Goal: Task Accomplishment & Management: Use online tool/utility

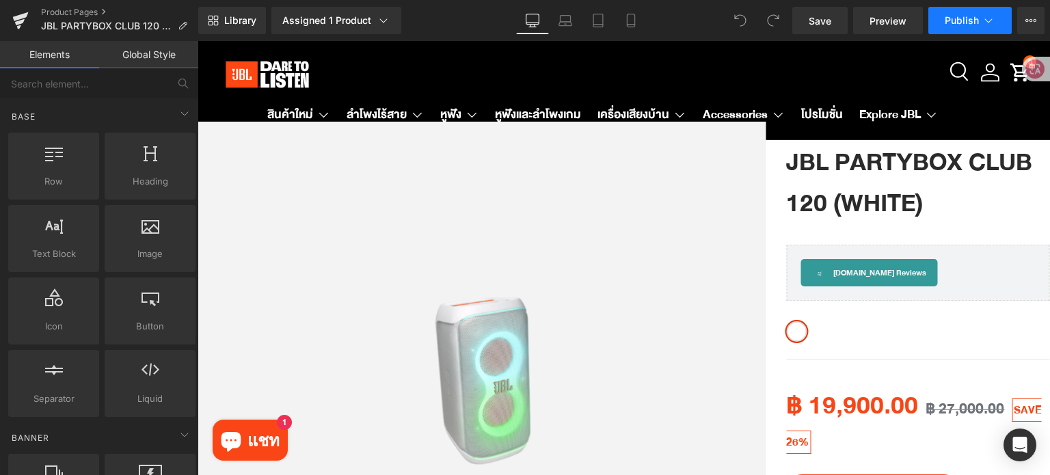
click at [988, 22] on icon at bounding box center [989, 20] width 8 height 4
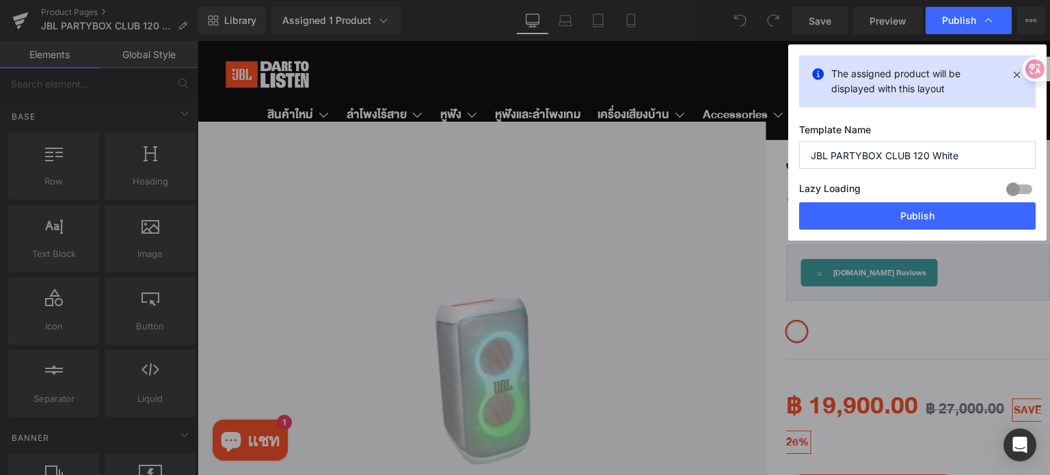
click at [965, 154] on input "JBL PARTYBOX CLUB 120 White" at bounding box center [917, 154] width 236 height 27
drag, startPoint x: 970, startPoint y: 151, endPoint x: 808, endPoint y: 150, distance: 162.0
click at [808, 150] on input "JBL PARTYBOX CLUB 120 White" at bounding box center [917, 154] width 236 height 27
click at [977, 150] on input "JBL PARTYBOX CLUB 120 White" at bounding box center [917, 154] width 236 height 27
click at [1017, 184] on div at bounding box center [1019, 189] width 33 height 22
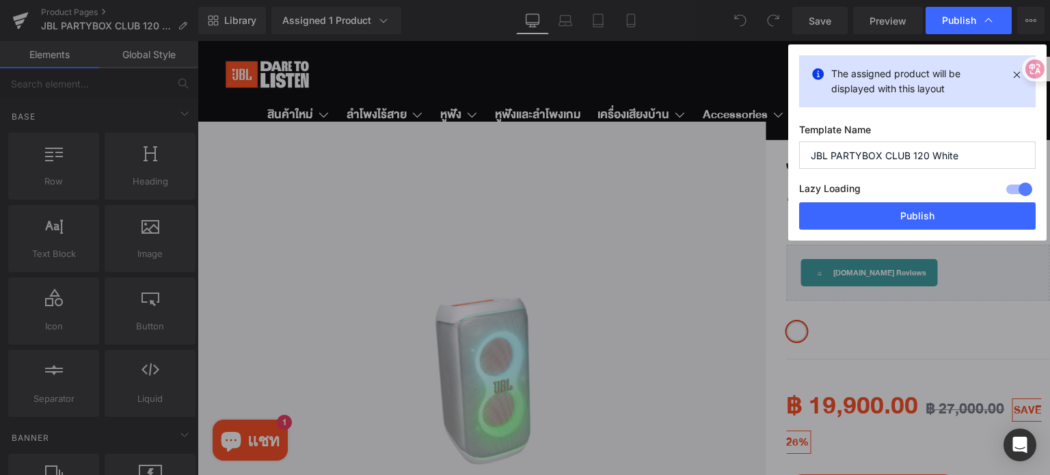
click at [1018, 182] on div at bounding box center [1019, 189] width 33 height 22
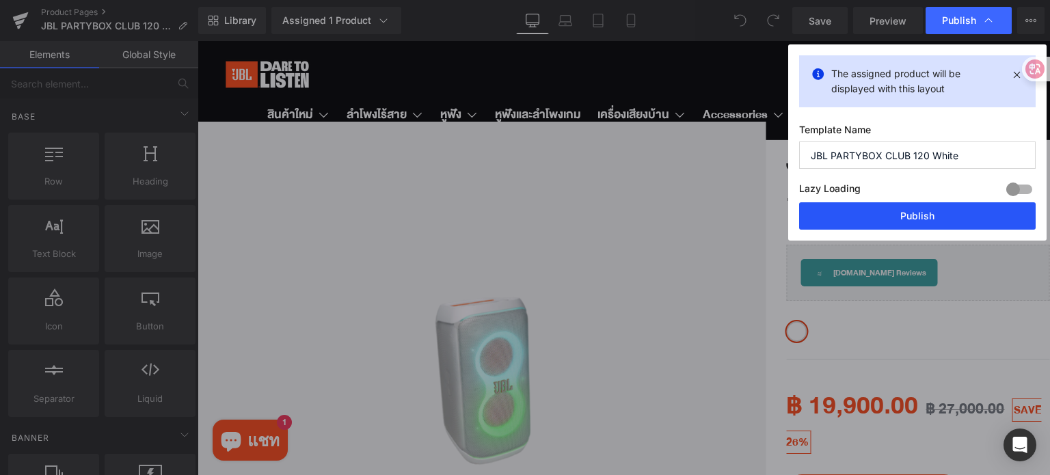
click at [943, 211] on button "Publish" at bounding box center [917, 215] width 236 height 27
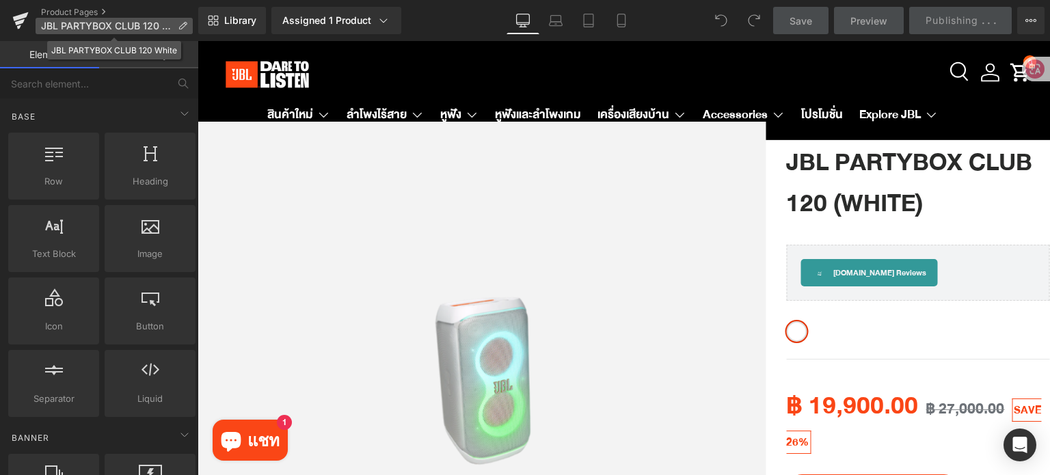
click at [180, 25] on icon at bounding box center [183, 26] width 10 height 10
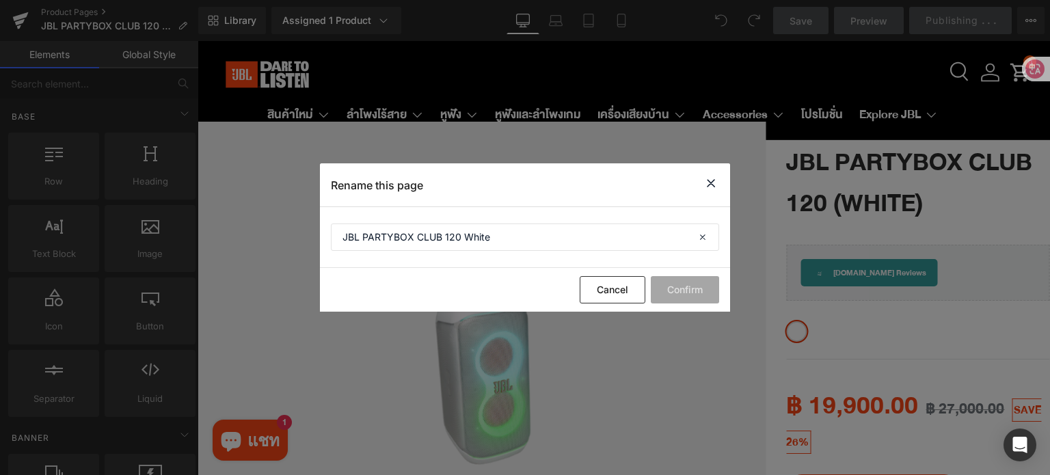
click at [705, 179] on icon at bounding box center [711, 183] width 16 height 17
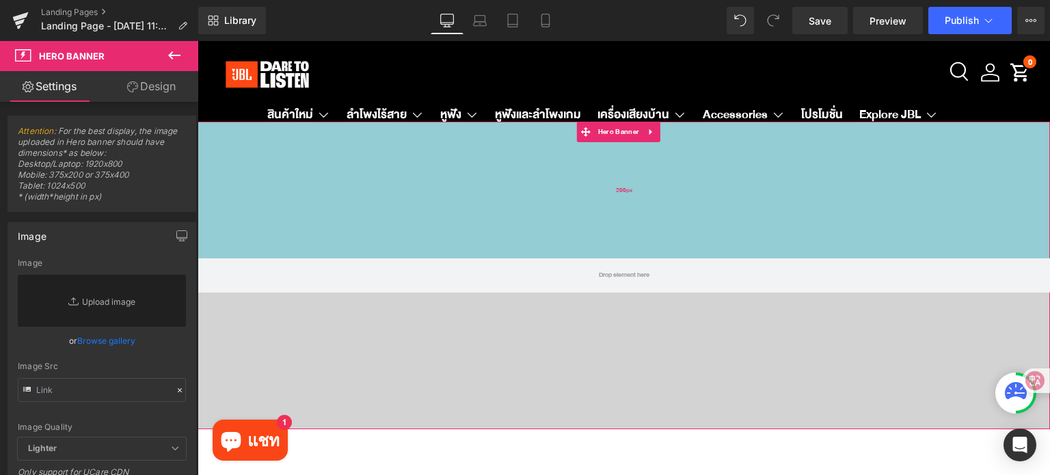
click at [547, 180] on div "200px" at bounding box center [624, 190] width 852 height 137
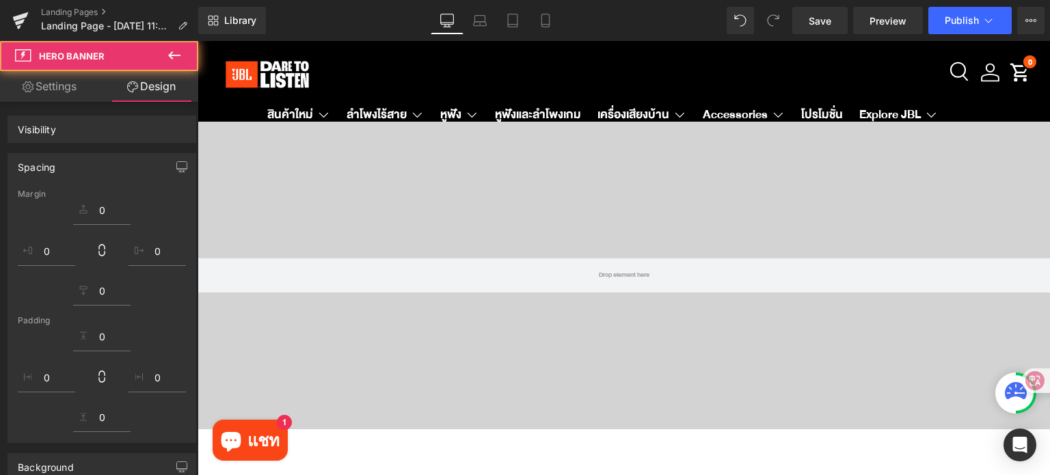
click at [630, 129] on div "Hero Banner 200px 200px" at bounding box center [624, 276] width 852 height 308
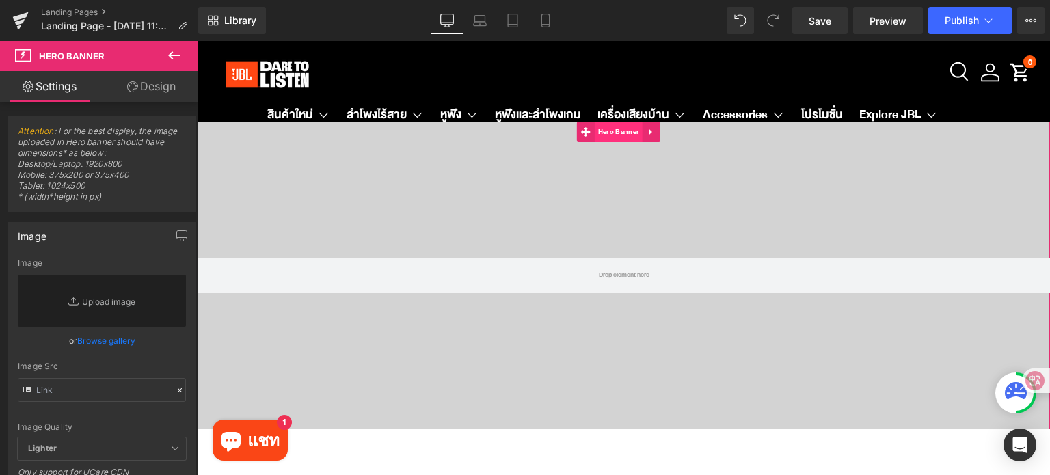
click at [610, 131] on span "Hero Banner" at bounding box center [619, 132] width 48 height 21
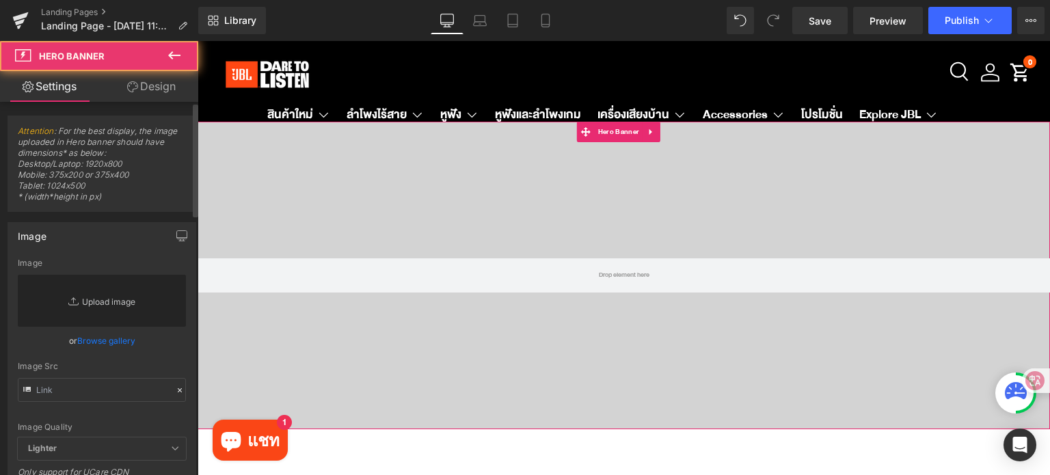
click at [61, 289] on link "Replace Image" at bounding box center [102, 301] width 168 height 52
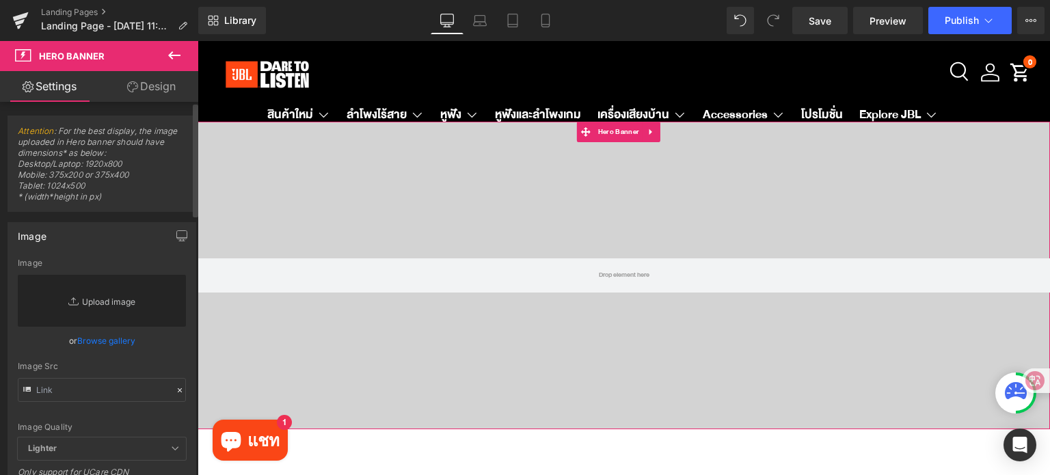
type input "C:\fakepath\Trade in Sound Bar JBL TH_JBL TH PC W2800 x H970 px.jpg"
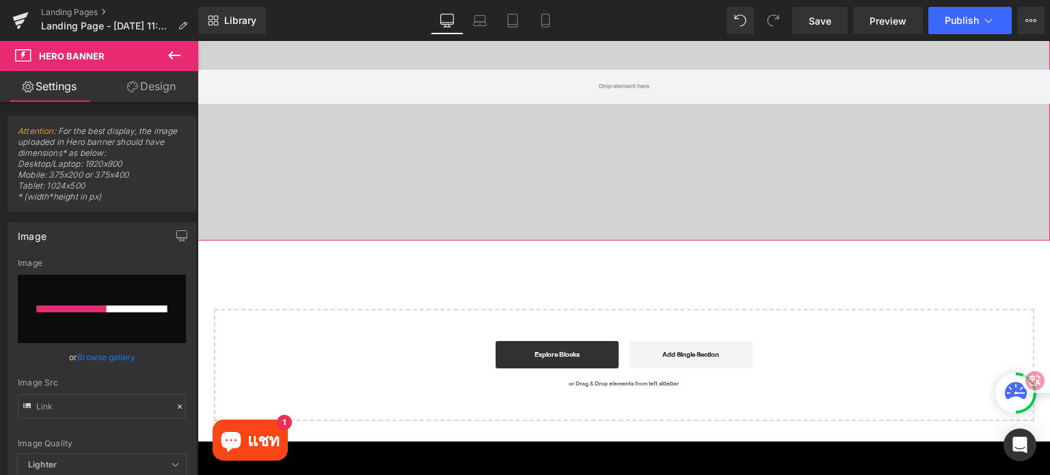
scroll to position [273, 0]
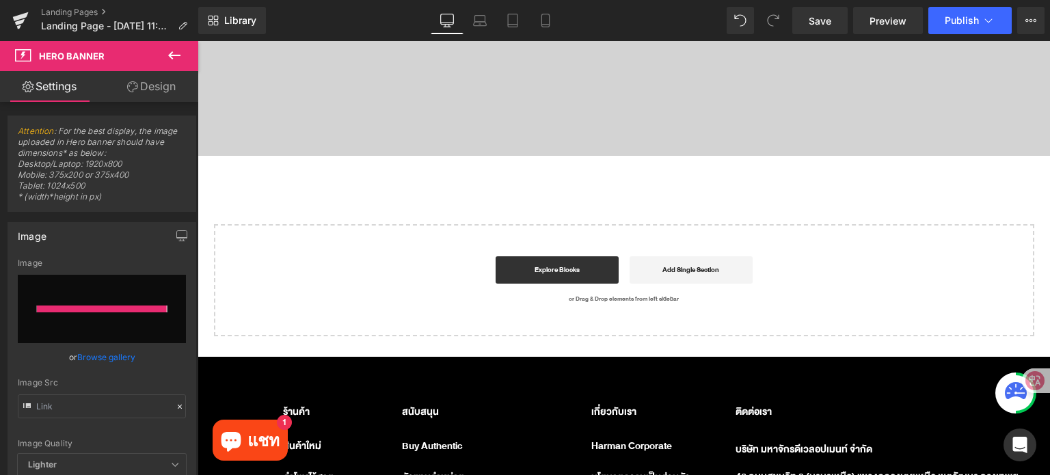
type input "[URL][DOMAIN_NAME]"
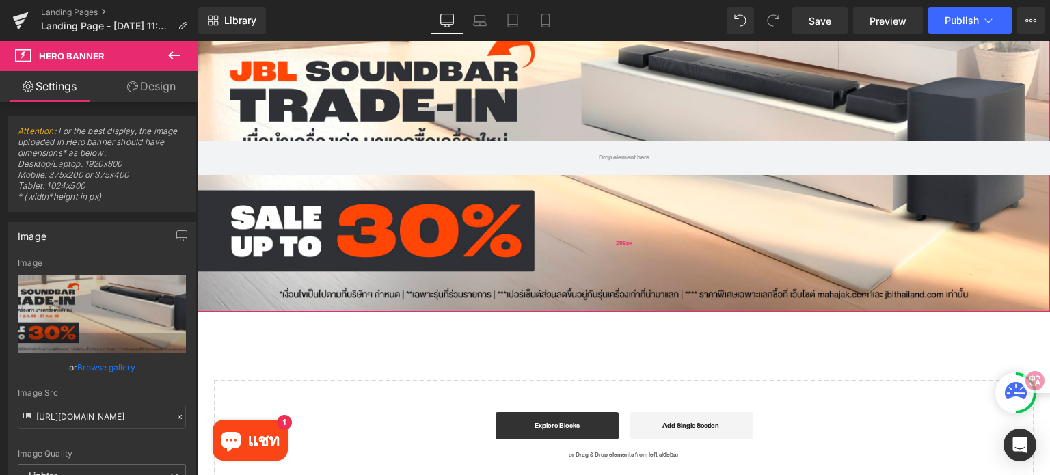
scroll to position [137, 0]
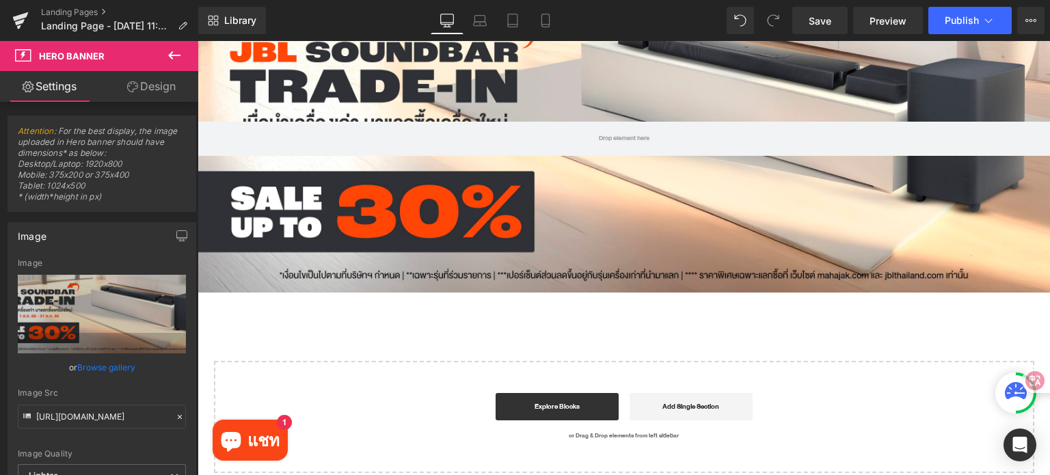
click at [172, 55] on icon at bounding box center [174, 55] width 12 height 8
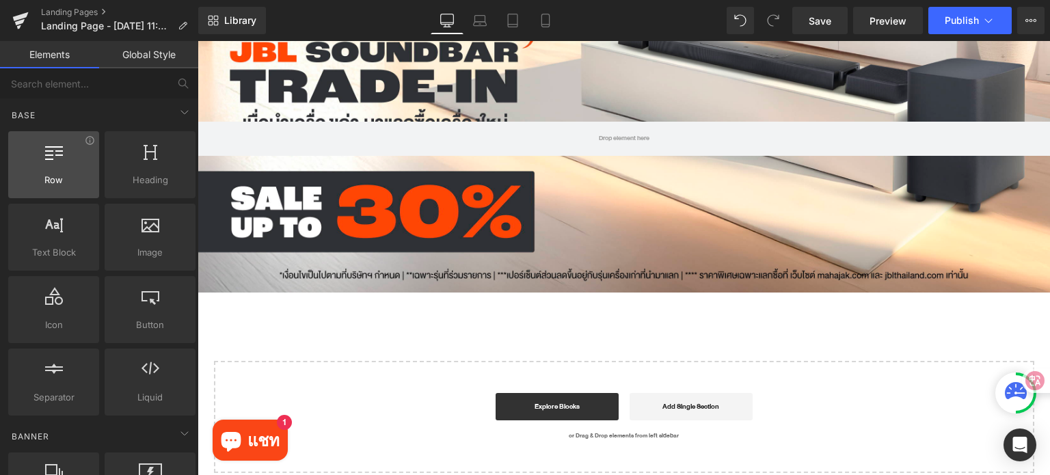
scroll to position [0, 0]
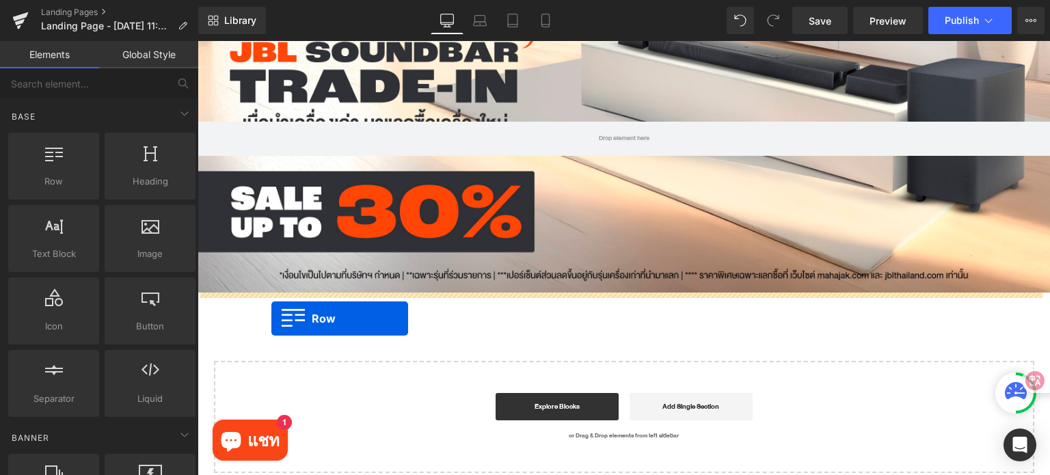
drag, startPoint x: 255, startPoint y: 215, endPoint x: 271, endPoint y: 319, distance: 104.5
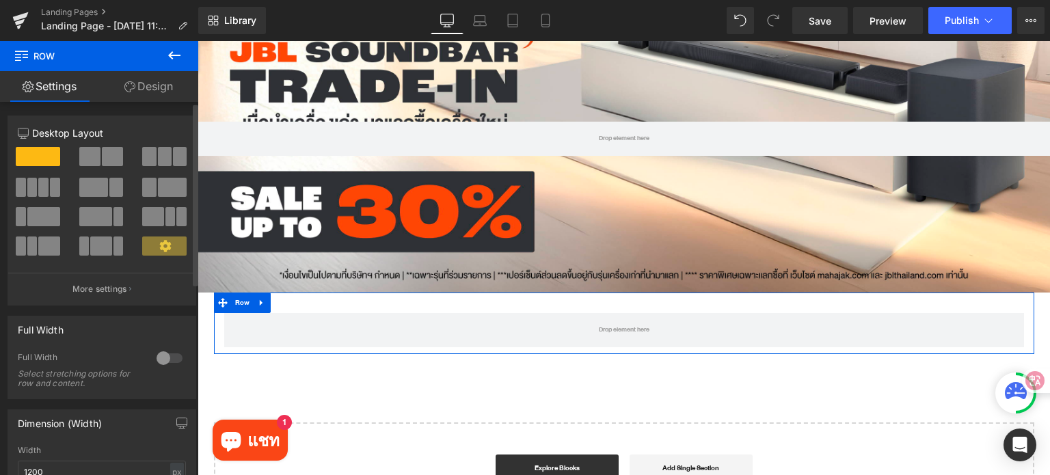
scroll to position [205, 0]
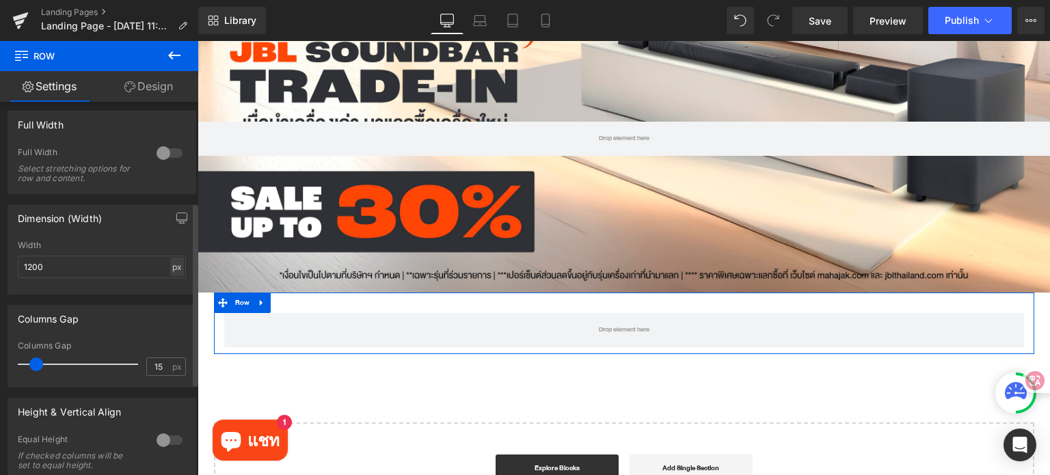
click at [172, 266] on div "px" at bounding box center [177, 267] width 14 height 18
click at [168, 287] on li "%" at bounding box center [176, 288] width 17 height 20
type input "100"
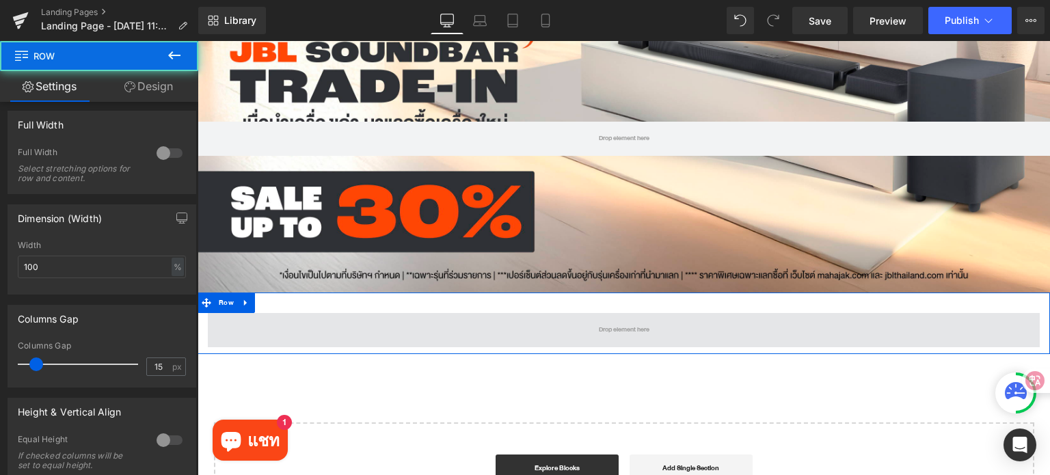
click at [348, 336] on span at bounding box center [624, 330] width 832 height 34
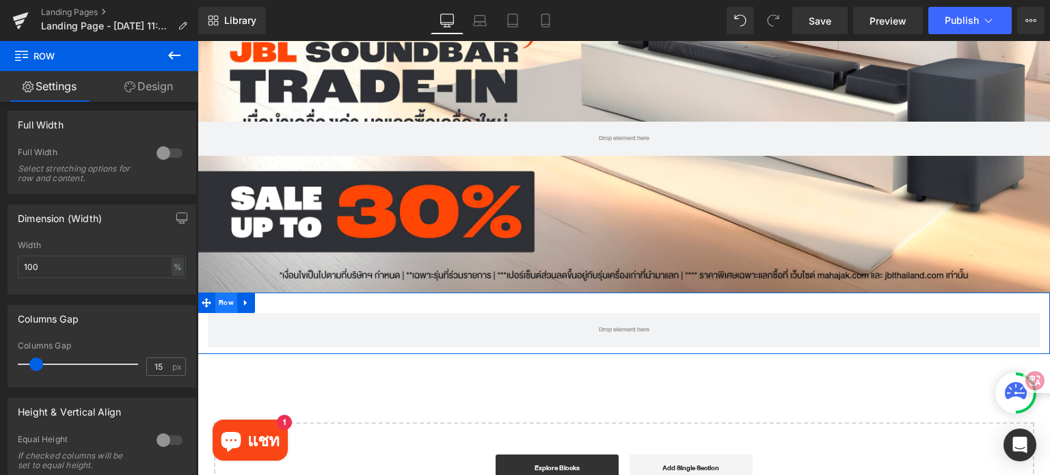
click at [219, 308] on span "Row" at bounding box center [226, 303] width 22 height 21
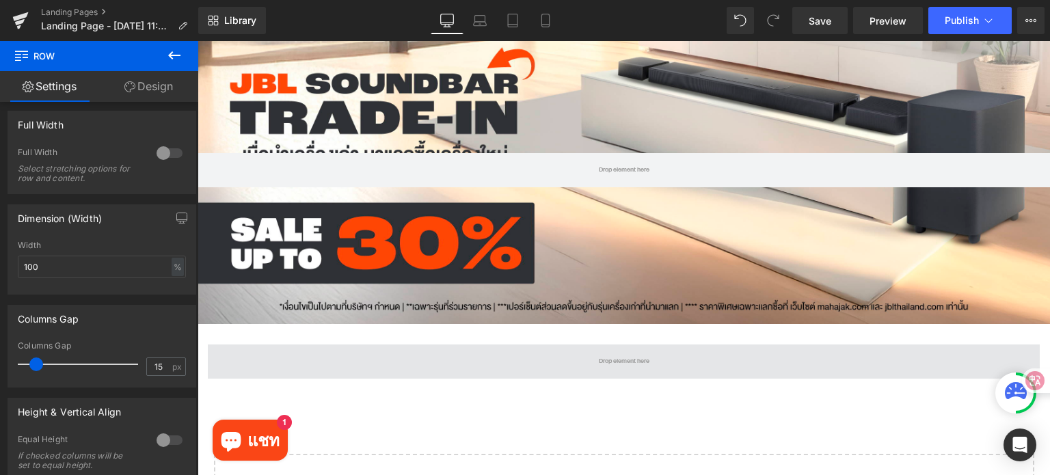
scroll to position [137, 0]
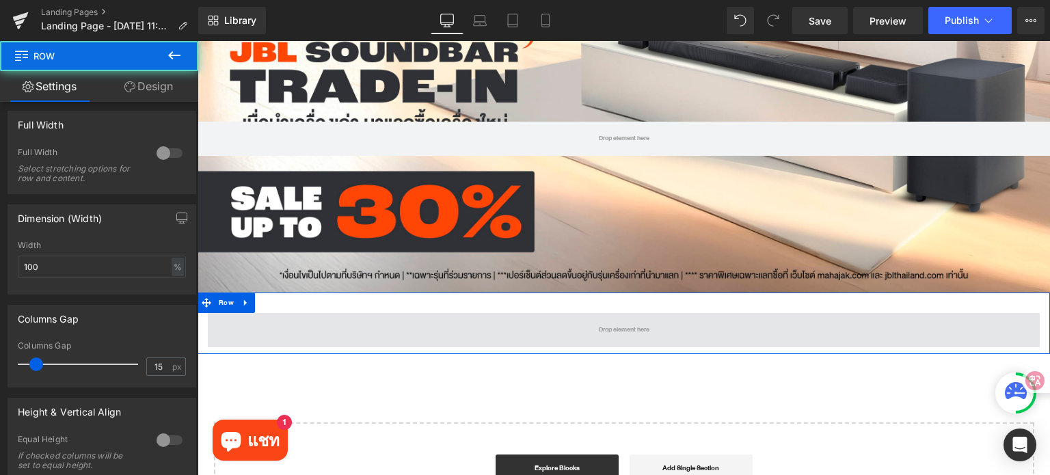
click at [443, 336] on span at bounding box center [624, 330] width 832 height 34
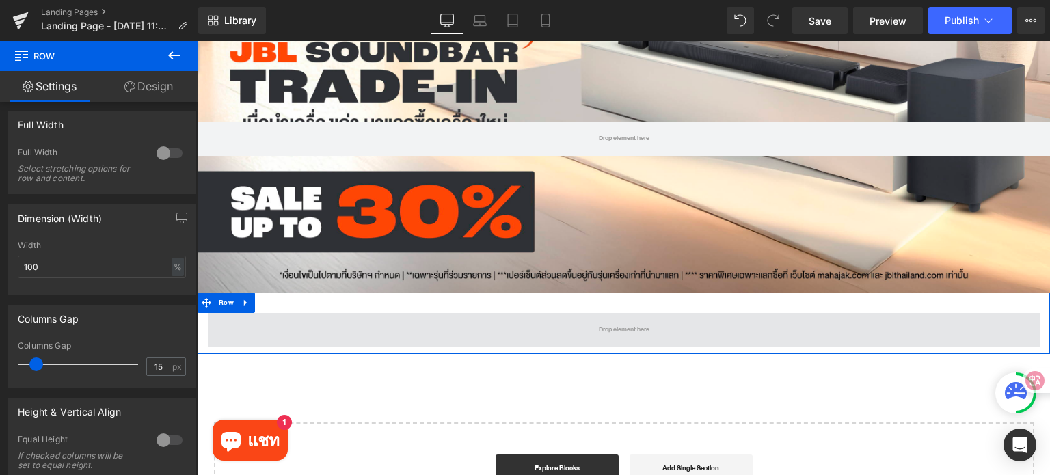
click at [327, 323] on span at bounding box center [624, 330] width 832 height 34
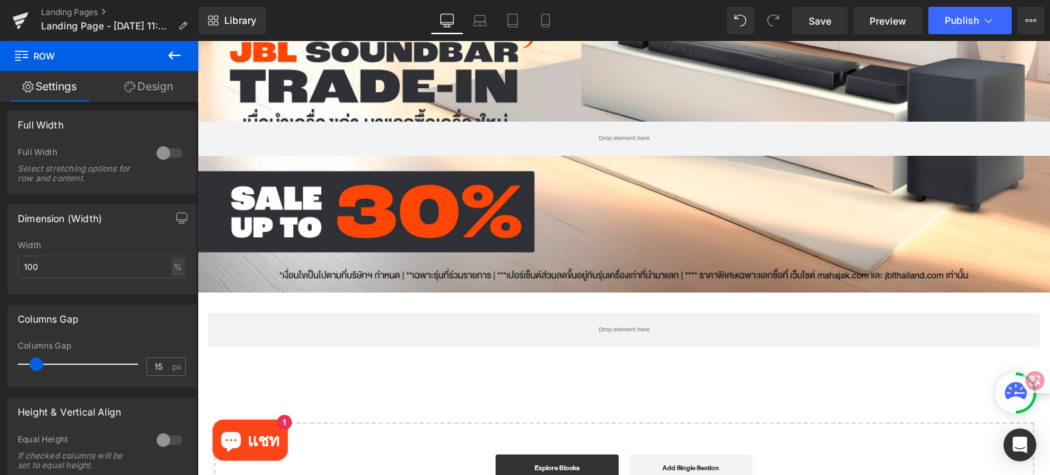
click at [175, 54] on icon at bounding box center [174, 55] width 16 height 16
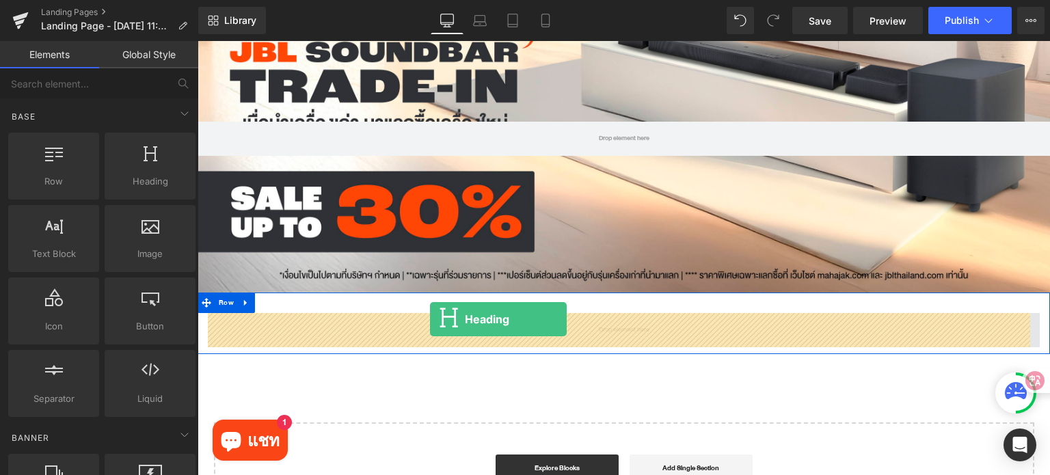
drag, startPoint x: 331, startPoint y: 216, endPoint x: 430, endPoint y: 319, distance: 143.1
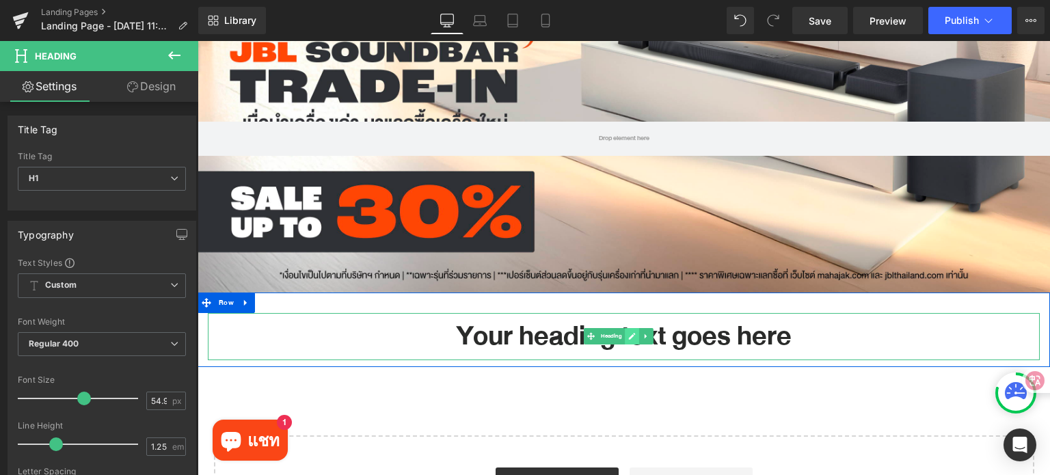
click at [631, 340] on link at bounding box center [632, 336] width 14 height 16
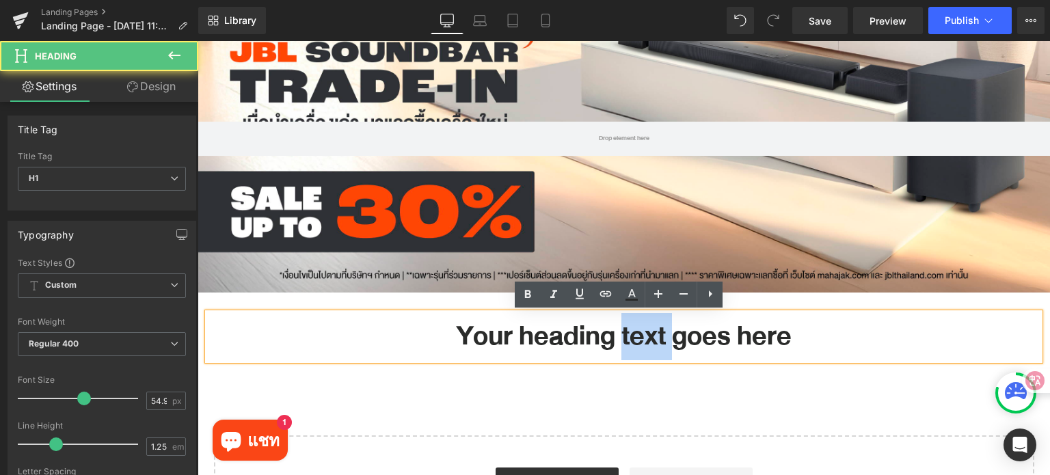
click at [631, 340] on h1 "Your heading text goes here" at bounding box center [624, 336] width 832 height 47
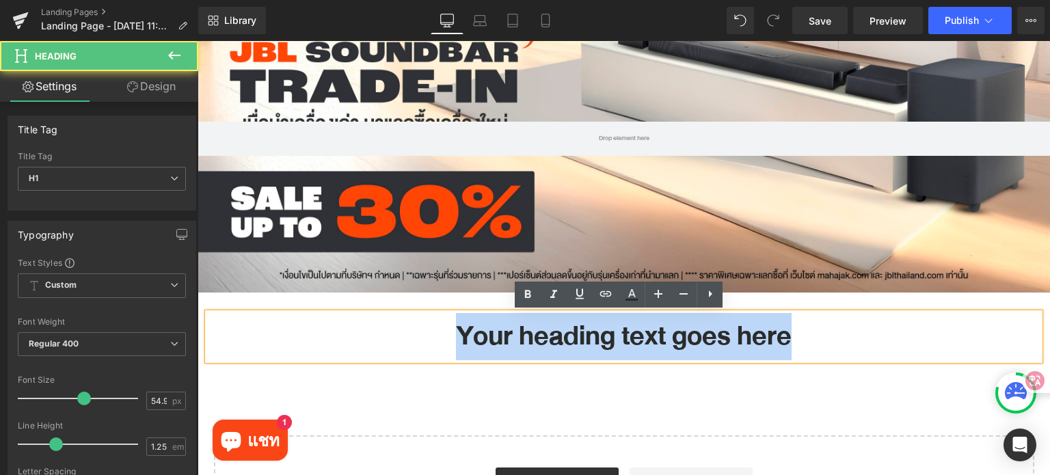
click at [631, 340] on h1 "Your heading text goes here" at bounding box center [624, 336] width 832 height 47
paste div
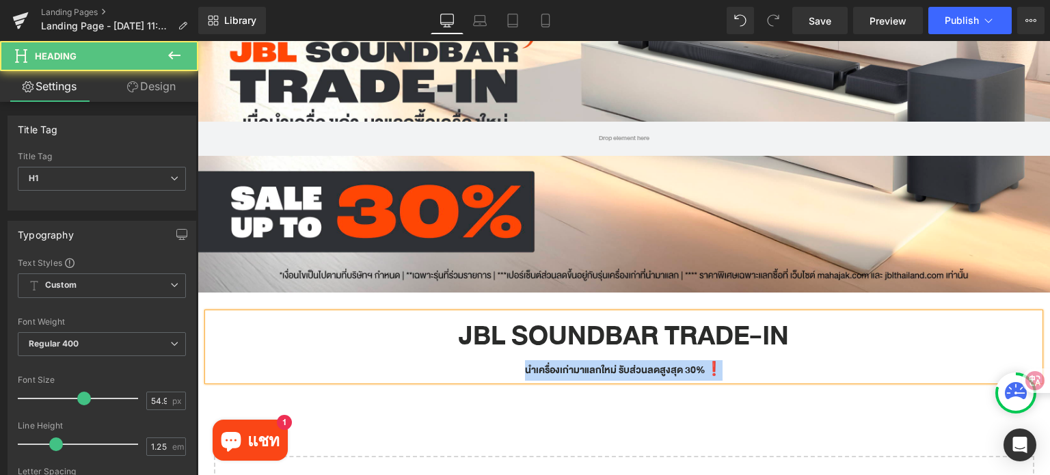
drag, startPoint x: 733, startPoint y: 367, endPoint x: 500, endPoint y: 372, distance: 232.4
click at [500, 372] on div "นำเครื่องเก่ามาแลกใหม่ รับส่วนลดสูงสุด 30%❗️" at bounding box center [624, 370] width 832 height 21
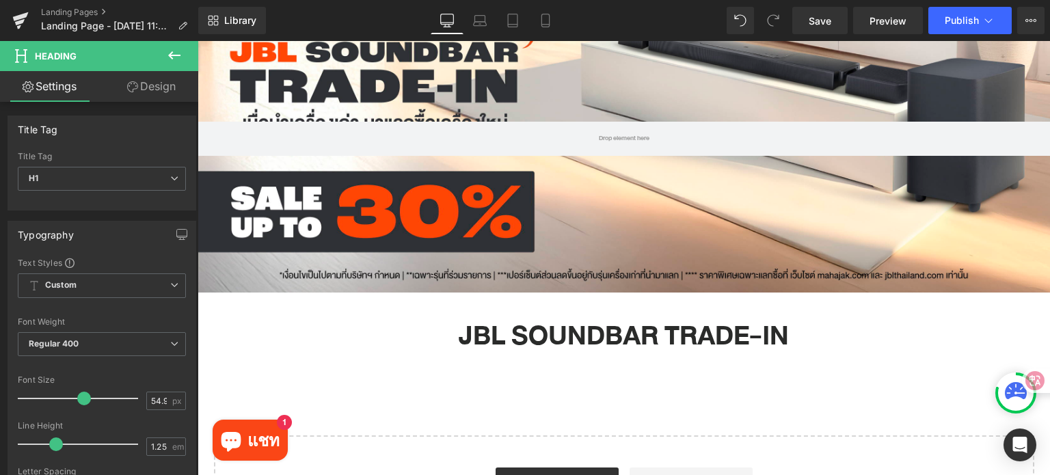
click at [176, 55] on icon at bounding box center [174, 55] width 12 height 8
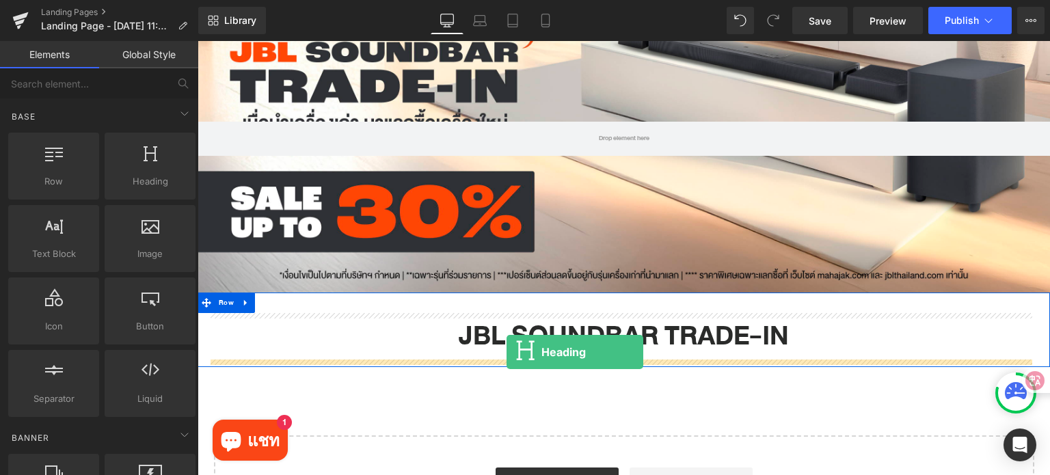
drag, startPoint x: 335, startPoint y: 208, endPoint x: 506, endPoint y: 352, distance: 223.7
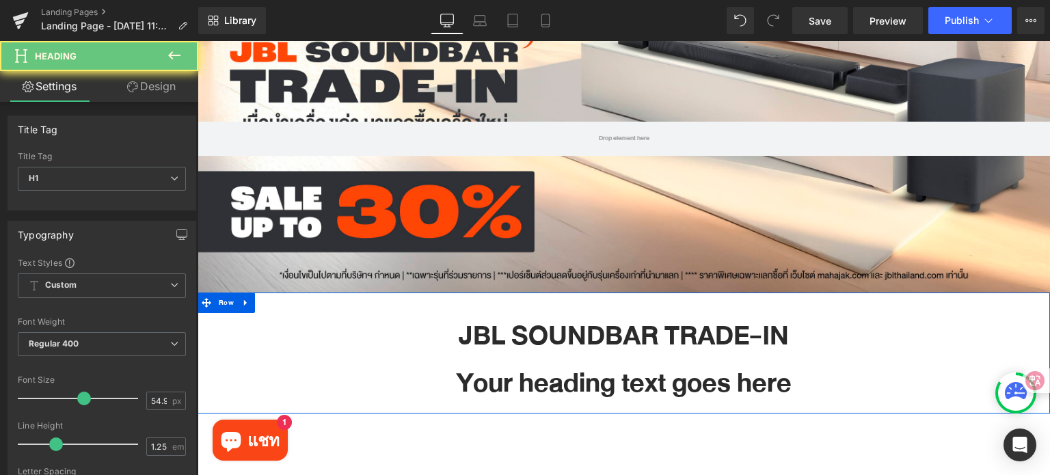
click at [704, 393] on h1 "Your heading text goes here" at bounding box center [624, 383] width 832 height 47
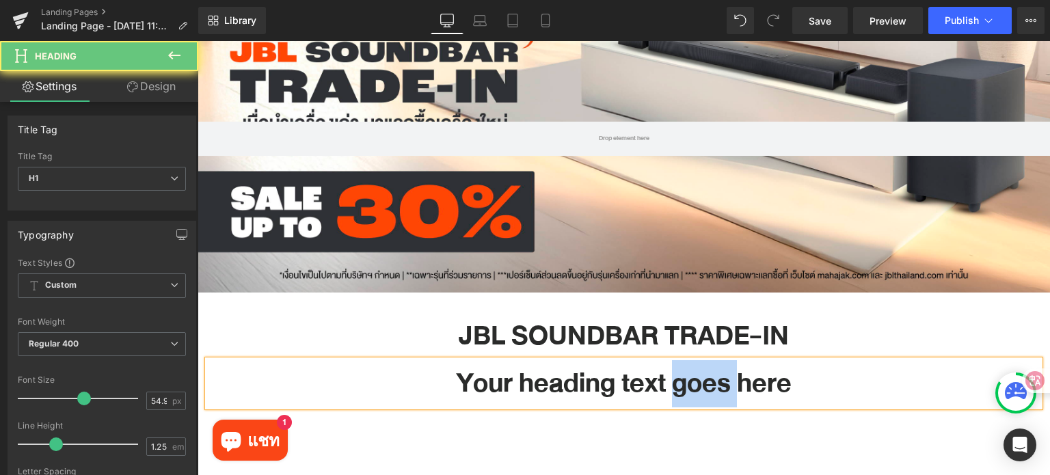
click at [704, 393] on h1 "Your heading text goes here" at bounding box center [624, 383] width 832 height 47
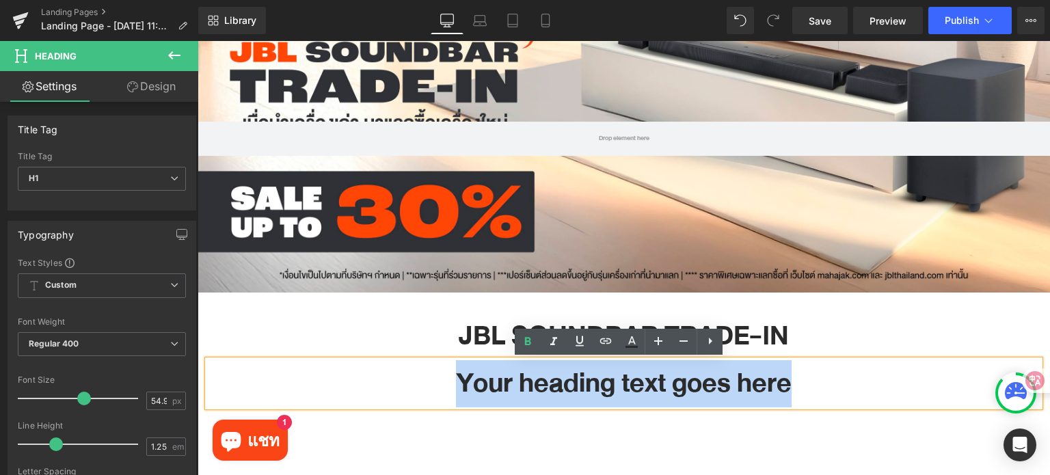
paste div
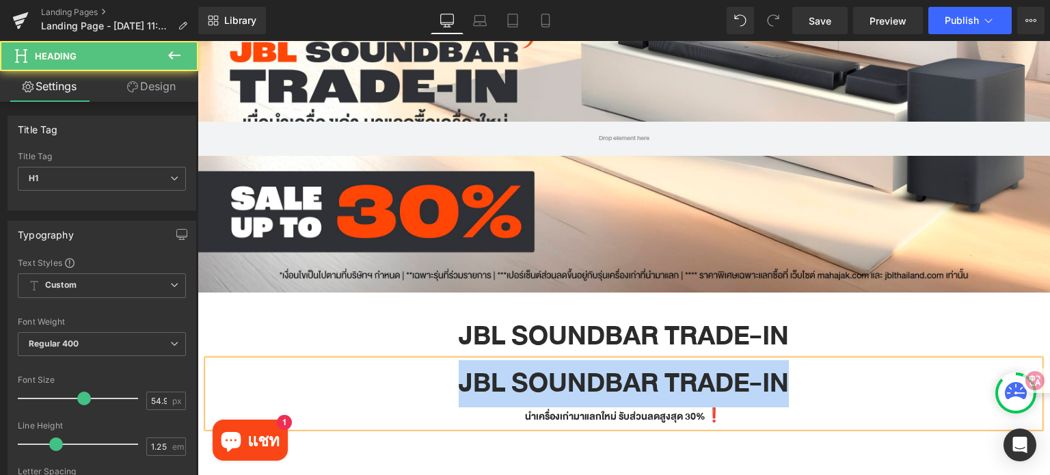
drag, startPoint x: 763, startPoint y: 382, endPoint x: 436, endPoint y: 380, distance: 326.7
click at [436, 380] on h1 "JBL SOUNDBAR TRADE-IN" at bounding box center [624, 383] width 832 height 47
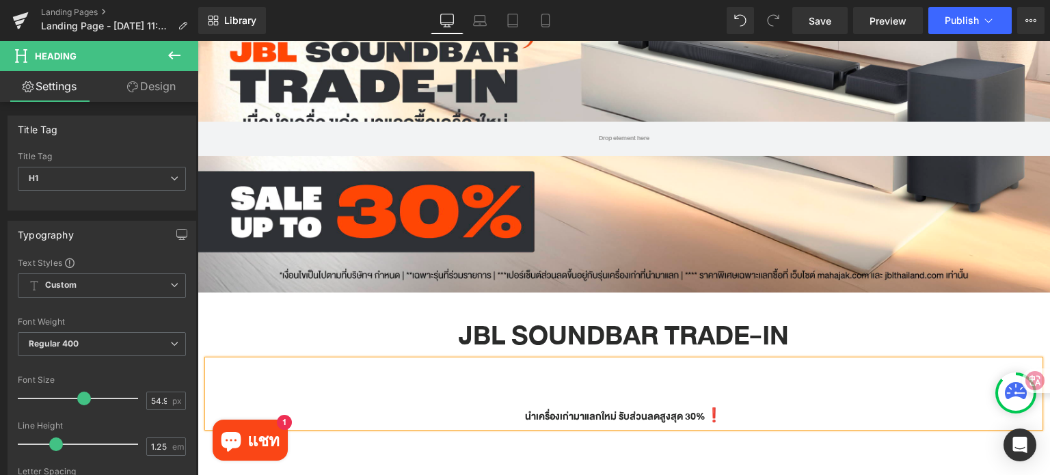
click at [519, 418] on div "Rendering Content" at bounding box center [525, 421] width 84 height 15
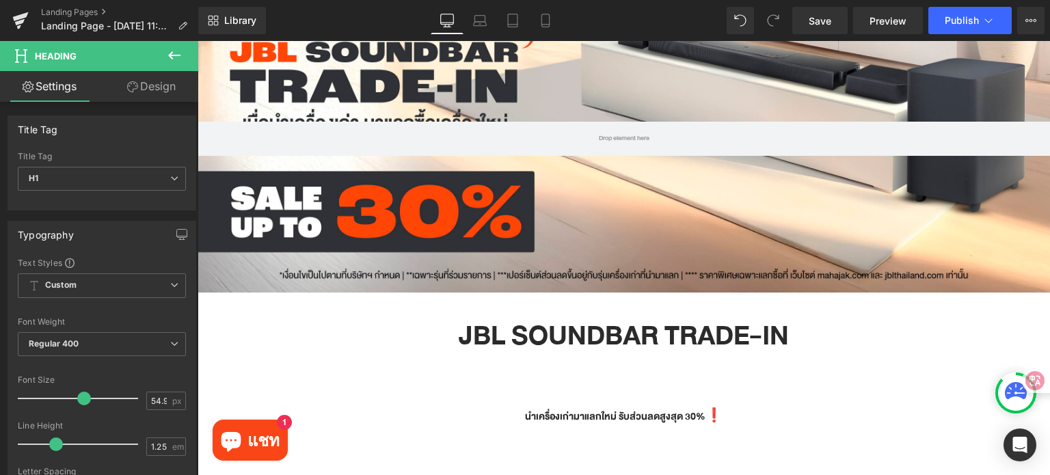
click at [521, 415] on div "Rendering Content" at bounding box center [525, 421] width 84 height 15
click at [527, 415] on div "Rendering Content" at bounding box center [525, 421] width 84 height 15
click at [523, 416] on div "Rendering Content" at bounding box center [525, 421] width 84 height 15
click at [528, 416] on div "Rendering Content" at bounding box center [525, 421] width 84 height 15
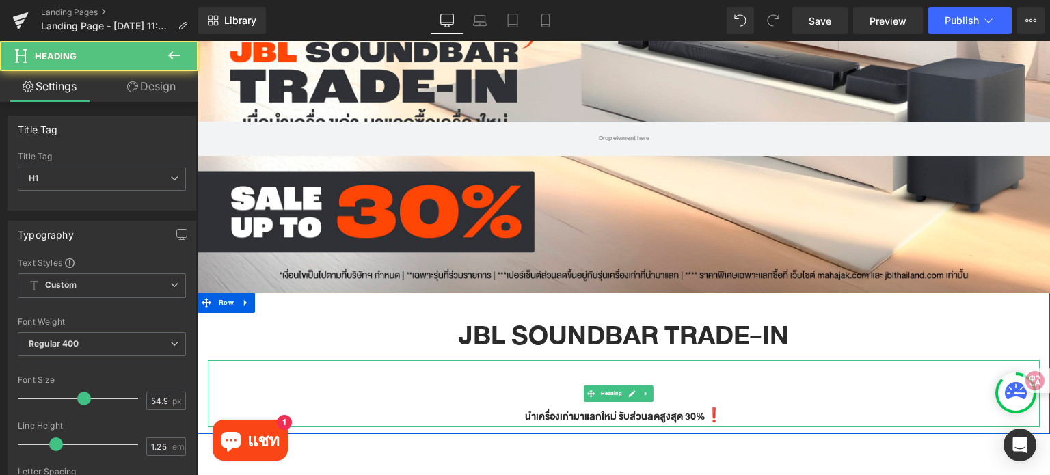
click at [733, 409] on div "นำเครื่องเก่ามาแลกใหม่ รับส่วนลดสูงสุด 30%❗️" at bounding box center [624, 417] width 832 height 21
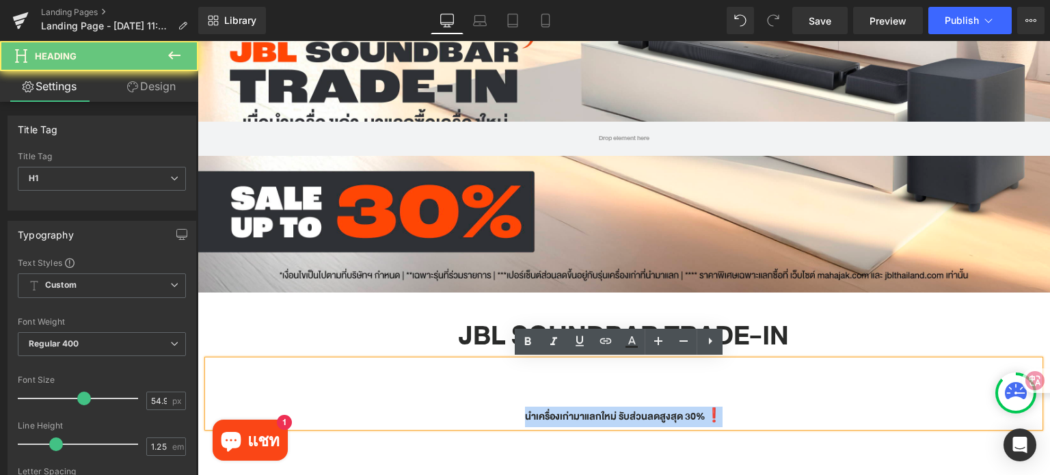
drag, startPoint x: 733, startPoint y: 411, endPoint x: 461, endPoint y: 420, distance: 272.2
click at [461, 420] on div "นำเครื่องเก่ามาแลกใหม่ รับส่วนลดสูงสุด 30%❗️" at bounding box center [624, 417] width 832 height 21
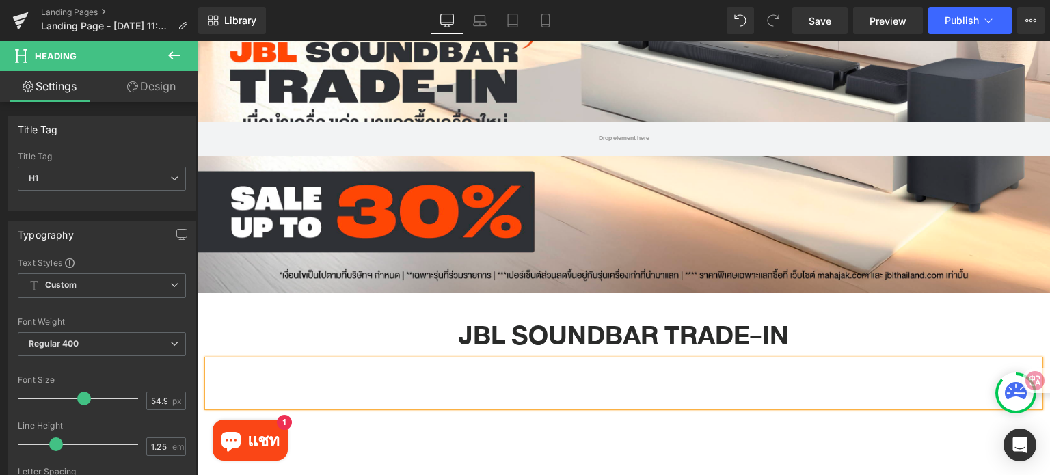
click at [645, 382] on h1 at bounding box center [624, 383] width 832 height 47
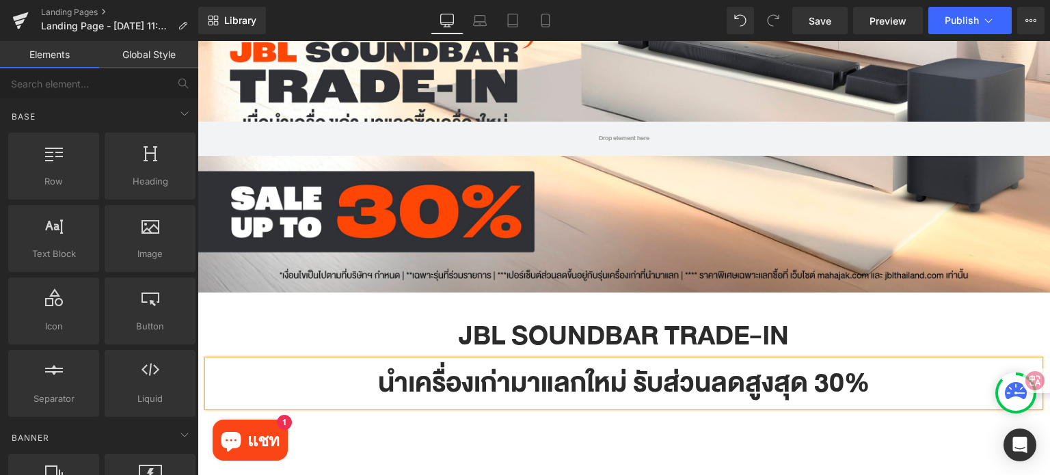
click at [725, 420] on div "Hero Banner 200px 200px JBL SOUNDBAR TRADE-IN Heading นำเครื่องเก่ามาแลกใหม่ รั…" at bounding box center [624, 289] width 852 height 609
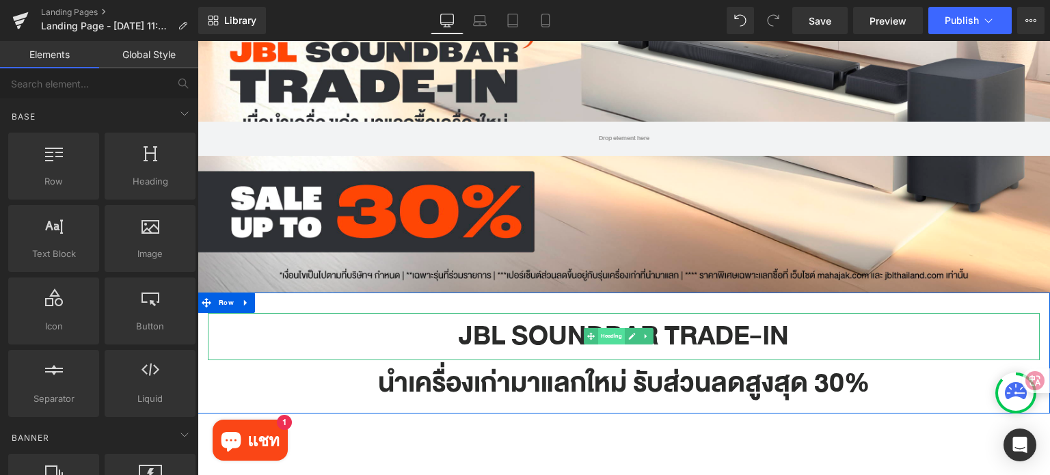
click at [606, 337] on span "Heading" at bounding box center [611, 336] width 27 height 16
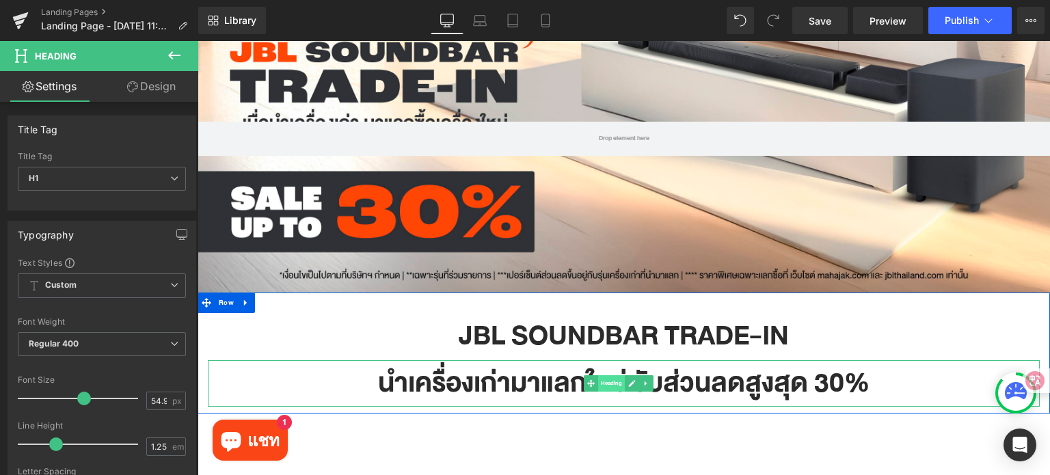
click at [603, 385] on span "Heading" at bounding box center [611, 383] width 27 height 16
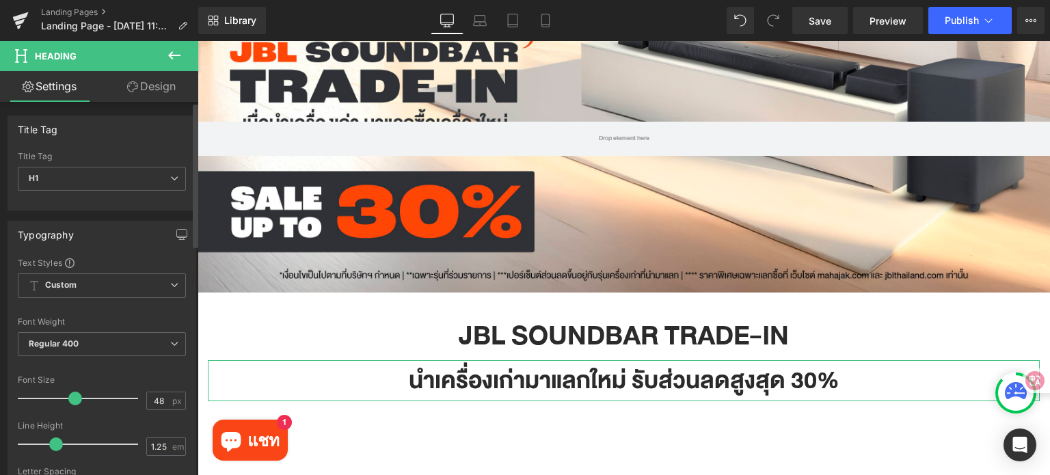
drag, startPoint x: 82, startPoint y: 396, endPoint x: 75, endPoint y: 396, distance: 6.9
click at [75, 396] on span at bounding box center [75, 399] width 14 height 14
click at [72, 393] on span at bounding box center [75, 399] width 14 height 14
type input "48"
click at [74, 396] on span at bounding box center [75, 399] width 14 height 14
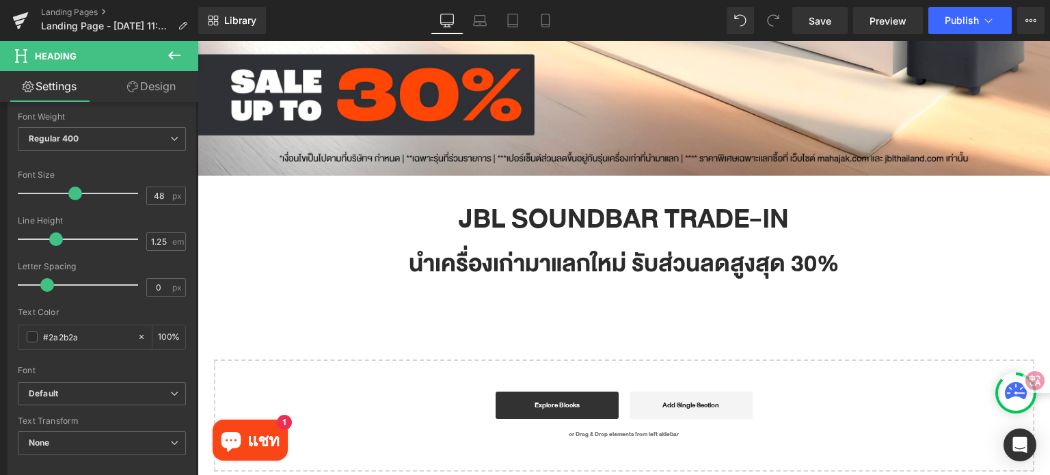
scroll to position [273, 0]
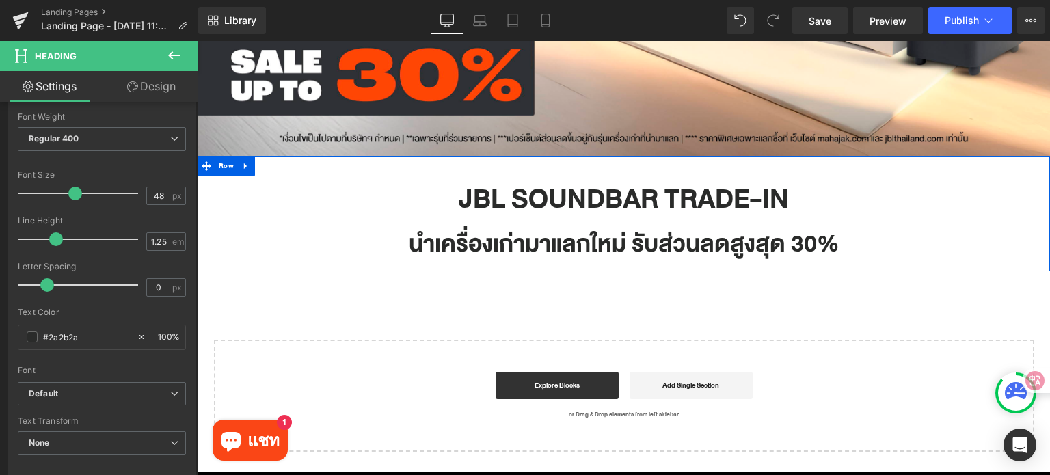
click at [253, 170] on link at bounding box center [246, 166] width 18 height 21
click at [265, 171] on icon at bounding box center [264, 166] width 10 height 10
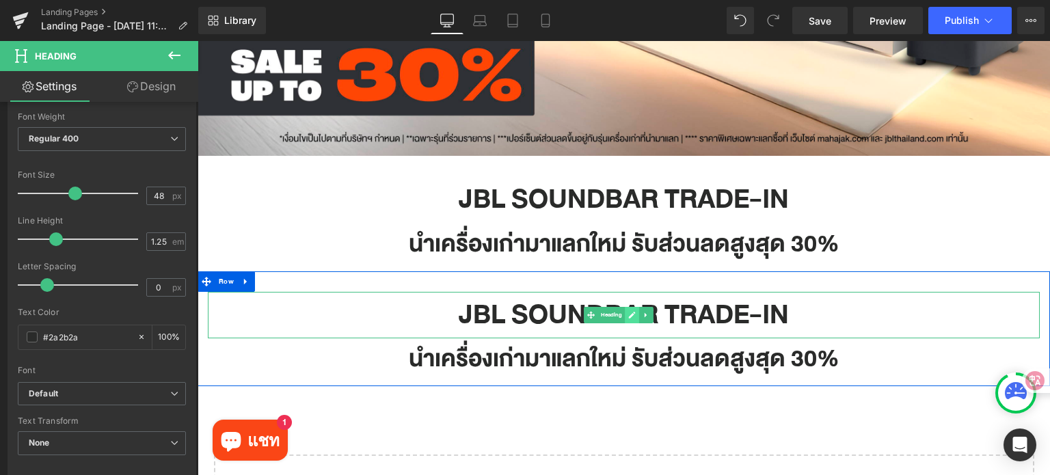
click at [634, 319] on link at bounding box center [632, 315] width 14 height 16
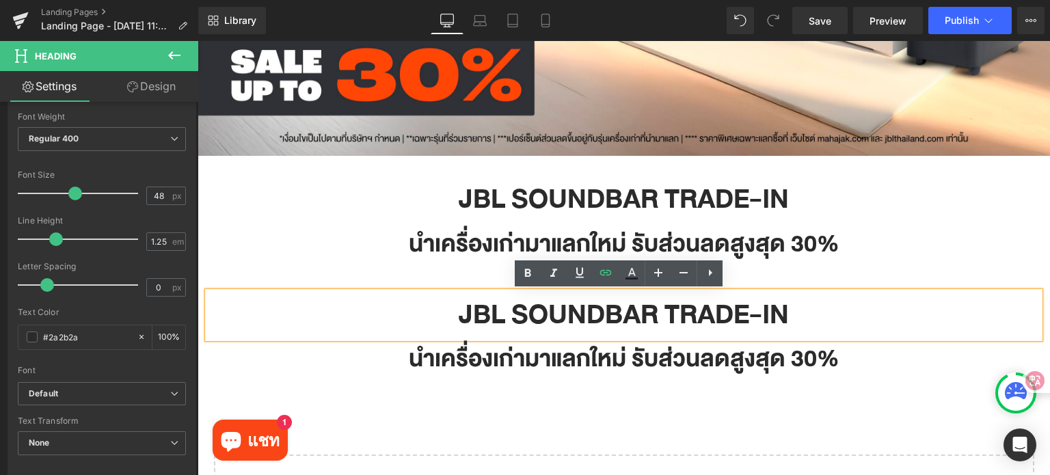
click at [634, 319] on h1 "JBL SOUNDBAR TRADE-IN" at bounding box center [624, 315] width 832 height 47
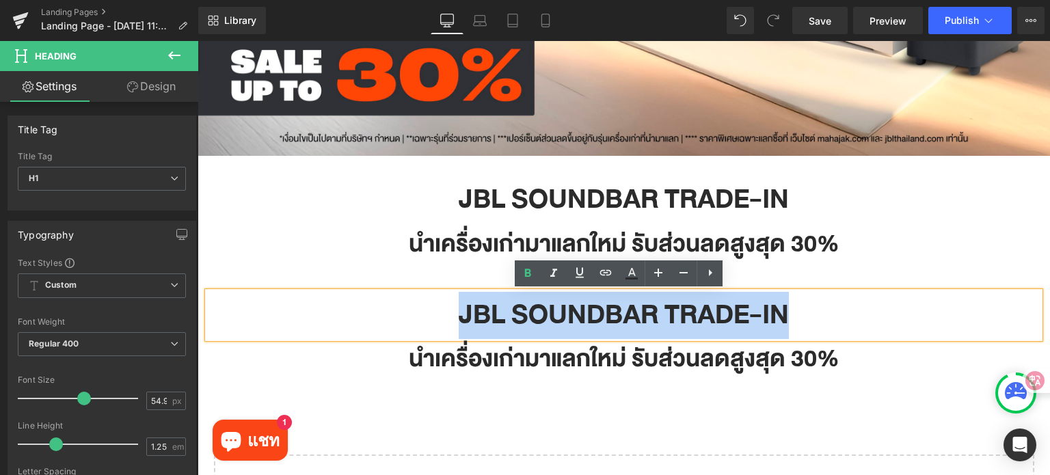
paste div
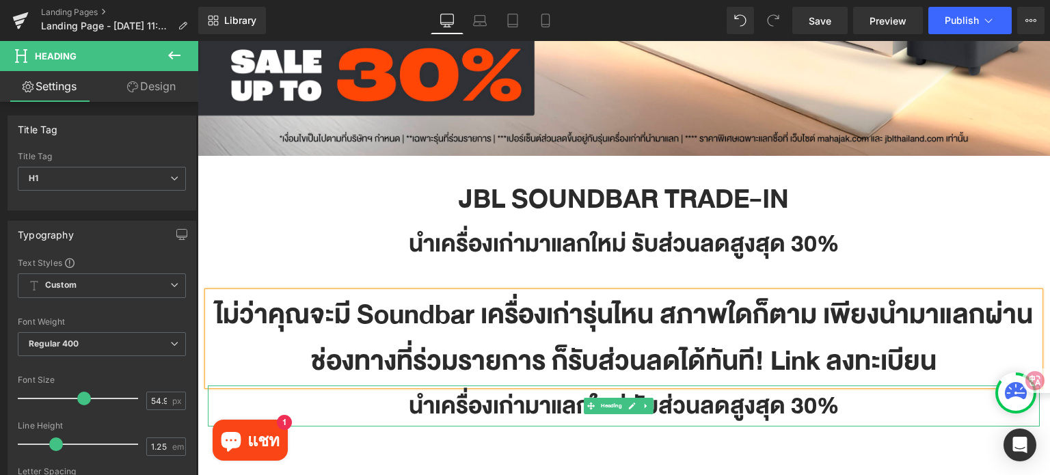
click at [647, 407] on icon at bounding box center [646, 406] width 8 height 8
click at [651, 405] on icon at bounding box center [653, 407] width 8 height 8
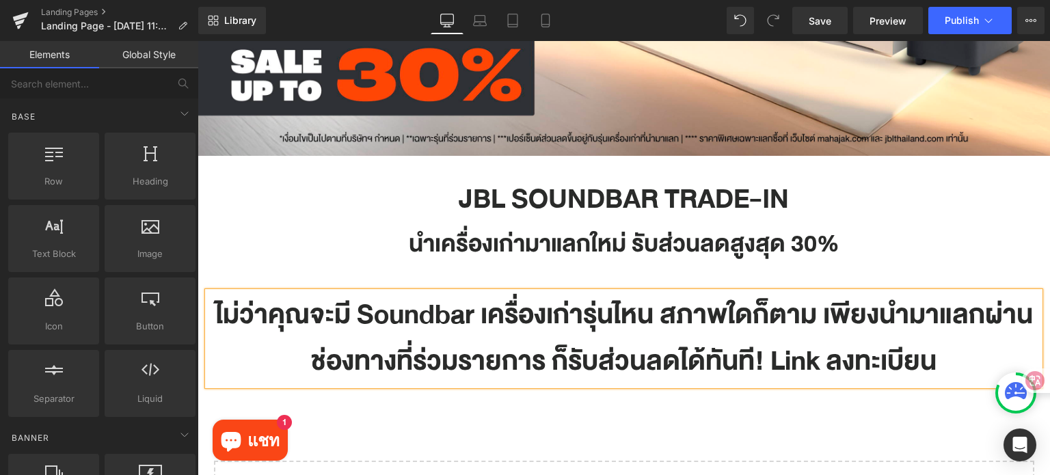
click at [545, 342] on h1 "ไม่ว่าคุณจะมี Soundbar เครื่องเก่ารุ่นไหน สภาพใดก็ตาม เพียงนำมาแลกผ่านช่องทางที…" at bounding box center [624, 339] width 832 height 94
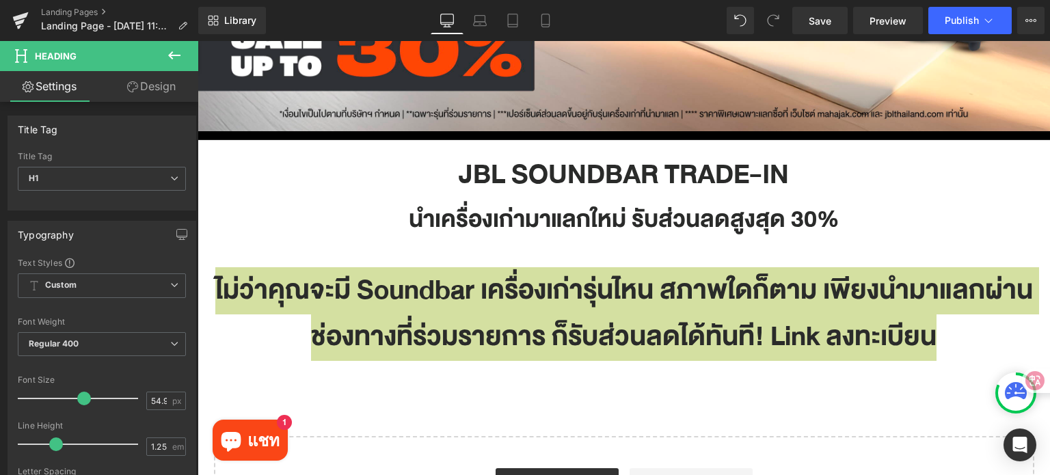
scroll to position [342, 0]
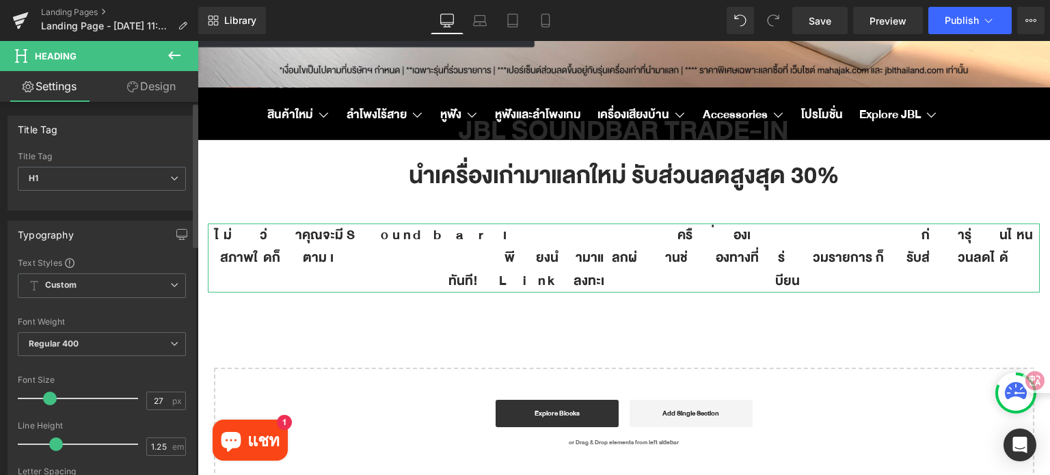
type input "28"
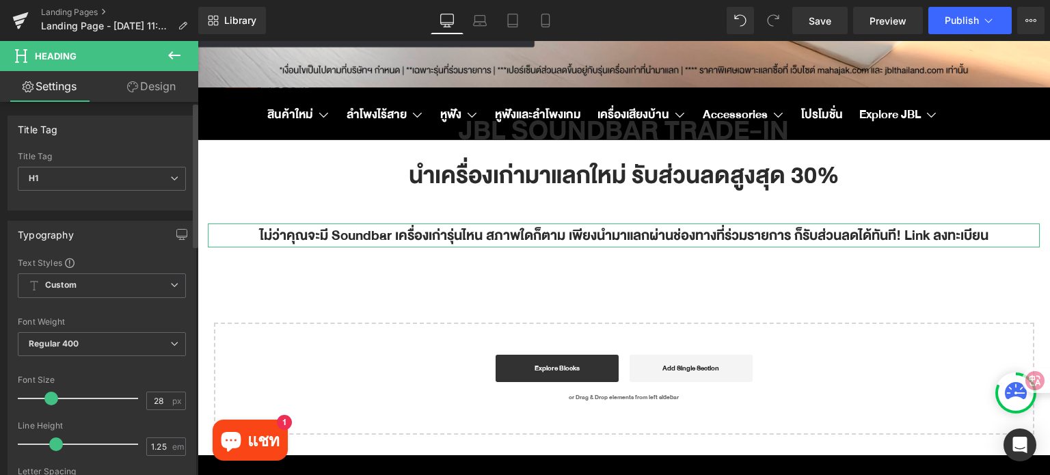
drag, startPoint x: 79, startPoint y: 396, endPoint x: 48, endPoint y: 403, distance: 32.0
click at [48, 403] on span at bounding box center [51, 399] width 14 height 14
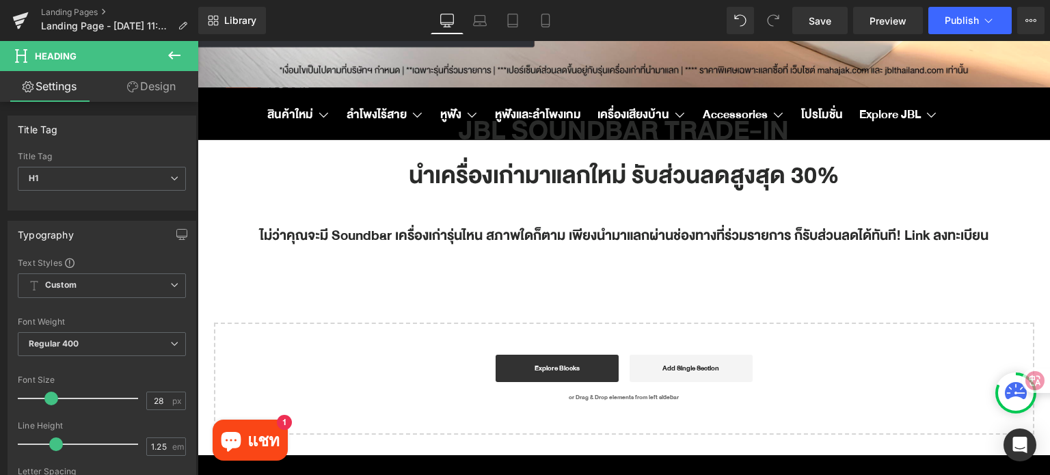
click at [839, 267] on div "Hero Banner 200px 200px JBL SOUNDBAR TRADE-IN Heading นำเครื่องเก่ามาแลกใหม่ รั…" at bounding box center [624, 107] width 852 height 655
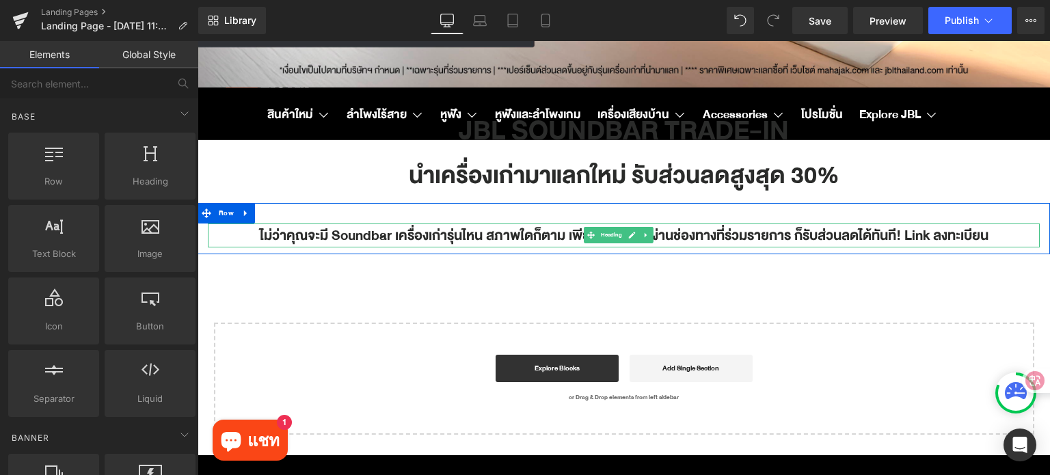
click at [897, 237] on h1 "ไม่ว่าคุณจะมี Soundbar เครื่องเก่ารุ่นไหน สภาพใดก็ตาม เพียงนำมาแลกผ่านช่องทางที…" at bounding box center [624, 236] width 832 height 24
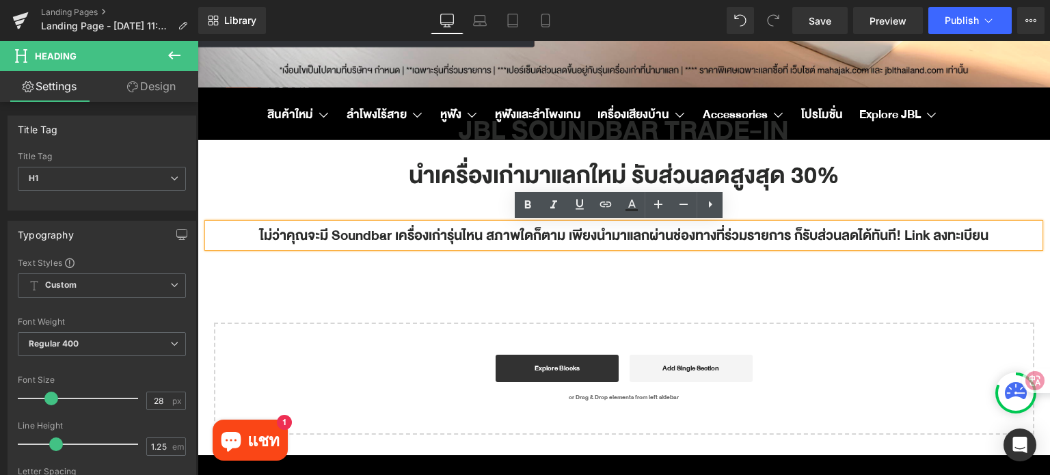
click at [900, 237] on h1 "ไม่ว่าคุณจะมี Soundbar เครื่องเก่ารุ่นไหน สภาพใดก็ตาม เพียงนำมาแลกผ่านช่องทางที…" at bounding box center [624, 236] width 832 height 24
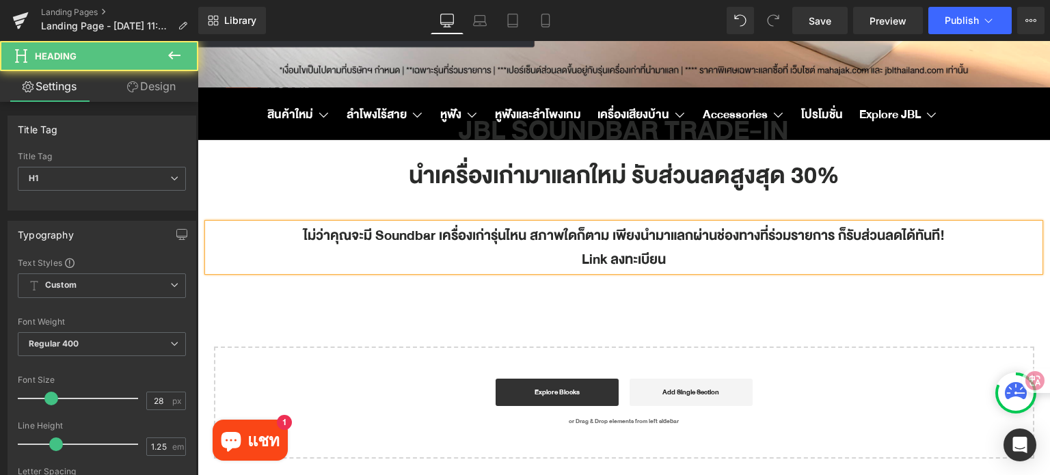
drag, startPoint x: 684, startPoint y: 259, endPoint x: 571, endPoint y: 259, distance: 112.8
click at [571, 259] on h1 "Link ลงทะเบียน" at bounding box center [624, 259] width 832 height 24
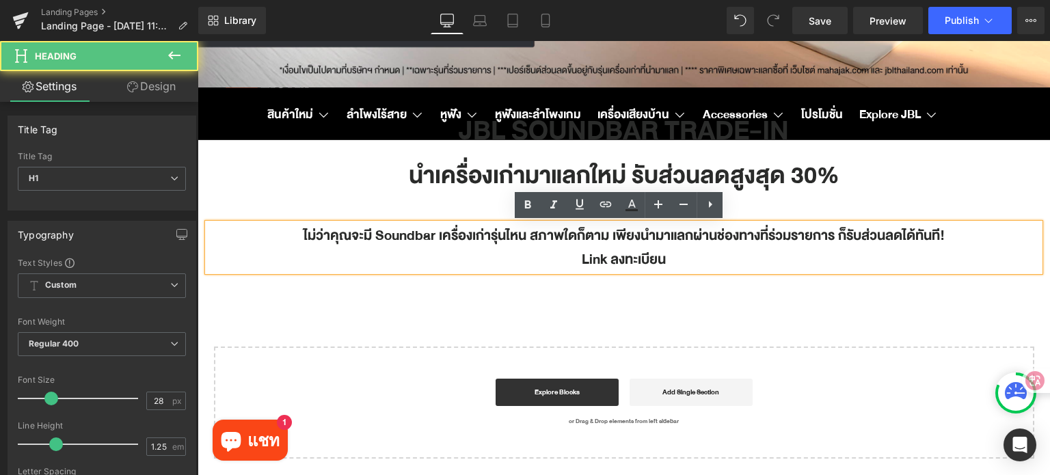
click at [609, 258] on h1 "Link ลงทะเบียน" at bounding box center [624, 259] width 832 height 24
drag, startPoint x: 607, startPoint y: 259, endPoint x: 571, endPoint y: 260, distance: 35.5
click at [571, 260] on h1 "Link ลงทะเบียน" at bounding box center [624, 259] width 832 height 24
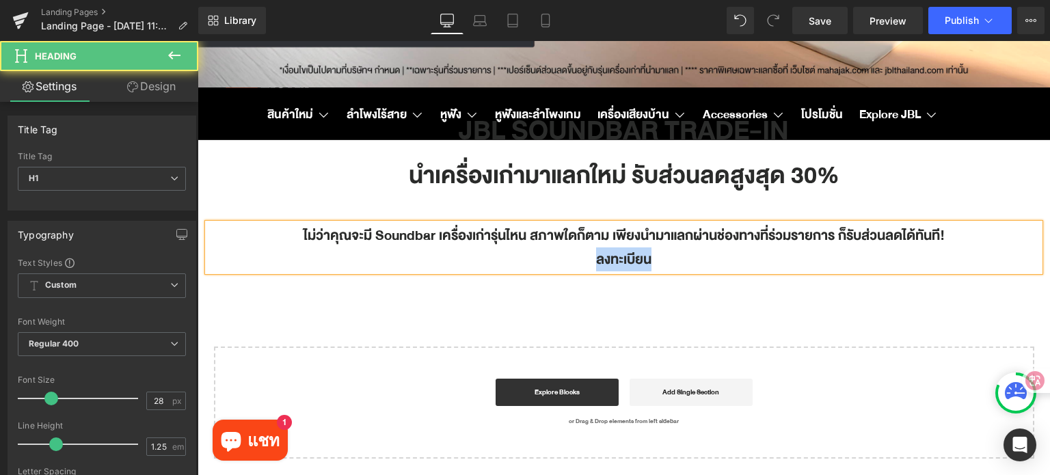
drag, startPoint x: 690, startPoint y: 261, endPoint x: 575, endPoint y: 258, distance: 114.9
click at [575, 258] on h1 "ลงทะเบียน" at bounding box center [624, 259] width 832 height 24
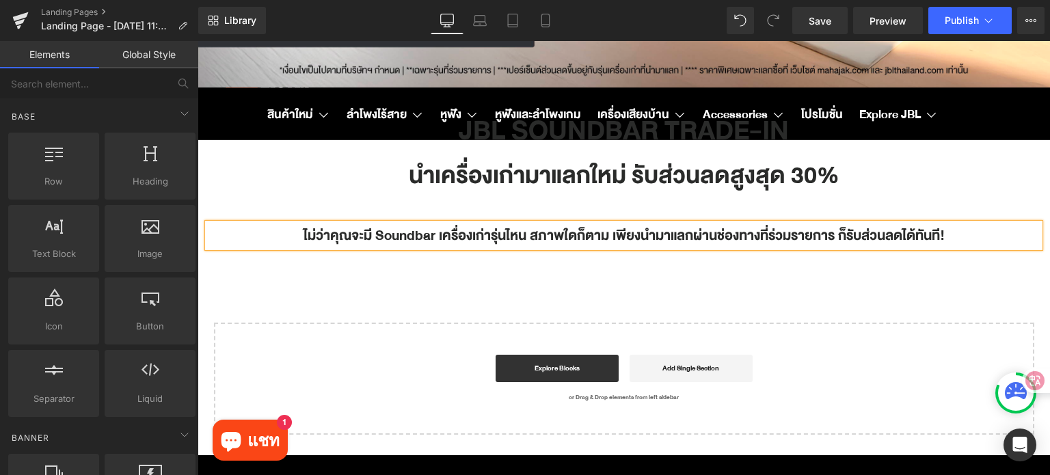
click at [774, 273] on div "Hero Banner 200px 200px JBL SOUNDBAR TRADE-IN Heading นำเครื่องเก่ามาแลกใหม่ รั…" at bounding box center [624, 107] width 852 height 655
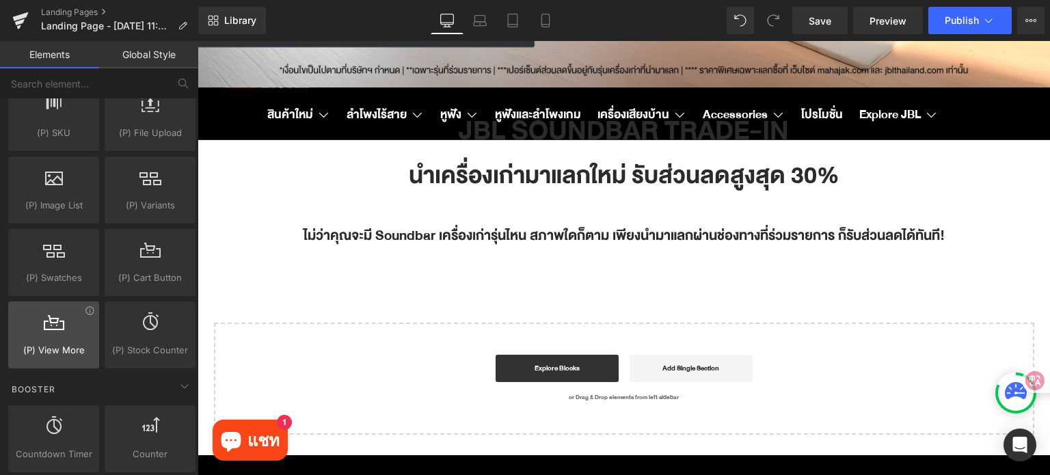
scroll to position [1572, 0]
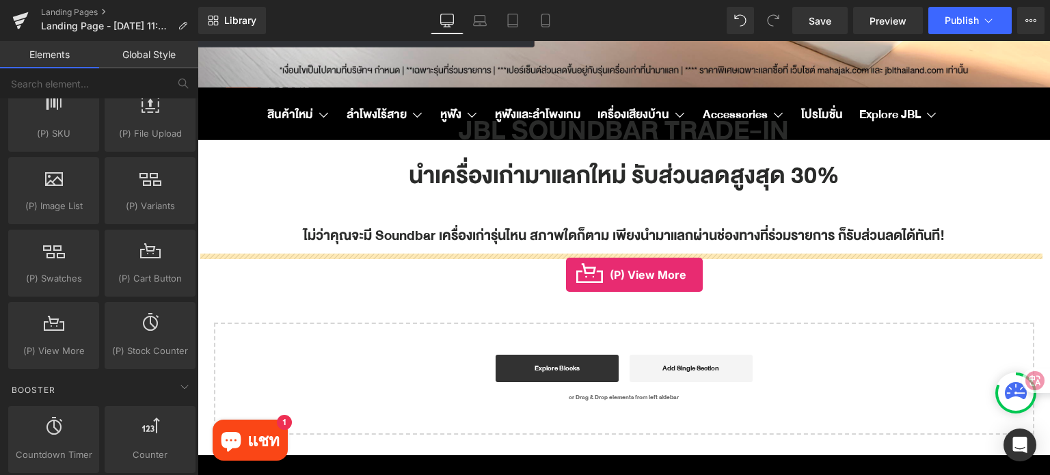
drag, startPoint x: 252, startPoint y: 388, endPoint x: 566, endPoint y: 275, distance: 333.6
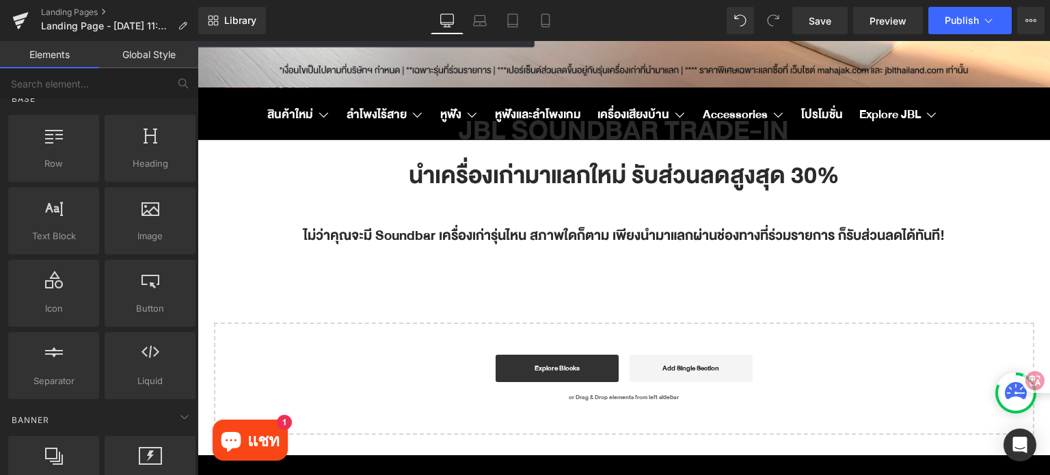
scroll to position [0, 0]
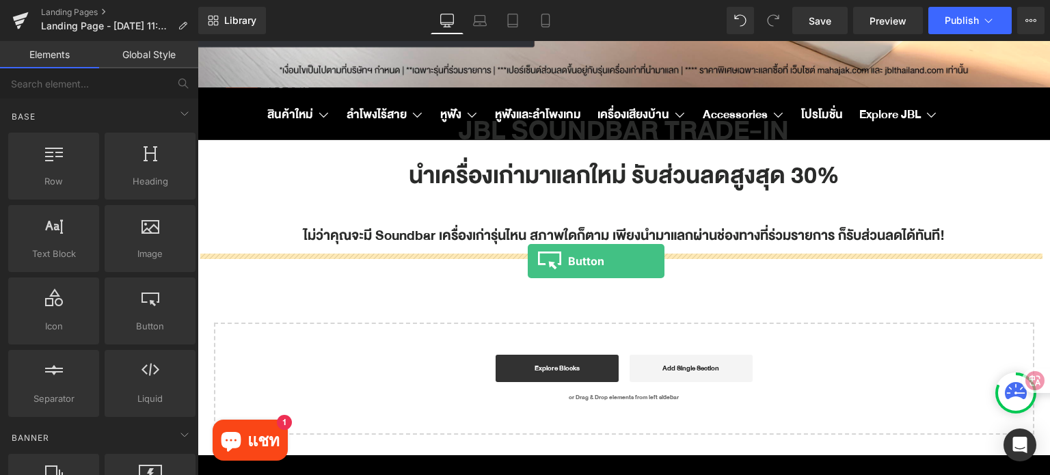
drag, startPoint x: 337, startPoint y: 349, endPoint x: 528, endPoint y: 261, distance: 210.1
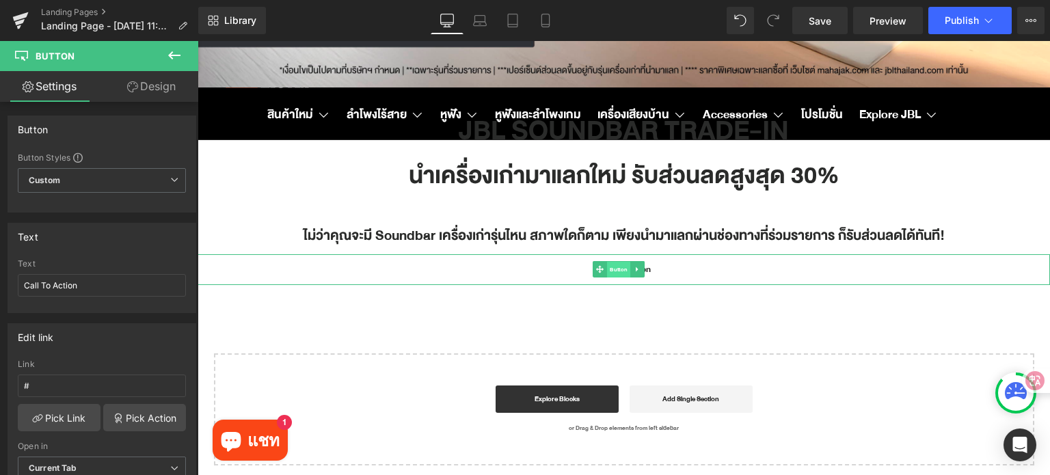
click at [617, 273] on span "Button" at bounding box center [618, 270] width 23 height 16
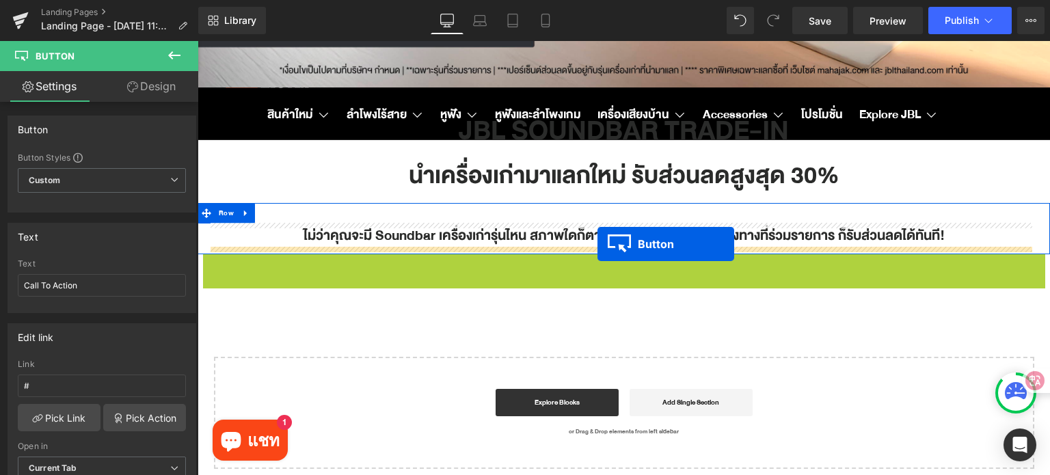
drag, startPoint x: 593, startPoint y: 273, endPoint x: 597, endPoint y: 244, distance: 29.0
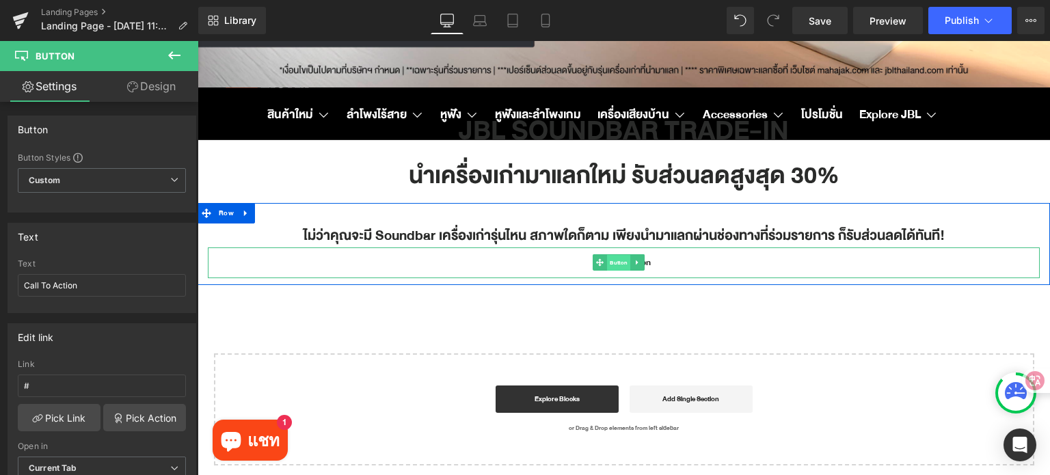
click at [623, 262] on span "Button" at bounding box center [618, 263] width 23 height 16
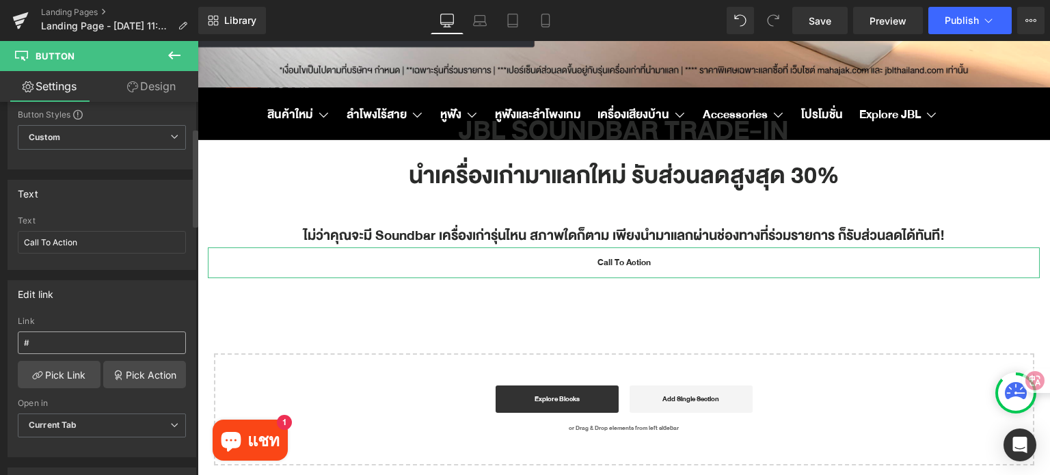
scroll to position [205, 0]
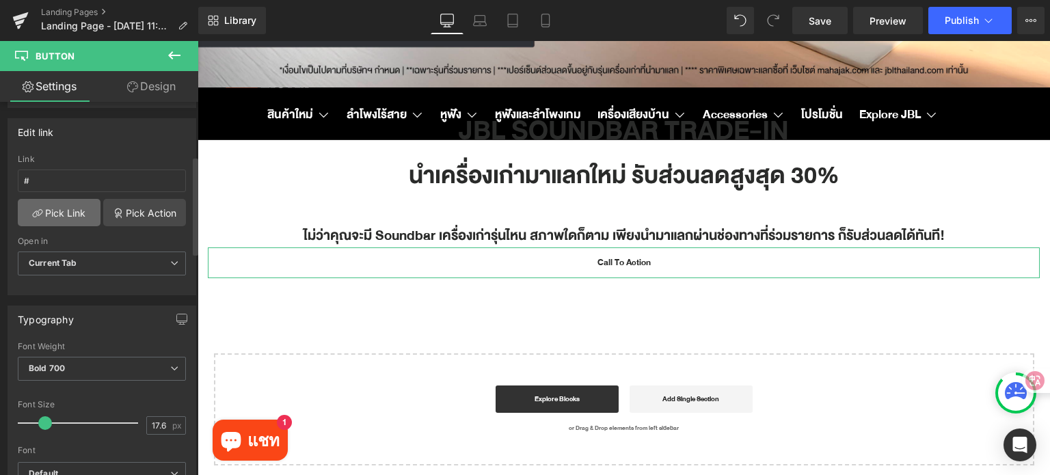
click at [68, 215] on link "Pick Link" at bounding box center [59, 212] width 83 height 27
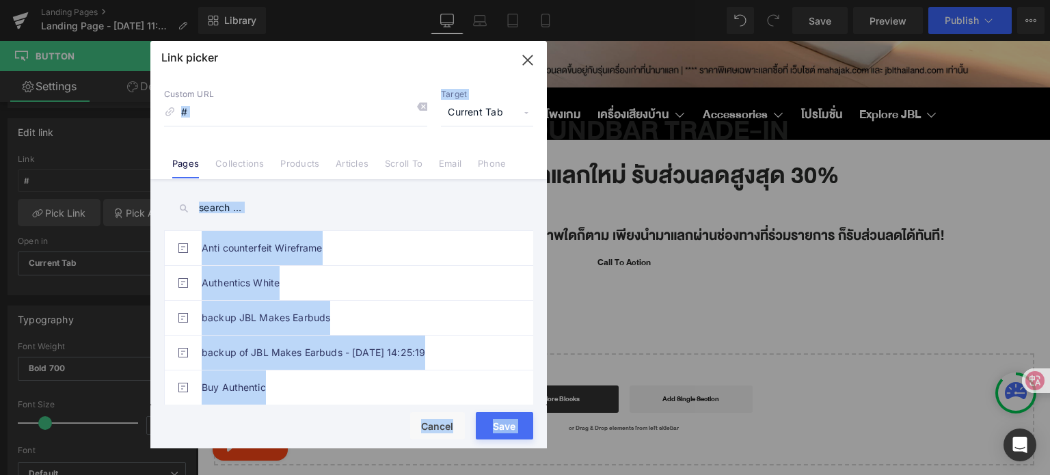
drag, startPoint x: 192, startPoint y: 113, endPoint x: 181, endPoint y: 113, distance: 10.9
click at [181, 113] on div "Link picker Back to Library Insert Custom URL # Target Current Tab Current Tab …" at bounding box center [348, 244] width 396 height 407
click at [203, 110] on input "#" at bounding box center [295, 113] width 263 height 26
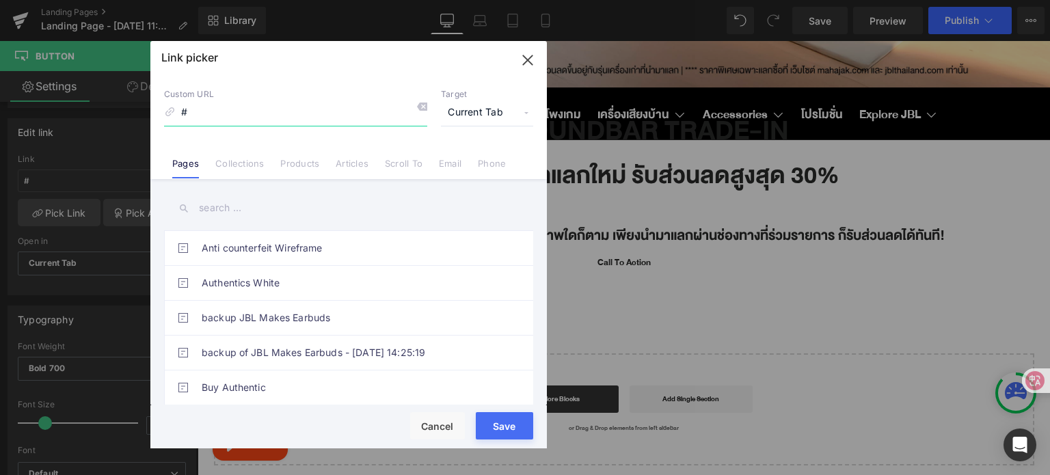
click at [203, 110] on input "#" at bounding box center [295, 113] width 263 height 26
paste input "[URL][DOMAIN_NAME]"
type input "[URL][DOMAIN_NAME]"
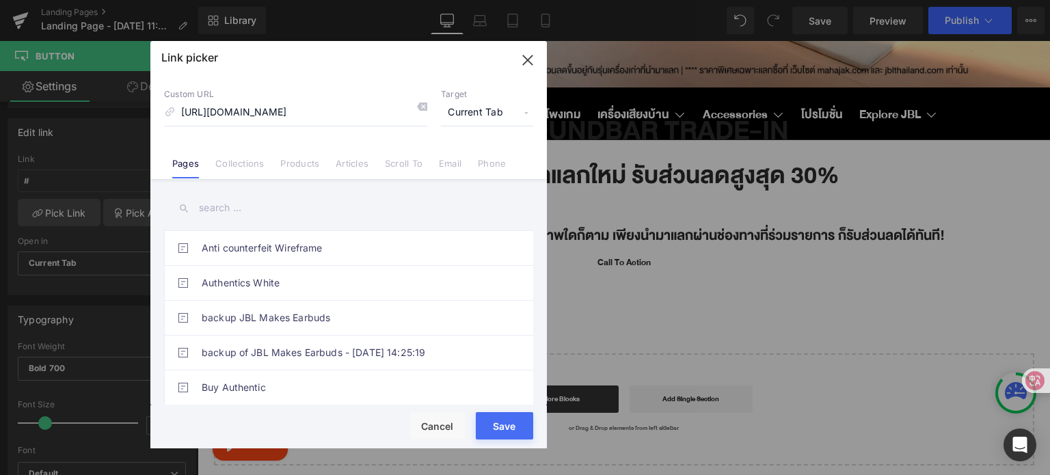
click at [503, 423] on div "Rendering Content" at bounding box center [525, 421] width 84 height 15
drag, startPoint x: 504, startPoint y: 433, endPoint x: 329, endPoint y: 390, distance: 181.0
click at [504, 433] on button "Save" at bounding box center [504, 425] width 57 height 27
type input "[URL][DOMAIN_NAME]"
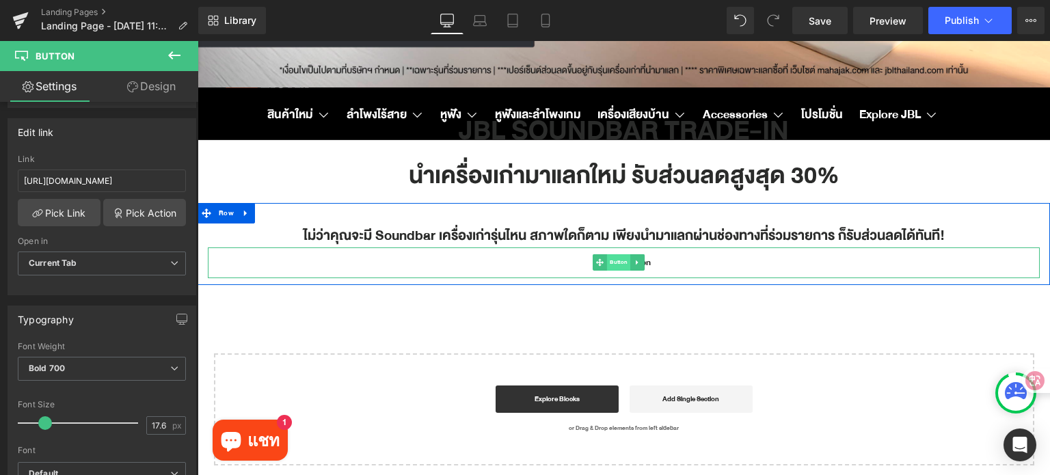
click at [621, 267] on span "Button" at bounding box center [618, 262] width 23 height 16
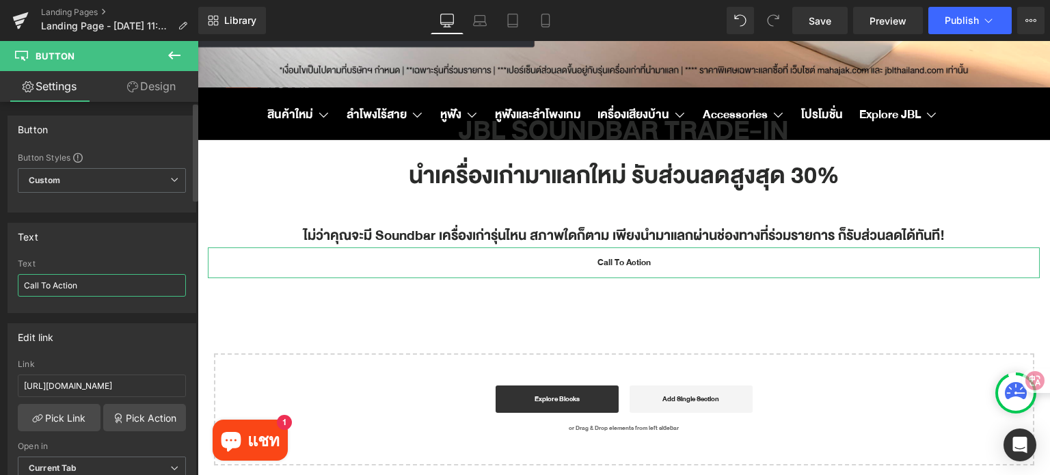
drag, startPoint x: 98, startPoint y: 286, endPoint x: 11, endPoint y: 285, distance: 86.8
click at [11, 286] on div "Call To Action Text Call To Action" at bounding box center [101, 285] width 187 height 53
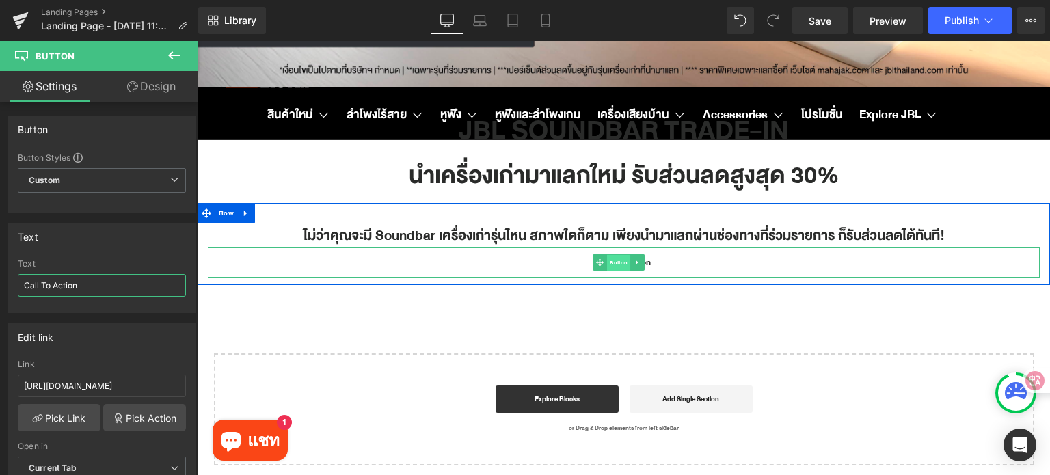
click at [618, 265] on span "Button" at bounding box center [618, 263] width 23 height 16
click at [617, 262] on span "Button" at bounding box center [618, 263] width 23 height 16
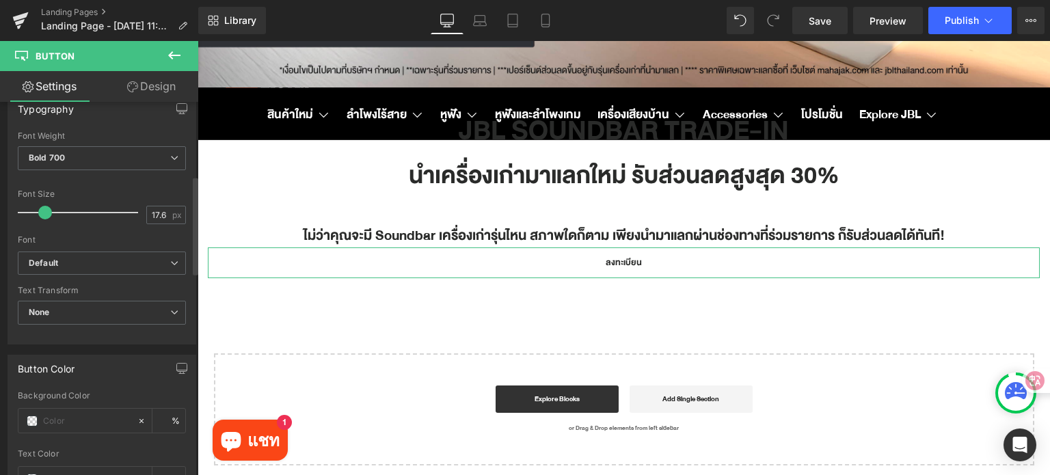
scroll to position [478, 0]
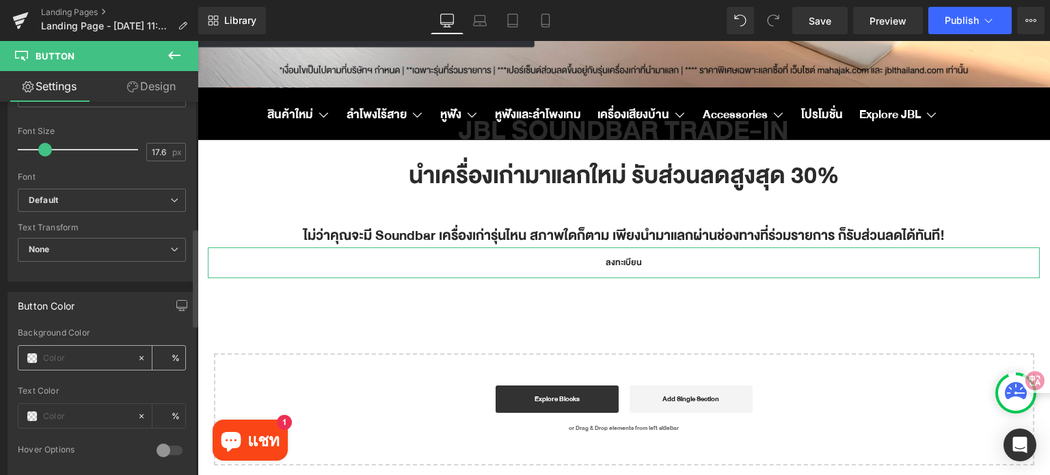
type input "ลงทะเบียน"
click at [29, 355] on span at bounding box center [32, 358] width 11 height 11
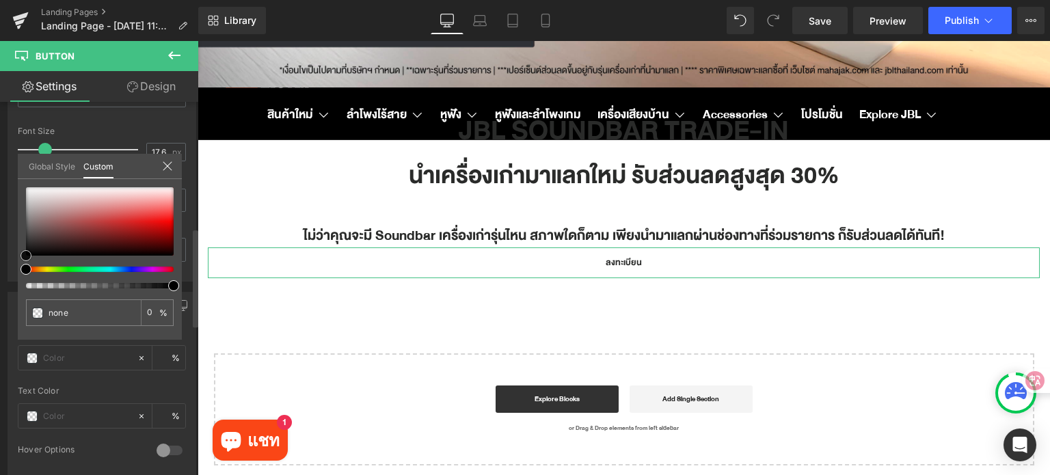
click at [133, 211] on div at bounding box center [100, 221] width 148 height 68
type input "#e66060"
type input "100"
type input "#e66060"
type input "100"
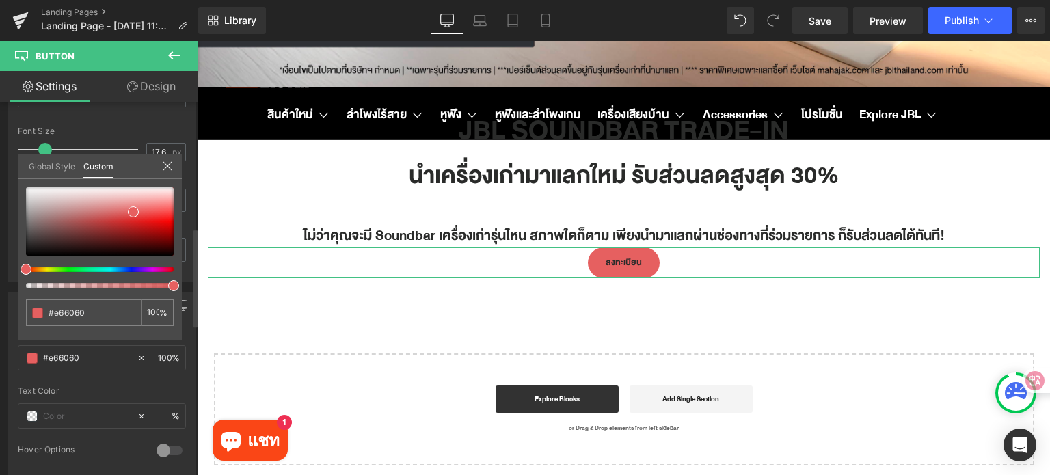
type input "#e69860"
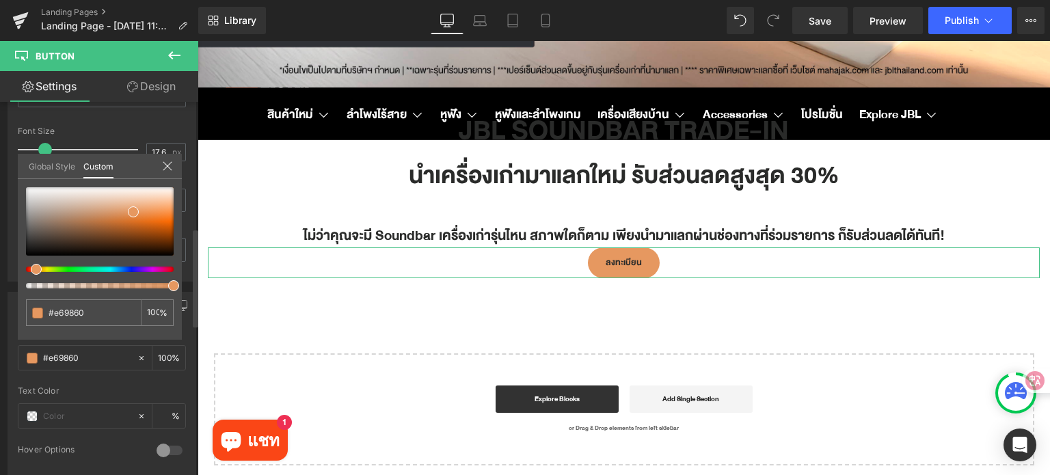
type input "#e69c60"
type input "#e69860"
type input "#e68c60"
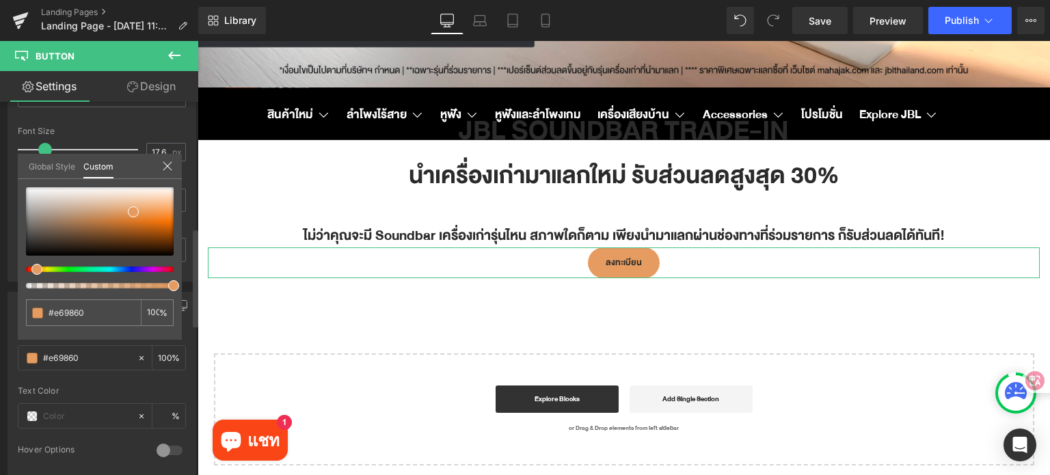
type input "#e68c60"
type input "#e69360"
type input "#e6ae60"
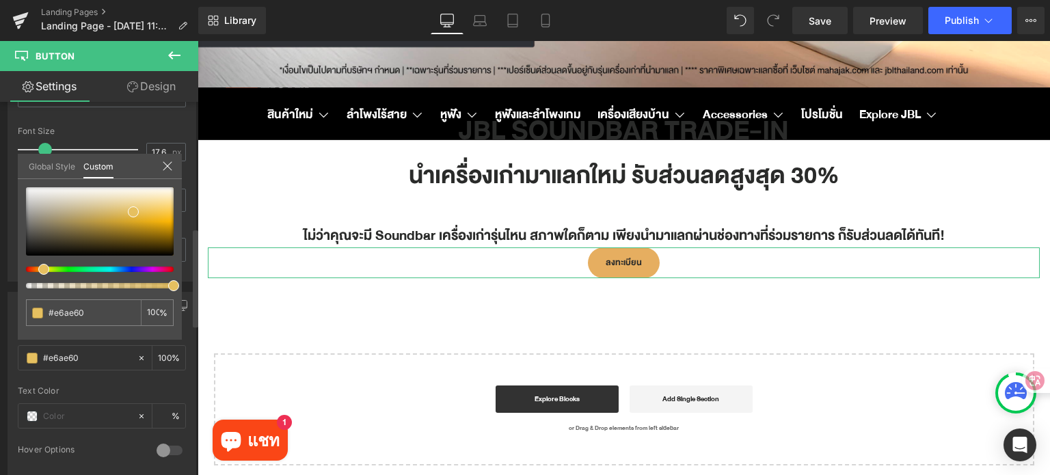
type input "#e6c060"
drag, startPoint x: 31, startPoint y: 269, endPoint x: 40, endPoint y: 266, distance: 10.2
click at [40, 267] on div at bounding box center [95, 269] width 148 height 5
type input "#e6cb60"
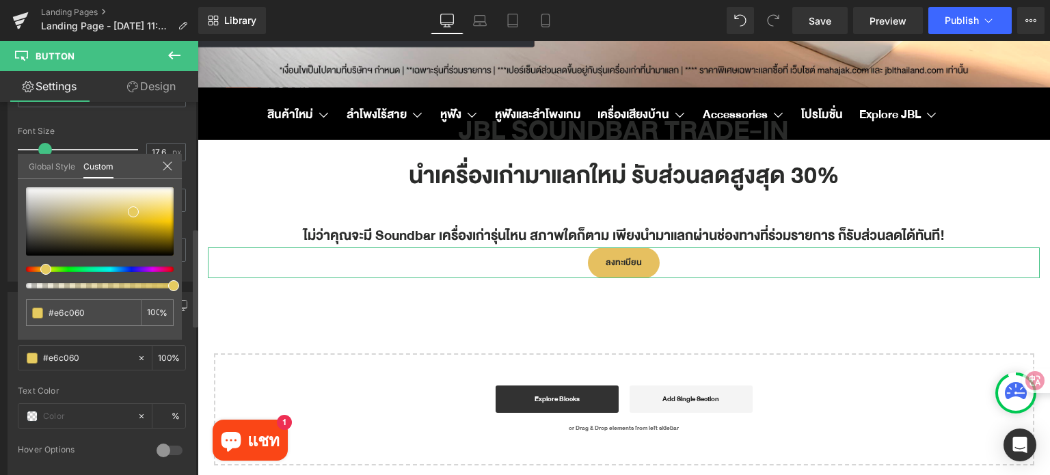
type input "#e6cb60"
type input "#edce54"
type input "#f5da6f"
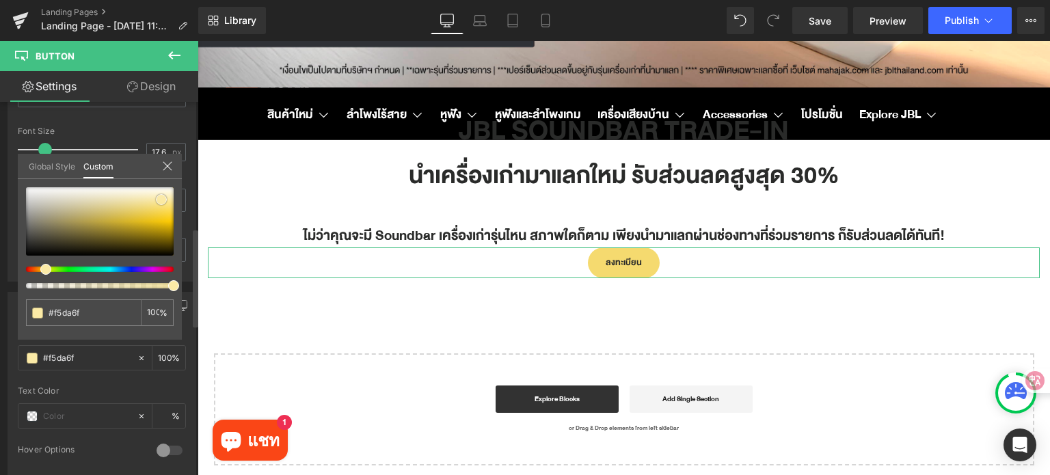
type input "#fbeaa6"
type input "#efd057"
type input "#ecc940"
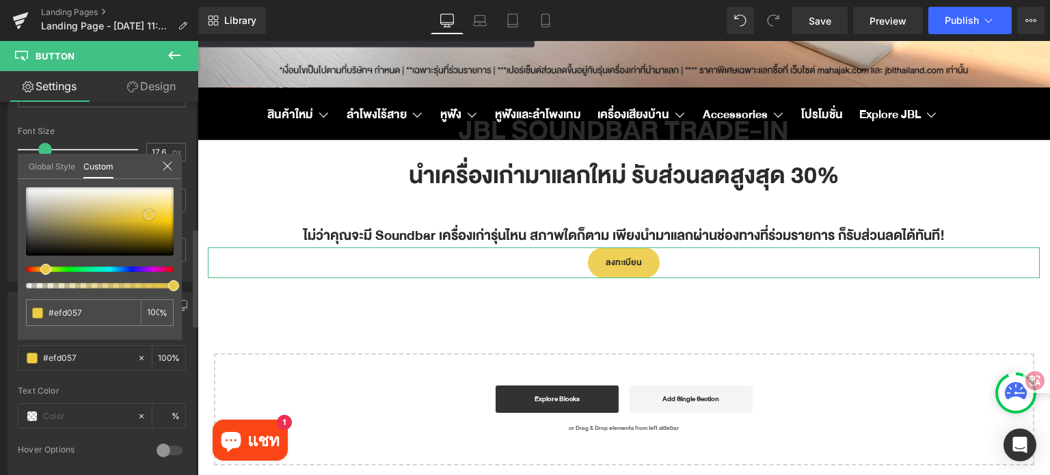
type input "#ecc940"
type input "#edcf58"
type input "#faf0c6"
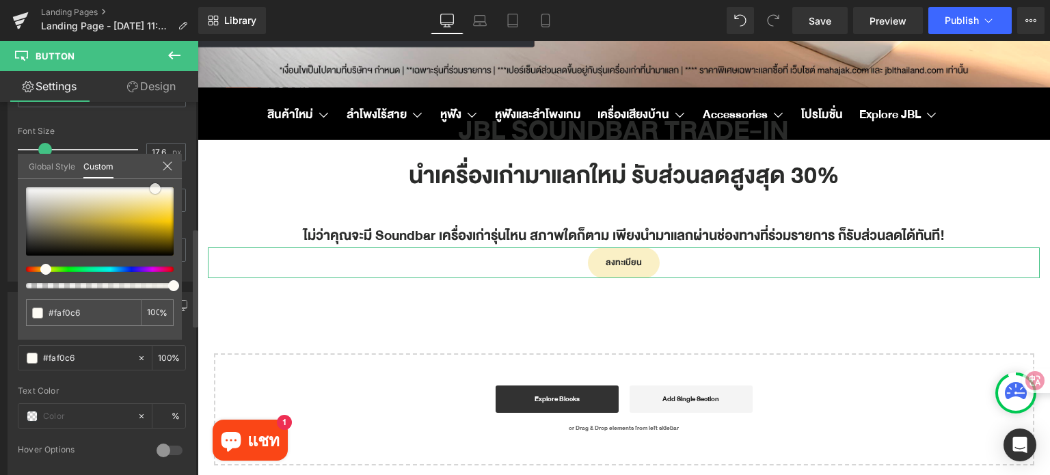
drag, startPoint x: 157, startPoint y: 207, endPoint x: 154, endPoint y: 198, distance: 9.3
click at [155, 189] on div at bounding box center [100, 221] width 148 height 68
type input "#fefcf5"
type input "#fdf8ec"
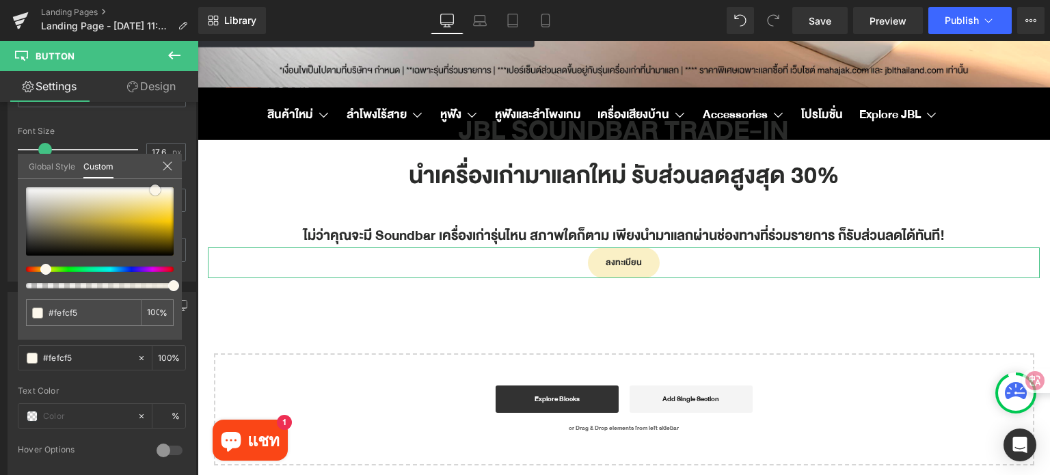
type input "#fdf8ec"
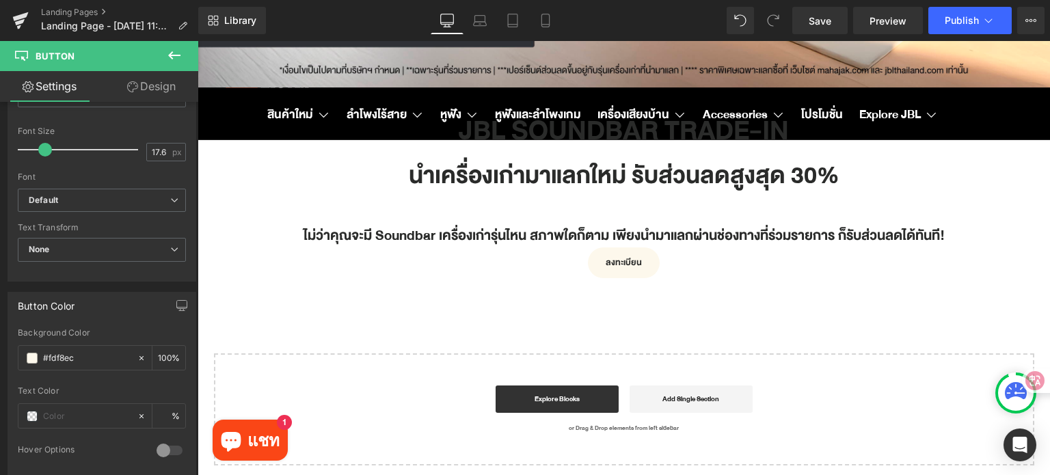
click at [613, 260] on body "สินค้าใหม่ สินค้าใหม่ Tour one M3 SMART TX Flip 7 and Charge 6 Partybox White P…" at bounding box center [624, 305] width 852 height 1212
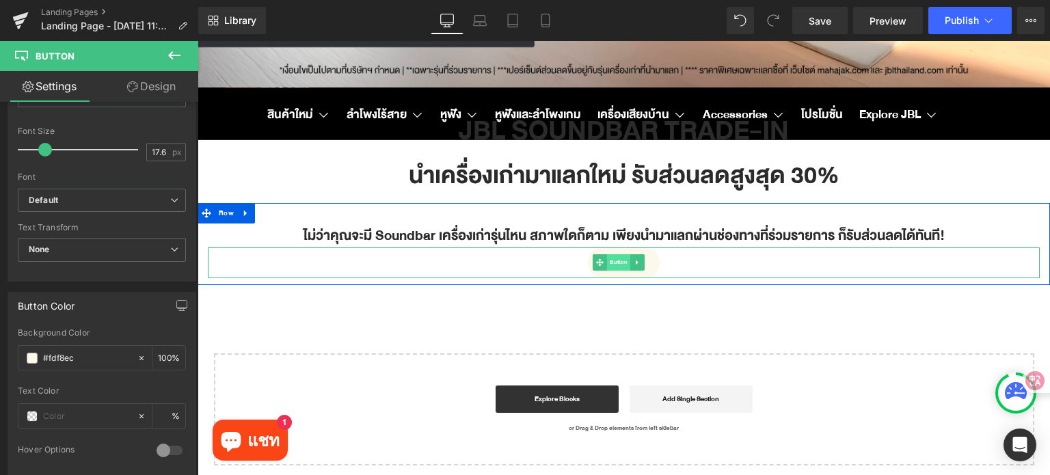
click at [613, 263] on span "Button" at bounding box center [618, 262] width 23 height 16
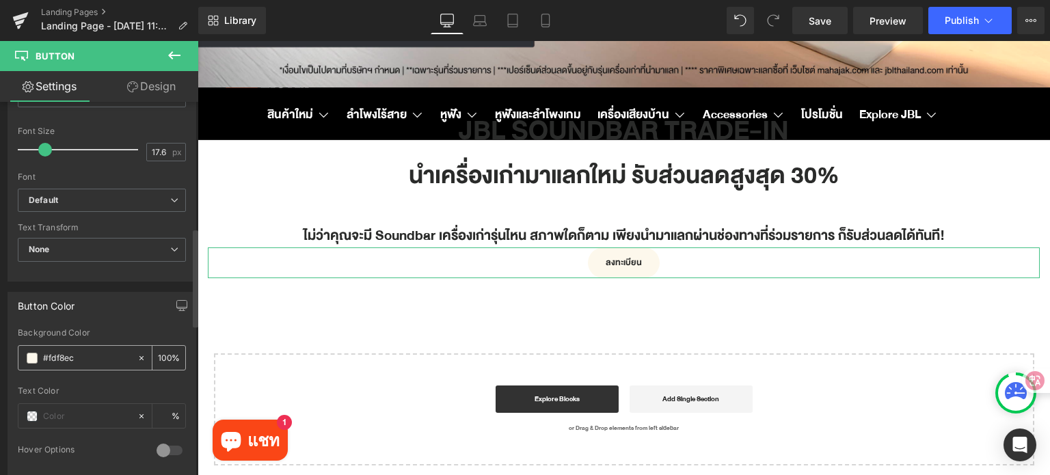
click at [96, 356] on input "#fdf8ec" at bounding box center [86, 358] width 87 height 15
paste input "fa4616"
click at [44, 355] on input "fa4616" at bounding box center [86, 358] width 87 height 15
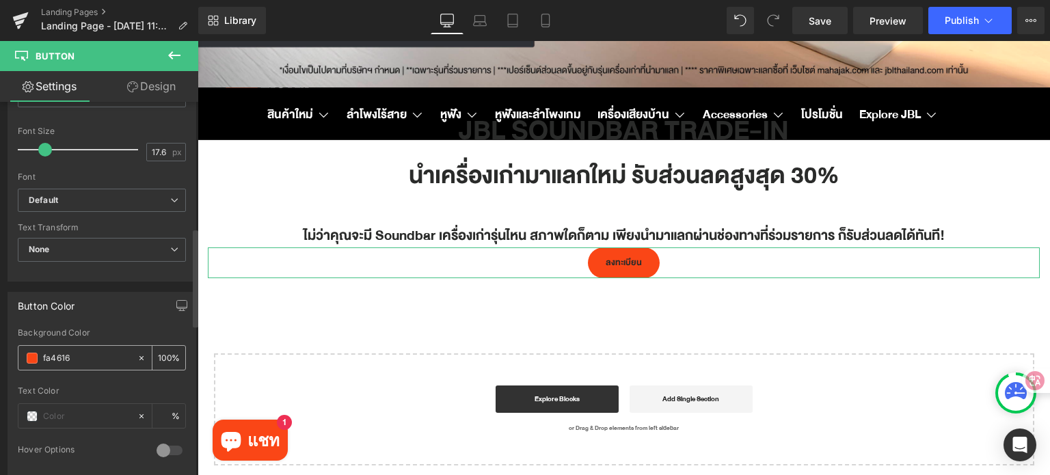
type input "๒fa4616"
type input "0"
type input "fa4616"
type input "100"
click at [94, 356] on input "#fa4616" at bounding box center [86, 358] width 87 height 15
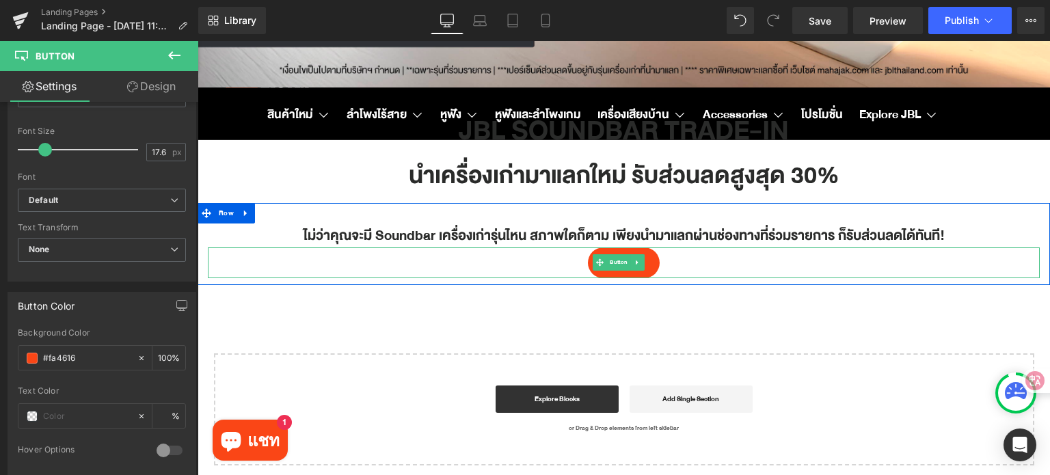
drag, startPoint x: 616, startPoint y: 260, endPoint x: 578, endPoint y: 267, distance: 38.1
click at [616, 260] on span "Button" at bounding box center [618, 262] width 23 height 16
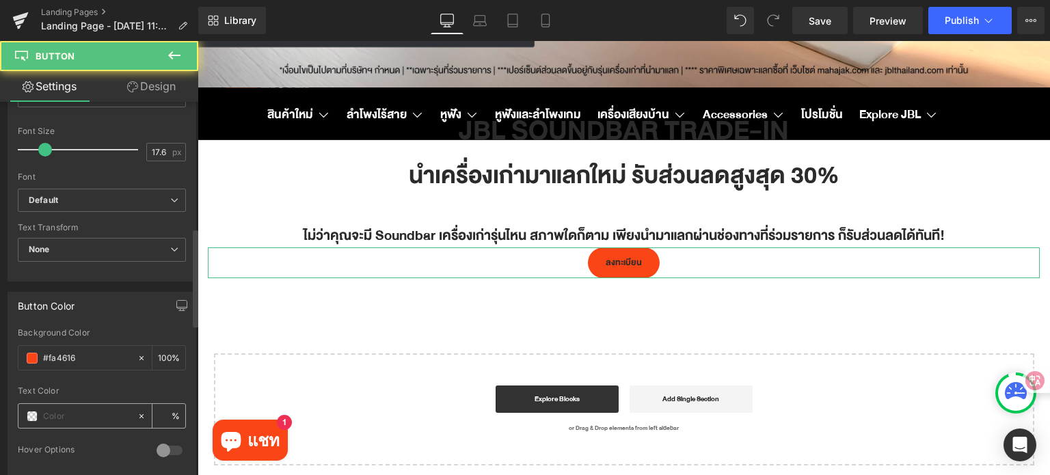
type input "#fa4616"
click at [33, 412] on span at bounding box center [32, 416] width 11 height 11
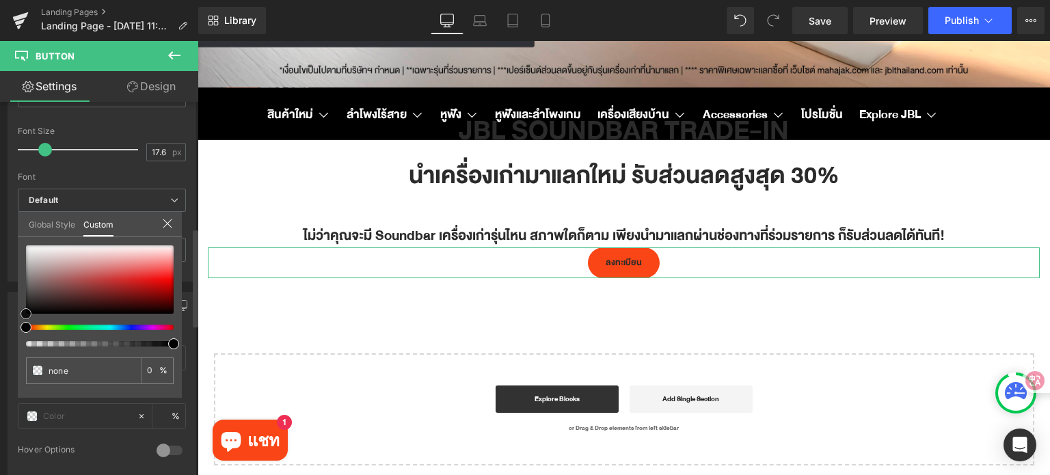
type input "#613c3c"
type input "100"
type input "#613c3c"
type input "100"
type input "#ffffff"
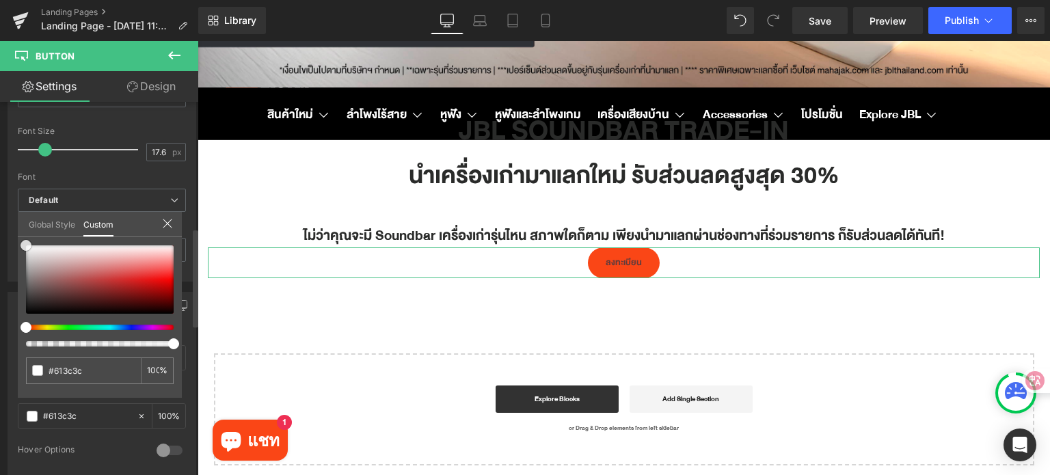
type input "#ffffff"
drag, startPoint x: 0, startPoint y: 234, endPoint x: 0, endPoint y: 223, distance: 11.6
click at [0, 282] on div "Button Color rgba(250, 70, 22, 1) Background Color #fa4616 100 % rgba(255, 255,…" at bounding box center [102, 378] width 204 height 193
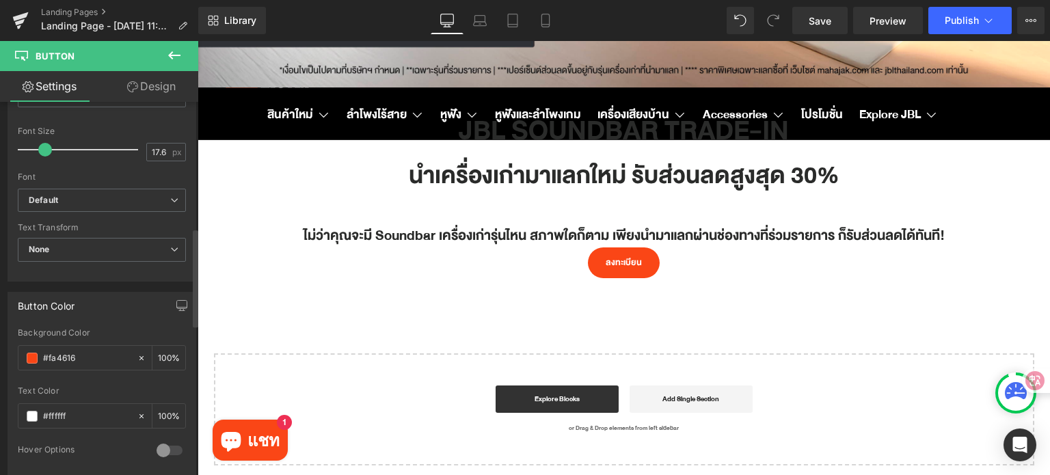
click at [612, 263] on body "สินค้าใหม่ สินค้าใหม่ Tour one M3 SMART TX Flip 7 and Charge 6 Partybox White P…" at bounding box center [624, 305] width 852 height 1212
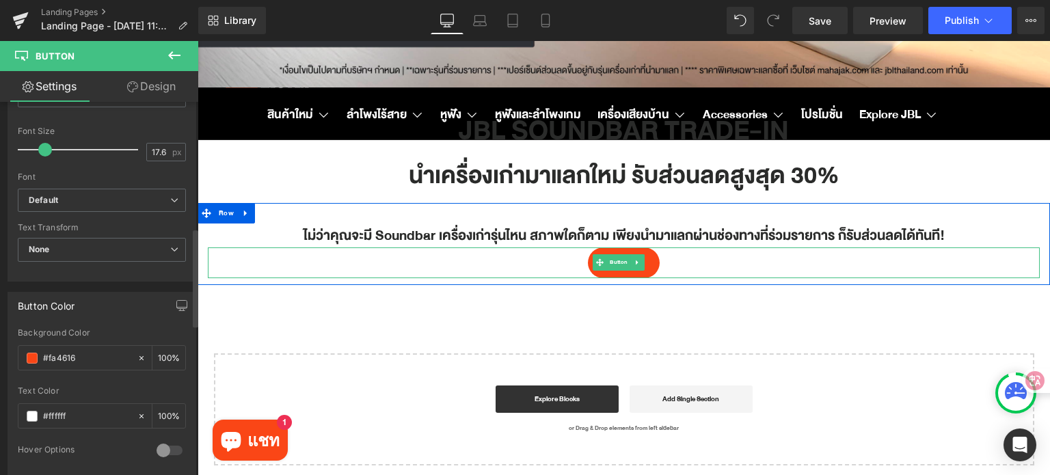
click at [612, 263] on span "Button" at bounding box center [618, 262] width 23 height 16
click at [612, 261] on span "Button" at bounding box center [618, 263] width 23 height 16
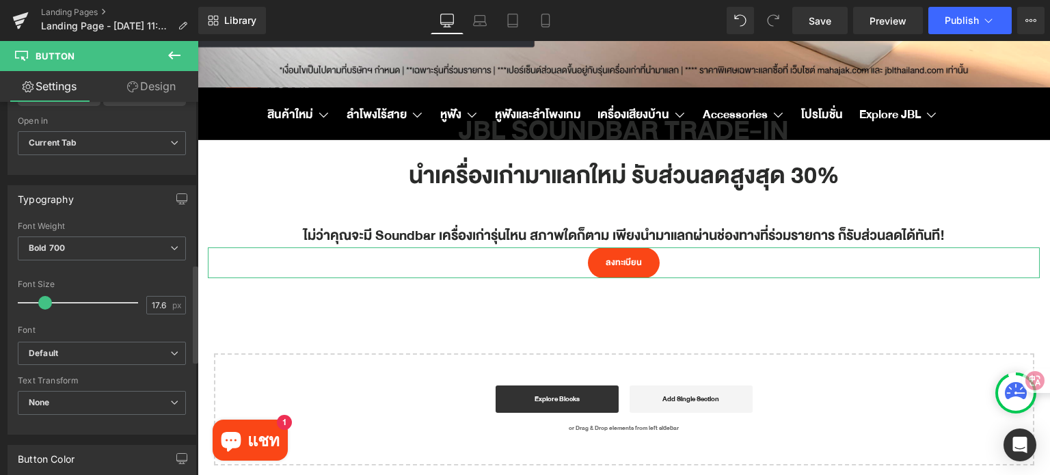
scroll to position [273, 0]
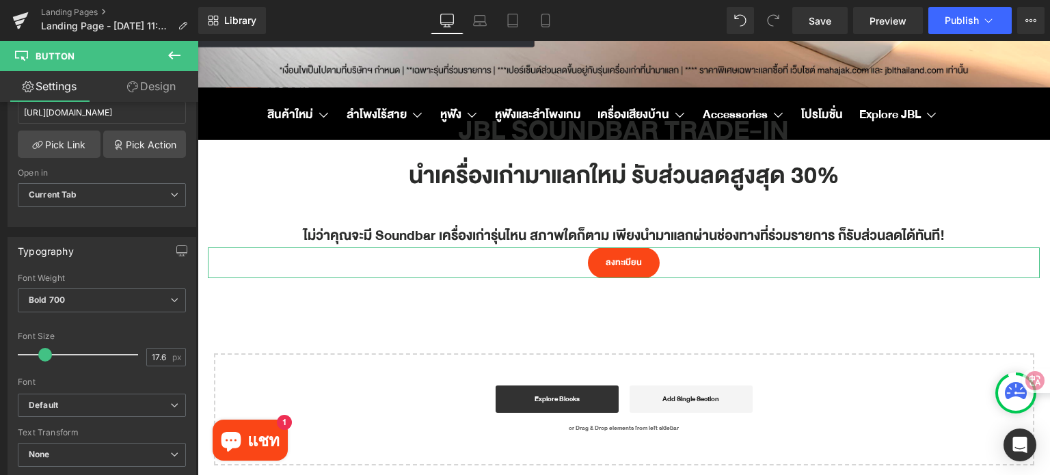
click at [159, 87] on link "Design" at bounding box center [151, 86] width 99 height 31
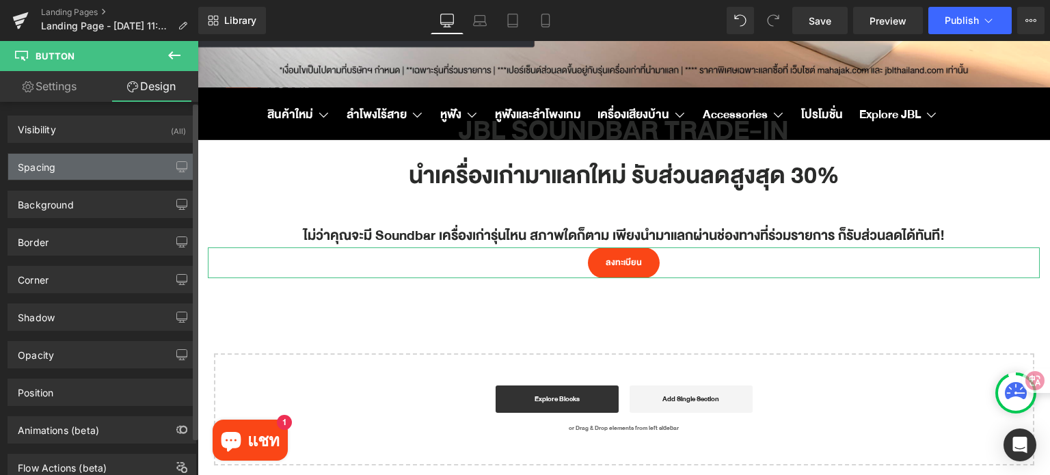
click at [92, 166] on div "Spacing" at bounding box center [101, 167] width 187 height 26
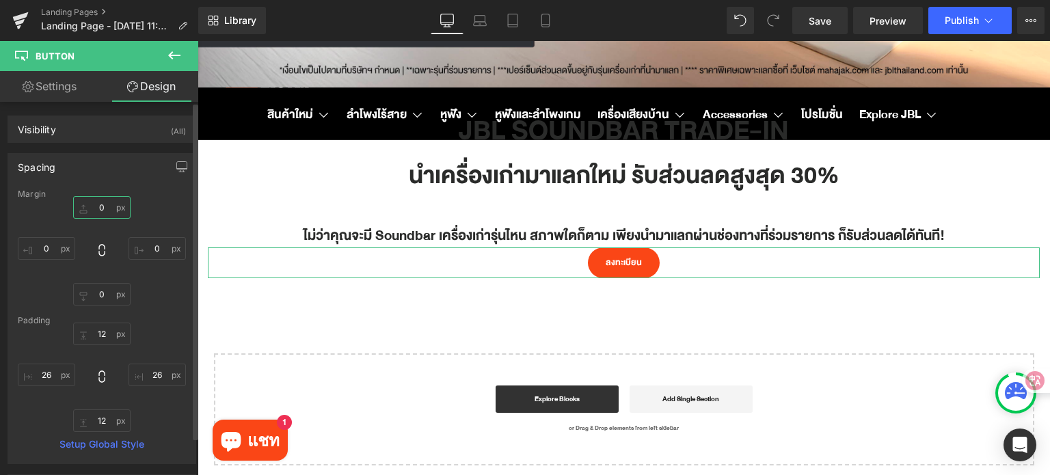
click at [105, 202] on input "0" at bounding box center [101, 207] width 57 height 23
type input "15"
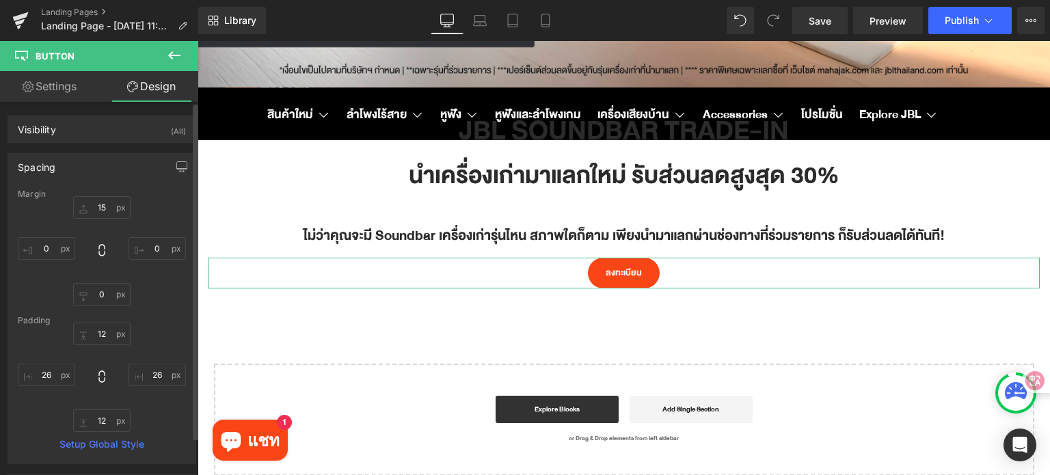
click at [135, 177] on div "Spacing" at bounding box center [101, 167] width 187 height 26
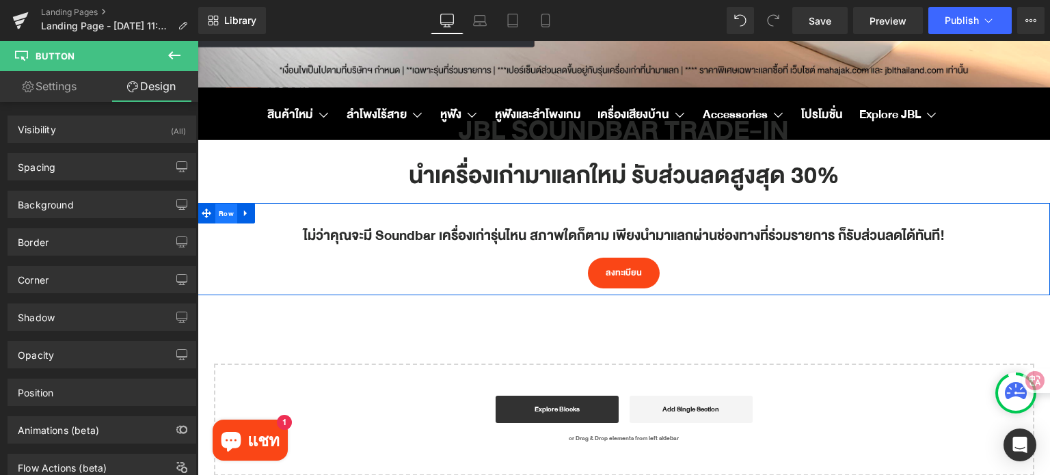
click at [222, 218] on span "Row" at bounding box center [226, 214] width 22 height 21
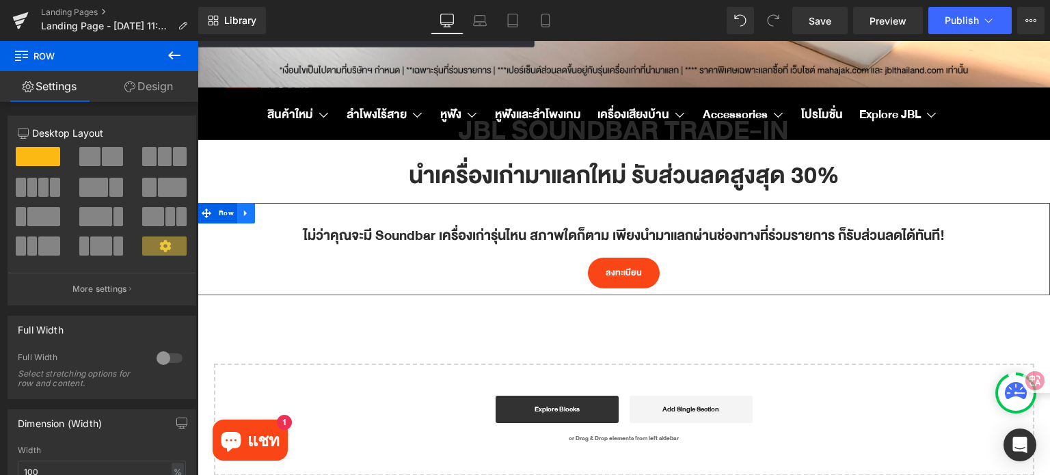
click at [248, 213] on icon at bounding box center [246, 213] width 10 height 10
click at [265, 217] on icon at bounding box center [264, 213] width 10 height 10
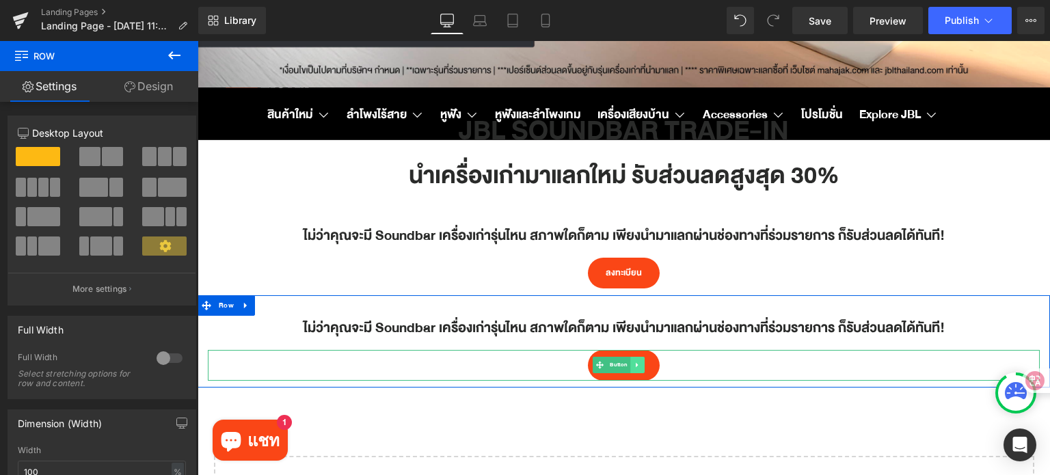
click at [640, 368] on icon at bounding box center [638, 365] width 8 height 8
click at [645, 366] on icon at bounding box center [644, 366] width 8 height 8
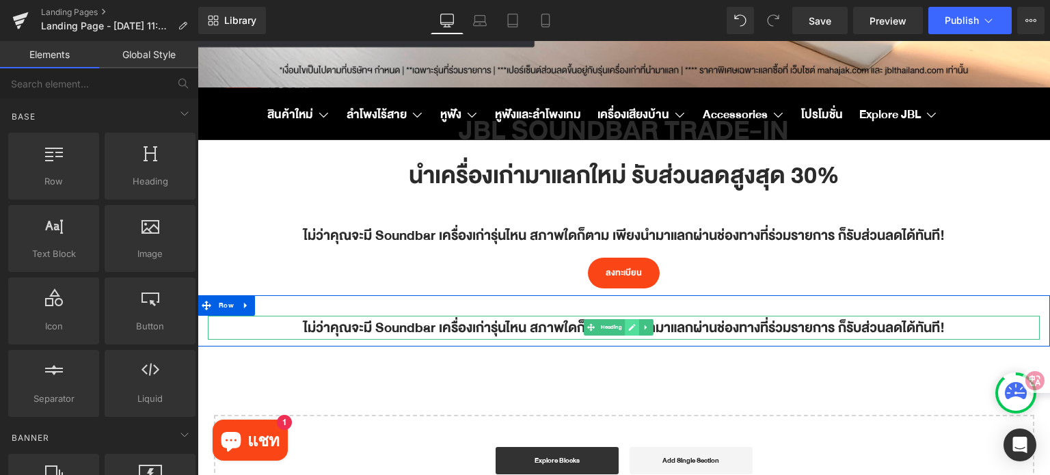
click at [628, 331] on icon at bounding box center [632, 327] width 8 height 8
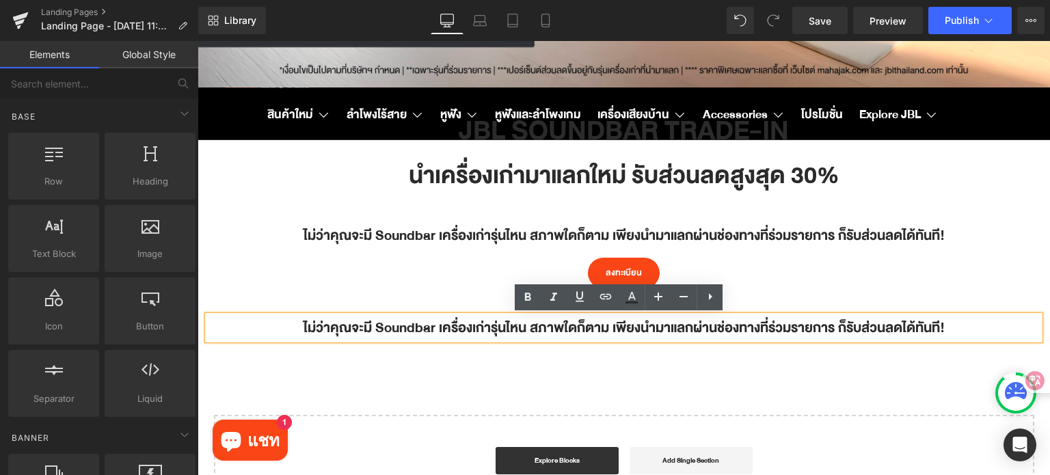
click at [627, 330] on h1 "ไม่ว่าคุณจะมี Soundbar เครื่องเก่ารุ่นไหน สภาพใดก็ตาม เพียงนำมาแลกผ่านช่องทางที…" at bounding box center [624, 328] width 832 height 24
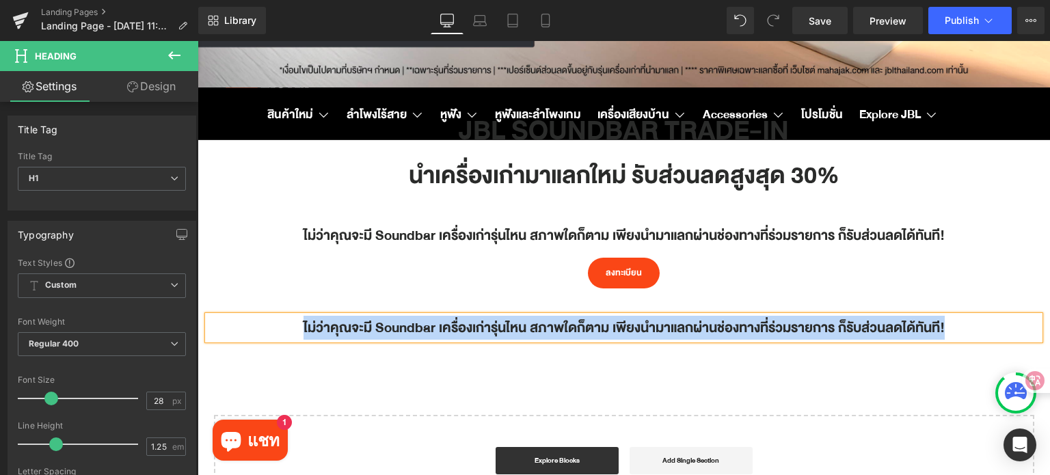
paste div
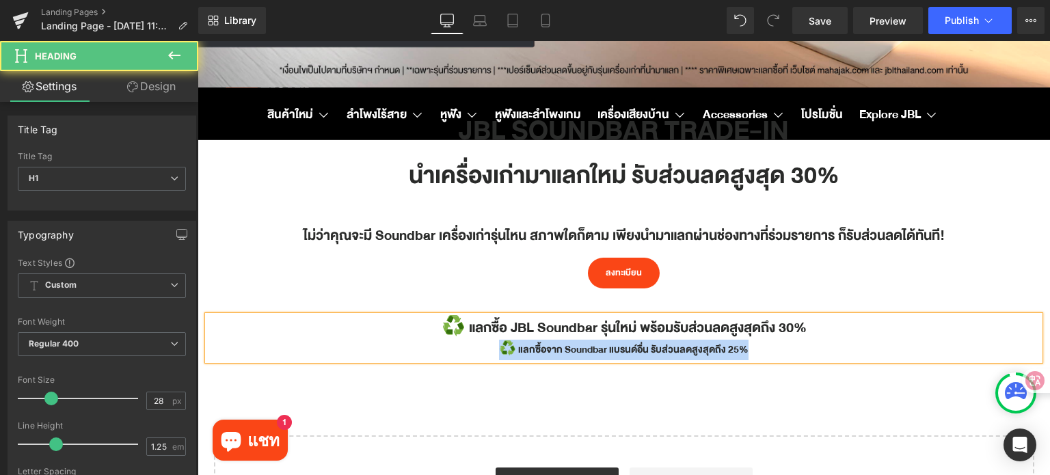
drag, startPoint x: 759, startPoint y: 350, endPoint x: 464, endPoint y: 340, distance: 295.4
click at [464, 340] on div "♻️ แลกซื้อจาก Soundbar แบรนด์อื่น รับส่วนลดสูงสุดถึง 25%" at bounding box center [624, 350] width 832 height 21
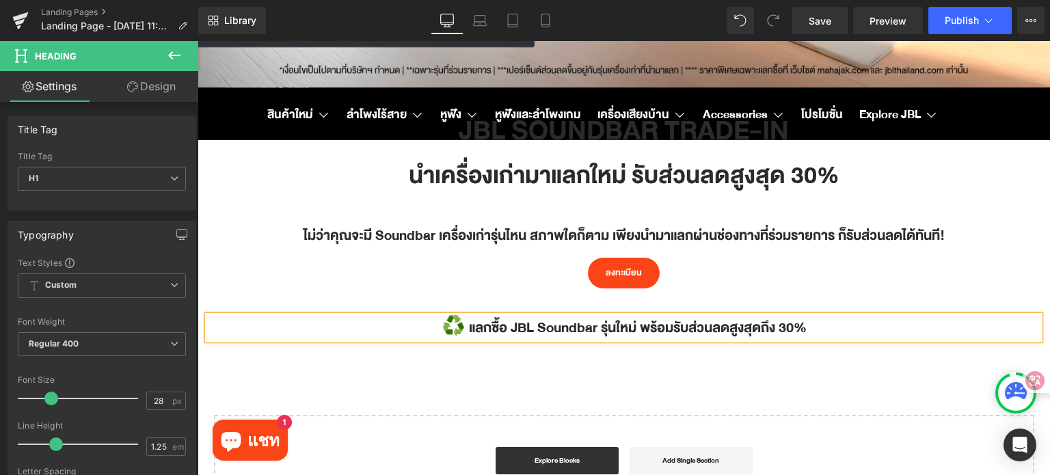
drag, startPoint x: 586, startPoint y: 375, endPoint x: 576, endPoint y: 355, distance: 22.6
click at [587, 374] on div "Hero Banner 200px 200px JBL SOUNDBAR TRADE-IN Heading นำเครื่องเก่ามาแลกใหม่ รั…" at bounding box center [624, 153] width 852 height 747
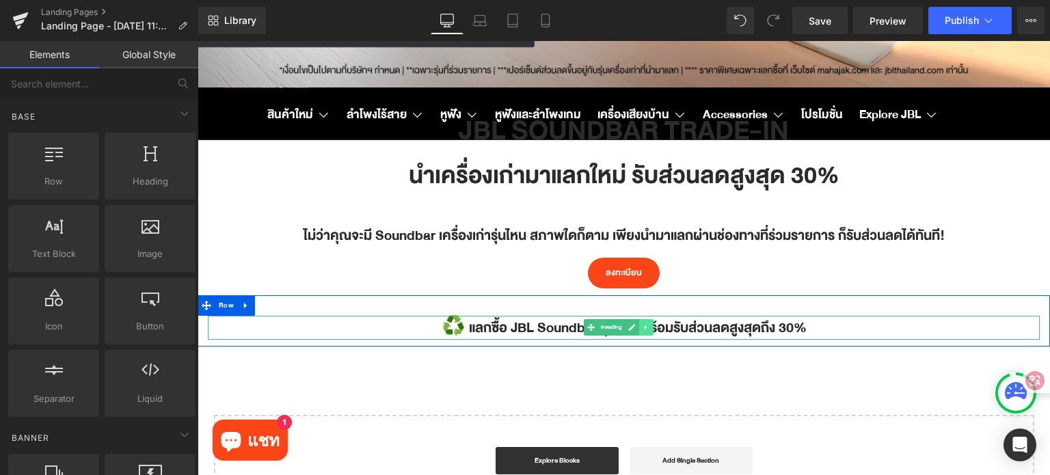
click at [643, 329] on icon at bounding box center [646, 327] width 8 height 8
click at [637, 329] on icon at bounding box center [639, 328] width 8 height 8
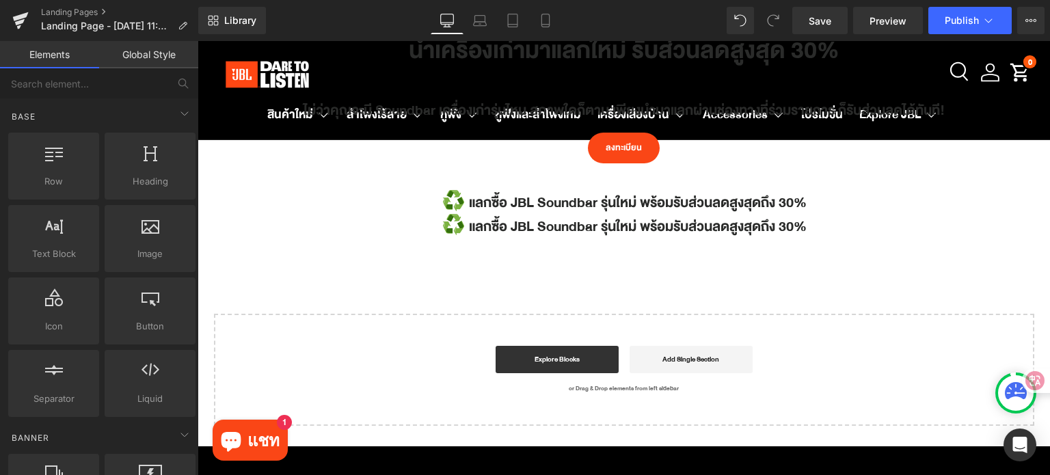
scroll to position [448, 0]
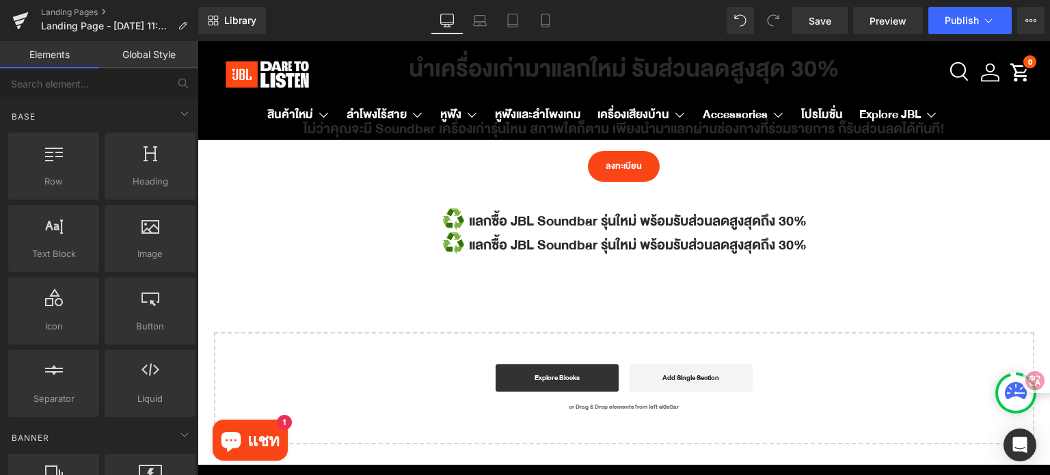
click at [695, 245] on h1 "♻️ แลกซื้อ JBL Soundbar รุ่นใหม่ พร้อมรับส่วนลดสูงสุดถึง 30%" at bounding box center [624, 245] width 832 height 24
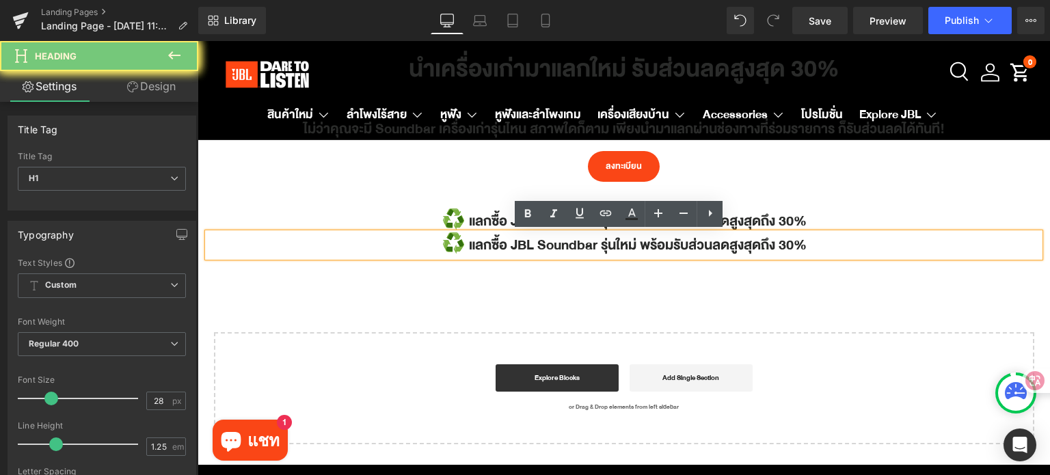
paste div
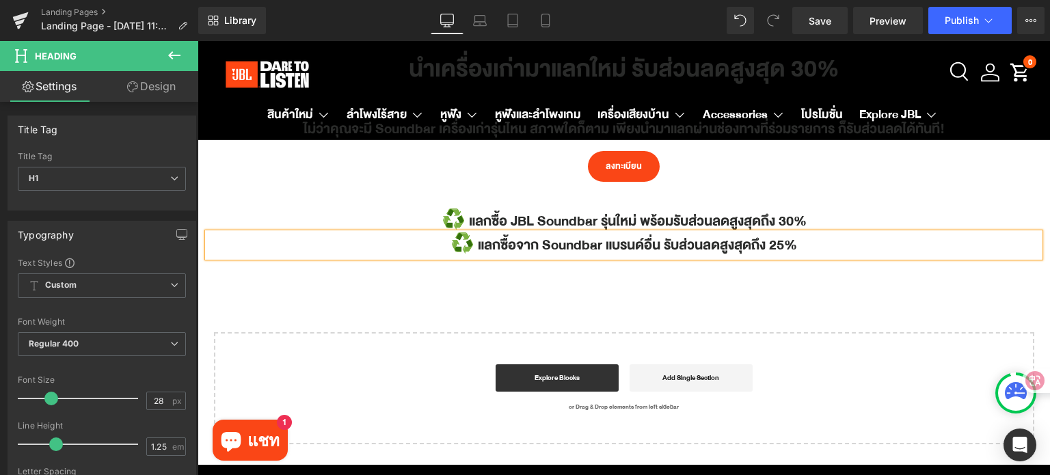
click at [838, 273] on div "Hero Banner 200px 200px JBL SOUNDBAR TRADE-IN Heading นำเครื่องเก่ามาแลกใหม่ รั…" at bounding box center [624, 58] width 852 height 771
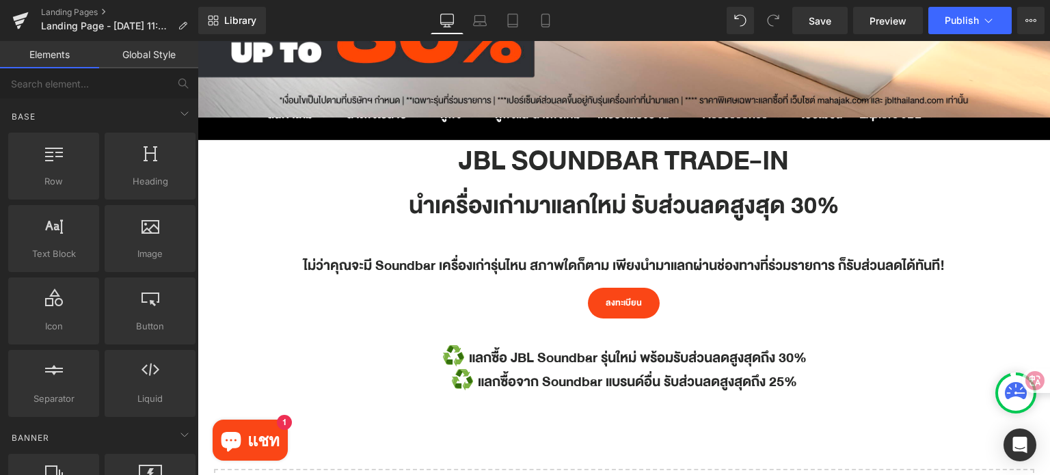
scroll to position [312, 0]
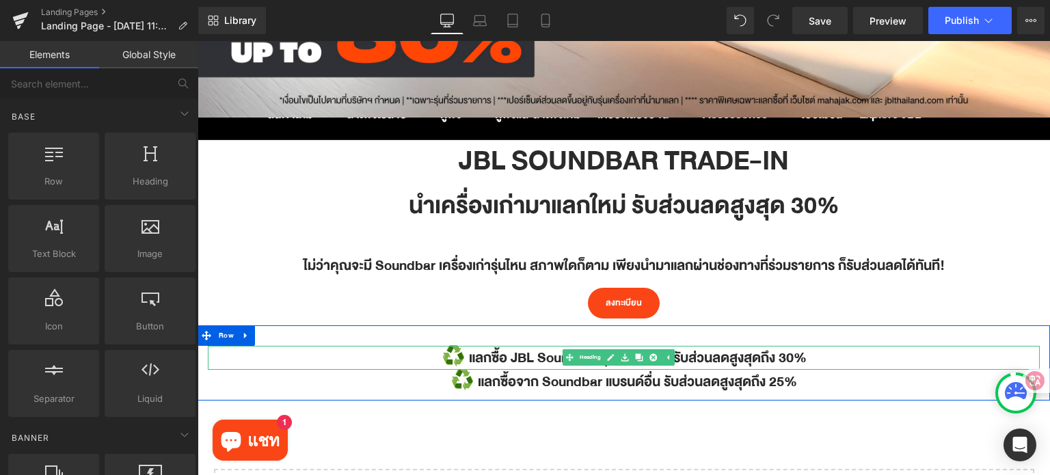
drag, startPoint x: 456, startPoint y: 355, endPoint x: 437, endPoint y: 355, distance: 18.5
click at [437, 355] on h1 "♻️ แลกซื้อ JBL Soundbar รุ่นใหม่ พร้อมรับส่วนลดสูงสุดถึง 30%" at bounding box center [624, 358] width 832 height 24
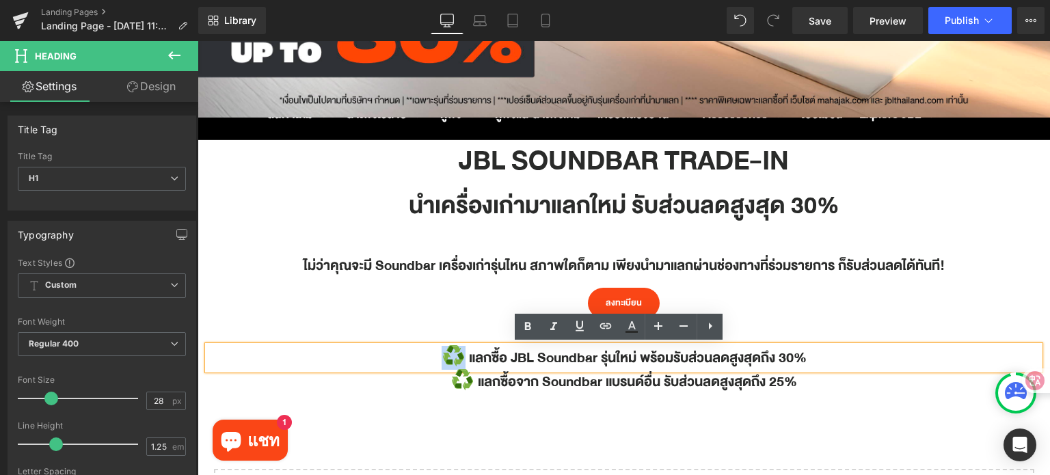
copy h1 "♻️"
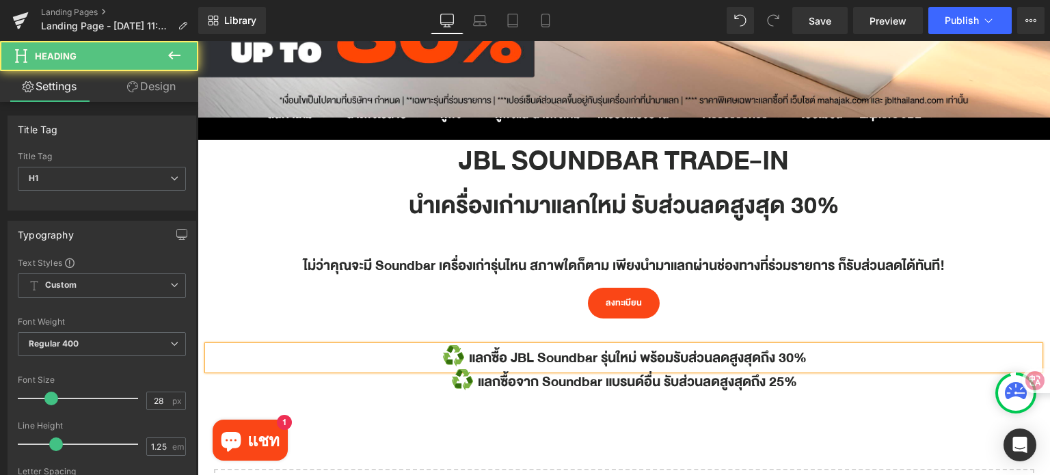
click at [811, 358] on h1 "♻️ แลกซื้อ JBL Soundbar รุ่นใหม่ พร้อมรับส่วนลดสูงสุดถึง 30%" at bounding box center [624, 358] width 832 height 24
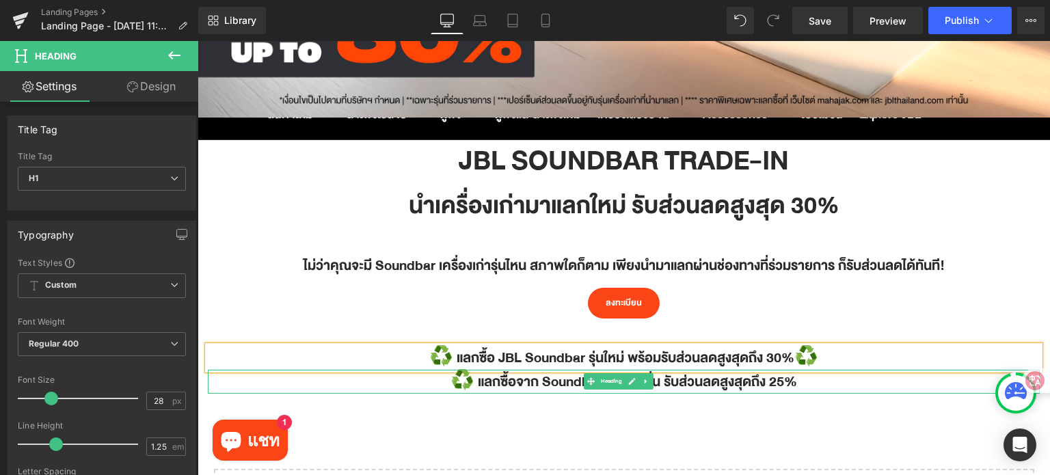
click at [809, 383] on h1 "♻️ แลกซื้อจาก Soundbar แบรนด์อื่น รับส่วนลดสูงสุดถึง 25%" at bounding box center [624, 382] width 832 height 24
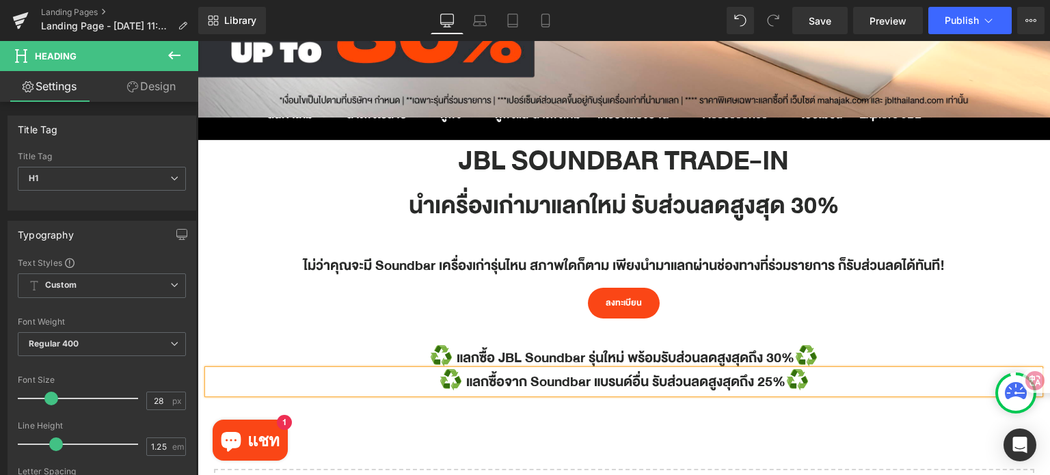
click at [544, 338] on div "♻️ แลกซื้อ JBL Soundbar รุ่นใหม่ พร้อมรับส่วนลดสูงสุดถึง 30%♻️  Heading ♻️ แลก…" at bounding box center [624, 362] width 852 height 75
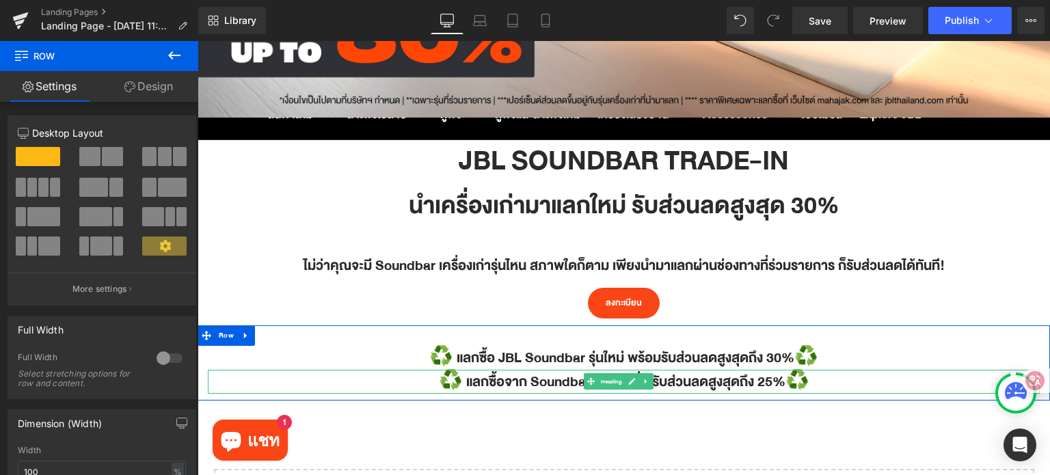
drag, startPoint x: 615, startPoint y: 382, endPoint x: 254, endPoint y: 247, distance: 385.2
click at [614, 382] on span "Heading" at bounding box center [611, 382] width 27 height 16
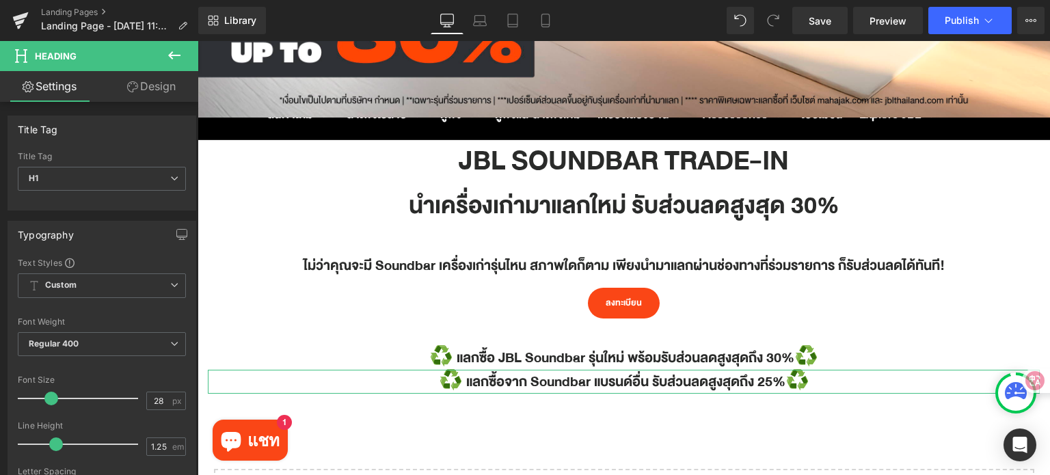
click at [150, 92] on link "Design" at bounding box center [151, 86] width 99 height 31
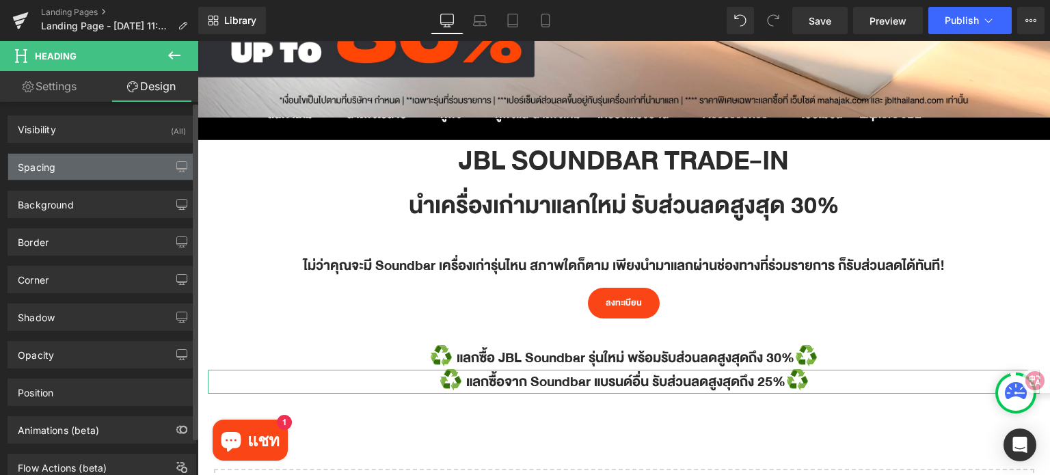
click at [68, 173] on div "Spacing" at bounding box center [101, 167] width 187 height 26
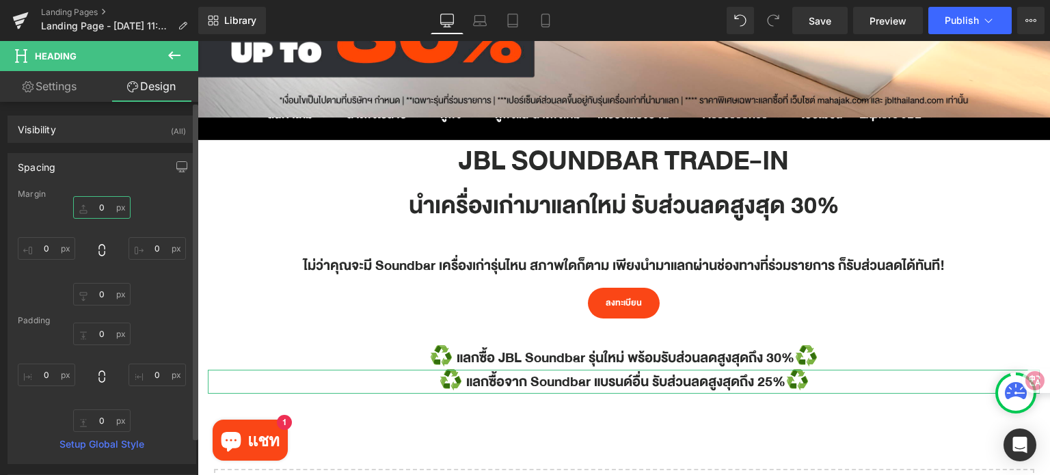
click at [104, 204] on input "0" at bounding box center [101, 207] width 57 height 23
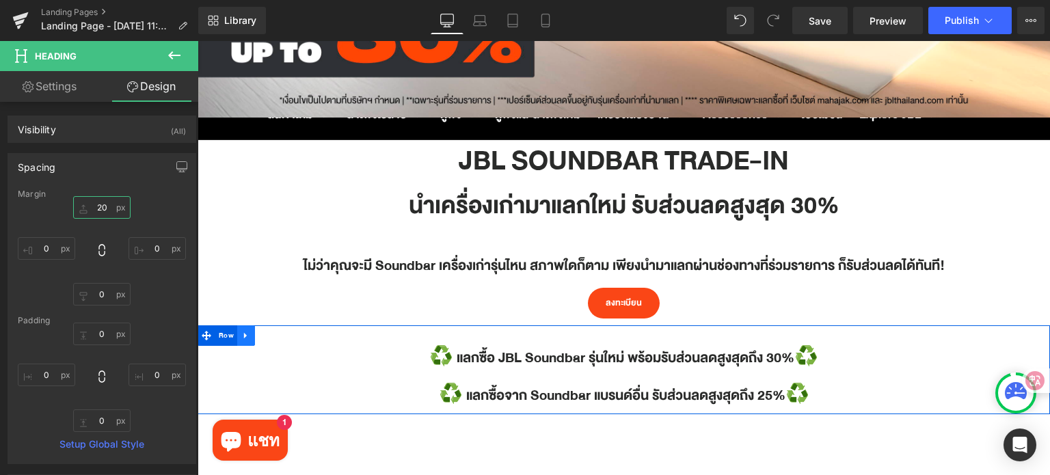
type input "20"
click at [246, 336] on icon at bounding box center [246, 335] width 10 height 10
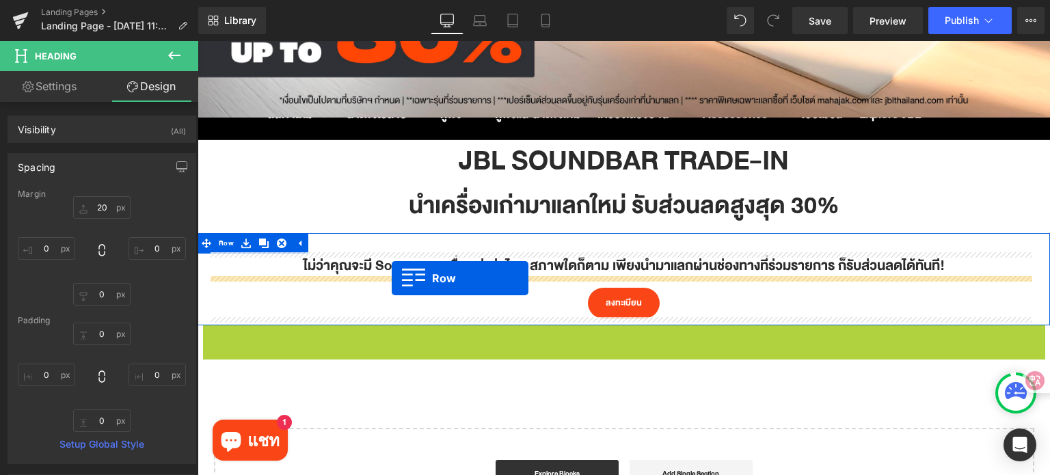
drag, startPoint x: 209, startPoint y: 334, endPoint x: 392, endPoint y: 278, distance: 190.9
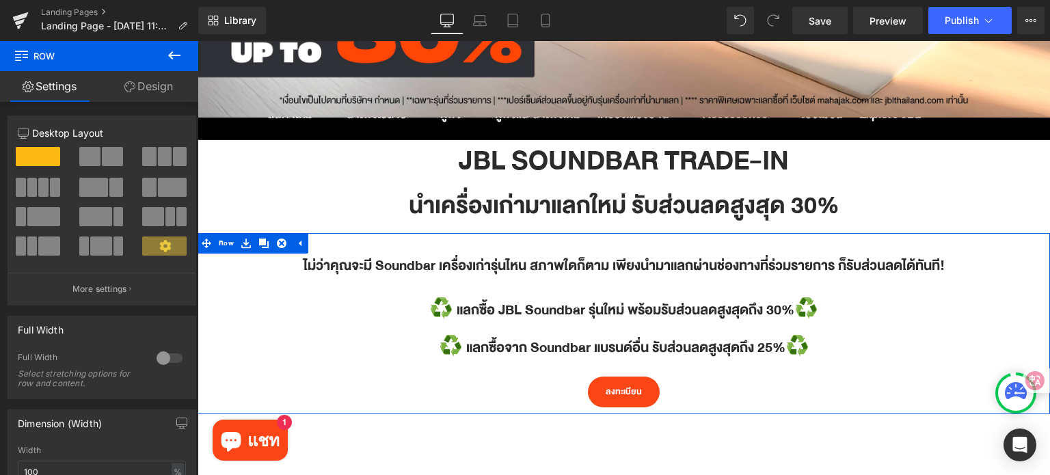
click at [260, 243] on icon at bounding box center [264, 244] width 10 height 10
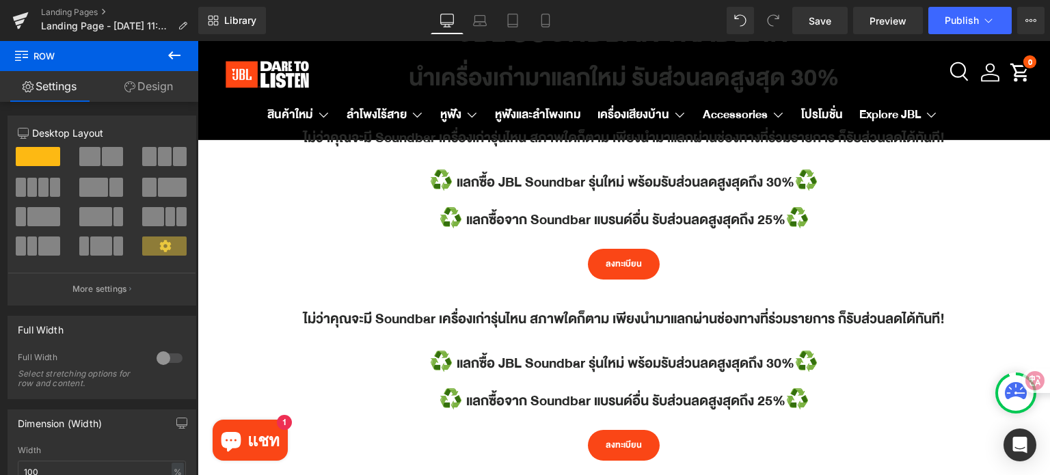
scroll to position [424, 0]
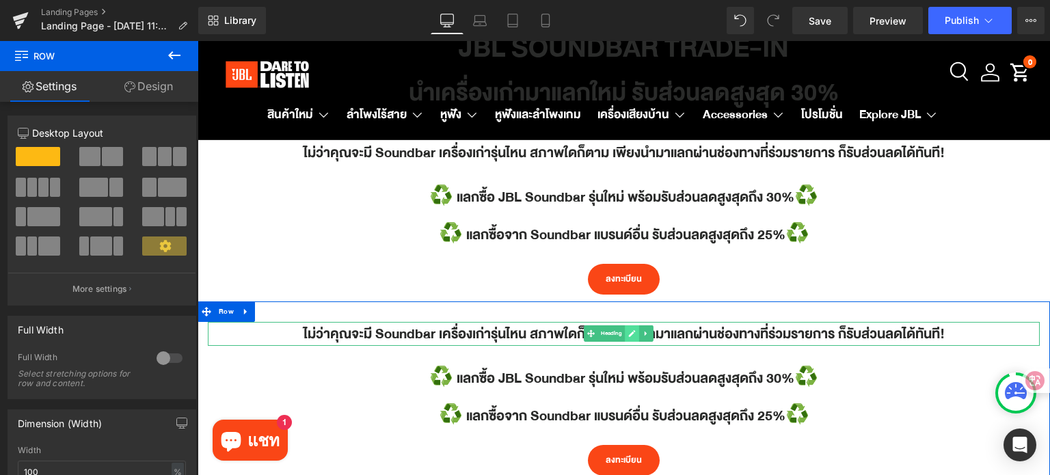
click at [634, 334] on icon at bounding box center [632, 333] width 8 height 8
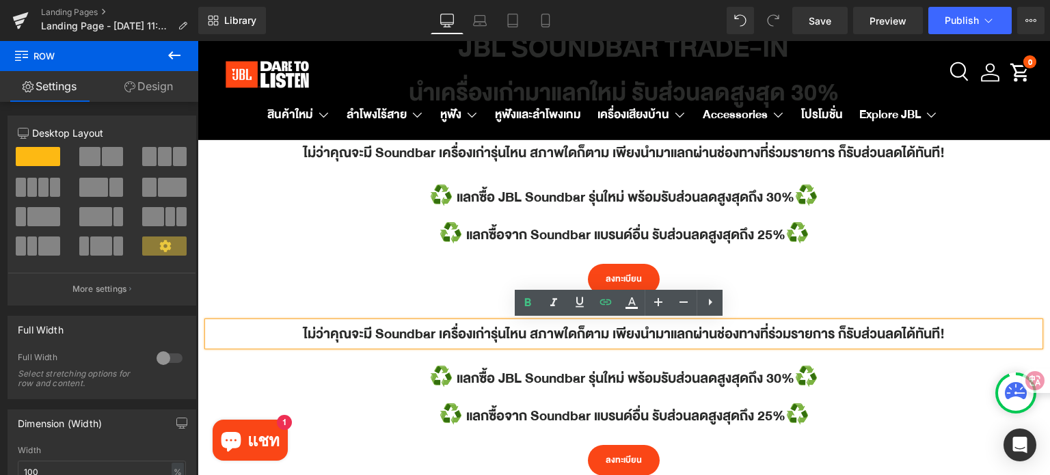
click at [634, 334] on h1 "ไม่ว่าคุณจะมี Soundbar เครื่องเก่ารุ่นไหน สภาพใดก็ตาม เพียงนำมาแลกผ่านช่องทางที…" at bounding box center [624, 334] width 832 height 24
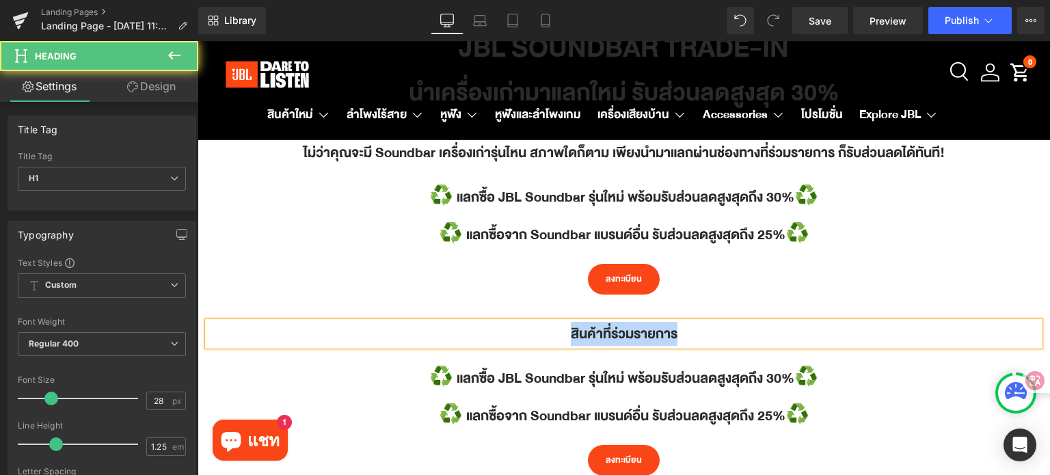
drag, startPoint x: 670, startPoint y: 332, endPoint x: 556, endPoint y: 322, distance: 113.9
click at [556, 322] on h1 "สินค้าที่ร่วมรายการ" at bounding box center [624, 334] width 832 height 24
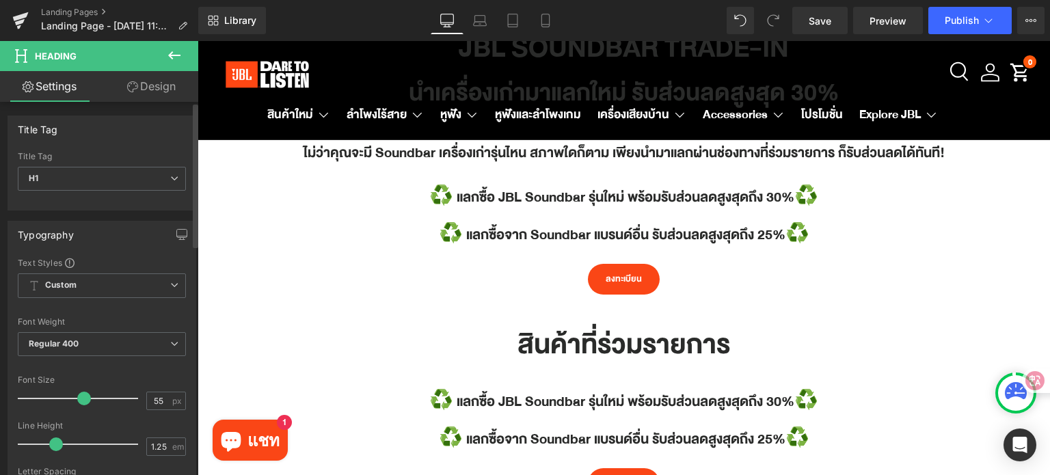
type input "56"
drag, startPoint x: 49, startPoint y: 399, endPoint x: 81, endPoint y: 398, distance: 32.1
click at [81, 398] on span at bounding box center [85, 399] width 14 height 14
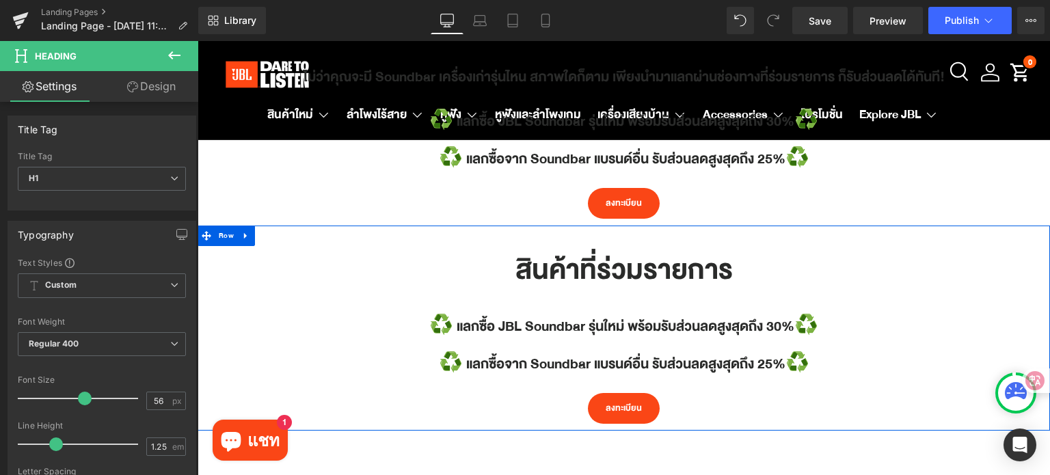
scroll to position [561, 0]
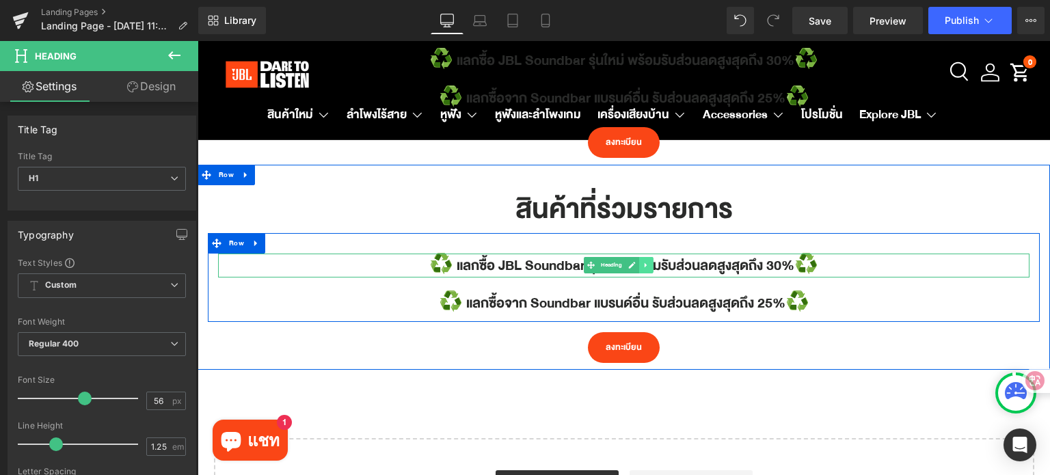
click at [646, 267] on icon at bounding box center [646, 265] width 8 height 8
click at [651, 268] on icon at bounding box center [653, 265] width 8 height 8
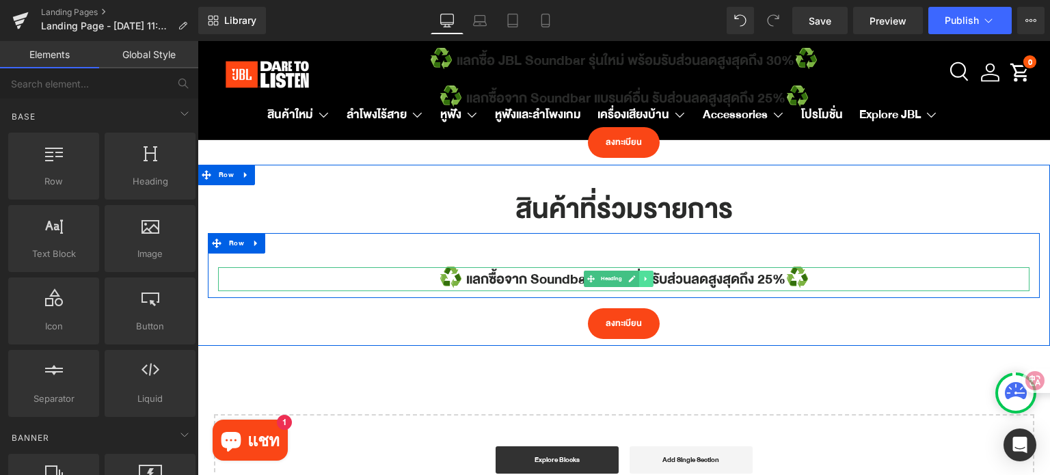
click at [642, 279] on icon at bounding box center [646, 279] width 8 height 8
click at [653, 281] on icon at bounding box center [653, 279] width 8 height 8
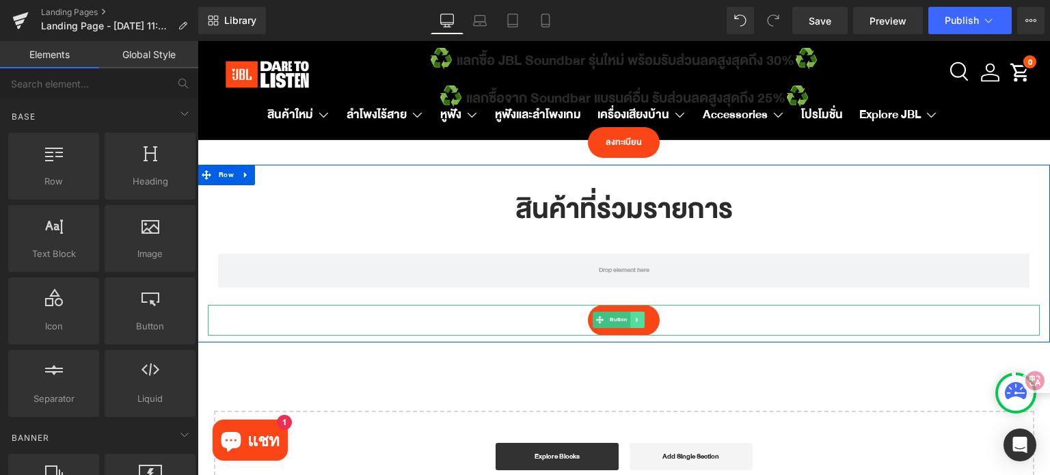
click at [636, 321] on icon at bounding box center [637, 320] width 2 height 5
click at [647, 320] on icon at bounding box center [644, 320] width 8 height 8
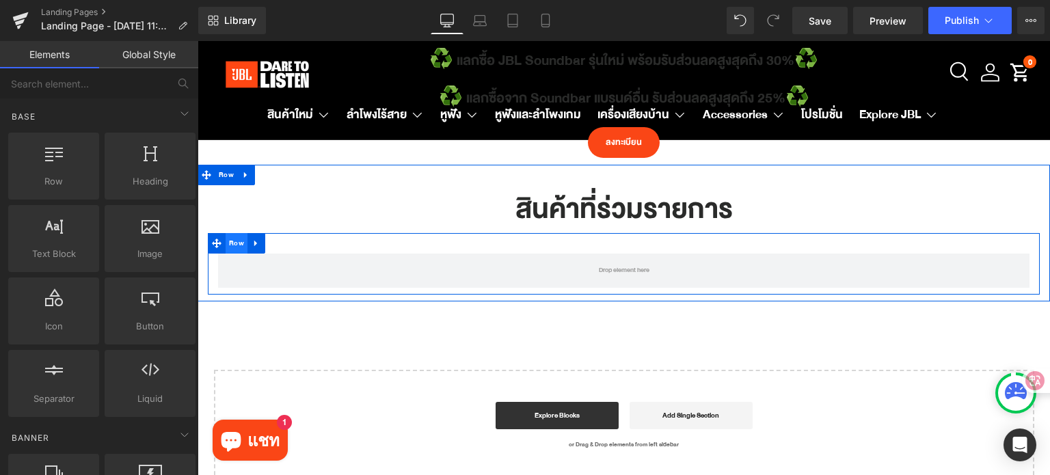
drag, startPoint x: 234, startPoint y: 244, endPoint x: 243, endPoint y: 243, distance: 8.3
click at [235, 244] on span "Row" at bounding box center [237, 243] width 22 height 21
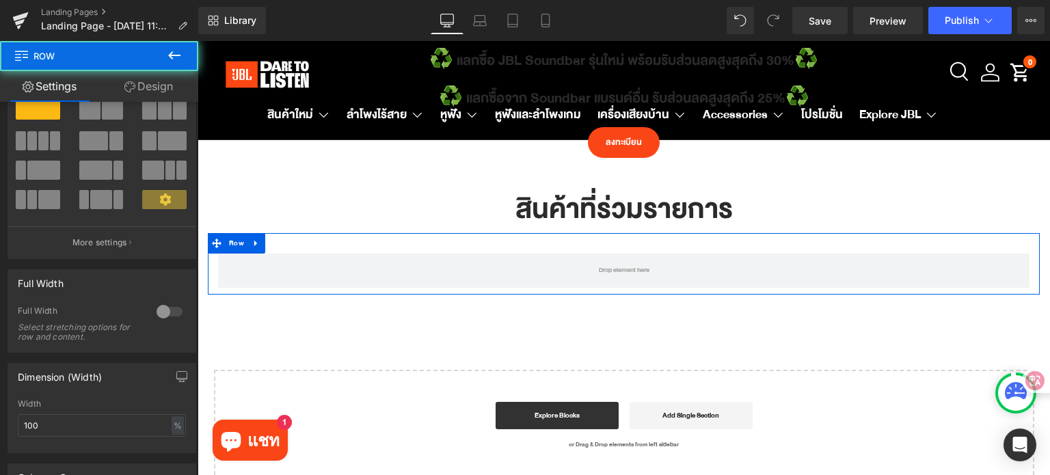
scroll to position [205, 0]
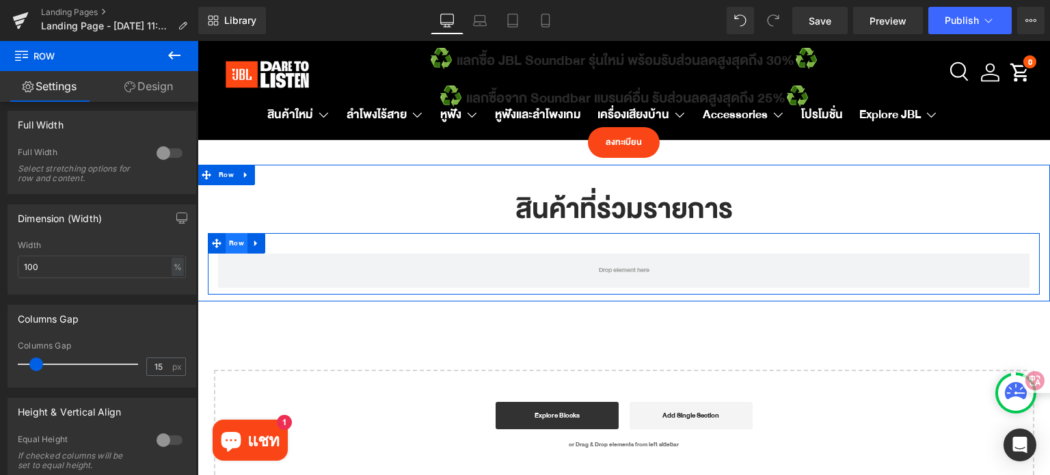
click at [232, 245] on span "Row" at bounding box center [237, 243] width 22 height 21
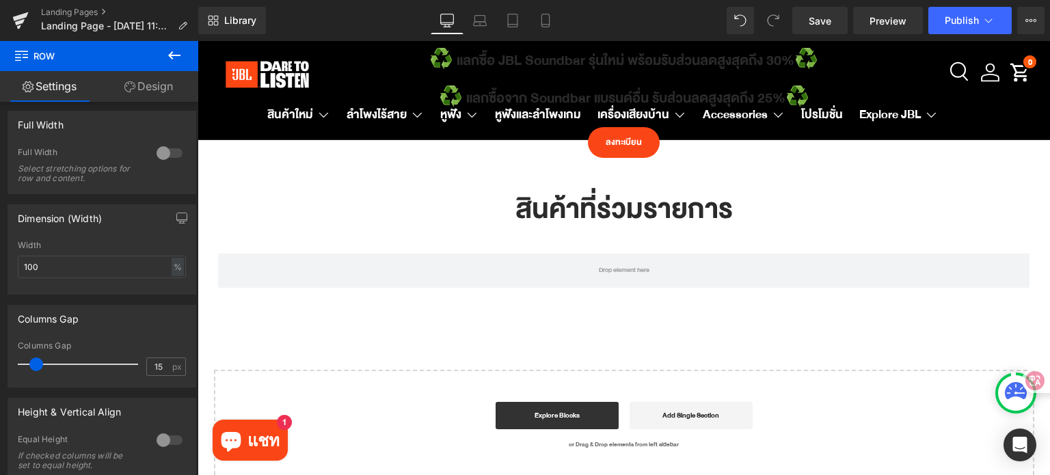
click at [172, 54] on icon at bounding box center [174, 55] width 16 height 16
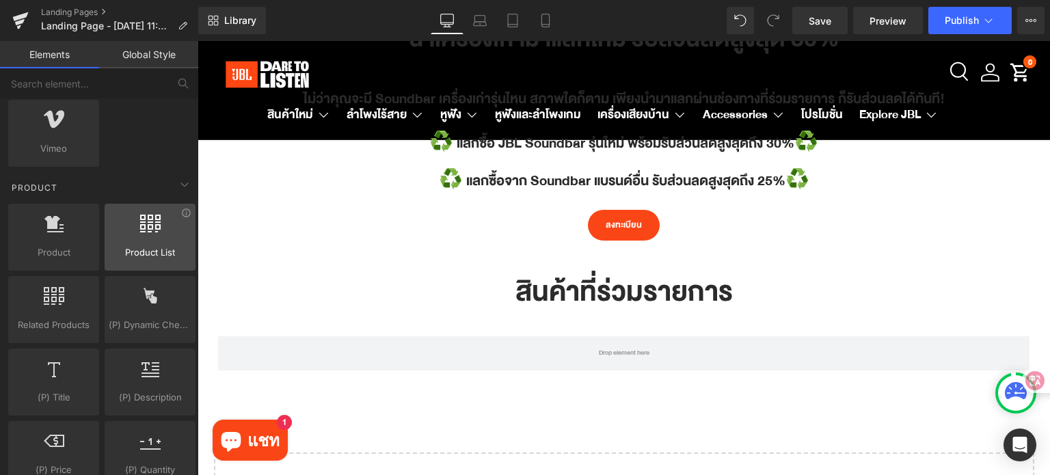
scroll to position [1094, 0]
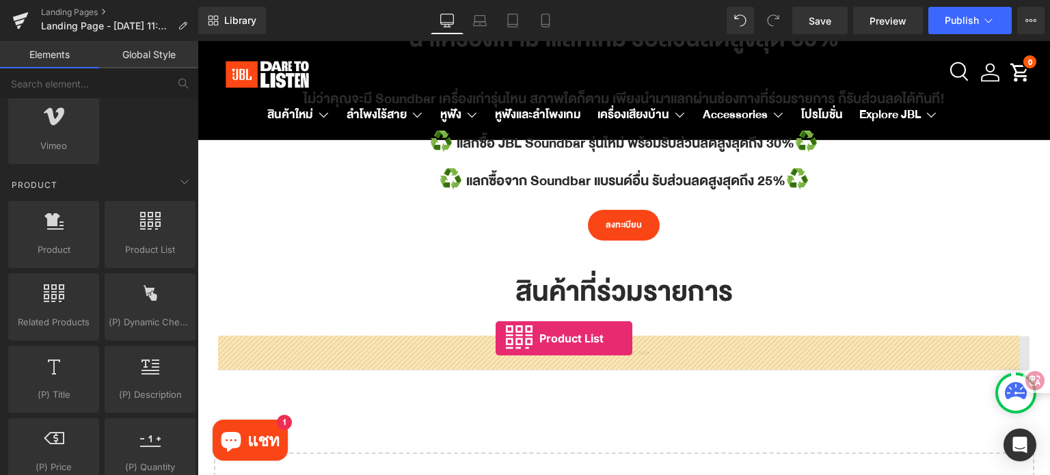
drag, startPoint x: 342, startPoint y: 266, endPoint x: 496, endPoint y: 338, distance: 169.4
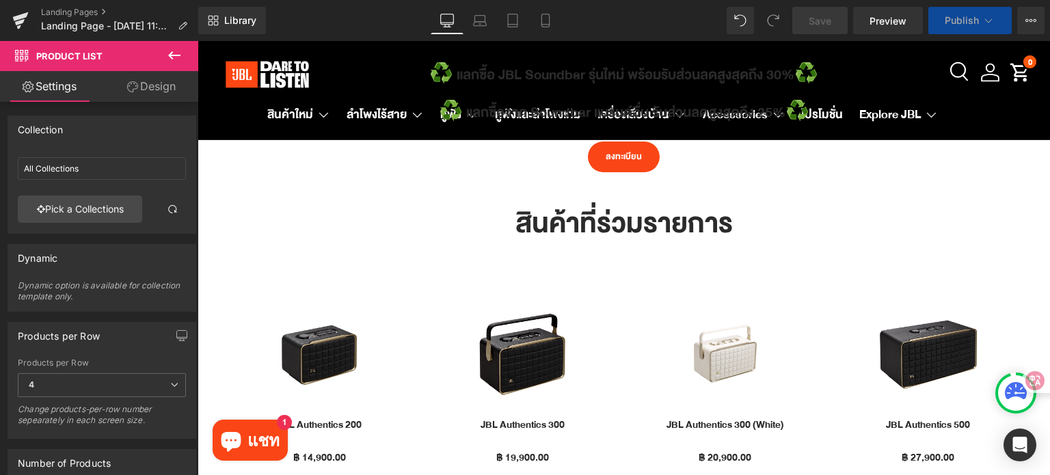
scroll to position [615, 0]
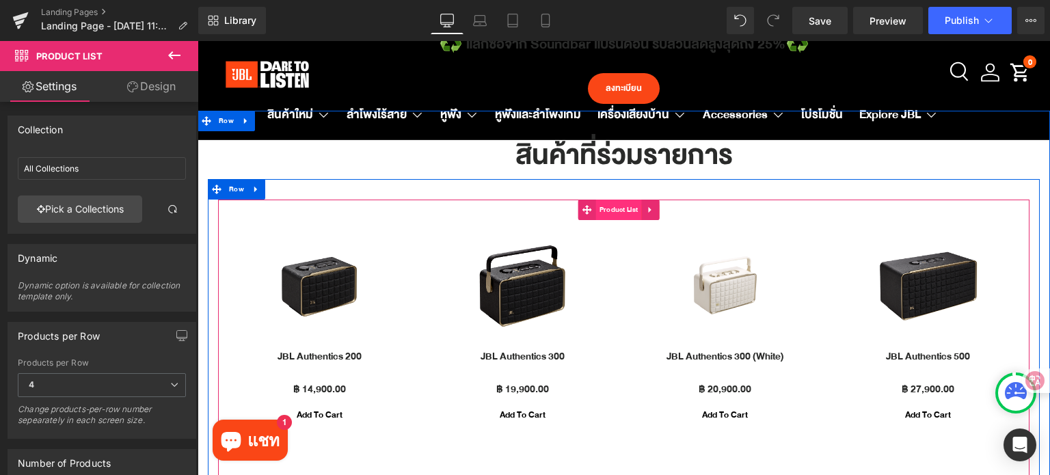
click at [625, 213] on span "Product List" at bounding box center [619, 210] width 46 height 21
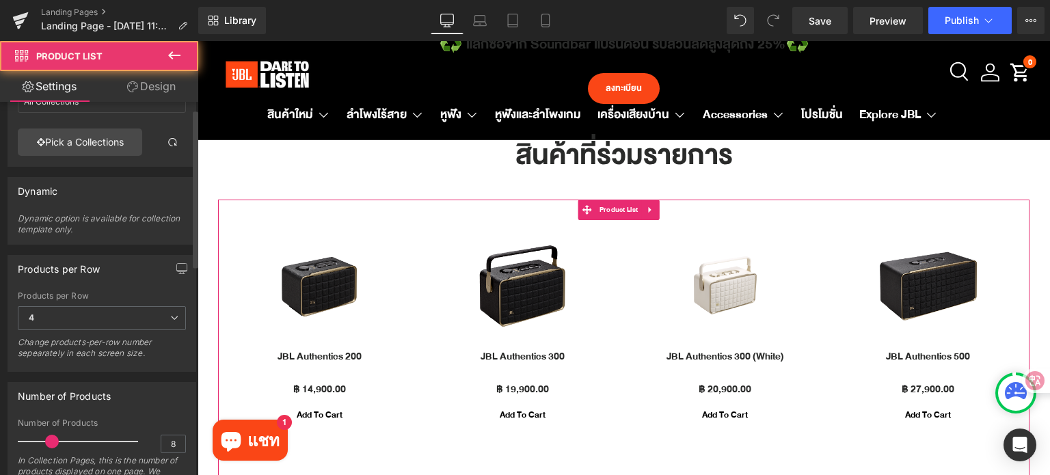
scroll to position [68, 0]
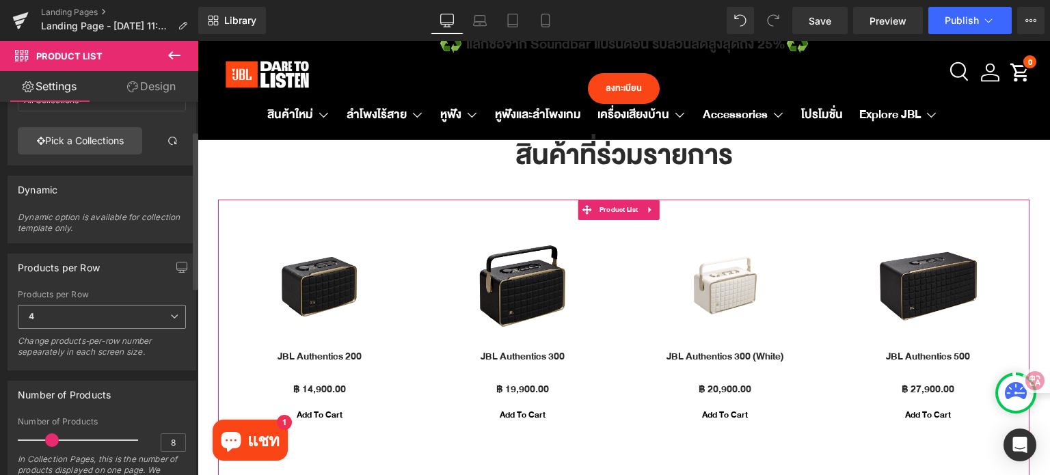
click at [116, 323] on span "4" at bounding box center [102, 317] width 168 height 24
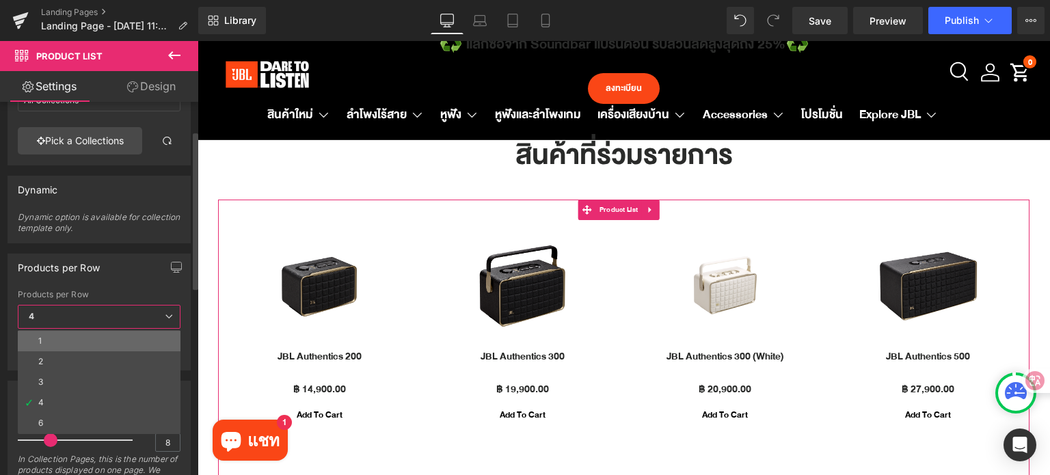
click at [98, 346] on li "1" at bounding box center [99, 341] width 163 height 21
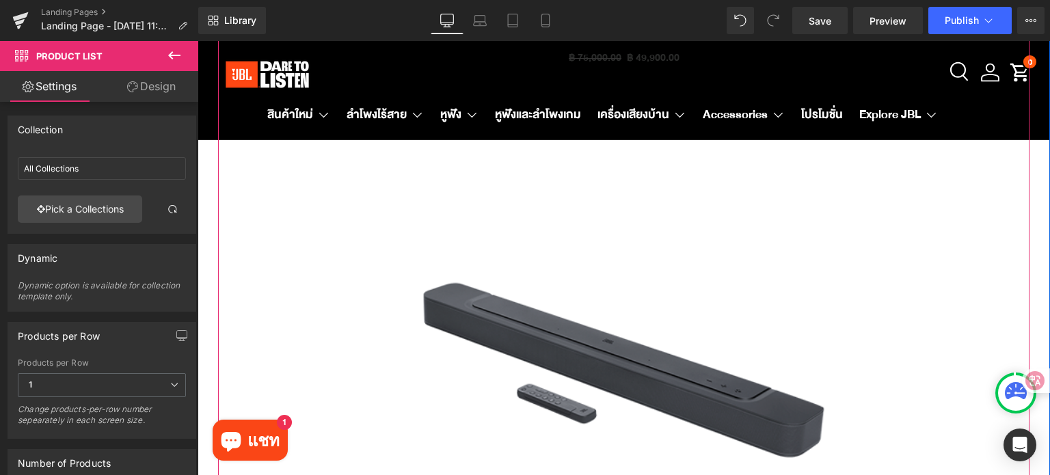
scroll to position [4101, 0]
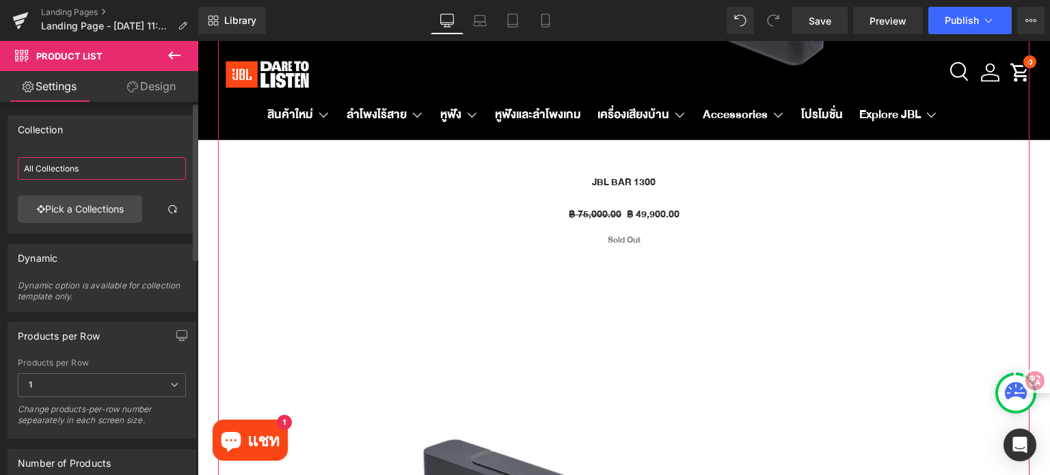
click at [123, 177] on input "All Collections" at bounding box center [102, 168] width 168 height 23
click at [114, 208] on link "Pick a Collections" at bounding box center [80, 208] width 124 height 27
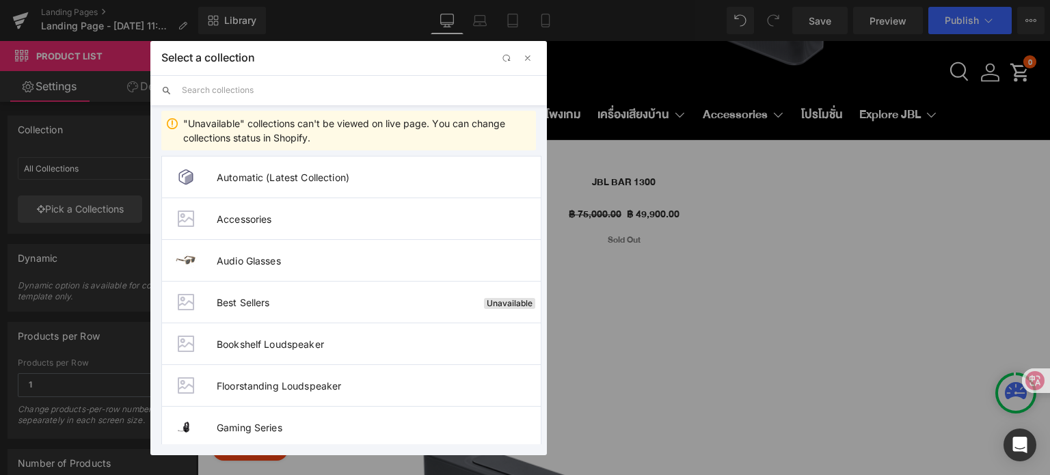
click at [287, 96] on input "text" at bounding box center [359, 90] width 354 height 30
type input "sound"
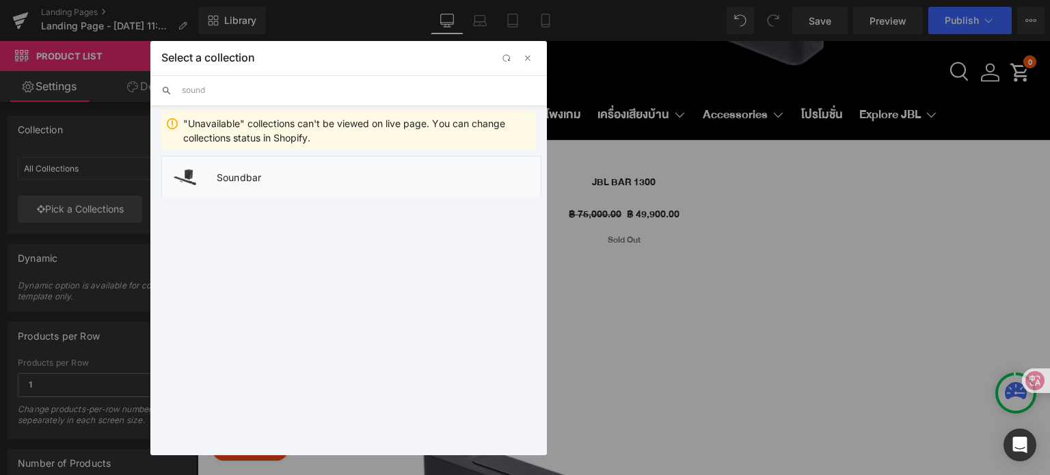
click at [286, 180] on span "Soundbar" at bounding box center [379, 178] width 324 height 12
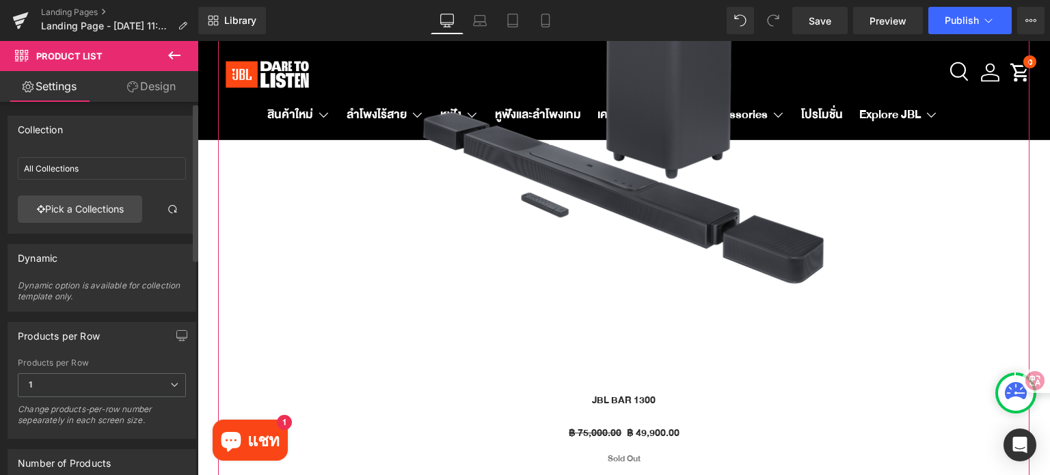
scroll to position [0, 0]
click at [99, 166] on input "All Collections" at bounding box center [102, 168] width 168 height 23
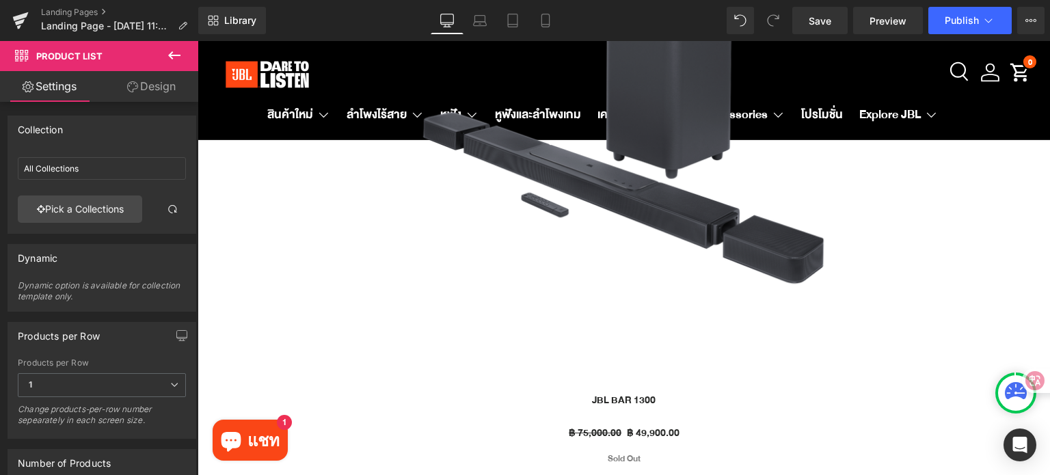
click at [175, 57] on icon at bounding box center [174, 55] width 16 height 16
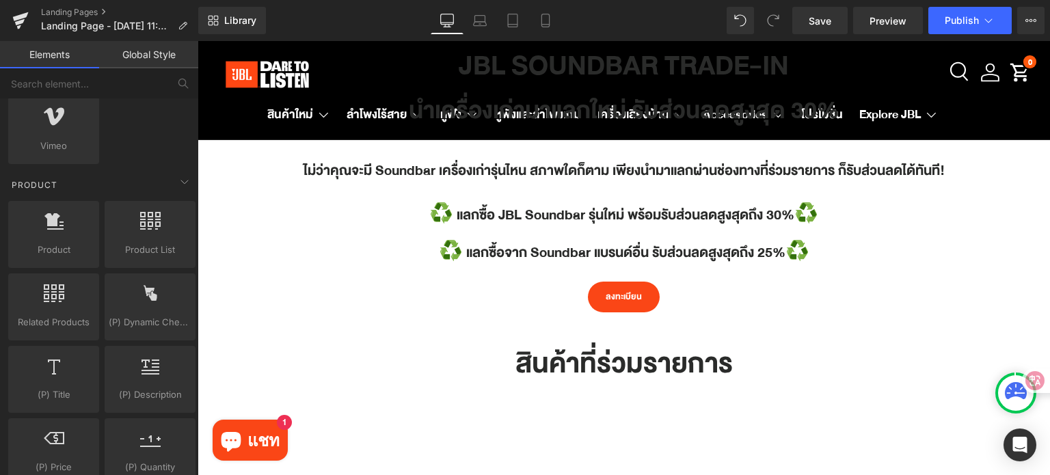
scroll to position [500, 0]
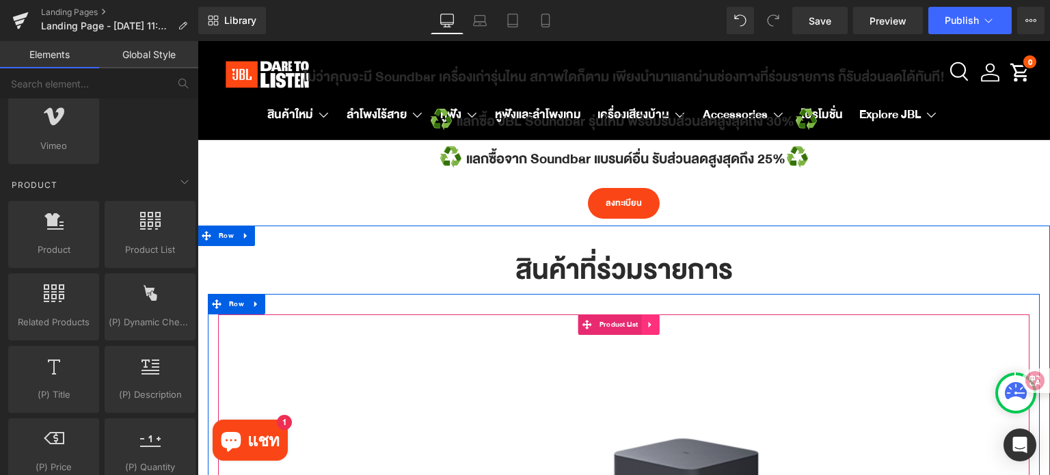
click at [652, 329] on icon at bounding box center [650, 324] width 10 height 10
click at [656, 326] on icon at bounding box center [659, 325] width 10 height 10
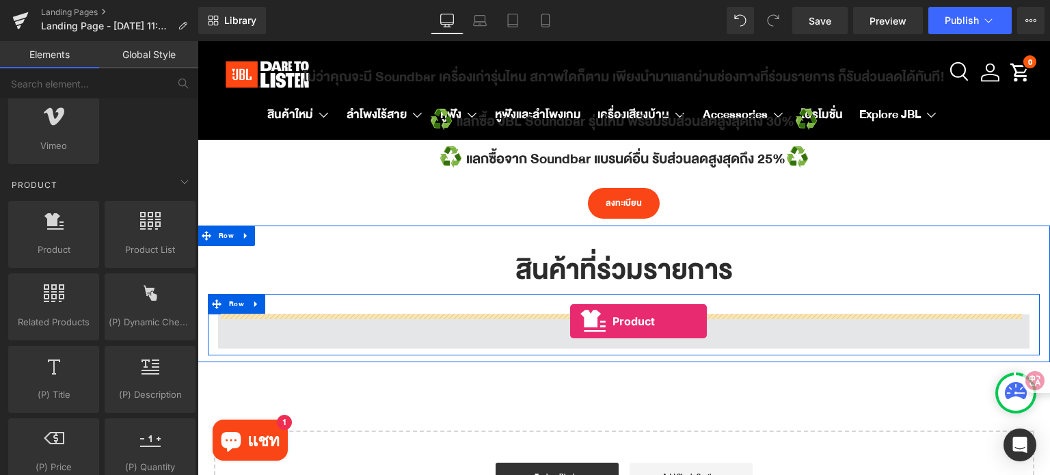
drag, startPoint x: 254, startPoint y: 282, endPoint x: 570, endPoint y: 321, distance: 318.3
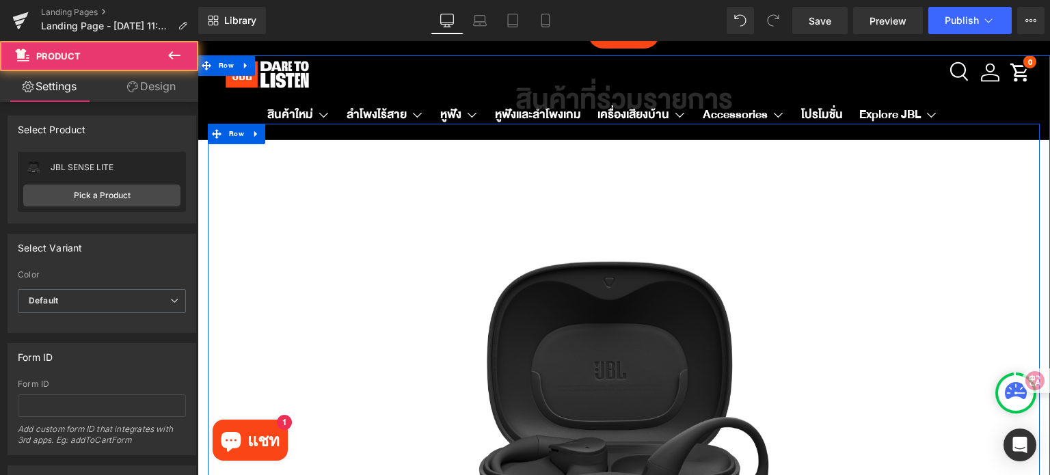
scroll to position [705, 0]
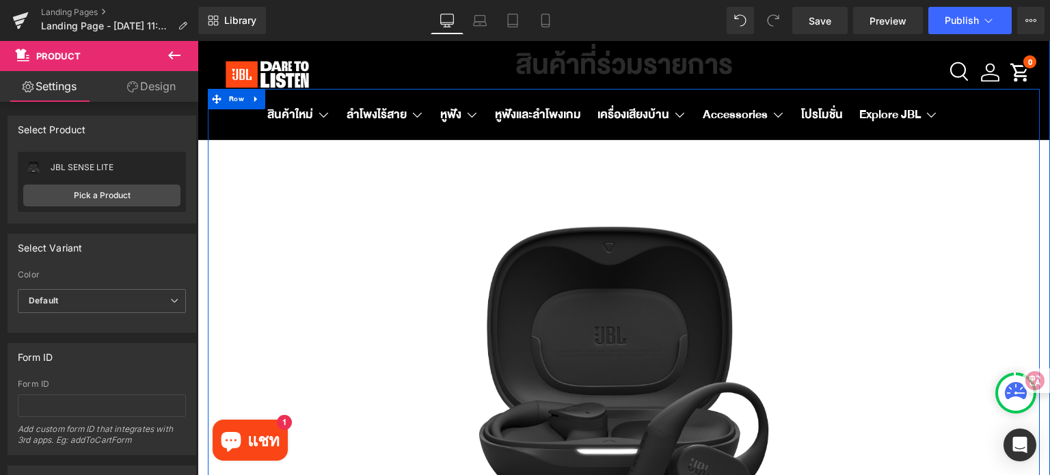
click at [574, 329] on img at bounding box center [623, 369] width 478 height 478
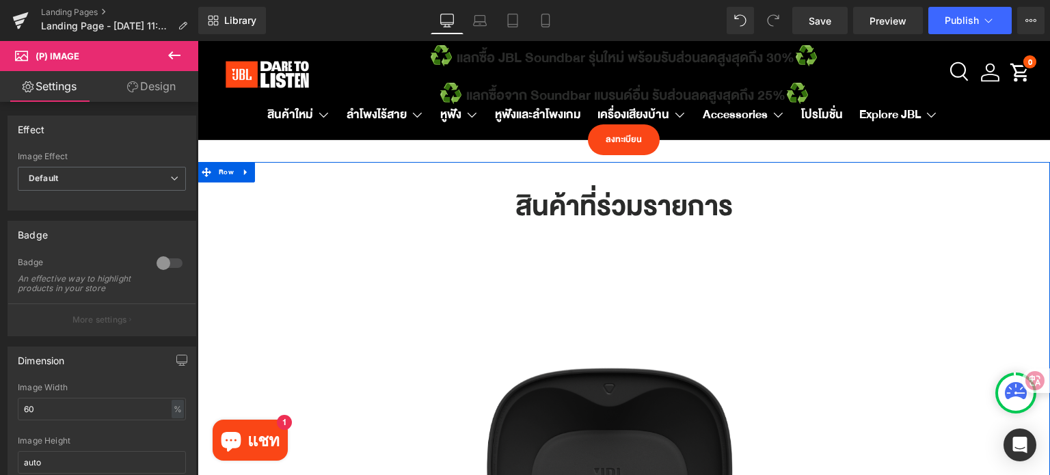
scroll to position [569, 0]
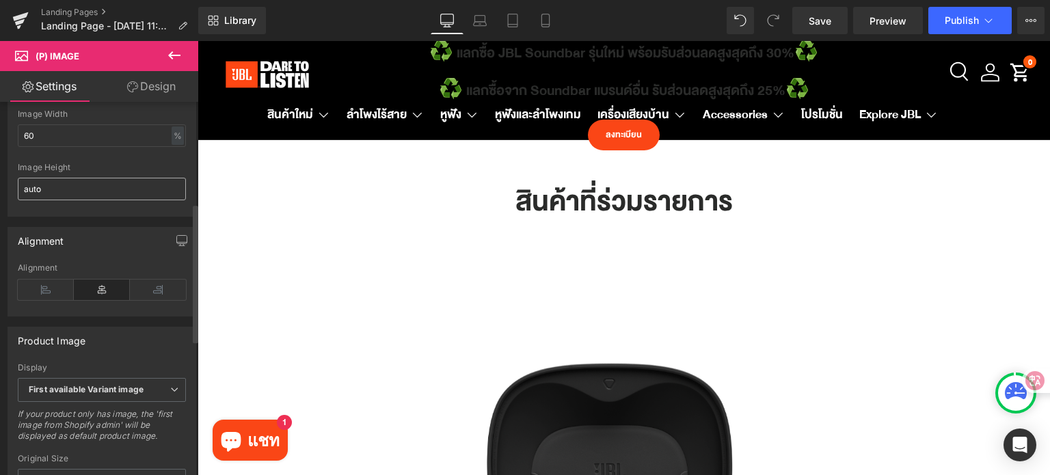
scroll to position [0, 0]
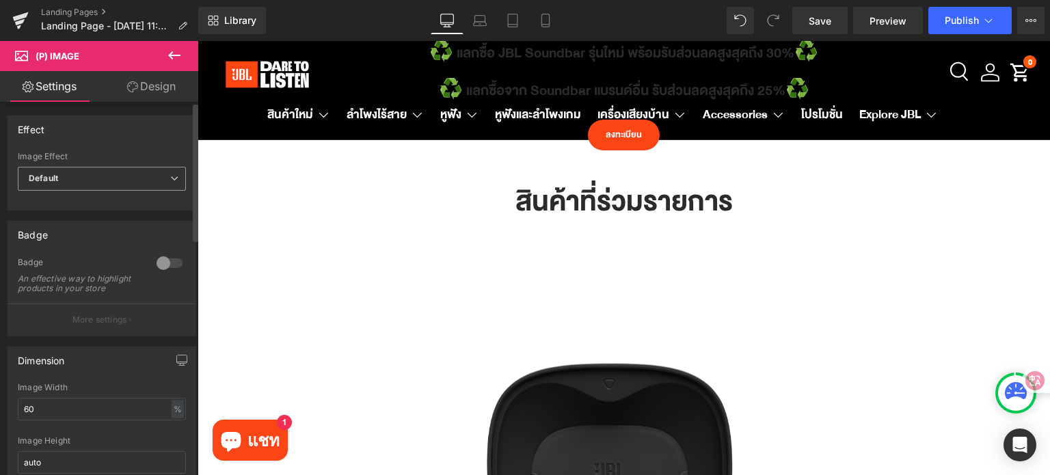
click at [112, 180] on span "Default" at bounding box center [102, 179] width 168 height 24
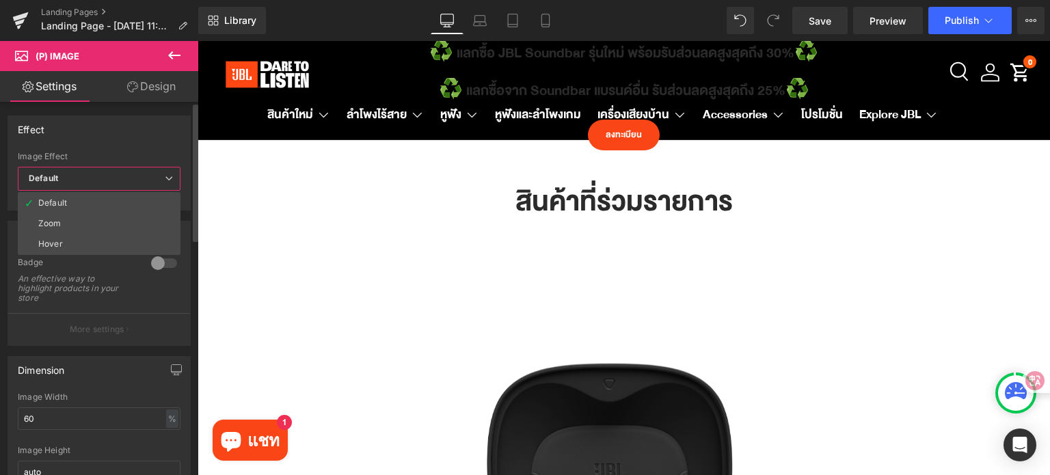
click at [112, 180] on span "Default" at bounding box center [99, 179] width 163 height 24
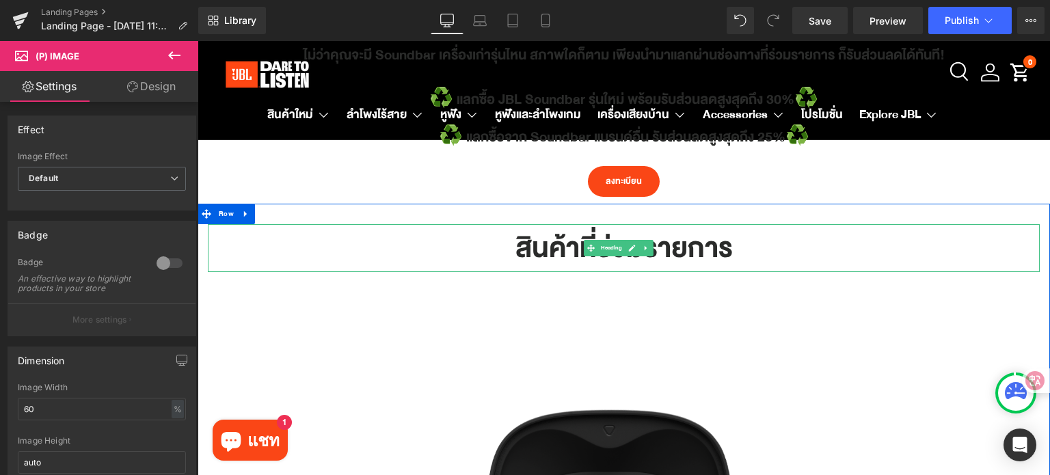
scroll to position [569, 0]
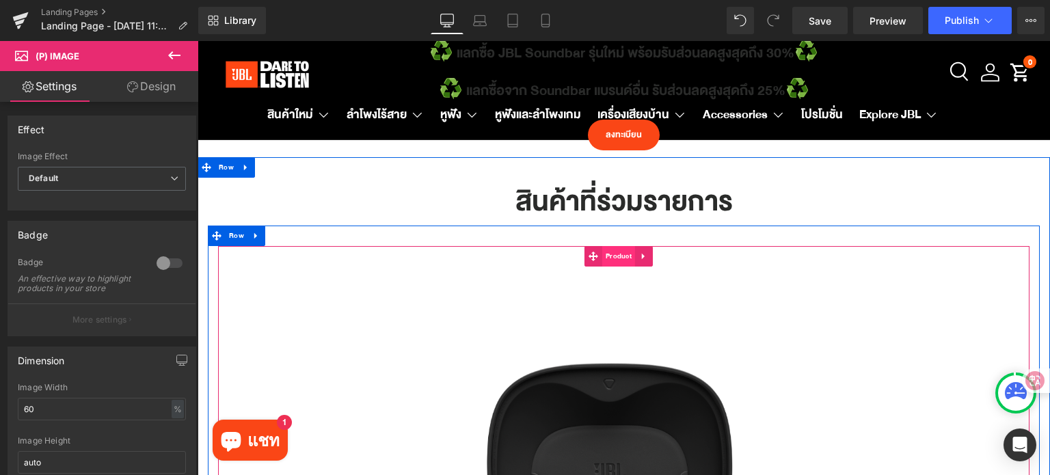
click at [617, 259] on span "Product" at bounding box center [618, 256] width 33 height 21
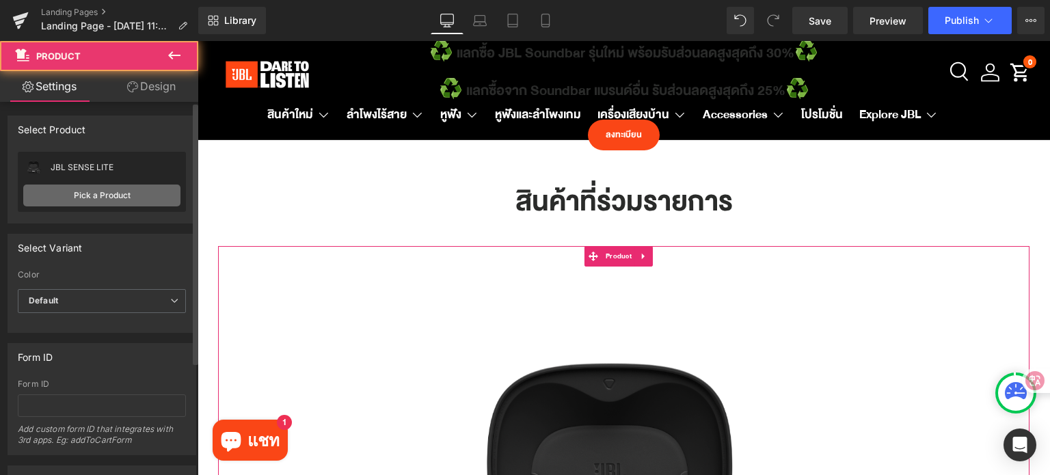
click at [118, 199] on link "Pick a Product" at bounding box center [101, 196] width 157 height 22
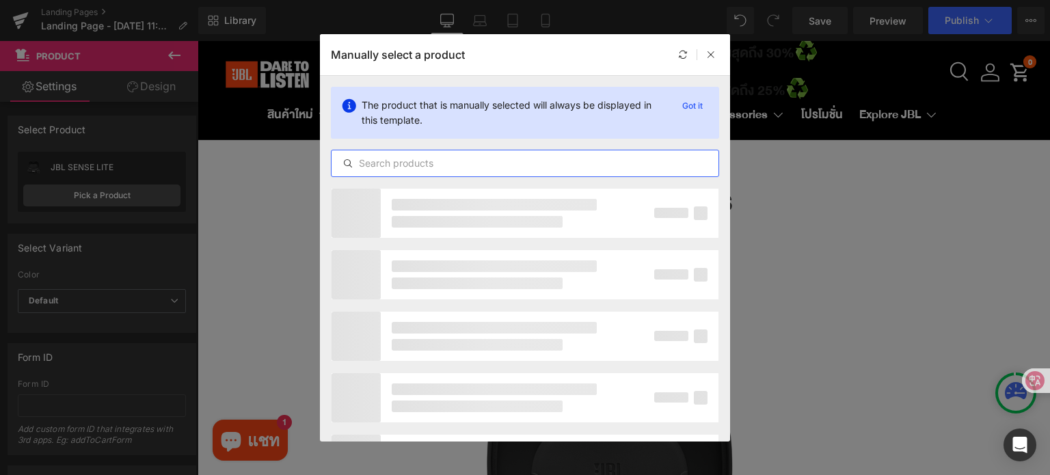
click at [512, 160] on input "text" at bounding box center [524, 163] width 387 height 16
type input "ๅ"
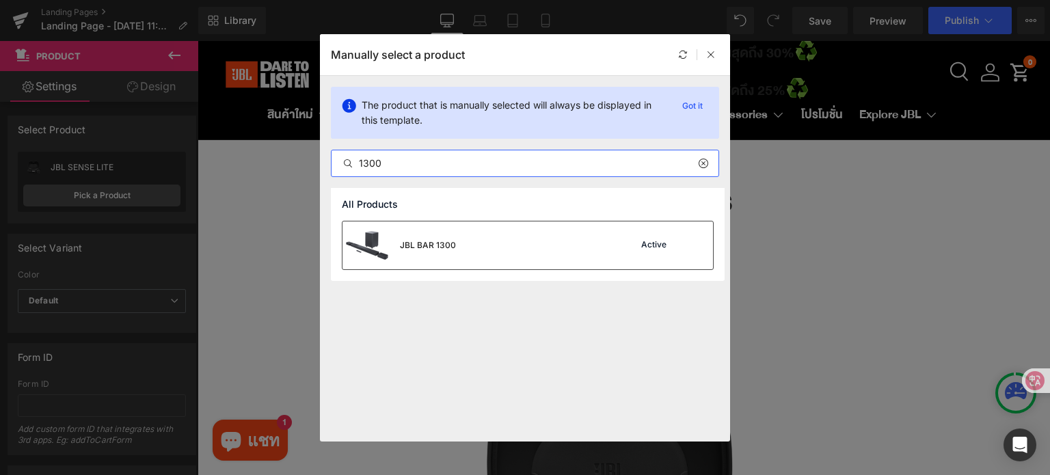
type input "1300"
click at [512, 253] on div "JBL BAR 1300 Active" at bounding box center [527, 245] width 370 height 48
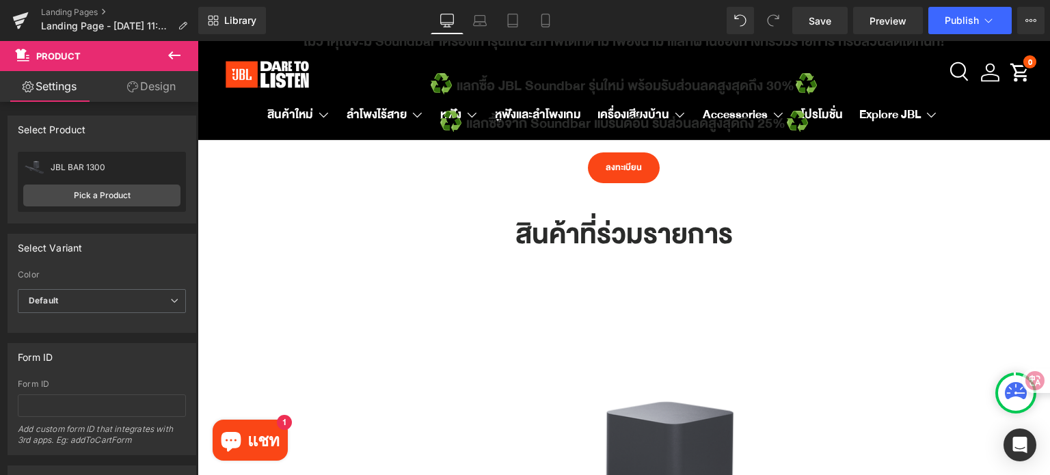
scroll to position [705, 0]
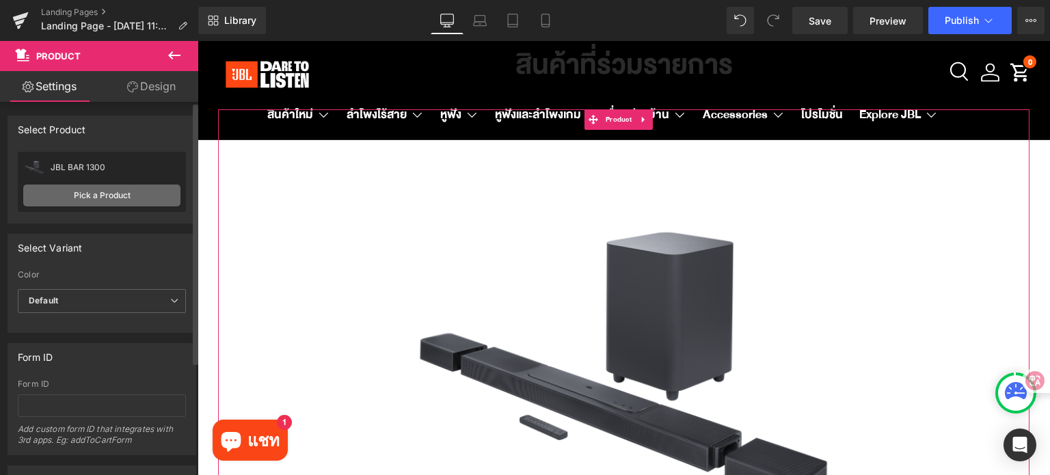
click at [106, 199] on link "Pick a Product" at bounding box center [101, 196] width 157 height 22
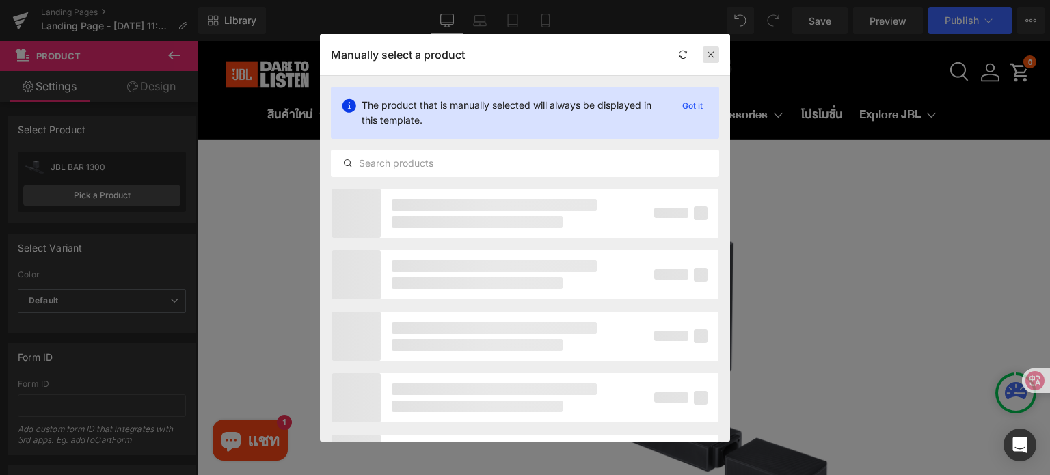
click at [714, 53] on icon at bounding box center [711, 55] width 10 height 10
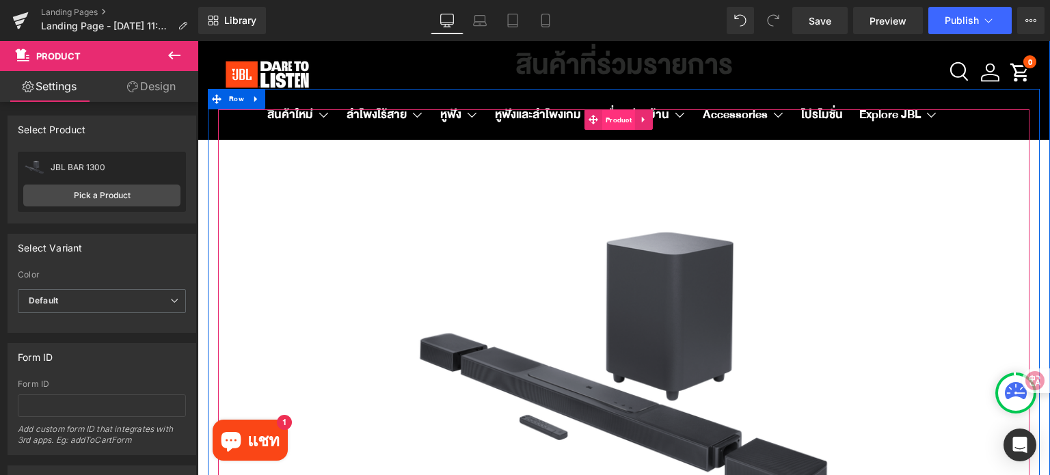
click at [622, 125] on span "Product" at bounding box center [618, 120] width 33 height 21
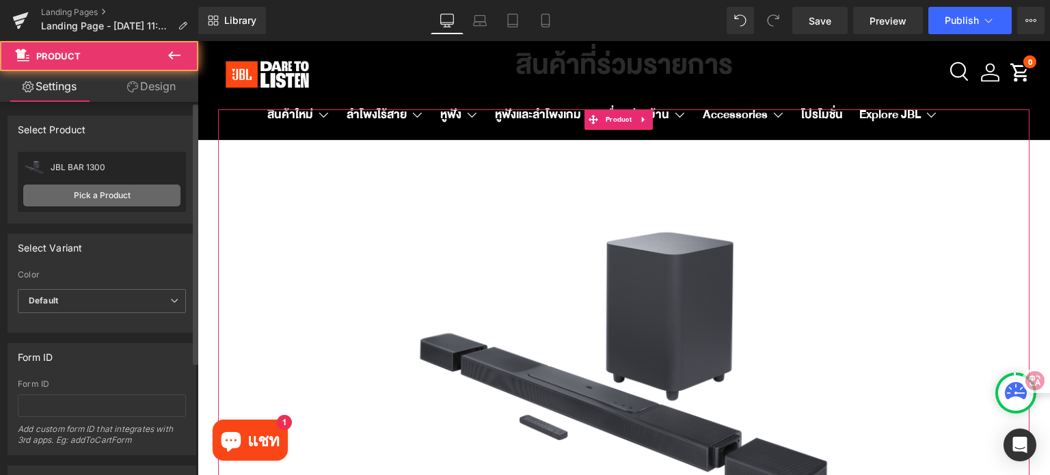
click at [66, 192] on link "Pick a Product" at bounding box center [101, 196] width 157 height 22
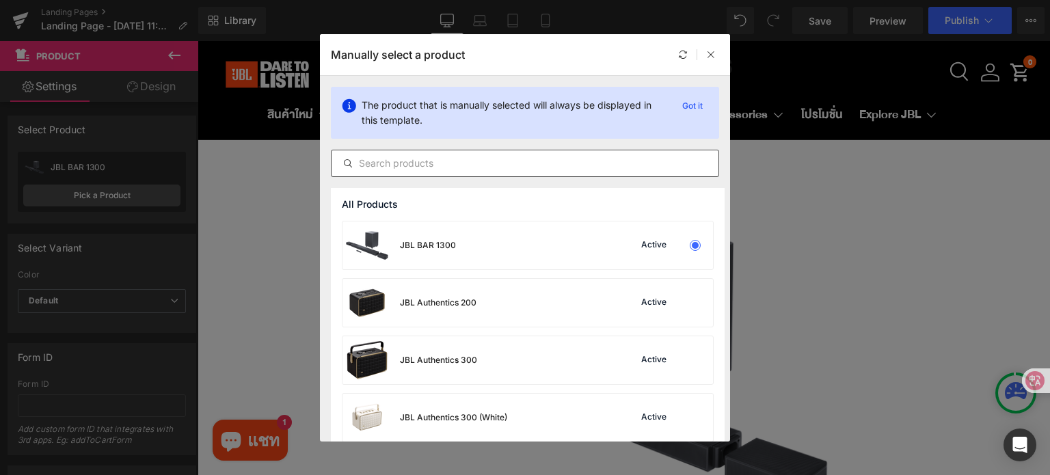
click at [446, 166] on input "text" at bounding box center [524, 163] width 387 height 16
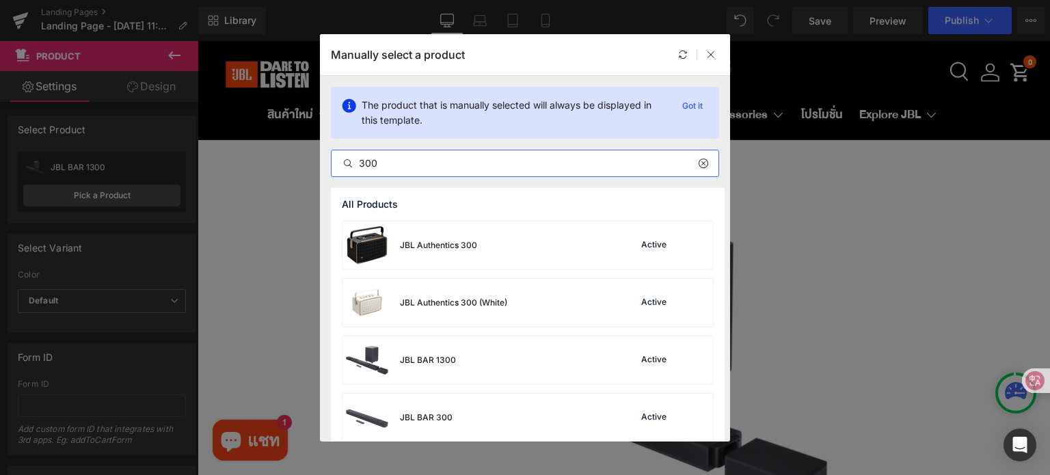
type input "300"
click at [511, 419] on div "Rendering Content" at bounding box center [525, 421] width 84 height 15
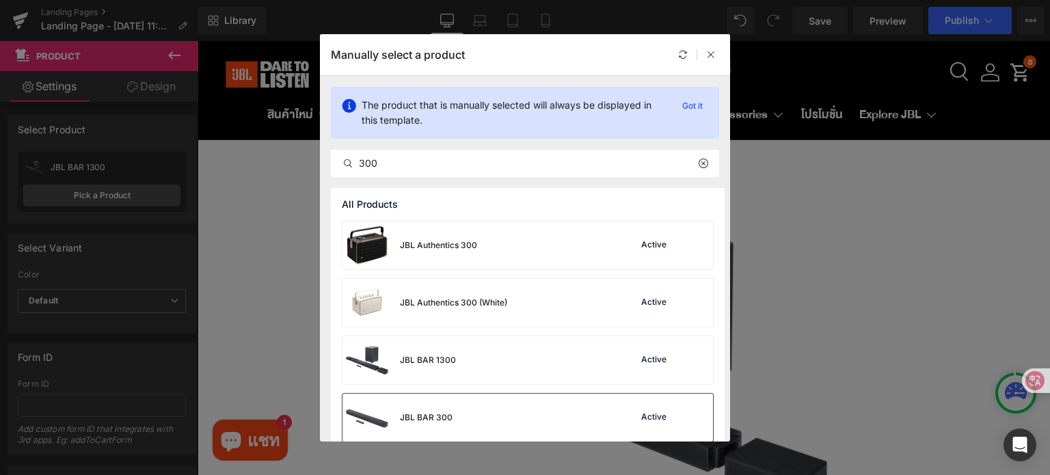
click at [545, 402] on div "JBL BAR 300 Active" at bounding box center [527, 418] width 370 height 48
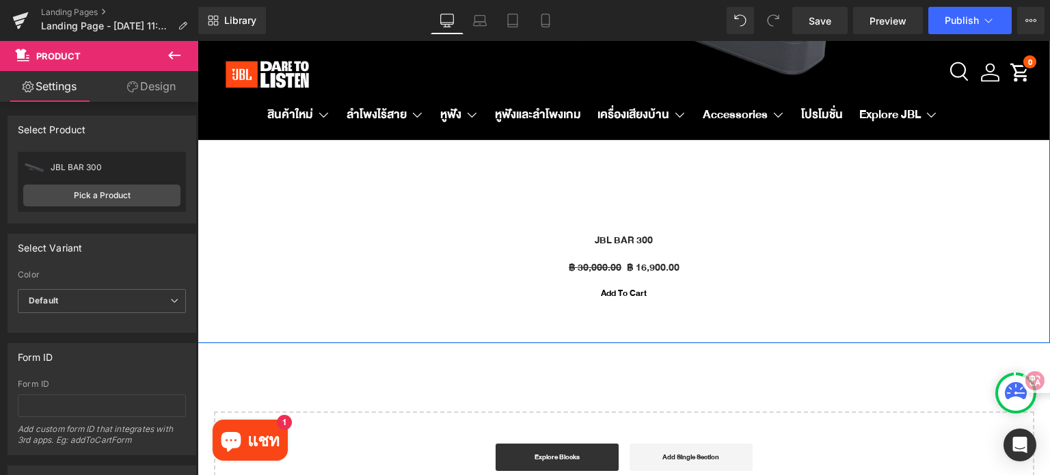
scroll to position [1115, 0]
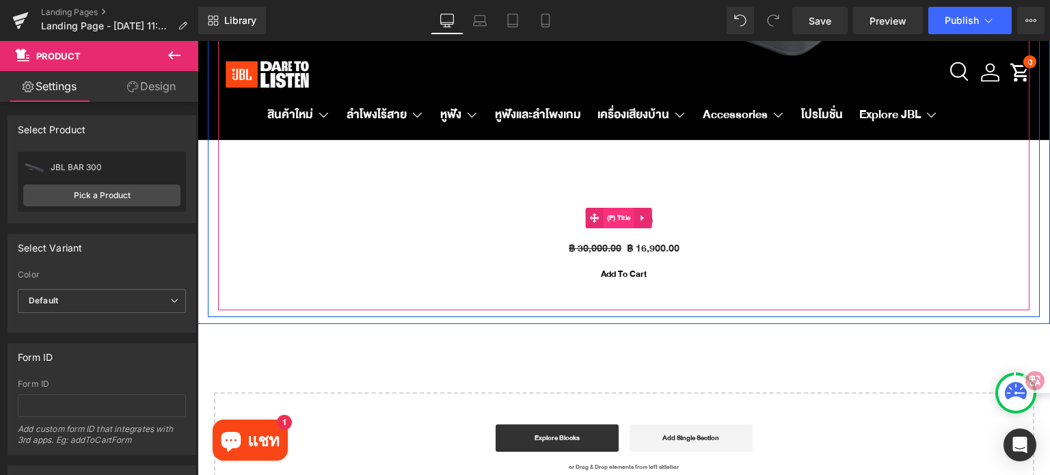
click at [621, 215] on span "(P) Title" at bounding box center [619, 218] width 31 height 21
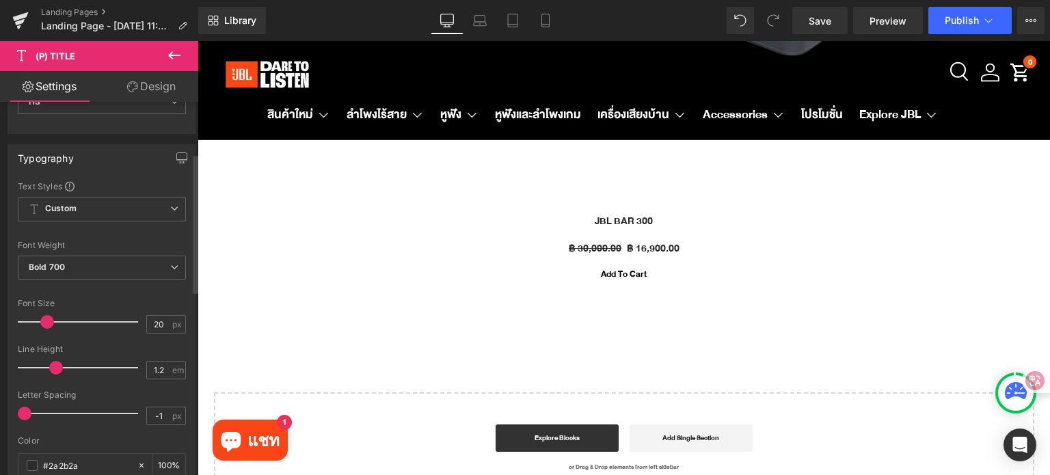
scroll to position [137, 0]
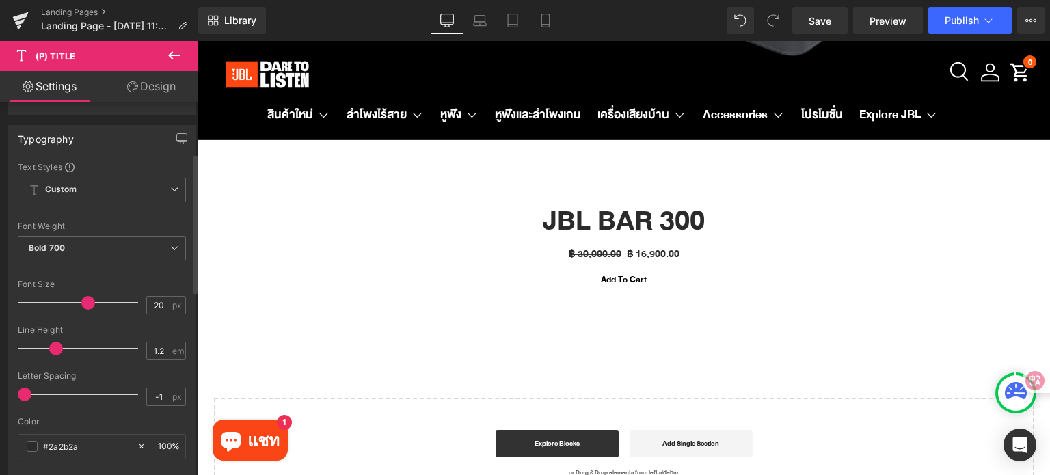
drag, startPoint x: 45, startPoint y: 304, endPoint x: 84, endPoint y: 304, distance: 39.0
click at [84, 304] on span at bounding box center [88, 303] width 14 height 14
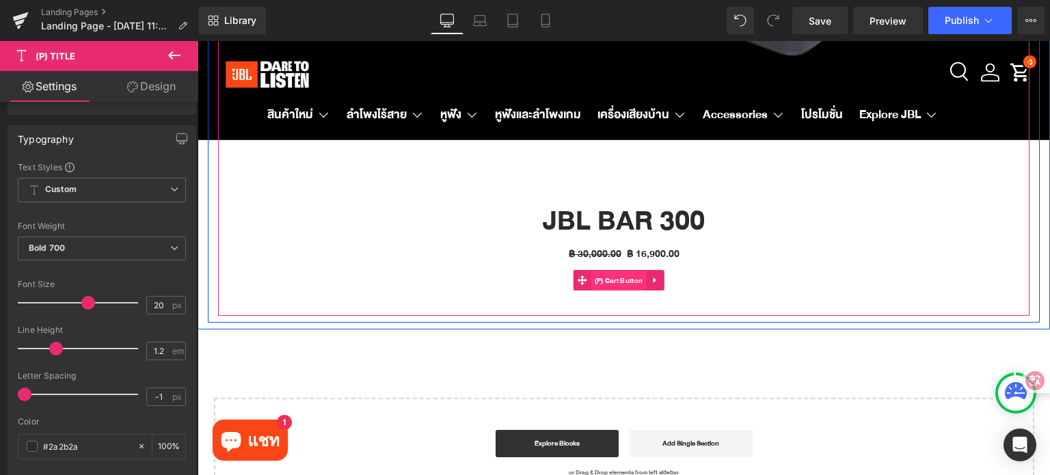
click at [621, 278] on span "(P) Cart Button" at bounding box center [618, 281] width 55 height 21
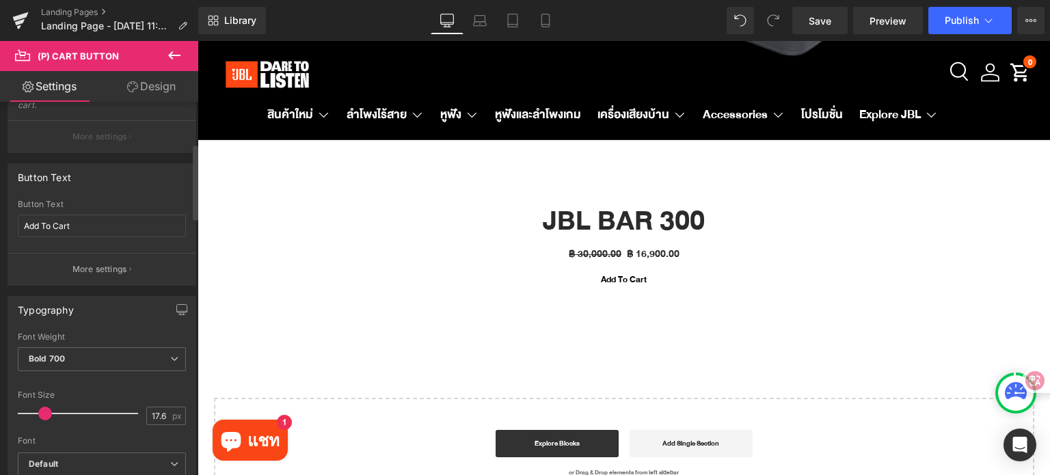
scroll to position [205, 0]
drag, startPoint x: 78, startPoint y: 223, endPoint x: 21, endPoint y: 226, distance: 56.8
click at [21, 226] on input "Add To Cart" at bounding box center [102, 225] width 168 height 23
type input "="
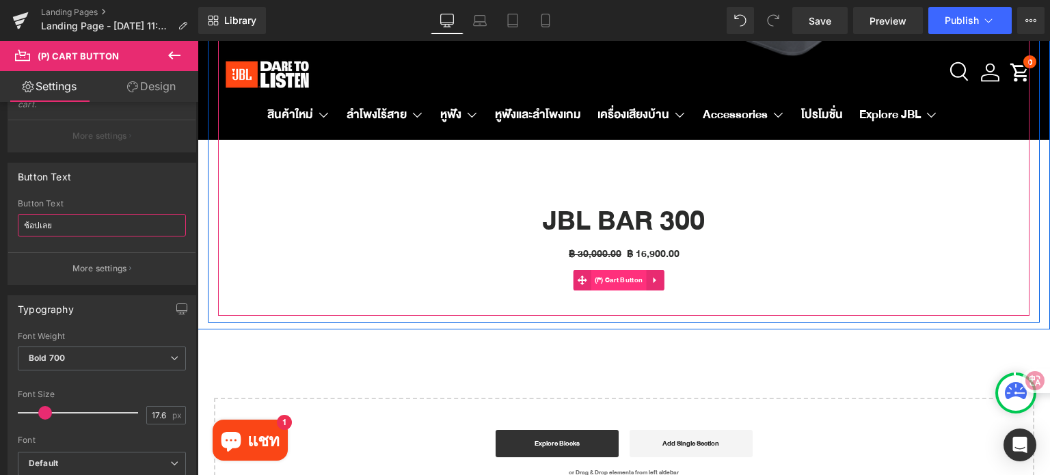
click at [619, 273] on span "(P) Cart Button" at bounding box center [618, 280] width 55 height 21
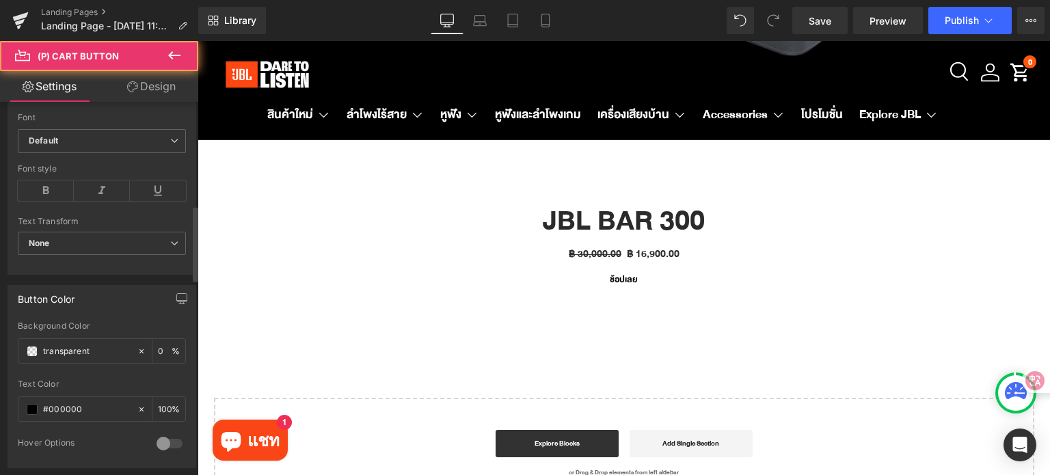
scroll to position [547, 0]
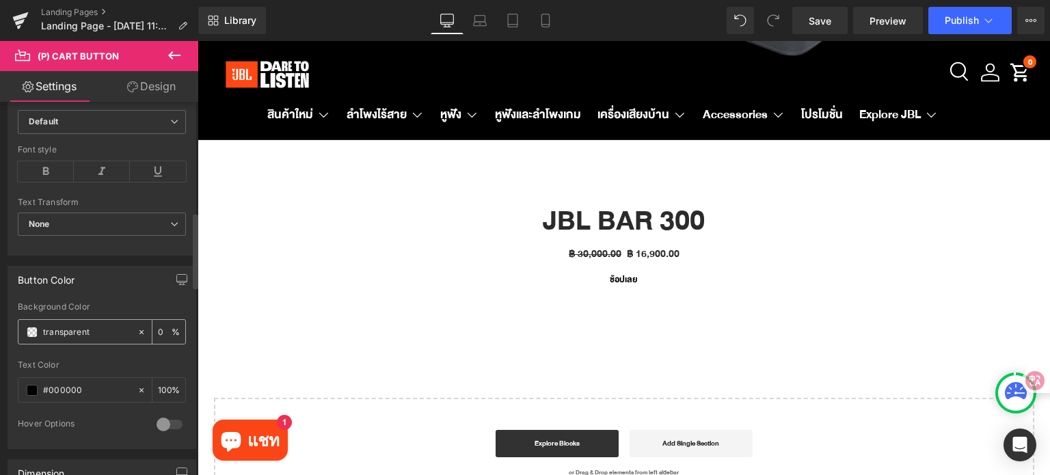
type input "ช้อปเลย"
click at [30, 327] on span at bounding box center [32, 332] width 11 height 11
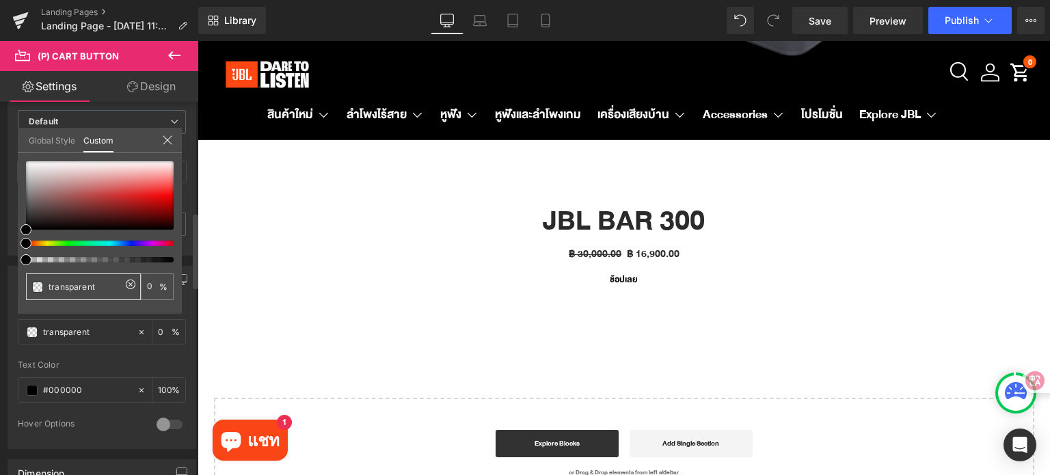
click at [84, 284] on input "transparent" at bounding box center [85, 287] width 72 height 14
paste input "♻️"
type input "♻️"
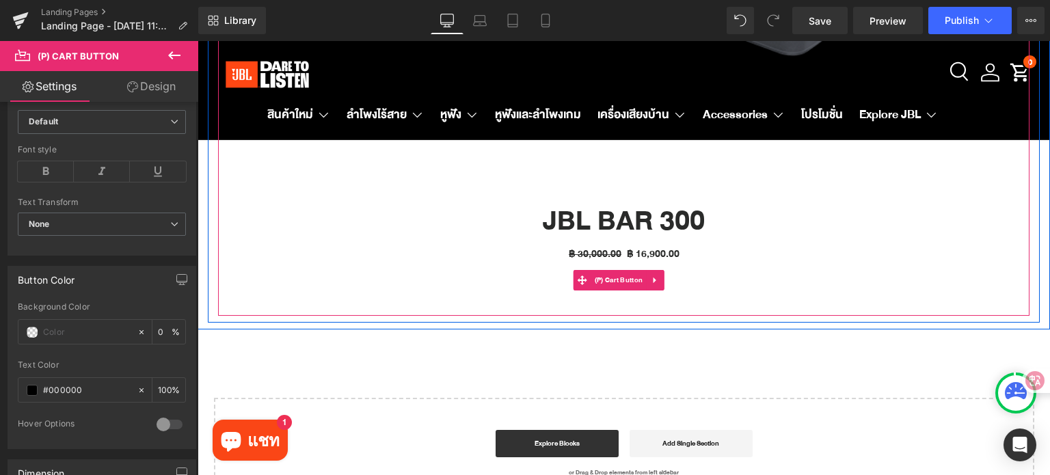
click at [623, 278] on span "(P) Cart Button" at bounding box center [618, 280] width 55 height 21
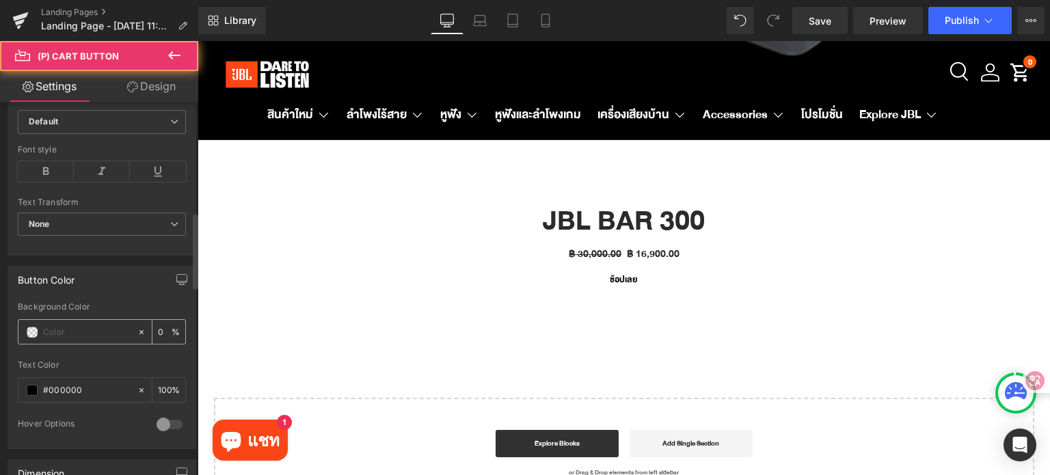
click at [81, 327] on input "transparent" at bounding box center [86, 332] width 87 height 15
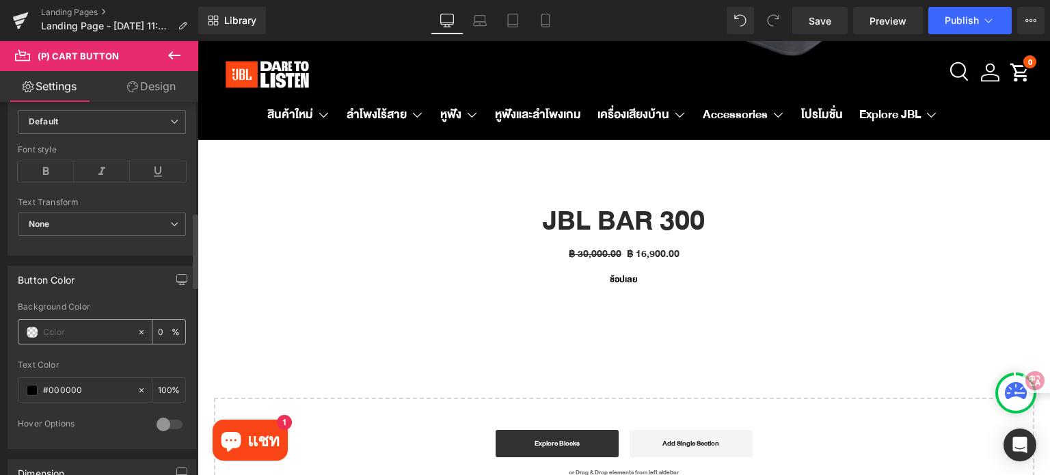
paste input "fa4616"
type input "fa4616"
click at [28, 385] on span at bounding box center [32, 390] width 11 height 11
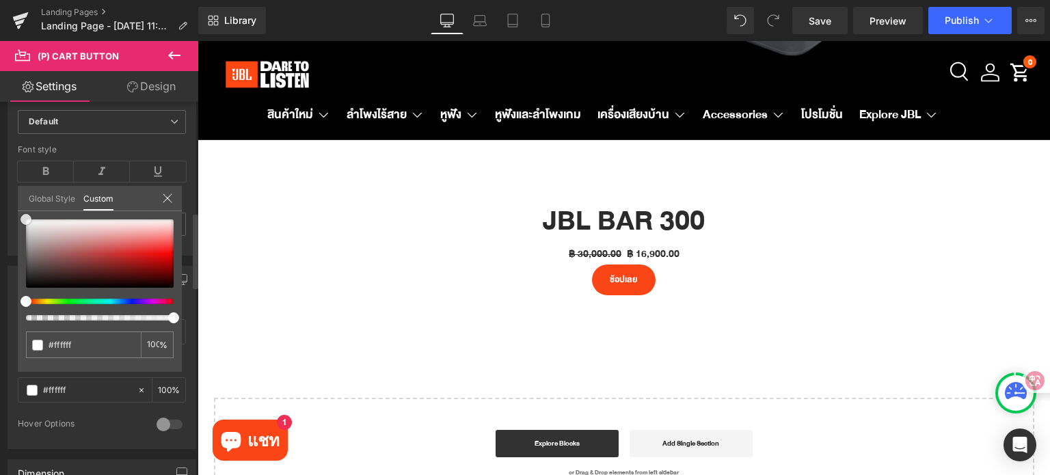
drag, startPoint x: 52, startPoint y: 254, endPoint x: 0, endPoint y: 198, distance: 76.4
click at [0, 256] on div "Button Color transparent Background Color fa4616 0 % #000000 Text Color #000000…" at bounding box center [102, 352] width 204 height 193
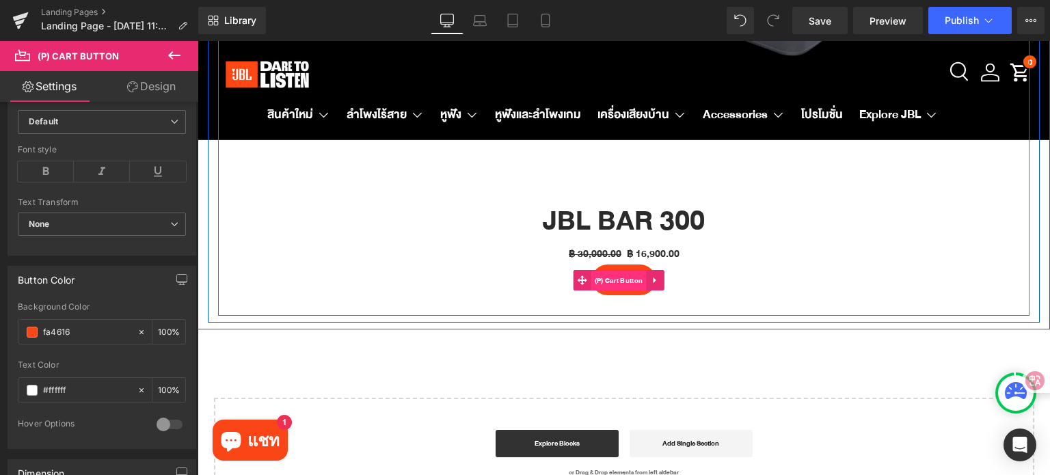
click at [620, 275] on span "(P) Cart Button" at bounding box center [618, 281] width 55 height 21
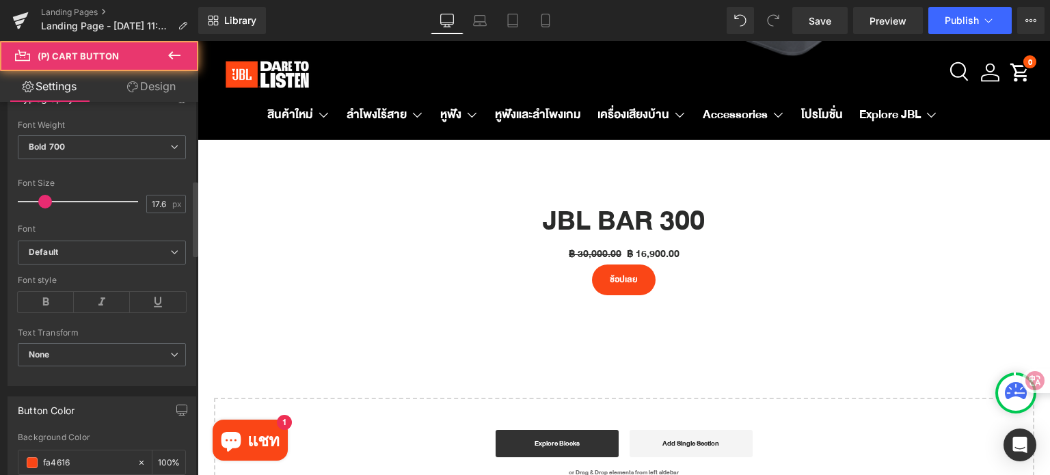
scroll to position [342, 0]
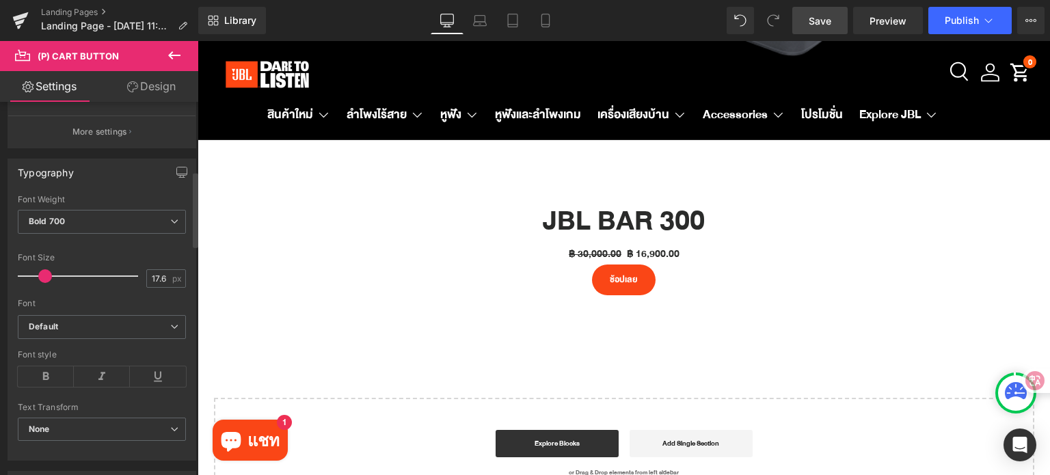
click at [815, 21] on span "Save" at bounding box center [820, 21] width 23 height 14
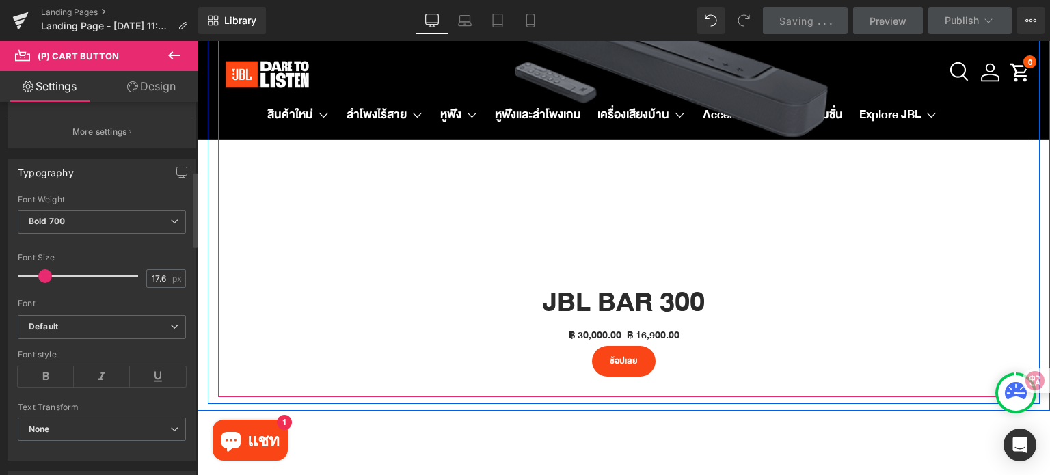
scroll to position [1047, 0]
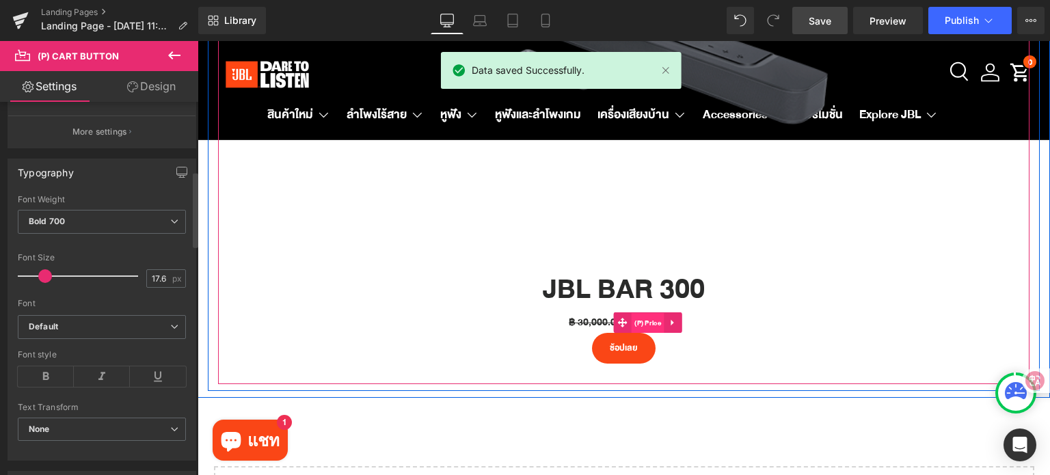
click at [657, 316] on span "(P) Price" at bounding box center [647, 323] width 33 height 21
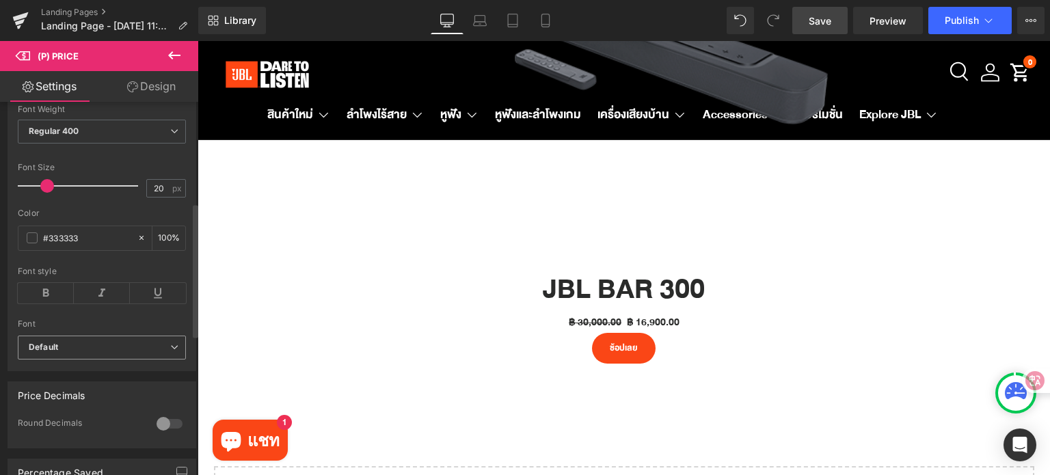
scroll to position [273, 0]
click at [36, 243] on span at bounding box center [32, 238] width 11 height 11
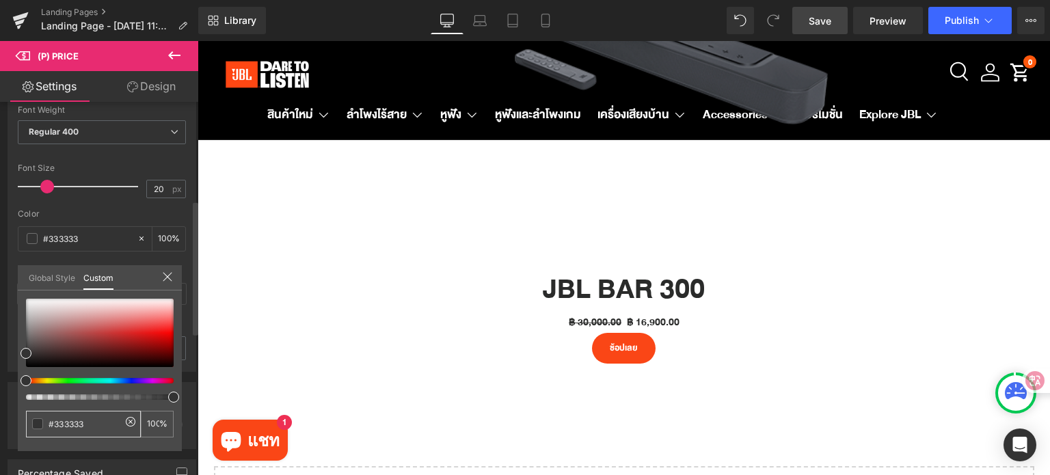
click at [99, 426] on input "#333333" at bounding box center [85, 424] width 72 height 14
paste input "fa4616"
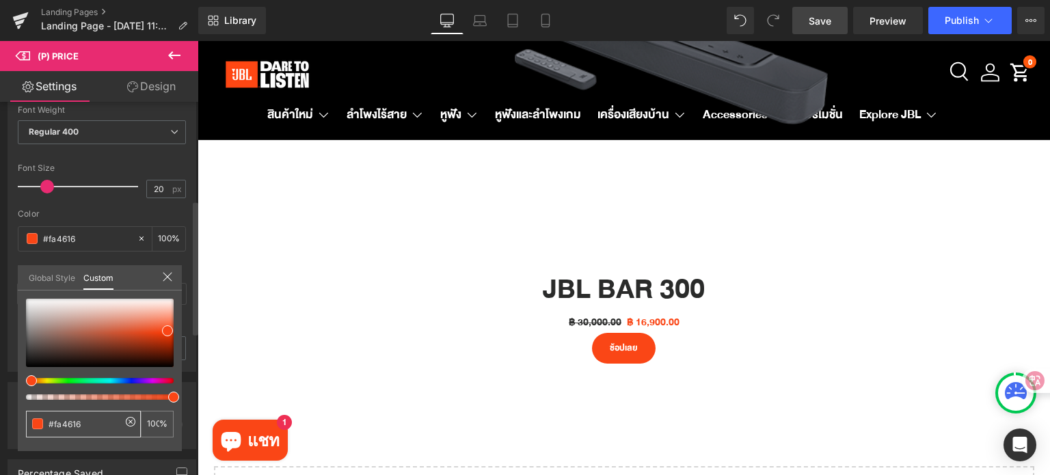
type input "#fa4616"
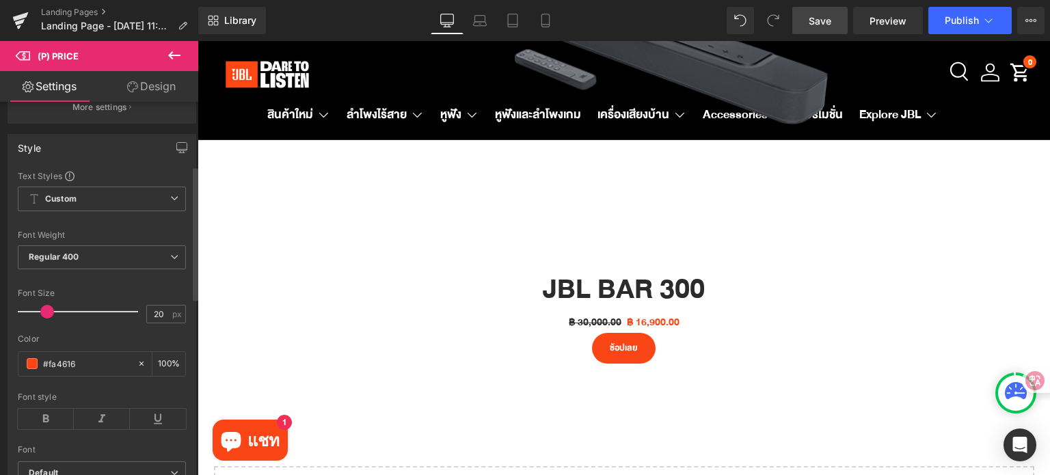
scroll to position [137, 0]
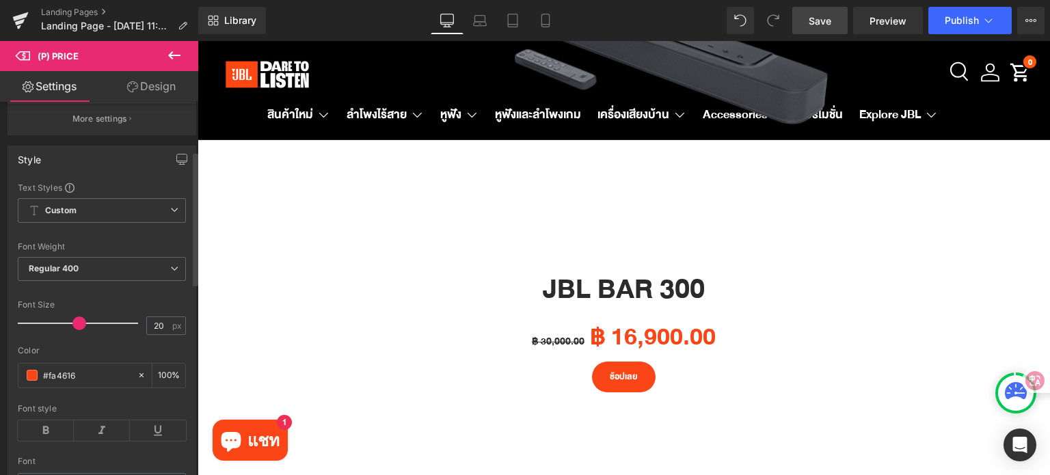
drag, startPoint x: 48, startPoint y: 336, endPoint x: 78, endPoint y: 336, distance: 30.1
click at [78, 330] on span at bounding box center [79, 323] width 14 height 14
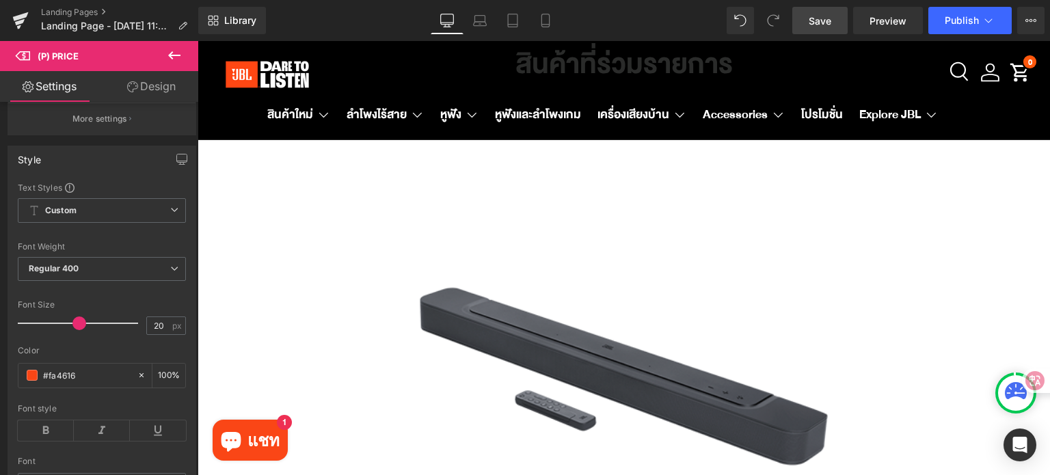
scroll to position [705, 0]
click at [536, 250] on body "สินค้าใหม่ สินค้าใหม่ Tour one M3 SMART TX Flip 7 and Charge 6 Partybox White P…" at bounding box center [624, 365] width 852 height 2059
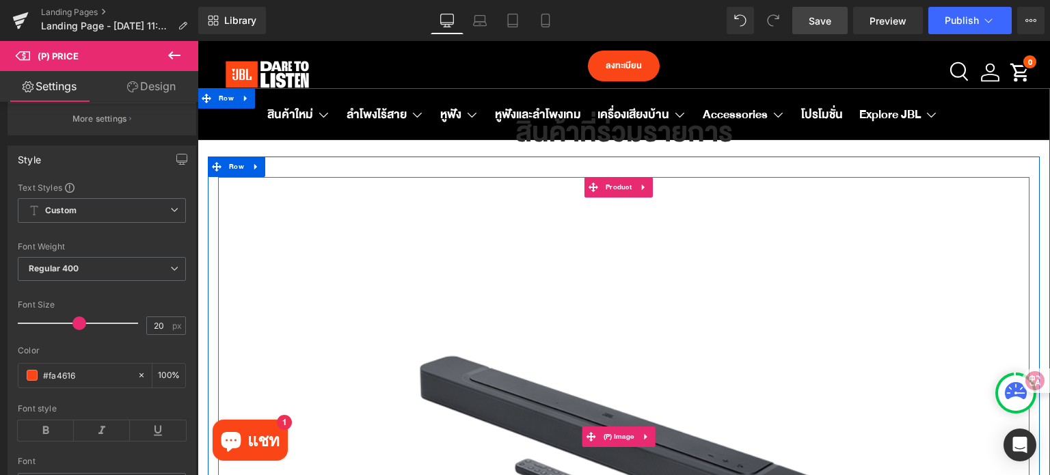
scroll to position [637, 0]
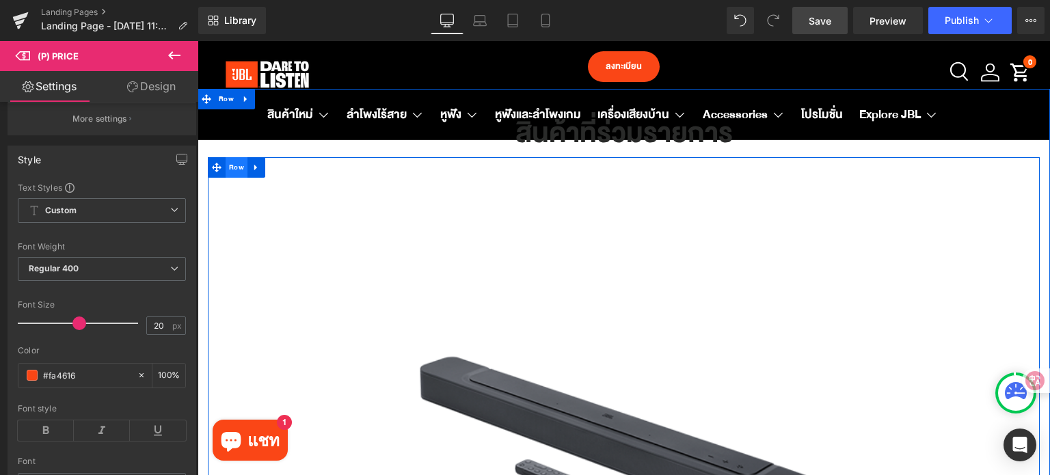
click at [241, 173] on span "Row" at bounding box center [237, 167] width 22 height 21
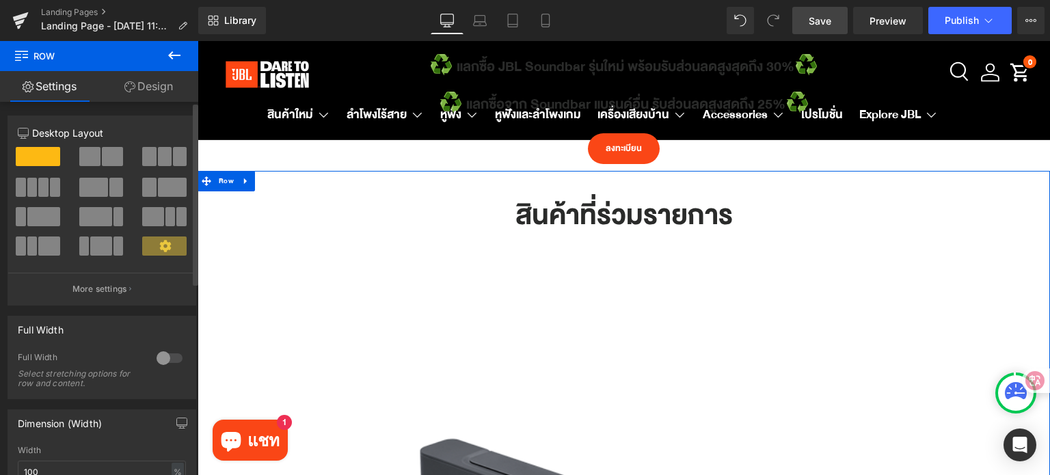
scroll to position [569, 0]
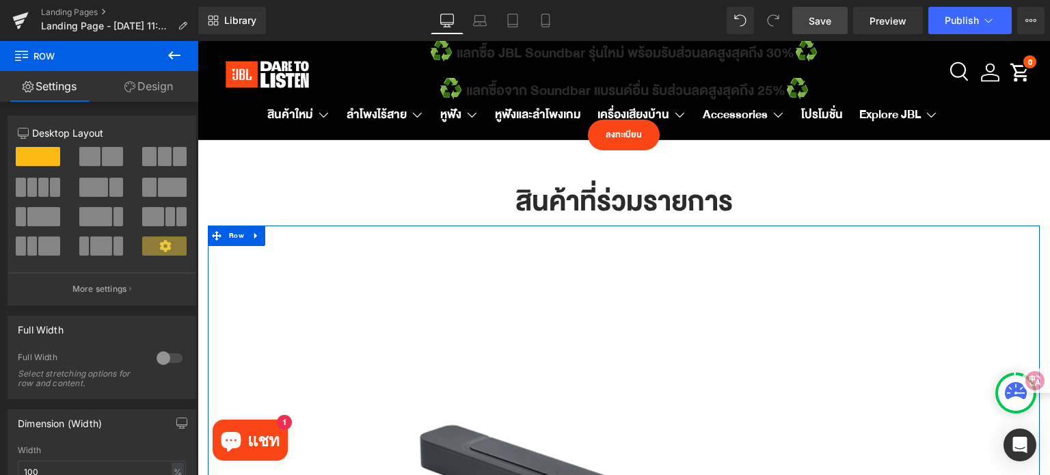
drag, startPoint x: 164, startPoint y: 93, endPoint x: 130, endPoint y: 240, distance: 150.9
click at [164, 93] on link "Design" at bounding box center [148, 86] width 99 height 31
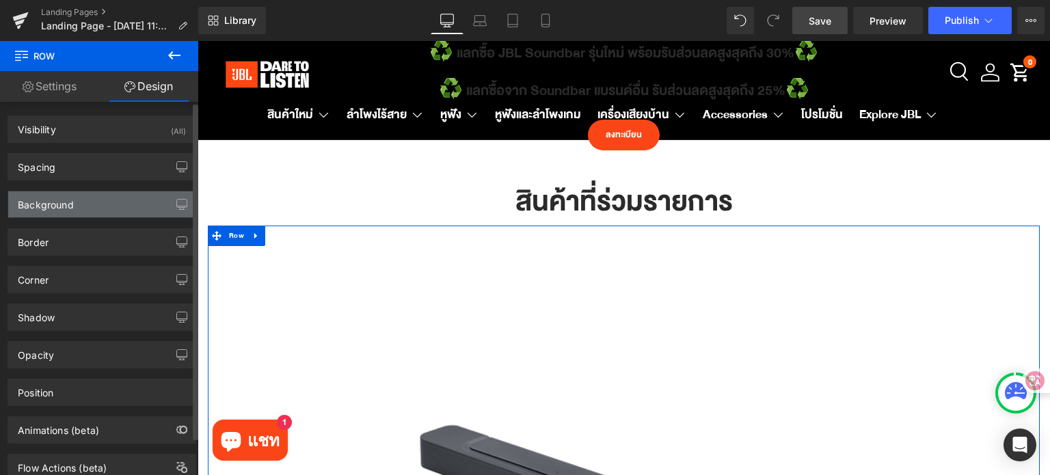
click at [102, 207] on div "Background" at bounding box center [101, 204] width 187 height 26
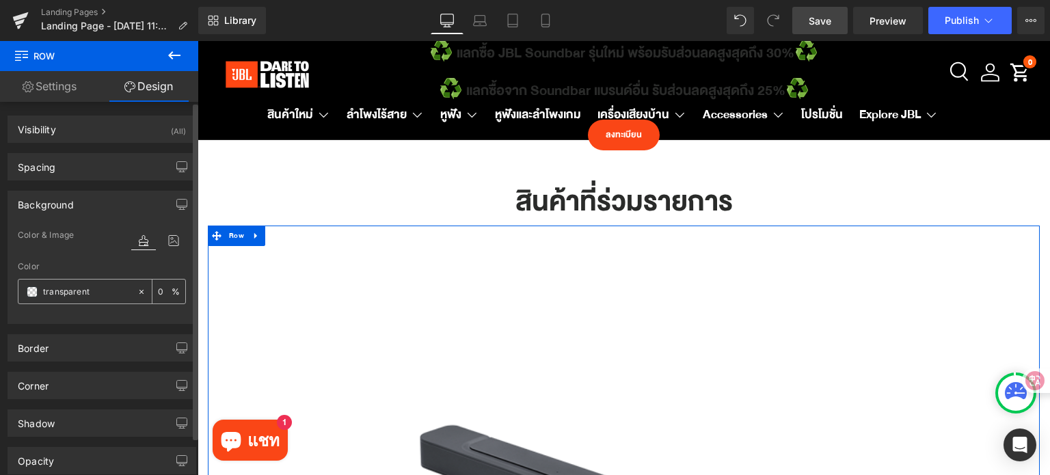
click at [31, 293] on span at bounding box center [32, 291] width 11 height 11
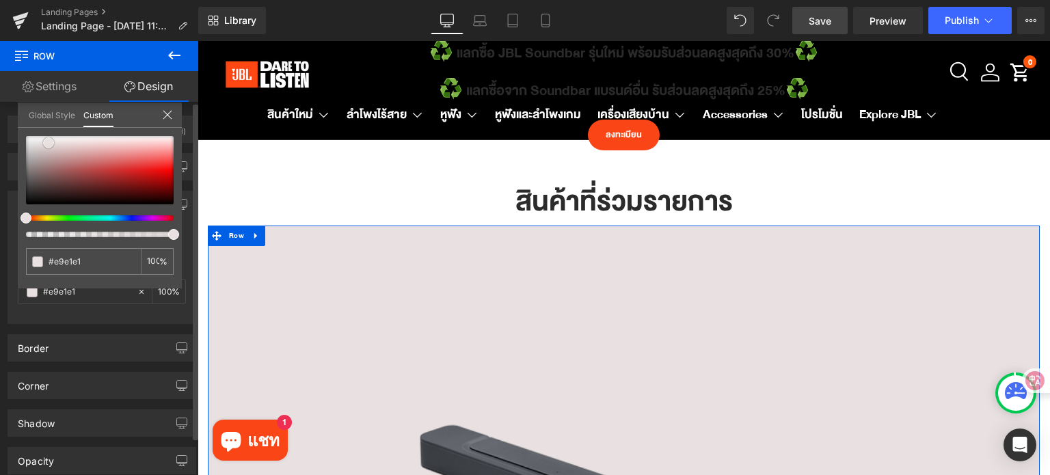
drag, startPoint x: 72, startPoint y: 168, endPoint x: 49, endPoint y: 142, distance: 35.3
click at [49, 142] on div at bounding box center [100, 170] width 148 height 68
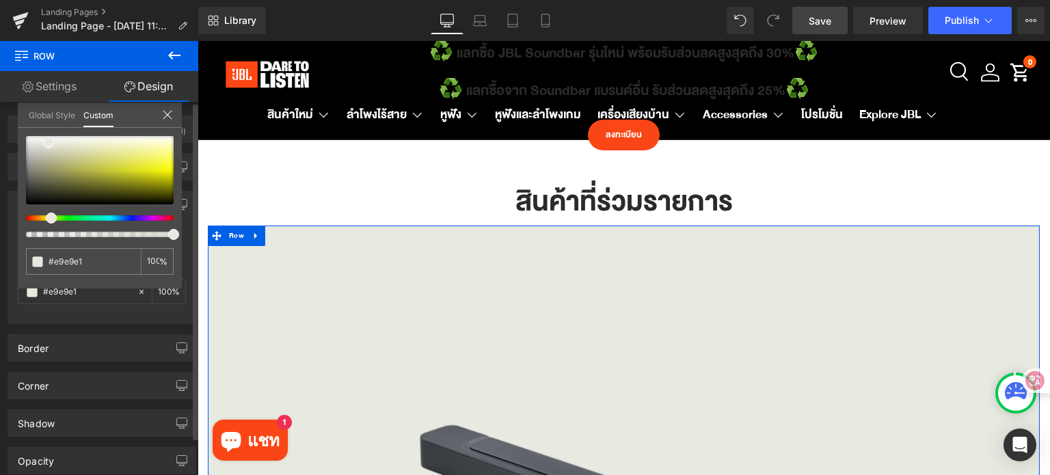
drag, startPoint x: 30, startPoint y: 217, endPoint x: 52, endPoint y: 218, distance: 21.9
click at [52, 218] on span at bounding box center [51, 218] width 11 height 11
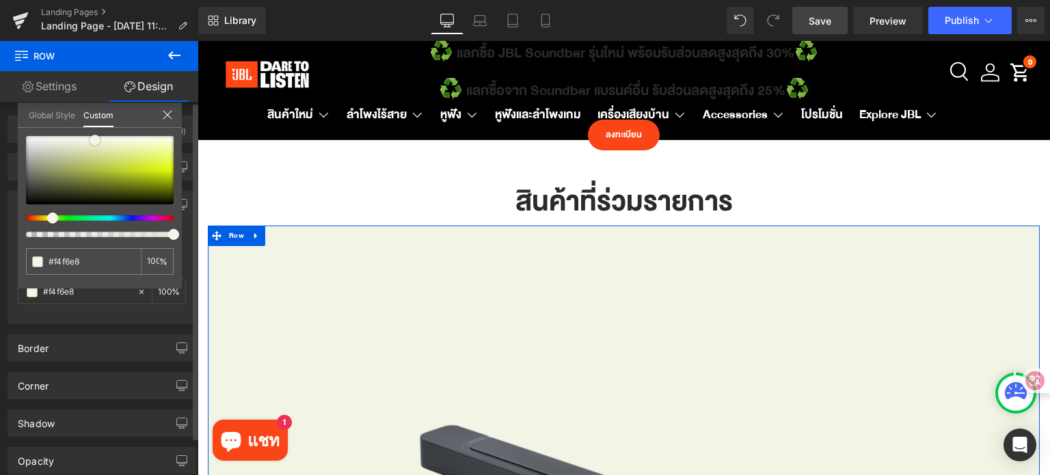
drag, startPoint x: 62, startPoint y: 141, endPoint x: 91, endPoint y: 137, distance: 29.1
click at [91, 137] on span at bounding box center [95, 140] width 11 height 11
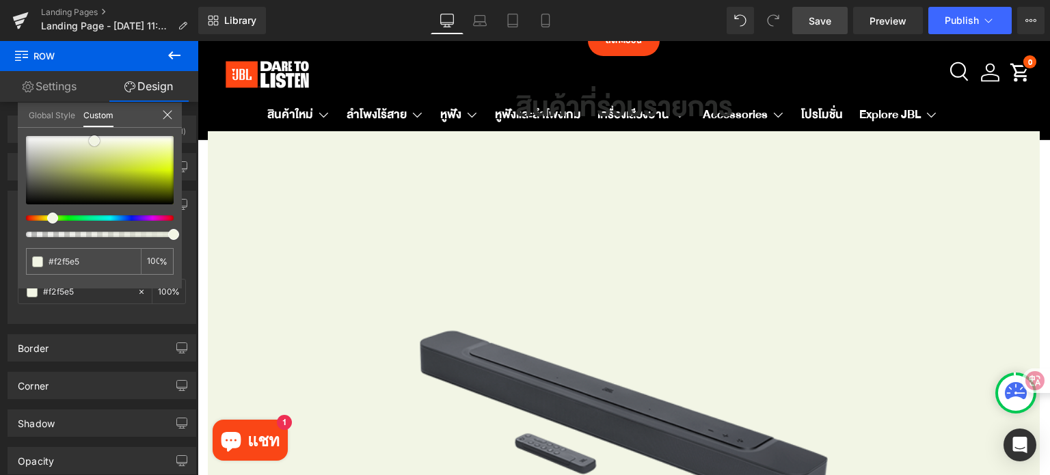
scroll to position [500, 0]
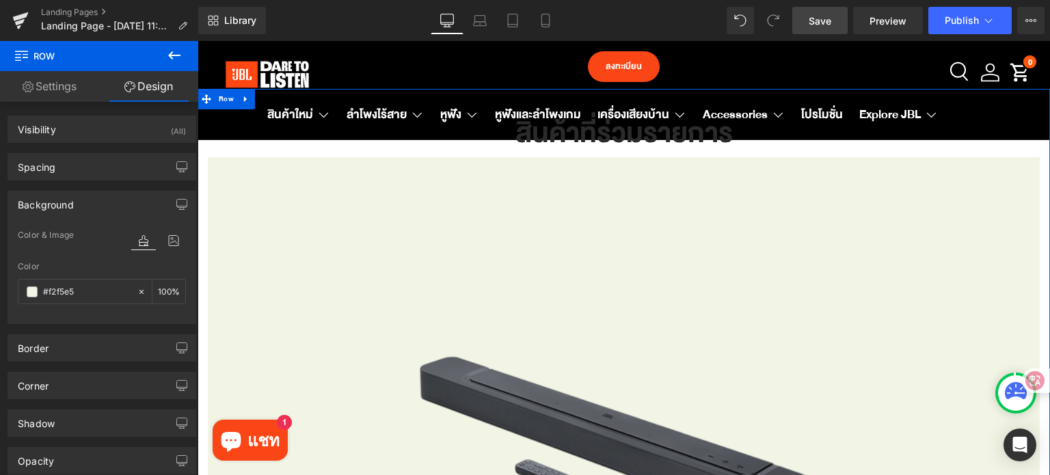
click at [736, 275] on img at bounding box center [623, 437] width 478 height 478
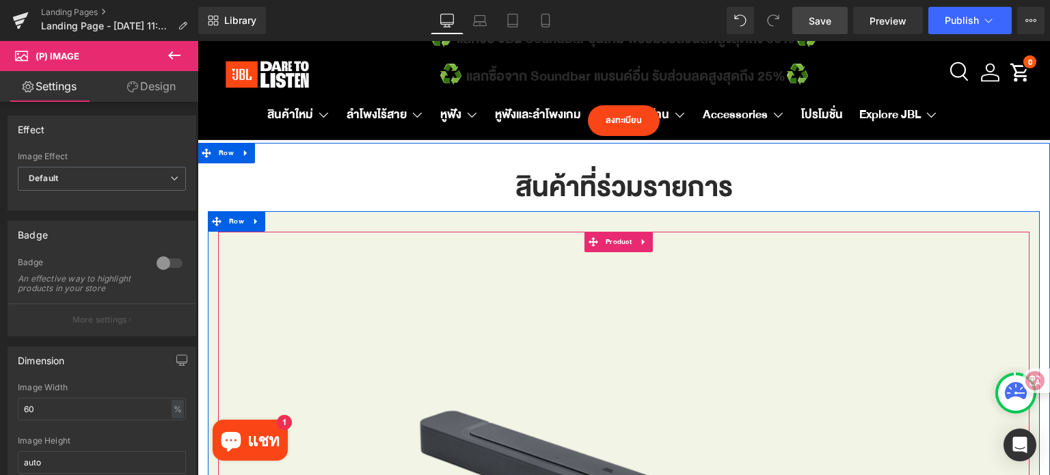
scroll to position [637, 0]
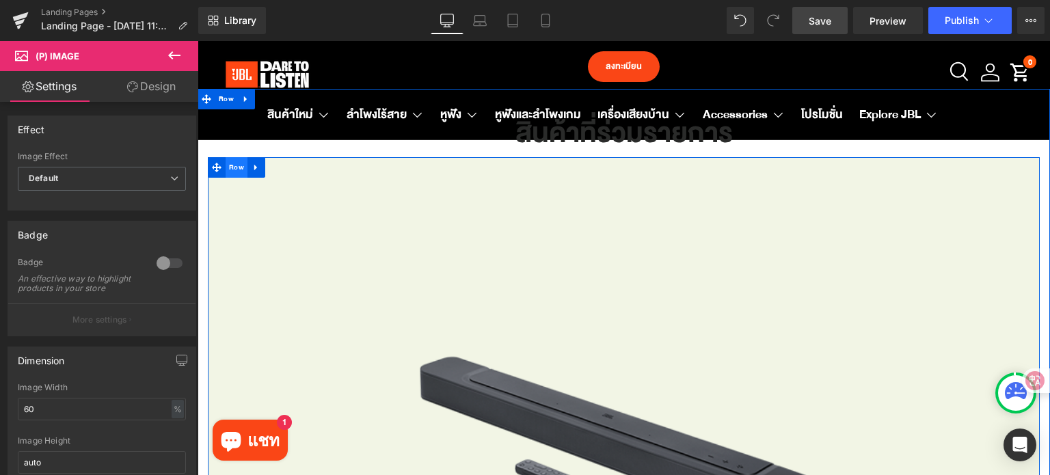
click at [229, 168] on span "Row" at bounding box center [237, 167] width 22 height 21
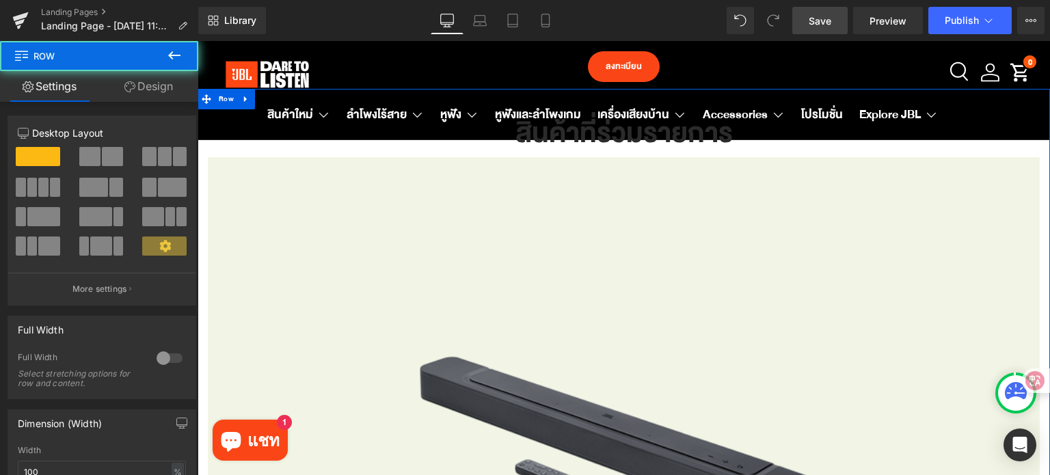
click at [202, 174] on div "สินค้าที่ร่วมรายการ Heading Sale Off (P) Image JBL BAR 300 (P) Title ฿ 30,000.0…" at bounding box center [624, 469] width 852 height 721
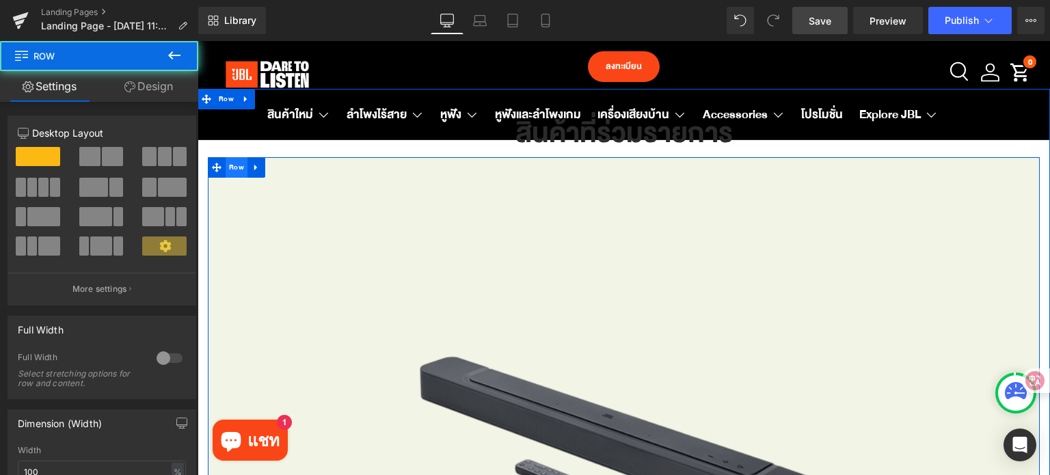
click at [226, 172] on span "Row" at bounding box center [237, 167] width 22 height 21
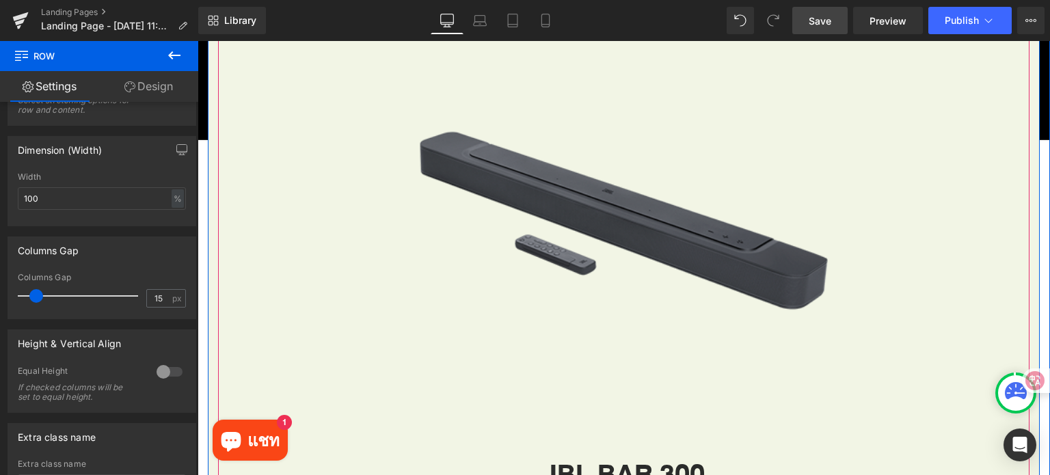
scroll to position [683, 0]
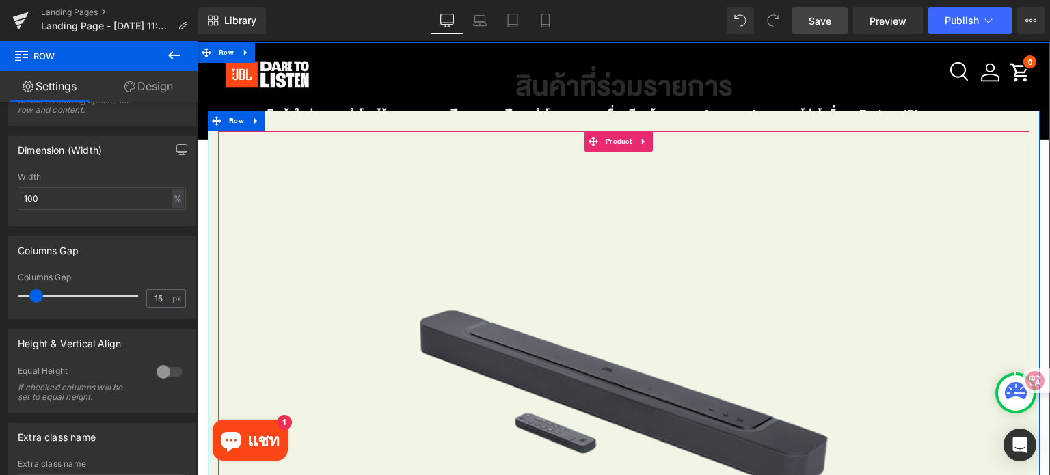
click at [621, 320] on img at bounding box center [623, 391] width 478 height 478
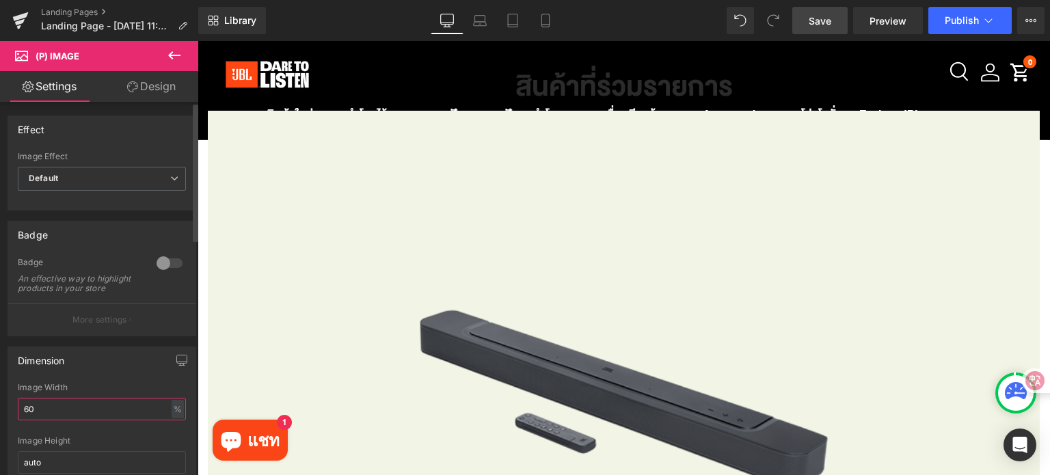
drag, startPoint x: 52, startPoint y: 419, endPoint x: 20, endPoint y: 420, distance: 32.1
click at [20, 420] on input "60" at bounding box center [102, 409] width 168 height 23
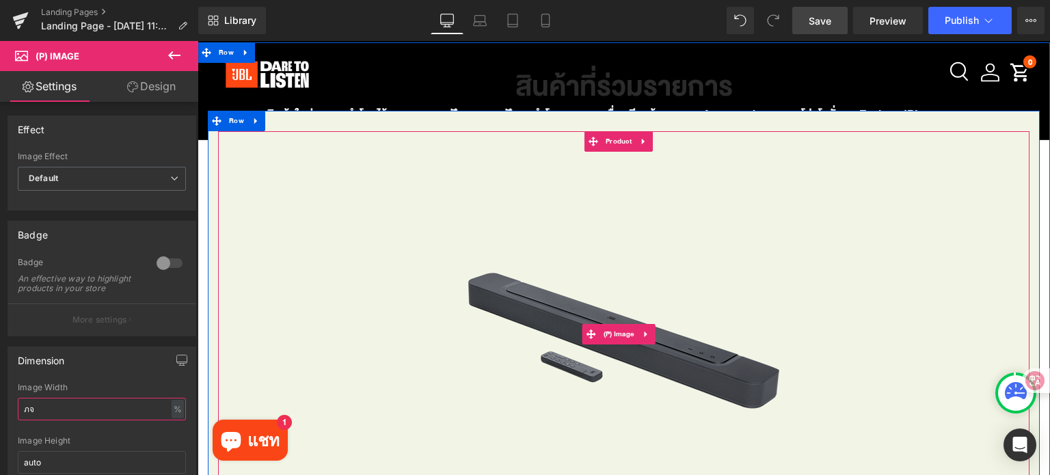
type input "ภ"
type input "40"
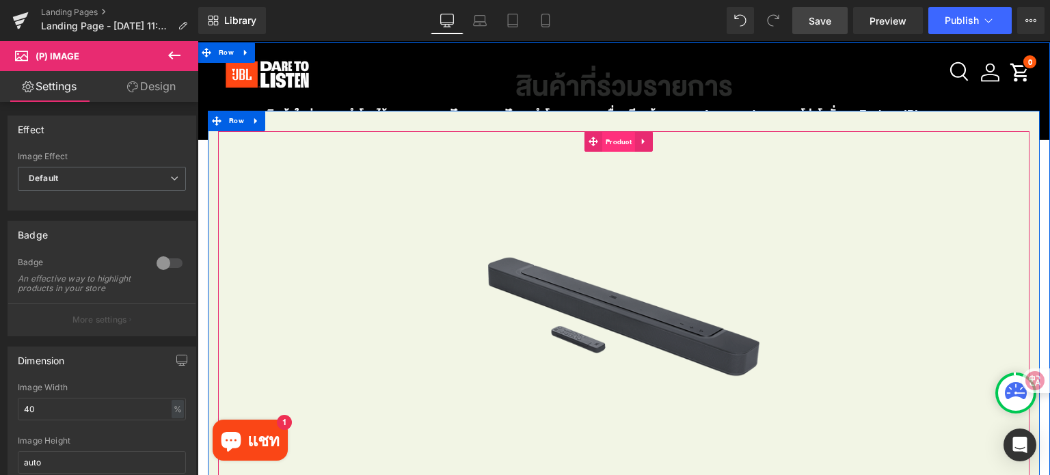
click at [623, 149] on span "Product" at bounding box center [618, 142] width 33 height 21
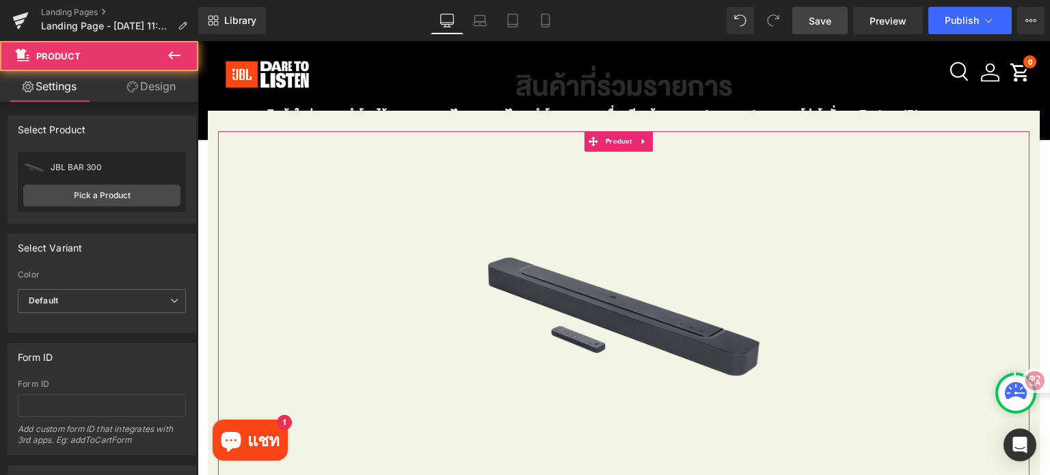
click at [171, 89] on link "Design" at bounding box center [151, 86] width 99 height 31
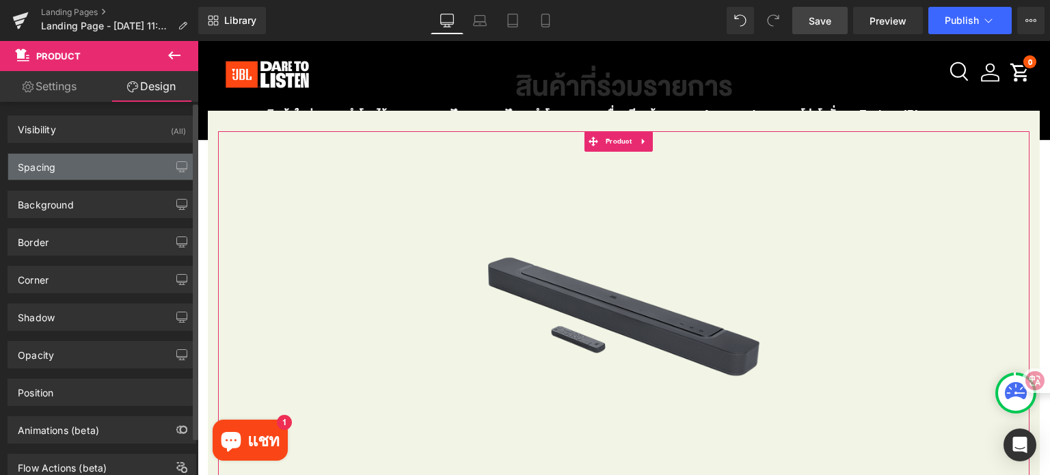
click at [76, 166] on div "Spacing" at bounding box center [101, 167] width 187 height 26
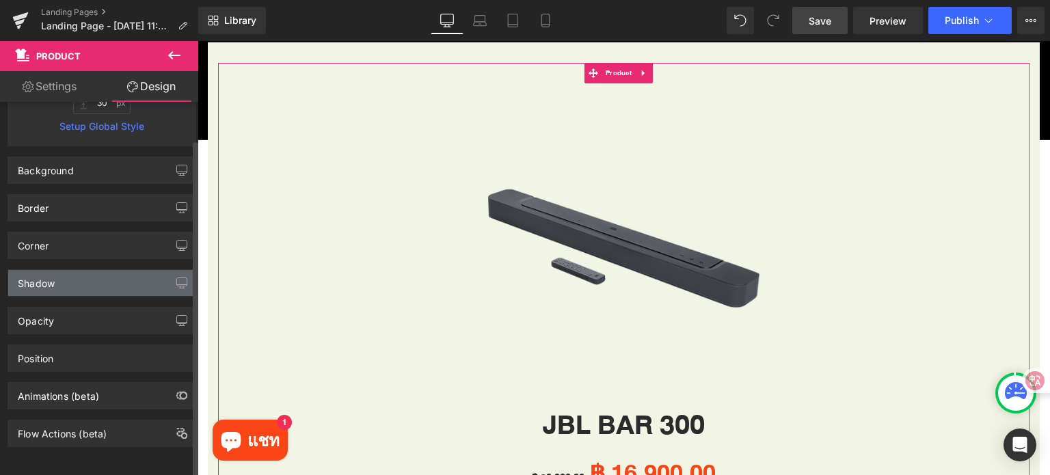
scroll to position [0, 0]
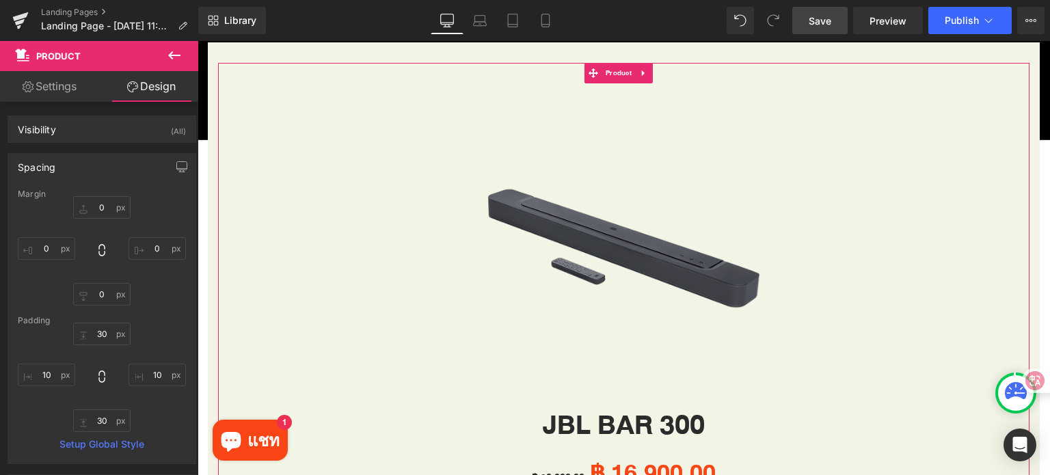
click at [74, 92] on link "Settings" at bounding box center [49, 86] width 99 height 31
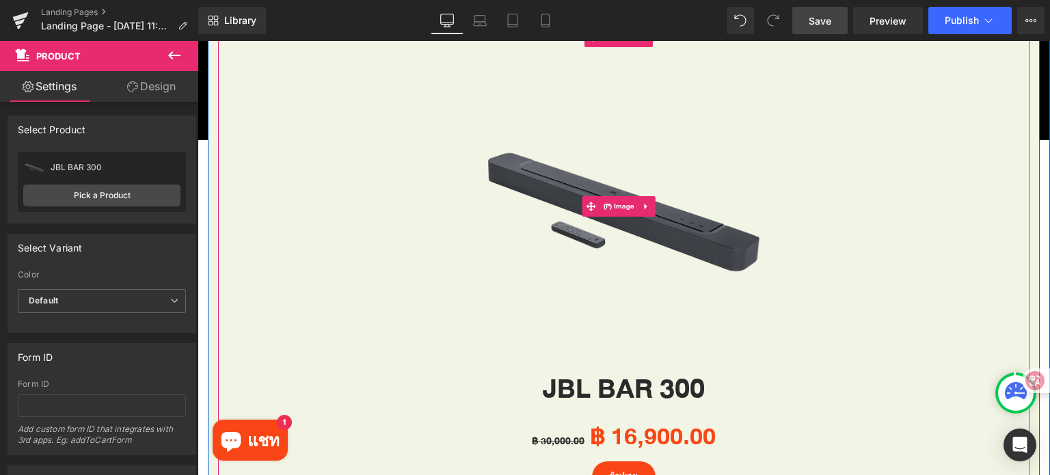
scroll to position [1025, 0]
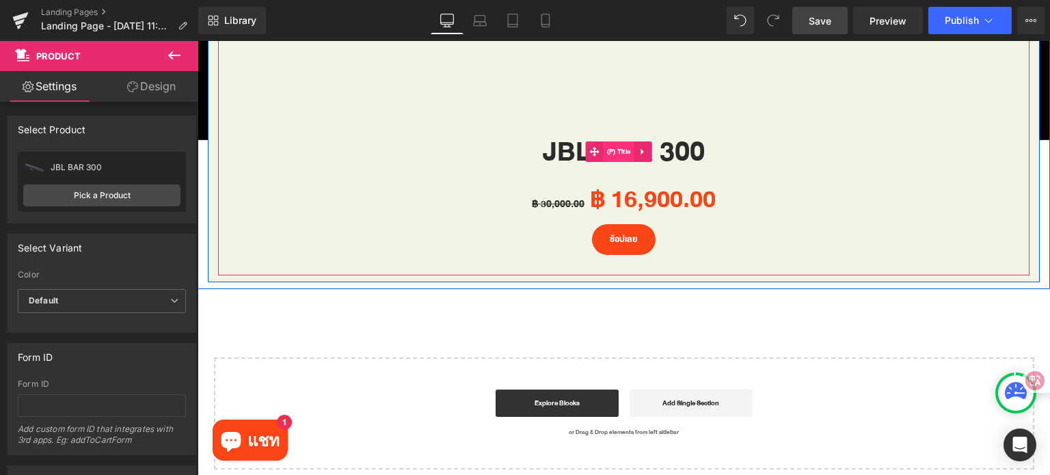
click at [628, 147] on span "(P) Title" at bounding box center [619, 151] width 31 height 21
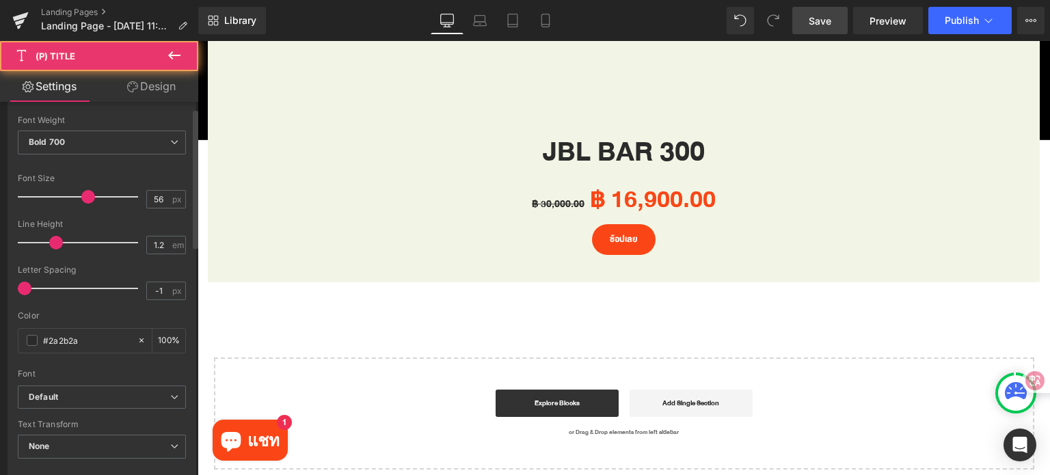
scroll to position [342, 0]
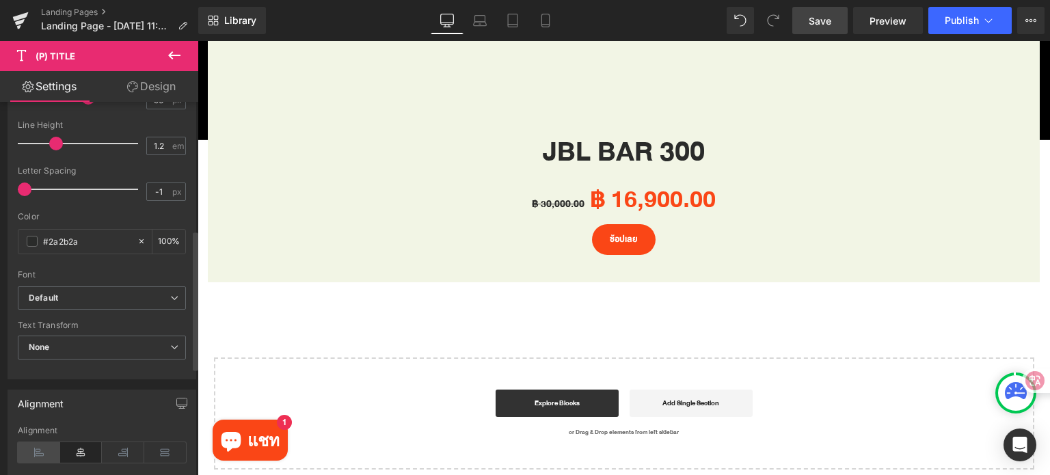
click at [46, 444] on icon at bounding box center [39, 452] width 42 height 21
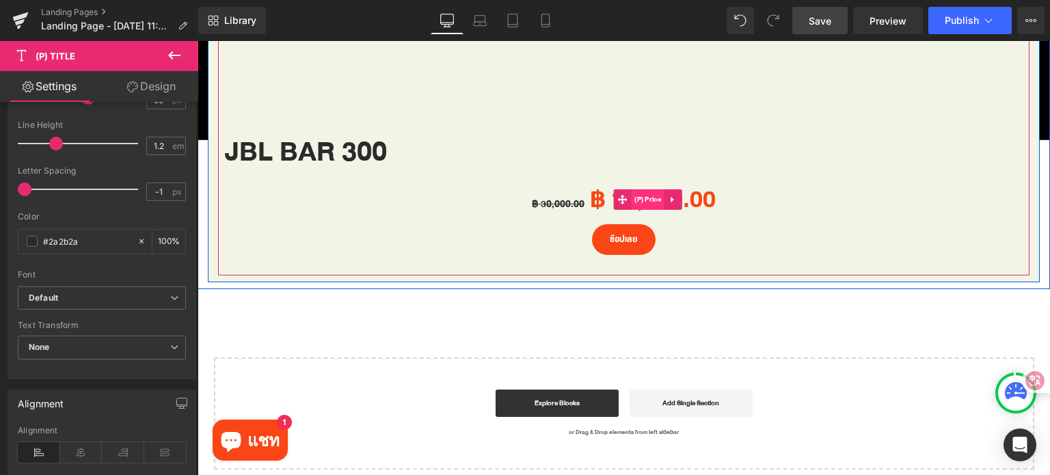
click at [641, 191] on span "(P) Price" at bounding box center [647, 199] width 33 height 21
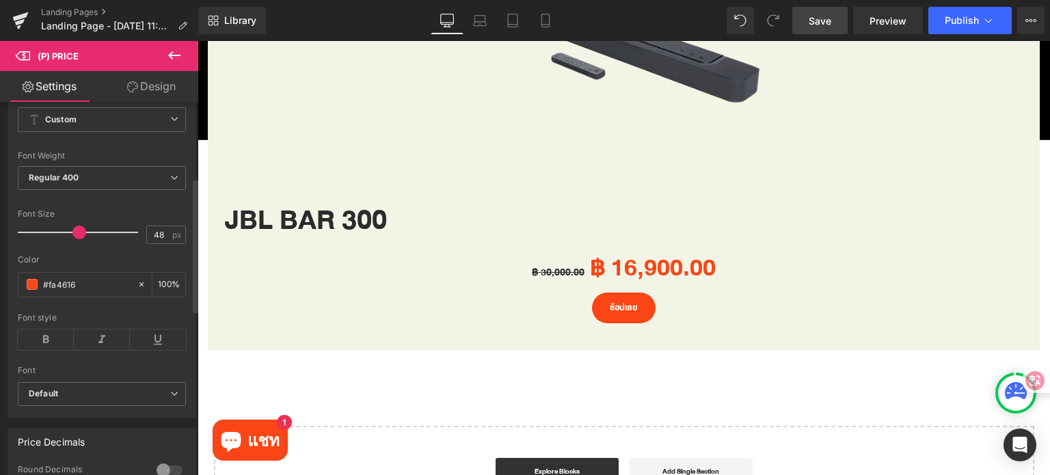
scroll to position [410, 0]
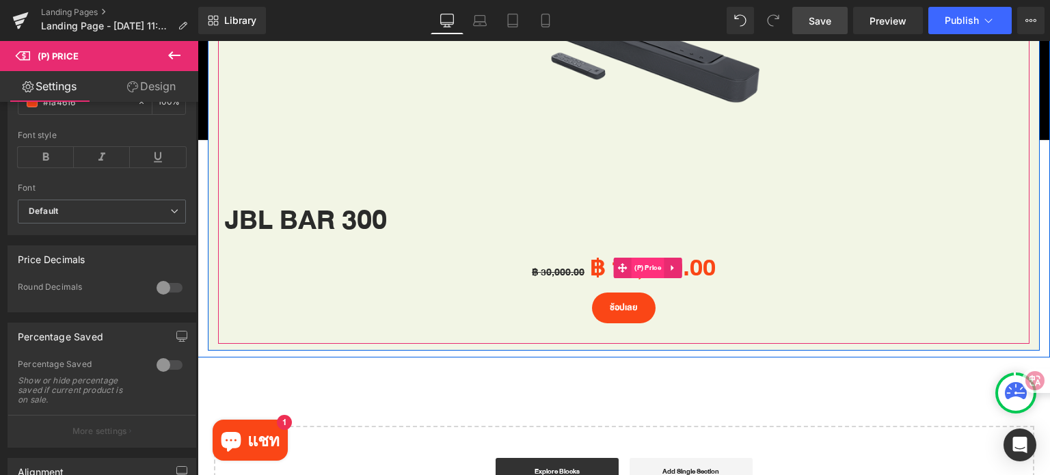
click at [632, 267] on span "(P) Price" at bounding box center [647, 268] width 33 height 21
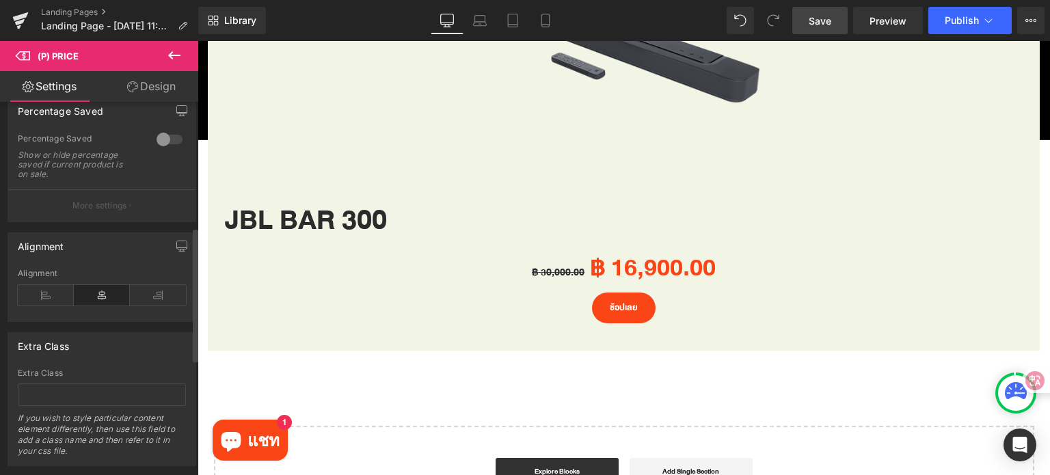
scroll to position [671, 0]
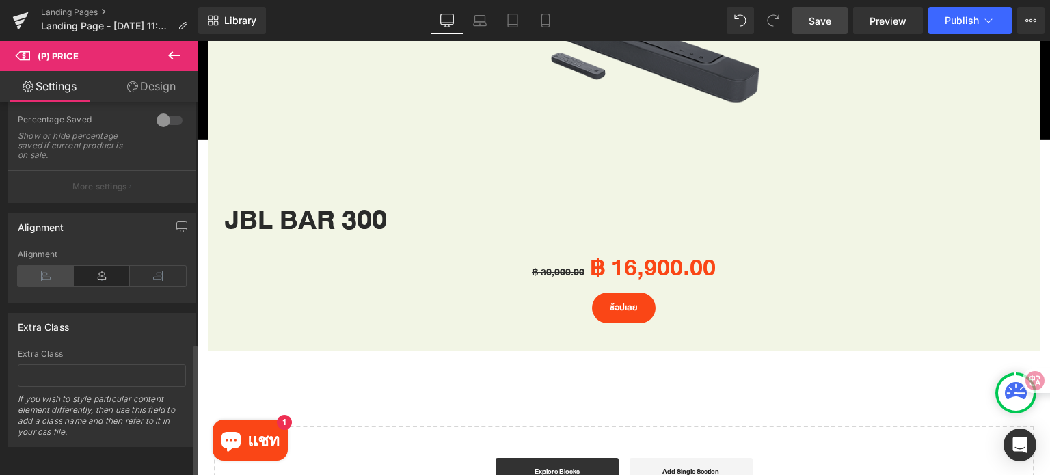
click at [52, 266] on icon at bounding box center [46, 276] width 56 height 21
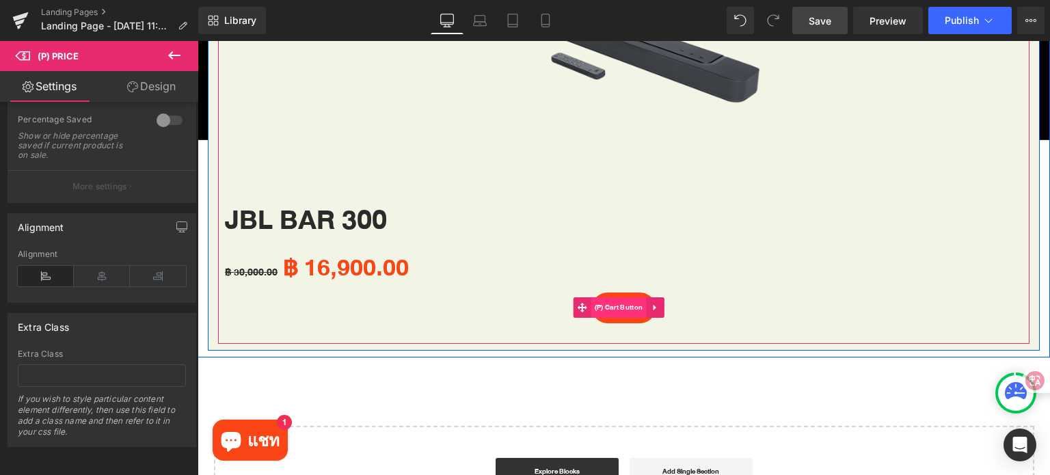
click at [615, 304] on span "(P) Cart Button" at bounding box center [618, 307] width 55 height 21
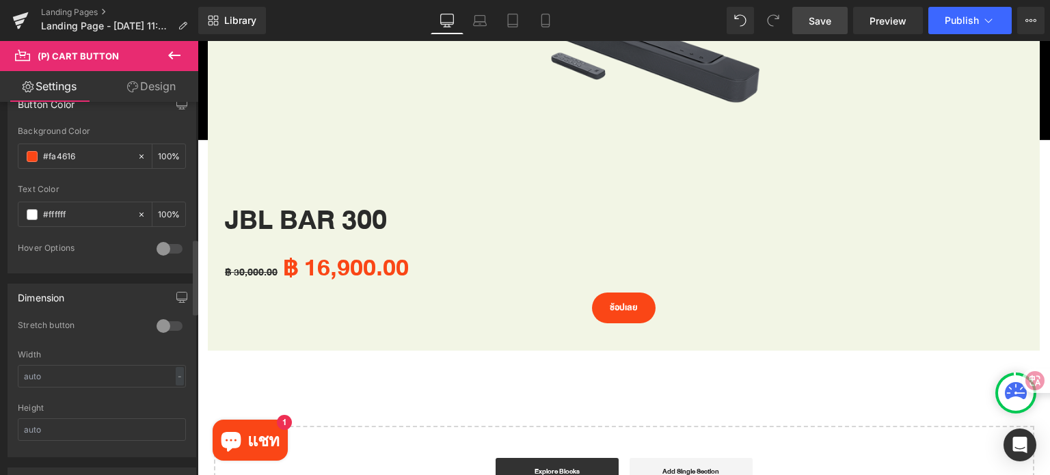
scroll to position [889, 0]
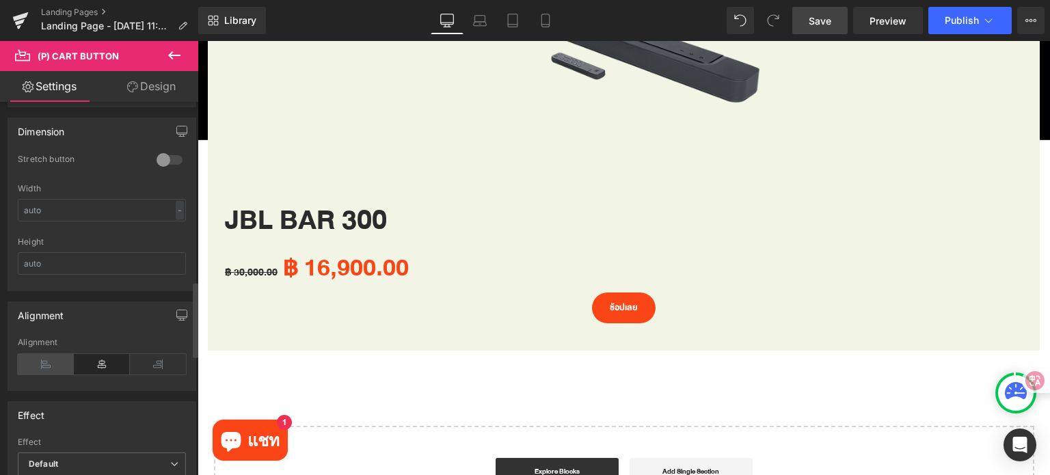
click at [44, 366] on icon at bounding box center [46, 364] width 56 height 21
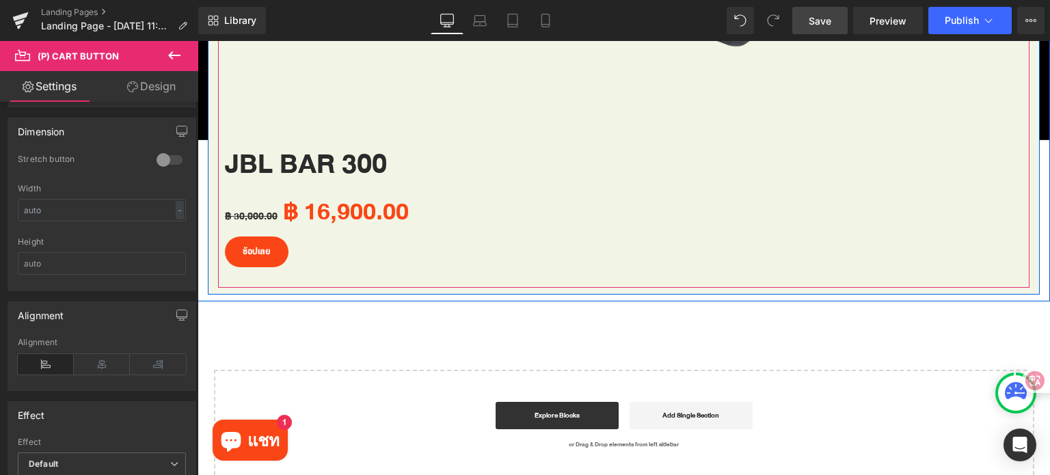
scroll to position [1025, 0]
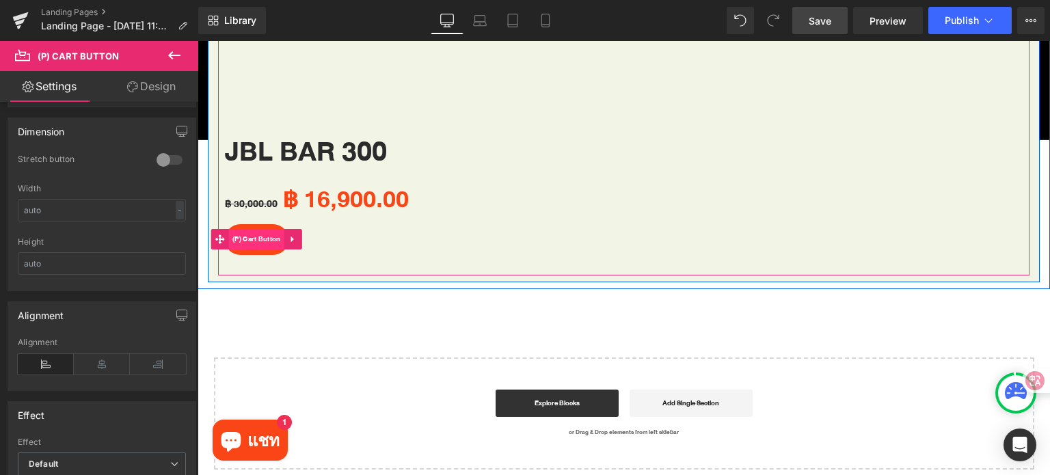
click at [259, 233] on span "(P) Cart Button" at bounding box center [256, 239] width 55 height 21
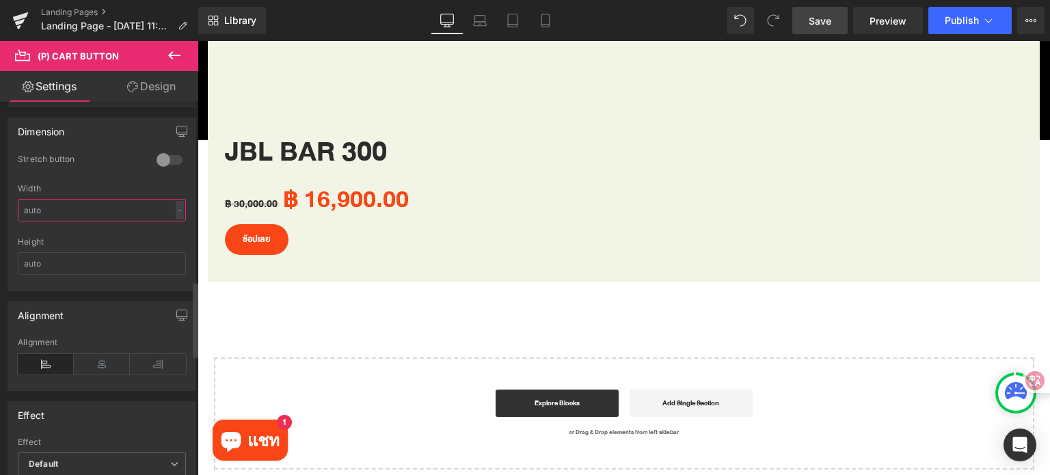
click at [63, 202] on input "text" at bounding box center [102, 210] width 168 height 23
click at [164, 150] on div at bounding box center [169, 160] width 33 height 22
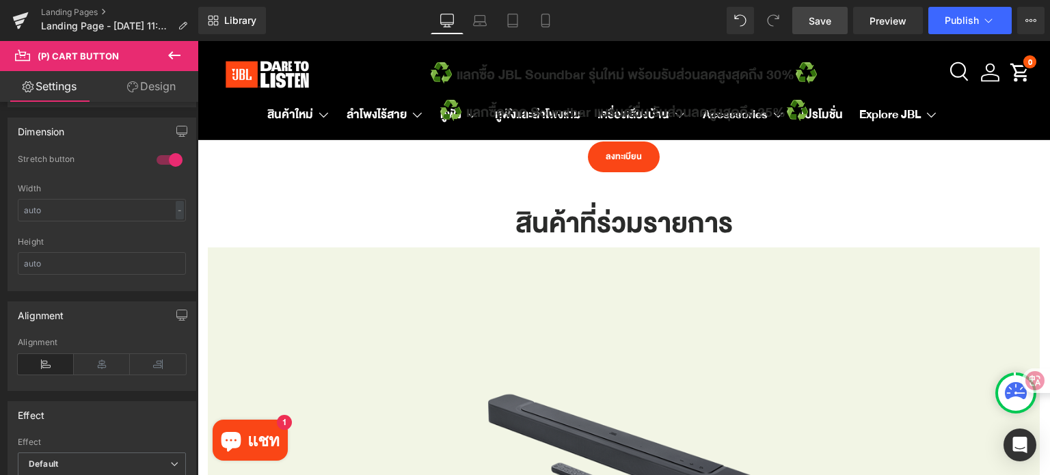
scroll to position [957, 0]
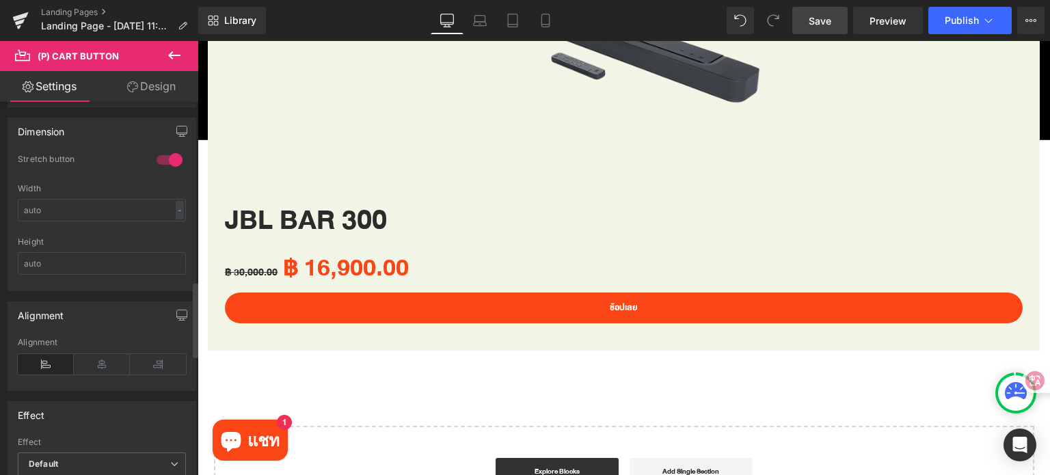
click at [163, 157] on div at bounding box center [169, 160] width 33 height 22
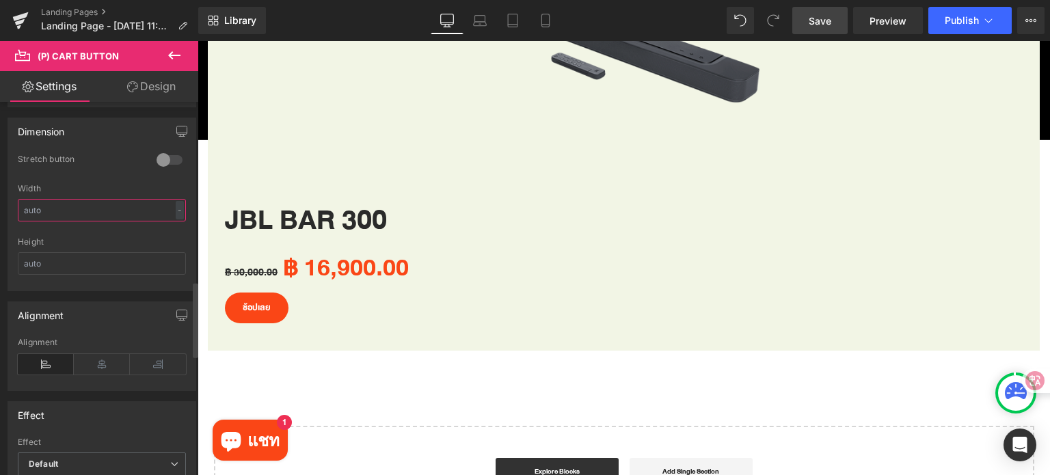
click at [70, 207] on input "text" at bounding box center [102, 210] width 168 height 23
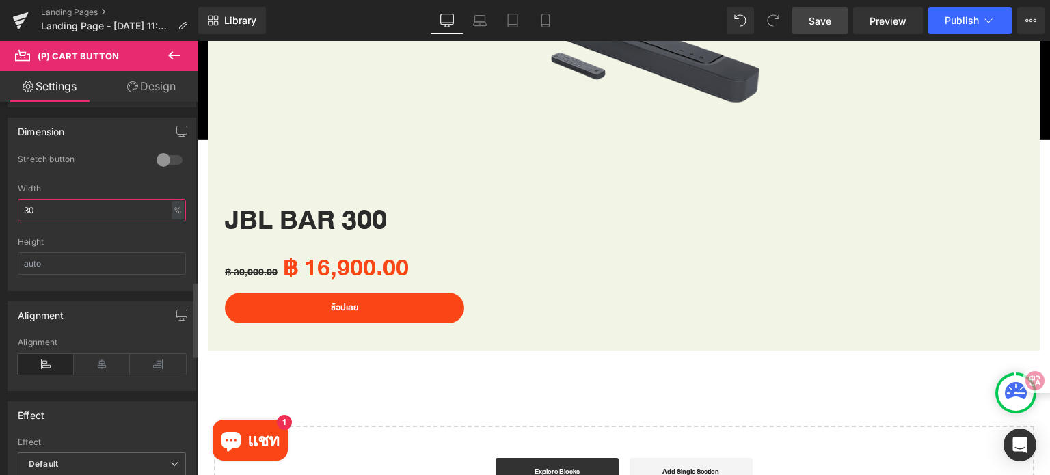
type input "30"
click at [116, 170] on div "Stretch button" at bounding box center [102, 169] width 168 height 30
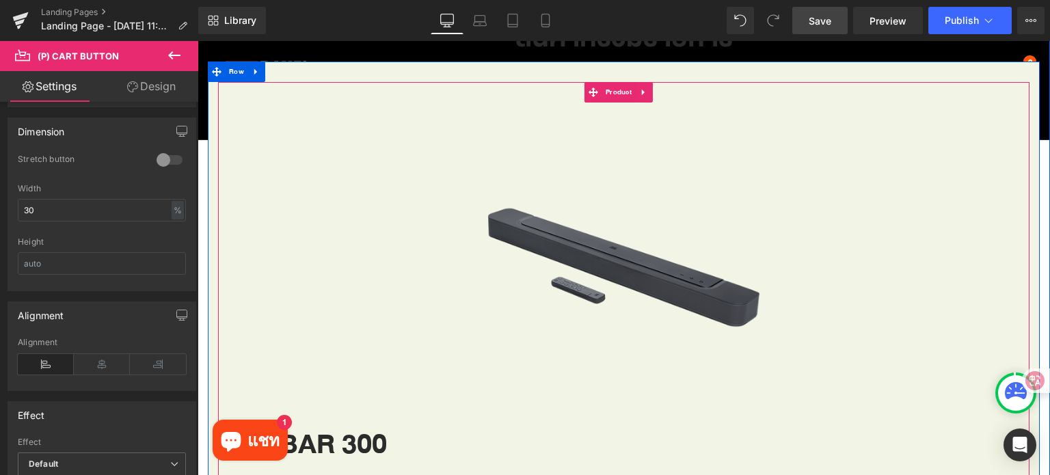
scroll to position [889, 0]
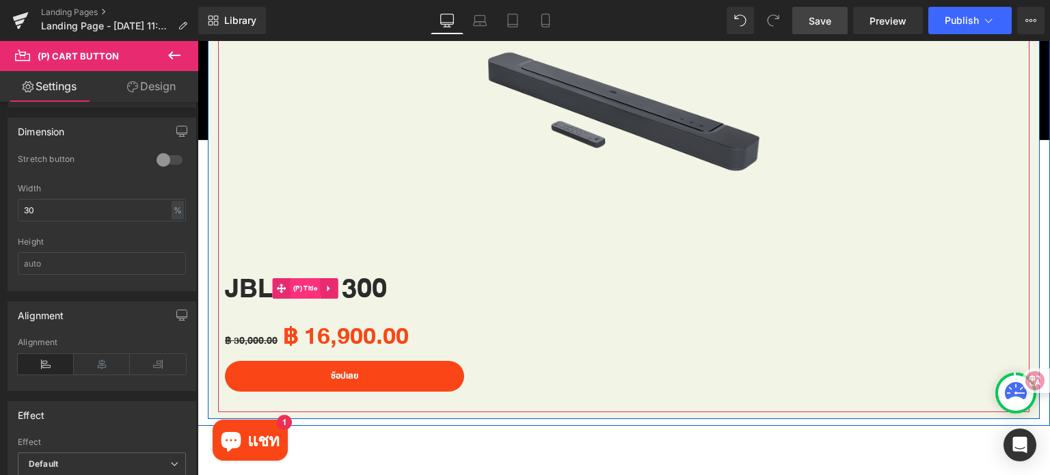
click at [316, 293] on span "(P) Title" at bounding box center [305, 288] width 31 height 21
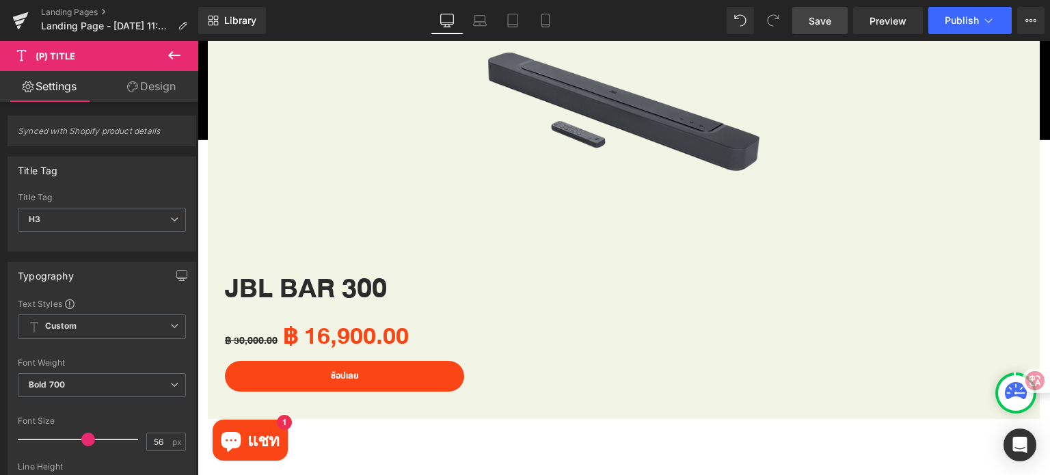
click at [148, 90] on link "Design" at bounding box center [151, 86] width 99 height 31
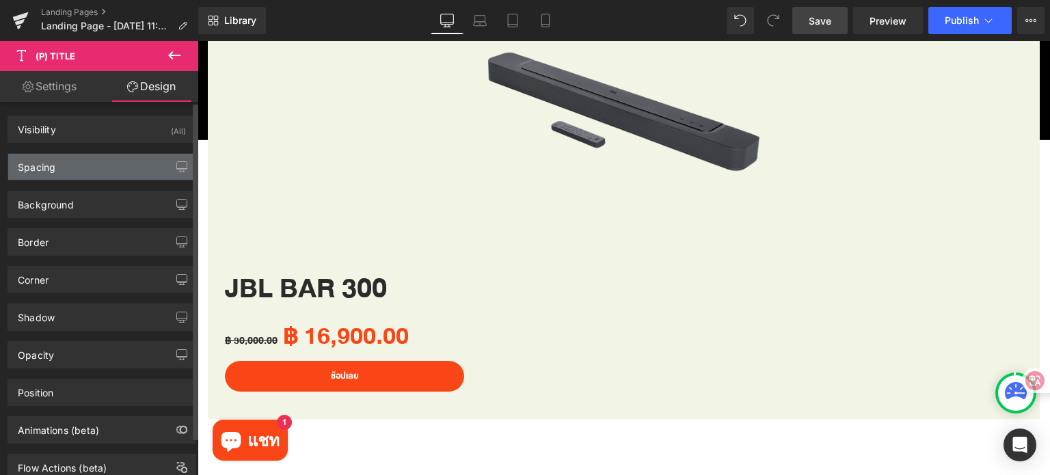
click at [75, 166] on div "Spacing" at bounding box center [101, 167] width 187 height 26
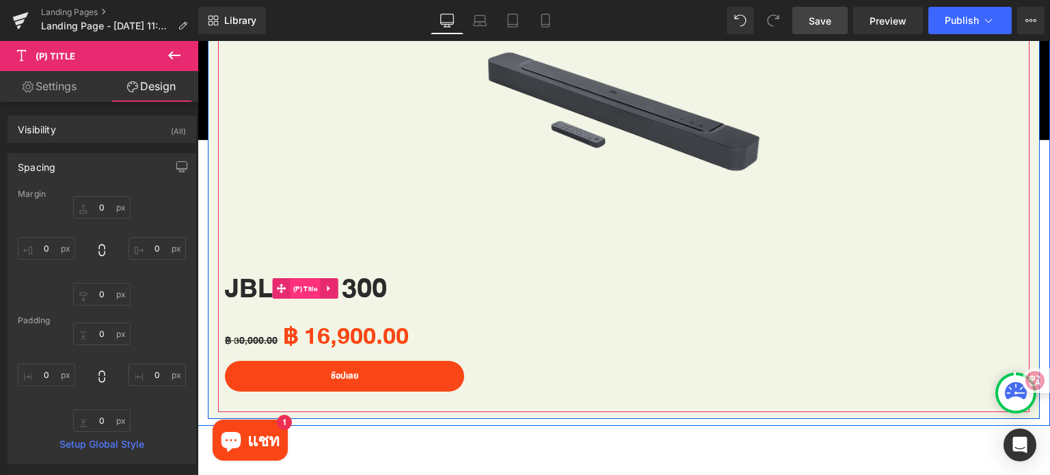
click at [313, 284] on span "(P) Title" at bounding box center [305, 289] width 31 height 21
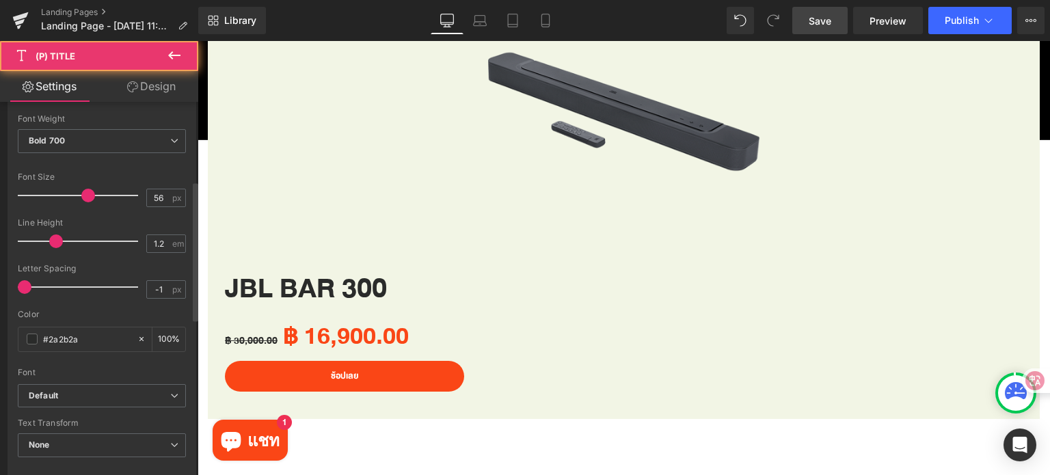
scroll to position [273, 0]
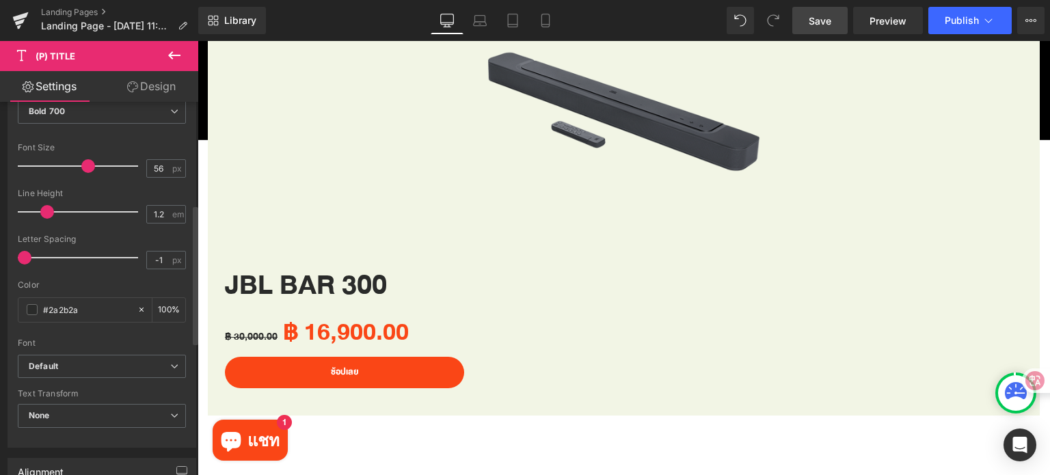
click at [49, 210] on span at bounding box center [47, 212] width 14 height 14
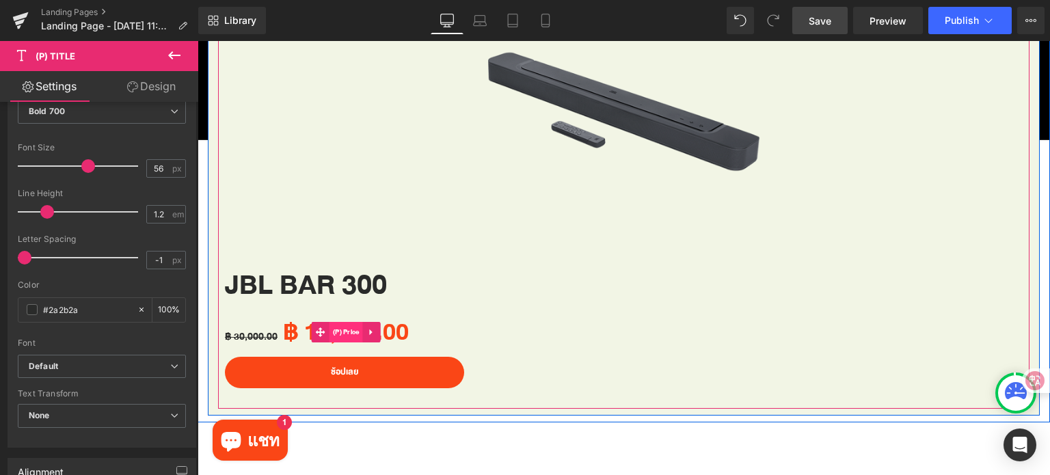
click at [338, 328] on span "(P) Price" at bounding box center [345, 332] width 33 height 21
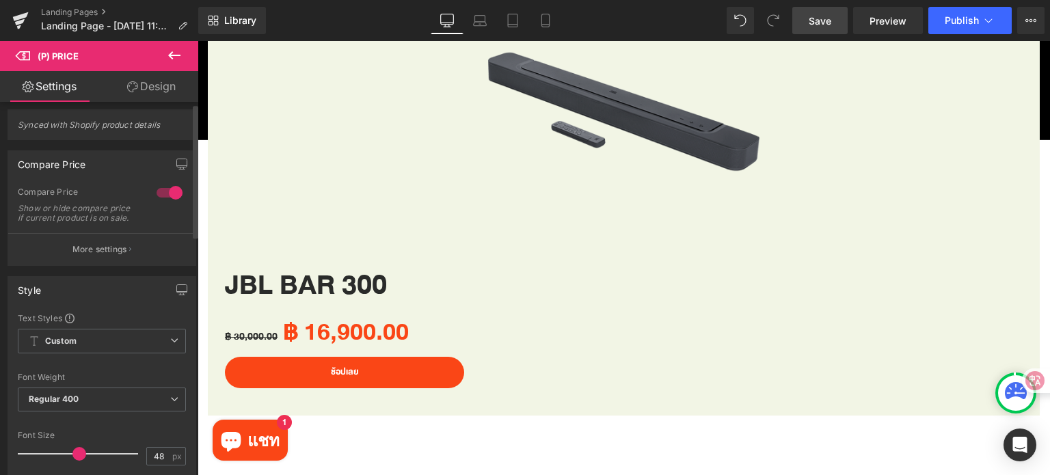
scroll to position [0, 0]
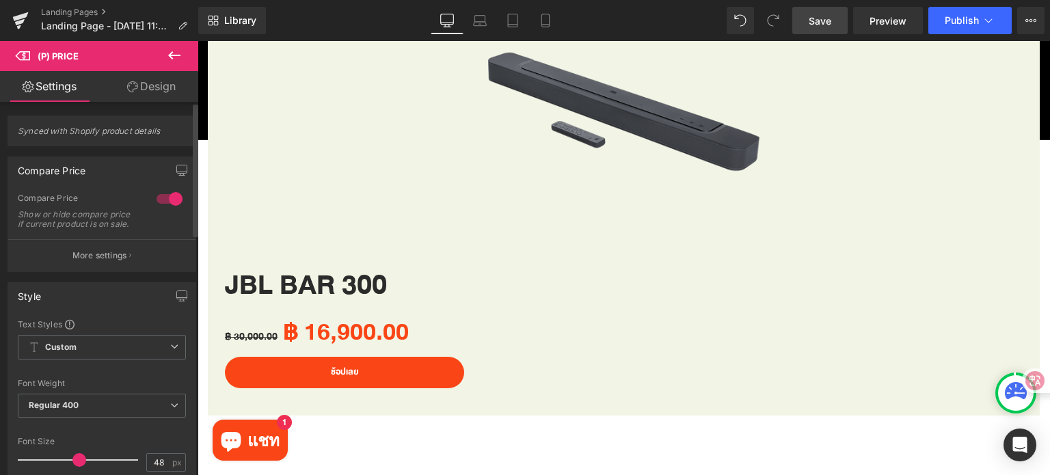
click at [164, 195] on div at bounding box center [169, 199] width 33 height 22
click at [116, 262] on p "More settings" at bounding box center [99, 255] width 55 height 12
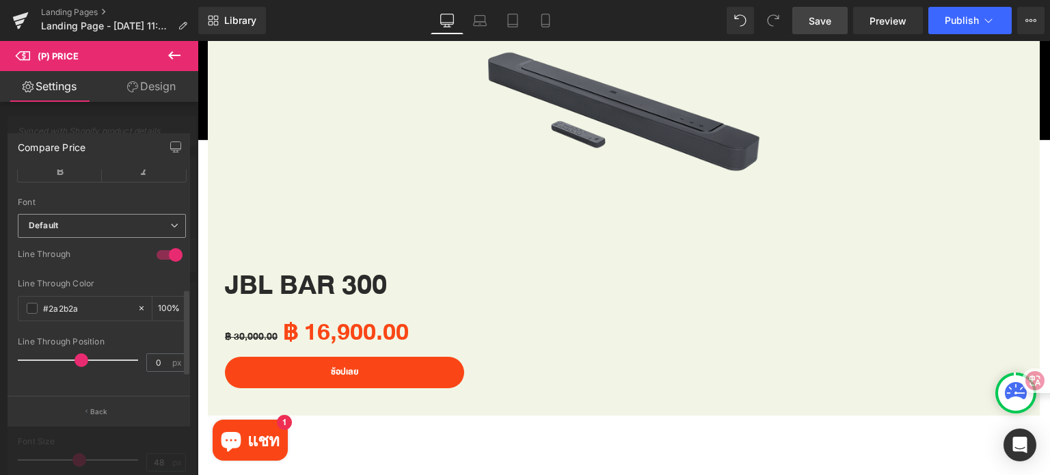
scroll to position [356, 0]
click at [103, 220] on b "Default" at bounding box center [99, 226] width 141 height 12
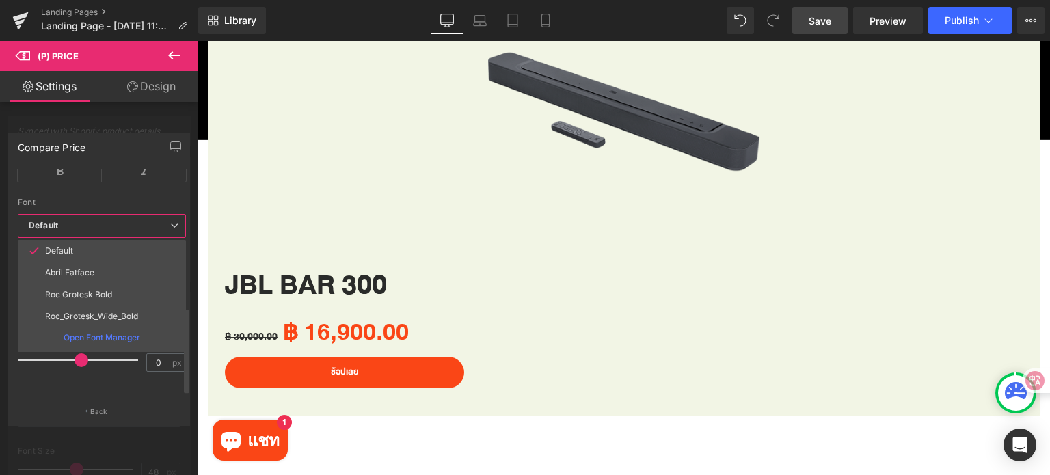
click at [103, 220] on b "Default" at bounding box center [99, 226] width 141 height 12
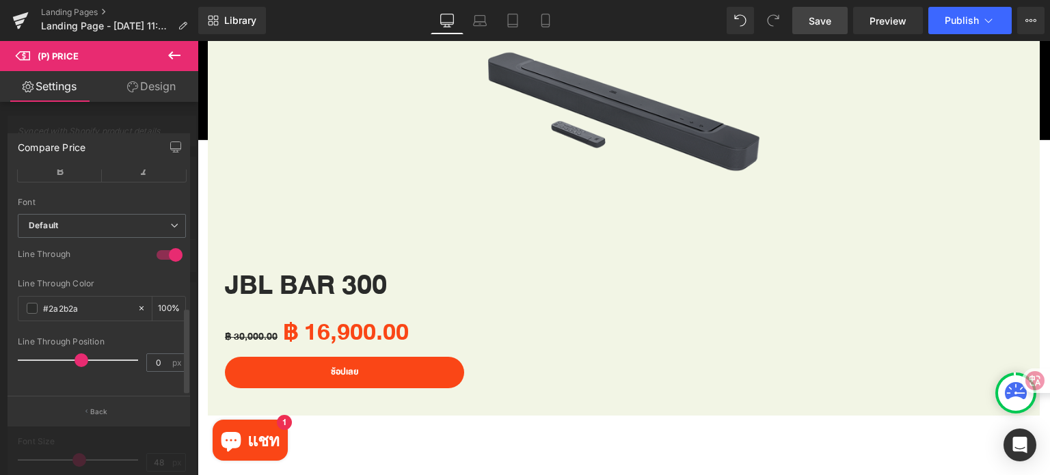
click at [79, 353] on span at bounding box center [82, 360] width 14 height 14
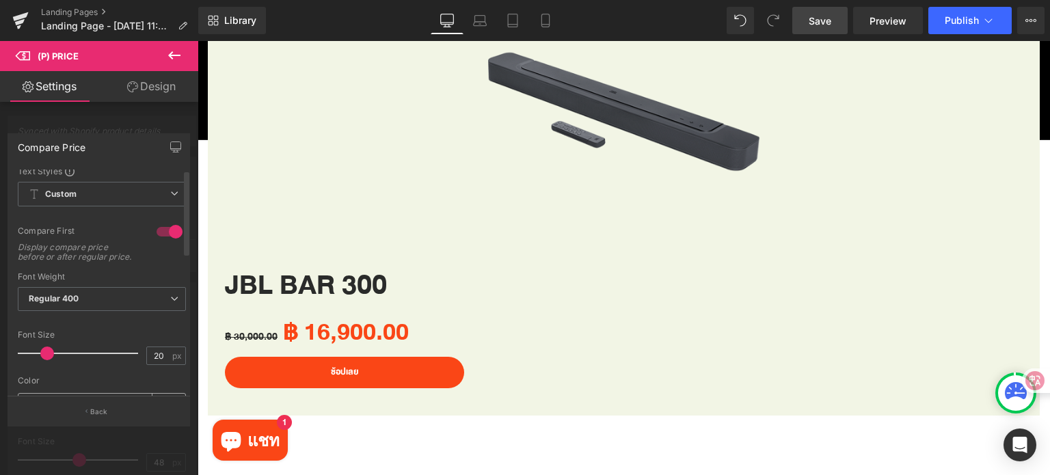
scroll to position [0, 0]
click at [107, 204] on span "Custom Setup Global Style" at bounding box center [102, 198] width 168 height 25
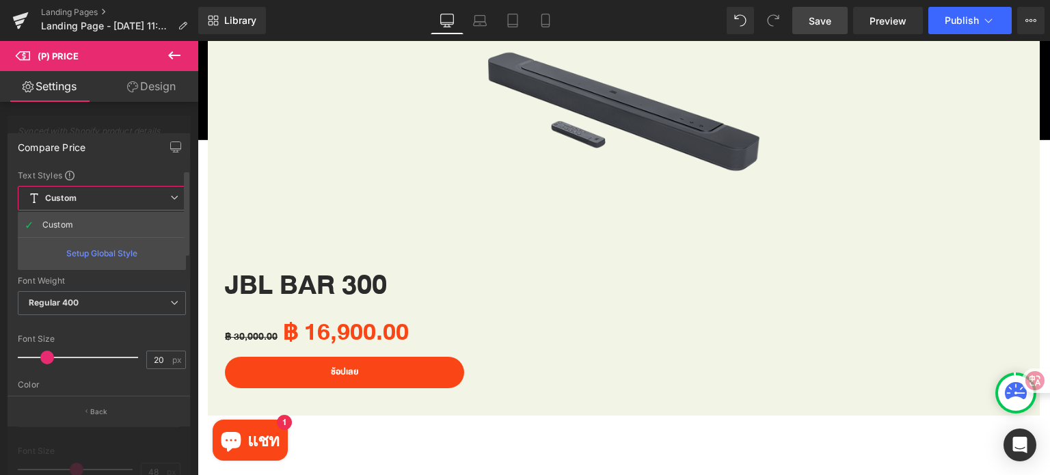
click at [107, 204] on span "Custom Setup Global Style" at bounding box center [102, 198] width 168 height 25
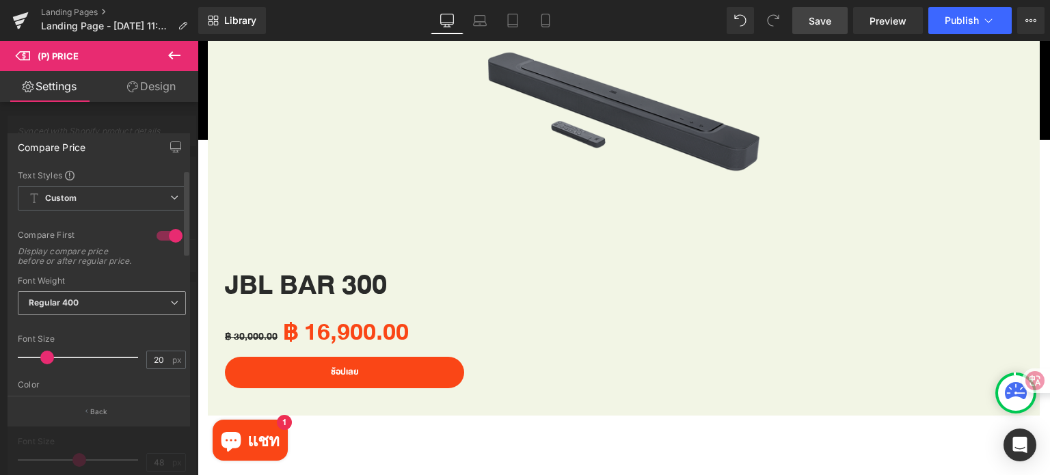
click at [90, 308] on span "Regular 400" at bounding box center [102, 303] width 168 height 24
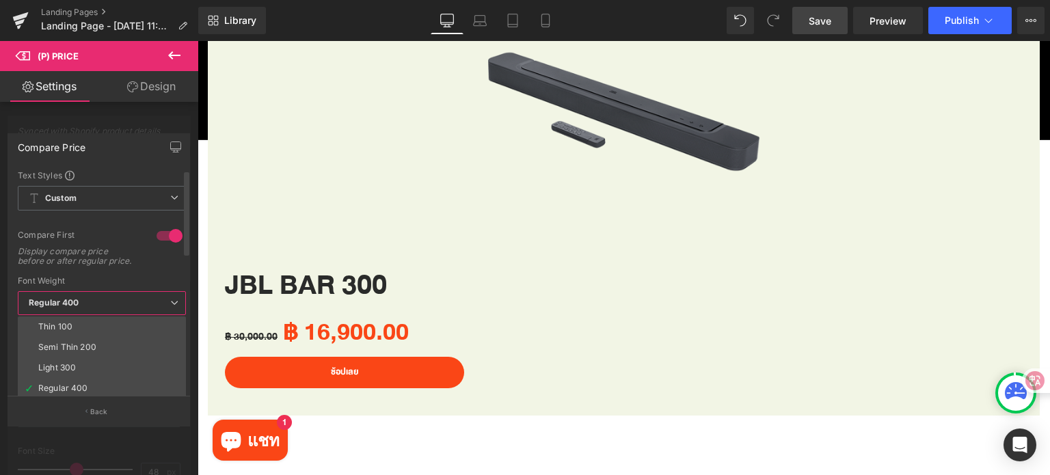
click at [90, 308] on span "Regular 400" at bounding box center [102, 303] width 168 height 24
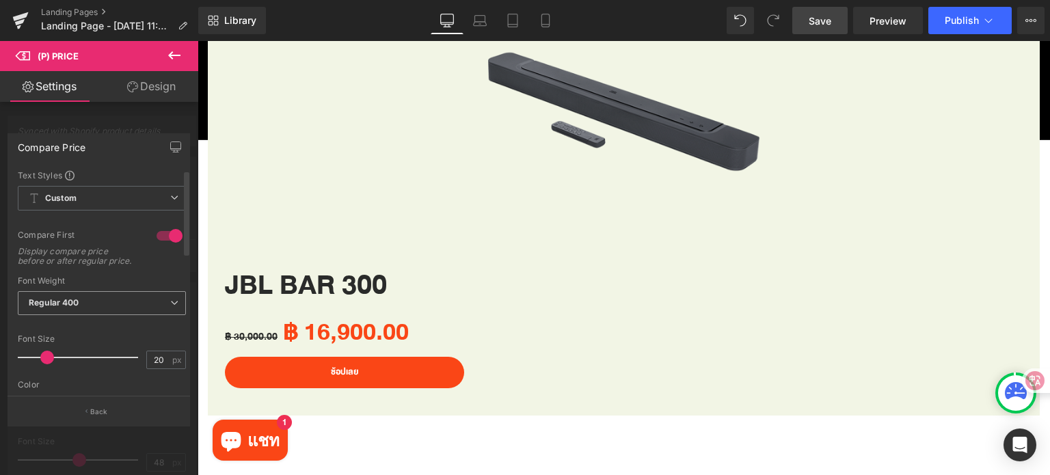
click at [90, 308] on span "Regular 400" at bounding box center [102, 303] width 168 height 24
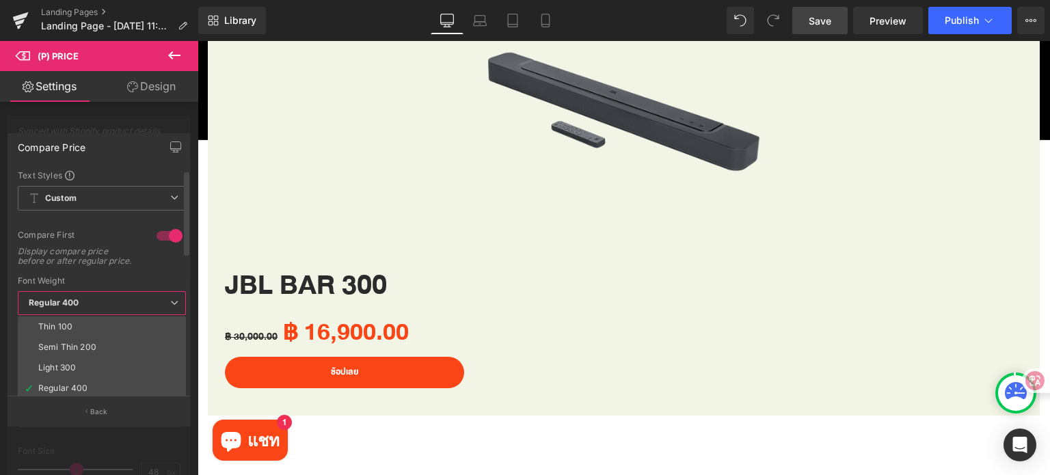
click at [102, 312] on span "Regular 400" at bounding box center [102, 303] width 168 height 24
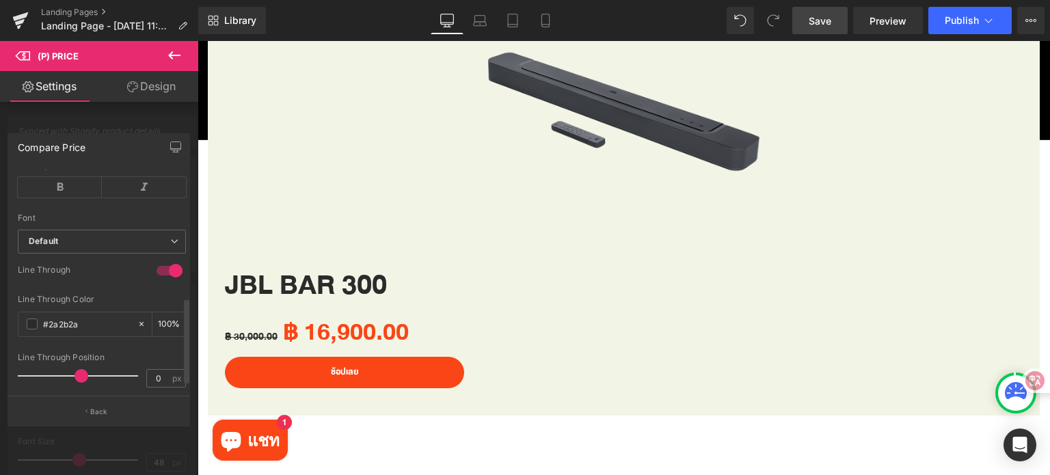
scroll to position [342, 0]
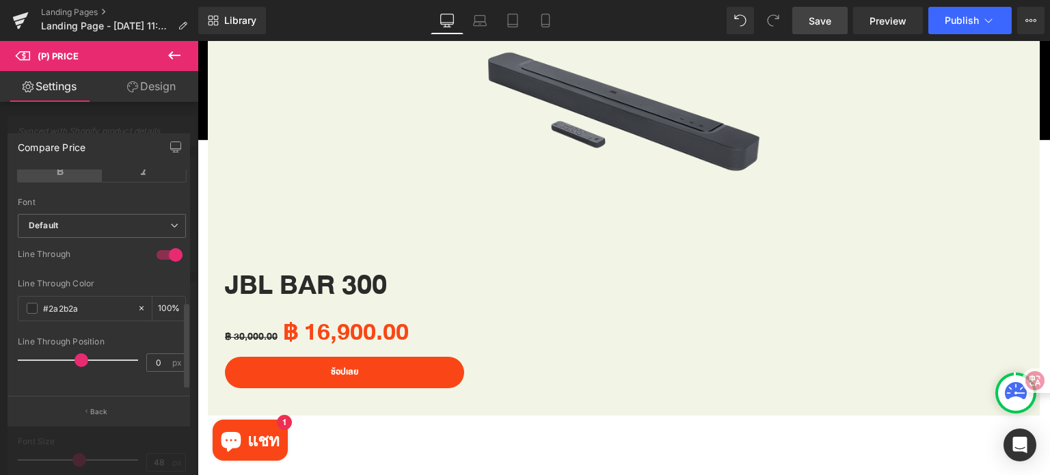
click at [62, 177] on icon at bounding box center [60, 171] width 84 height 21
click at [68, 176] on icon at bounding box center [60, 171] width 84 height 21
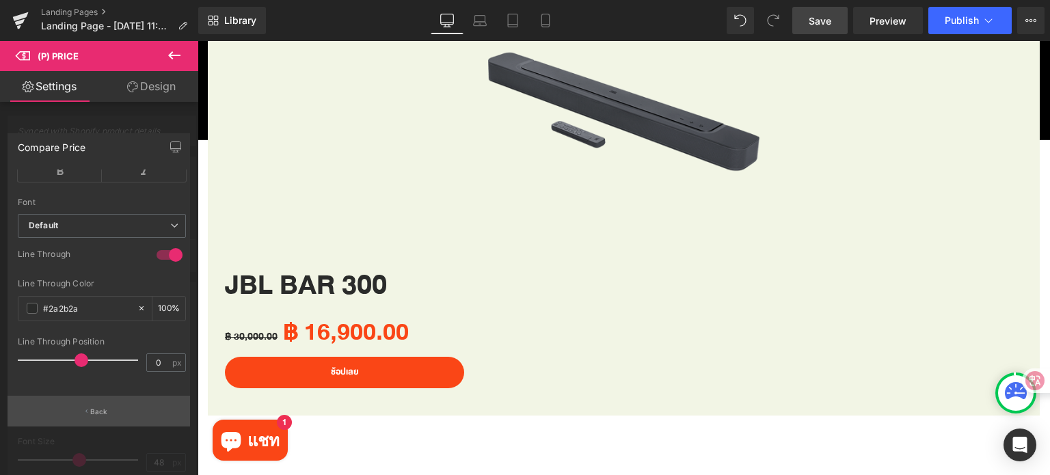
click at [104, 413] on p "Back" at bounding box center [99, 412] width 18 height 10
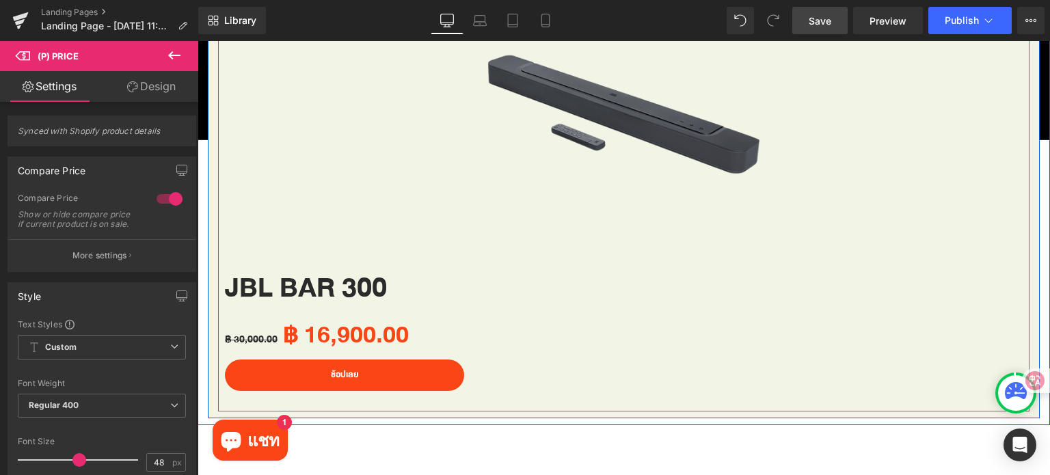
scroll to position [889, 0]
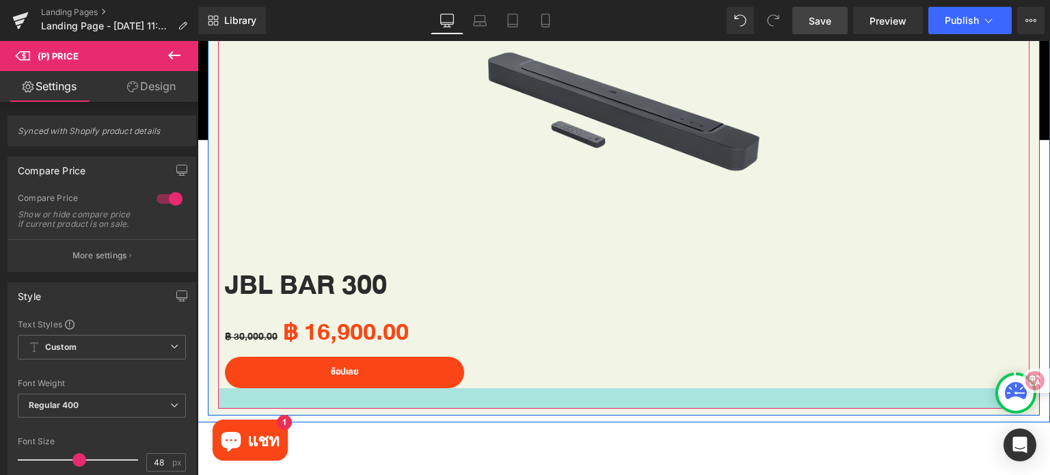
click at [579, 396] on div at bounding box center [623, 398] width 811 height 21
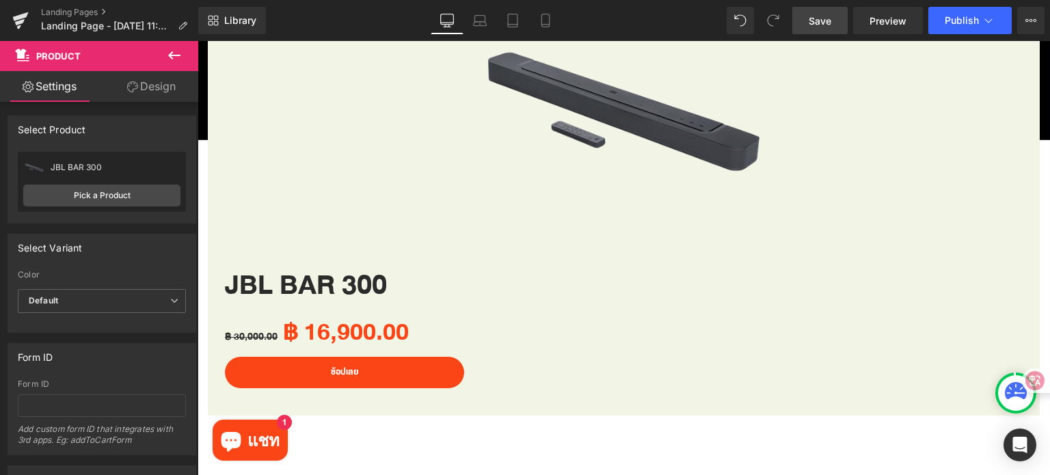
click at [173, 55] on icon at bounding box center [174, 55] width 12 height 8
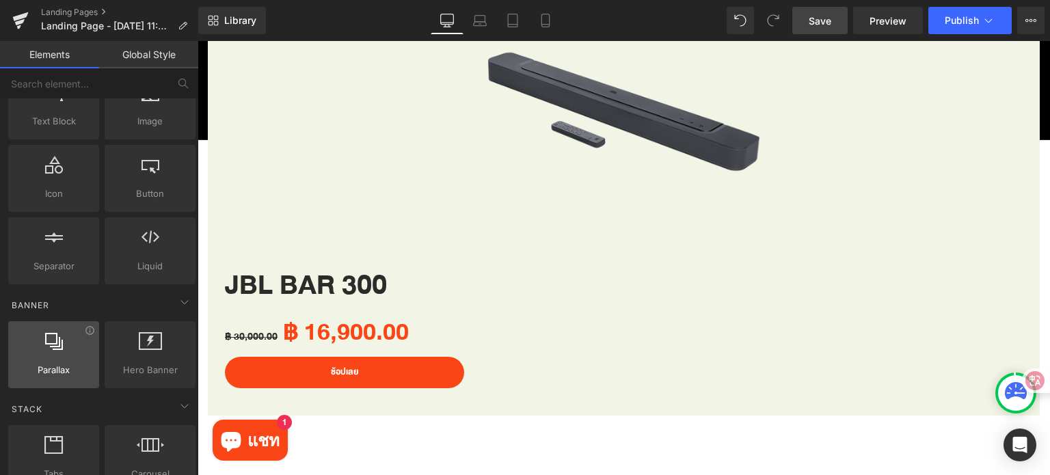
scroll to position [0, 0]
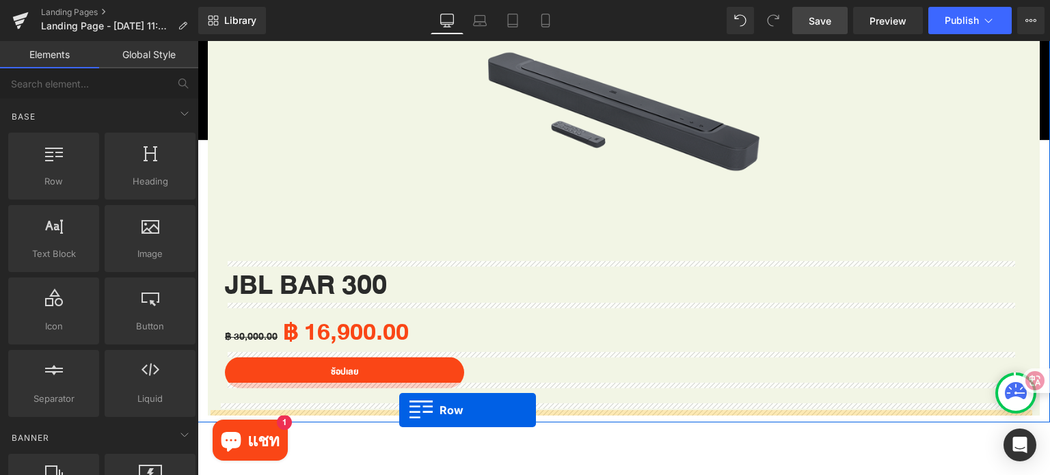
drag, startPoint x: 358, startPoint y: 299, endPoint x: 400, endPoint y: 410, distance: 119.0
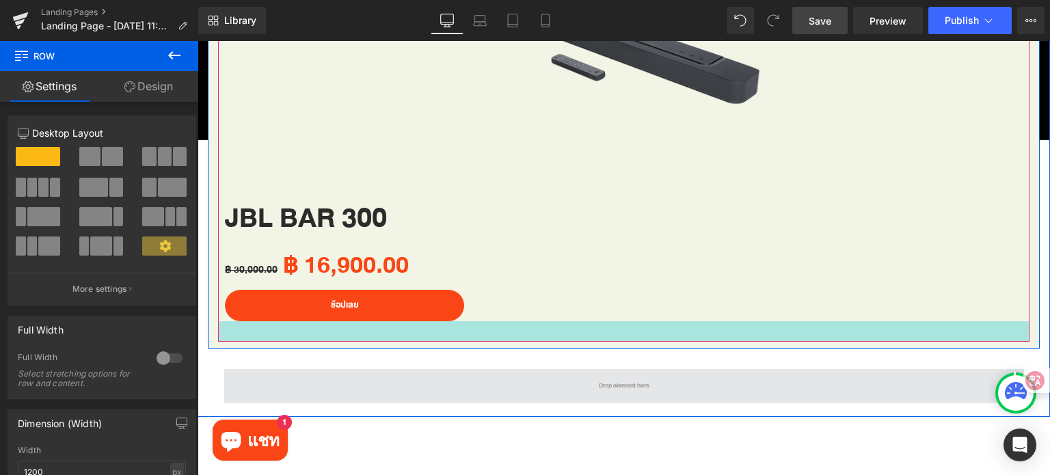
scroll to position [957, 0]
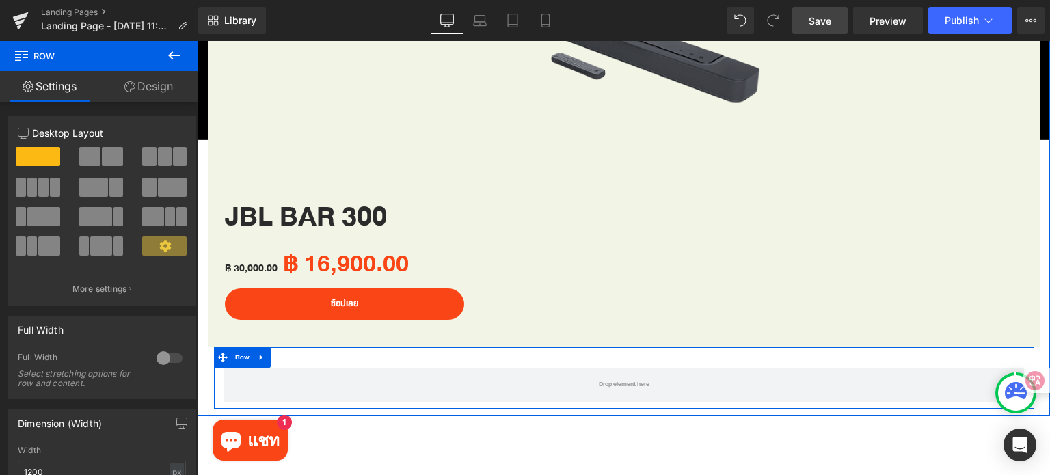
click at [272, 357] on div "Row" at bounding box center [624, 378] width 820 height 62
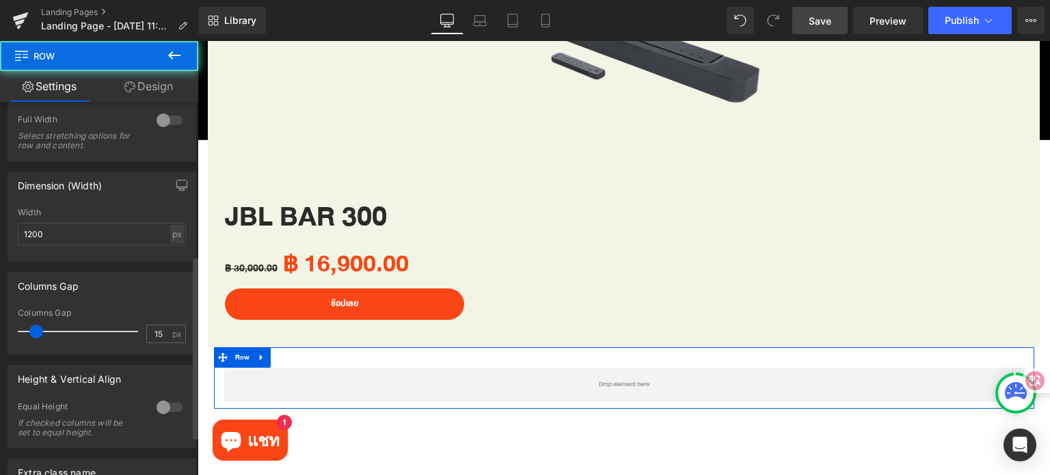
scroll to position [342, 0]
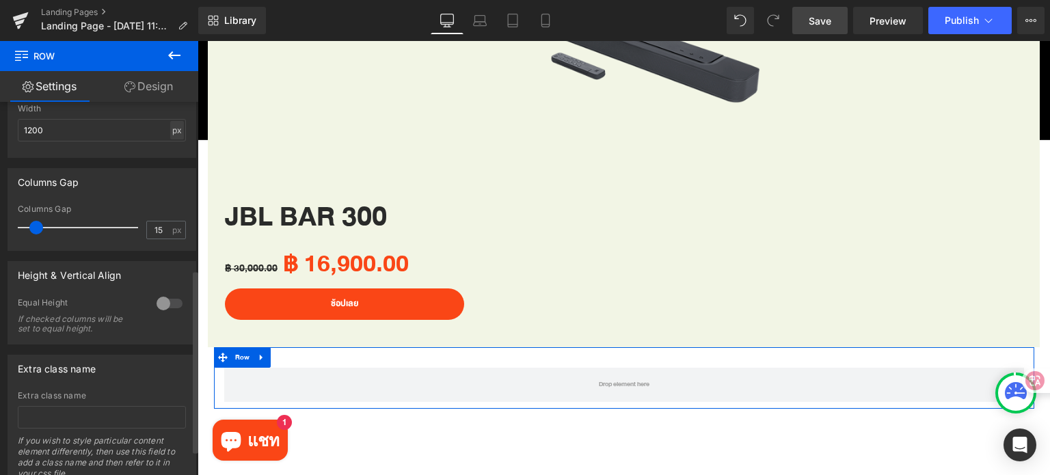
click at [170, 131] on div "px" at bounding box center [177, 130] width 14 height 18
click at [170, 150] on li "%" at bounding box center [176, 151] width 17 height 20
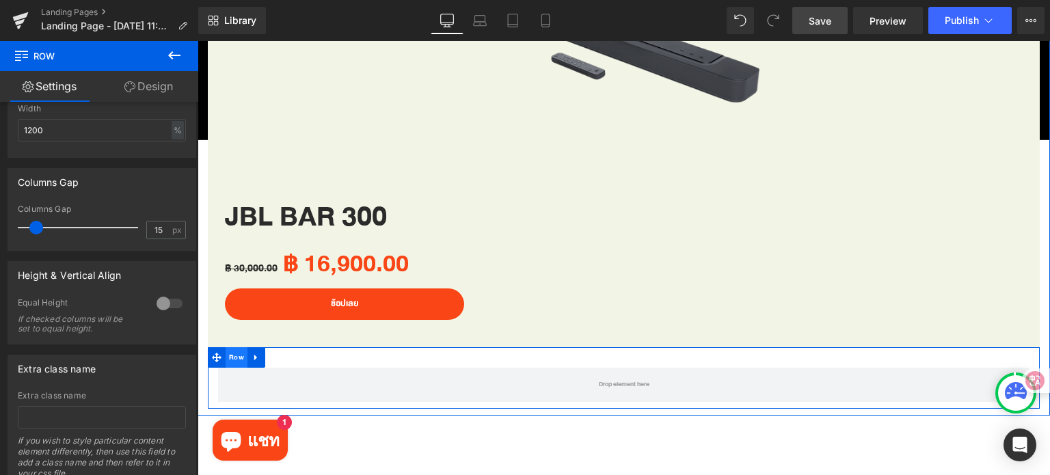
click at [234, 355] on span "Row" at bounding box center [237, 357] width 22 height 21
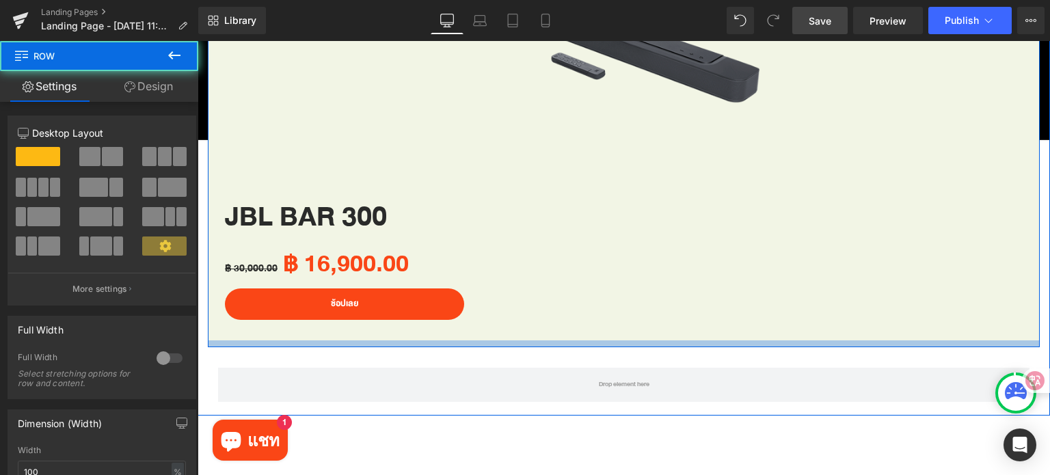
click at [440, 340] on div at bounding box center [624, 343] width 832 height 7
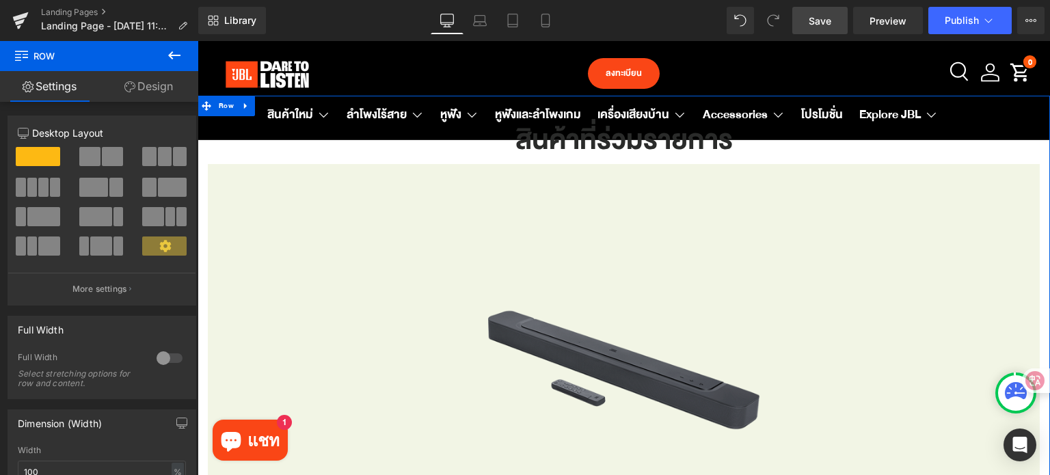
scroll to position [683, 0]
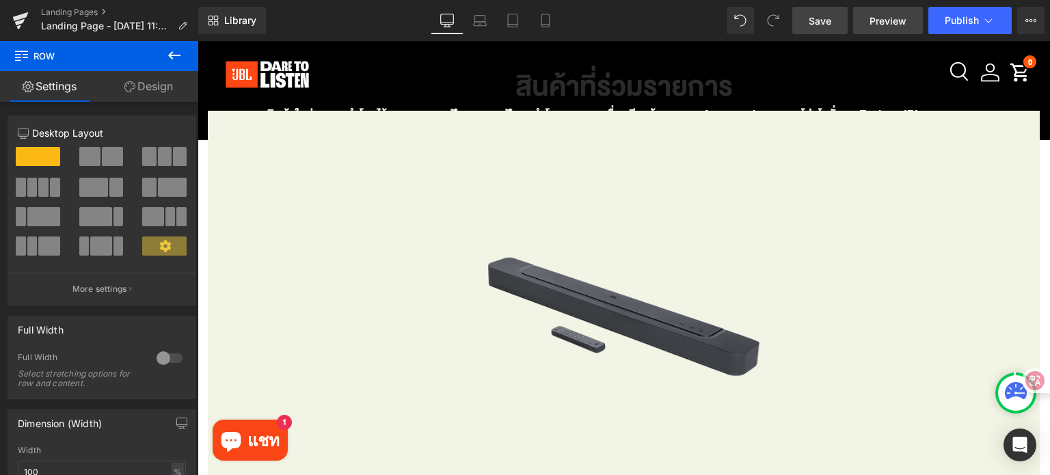
click at [879, 29] on link "Preview" at bounding box center [888, 20] width 70 height 27
click at [818, 18] on span "Save" at bounding box center [820, 21] width 23 height 14
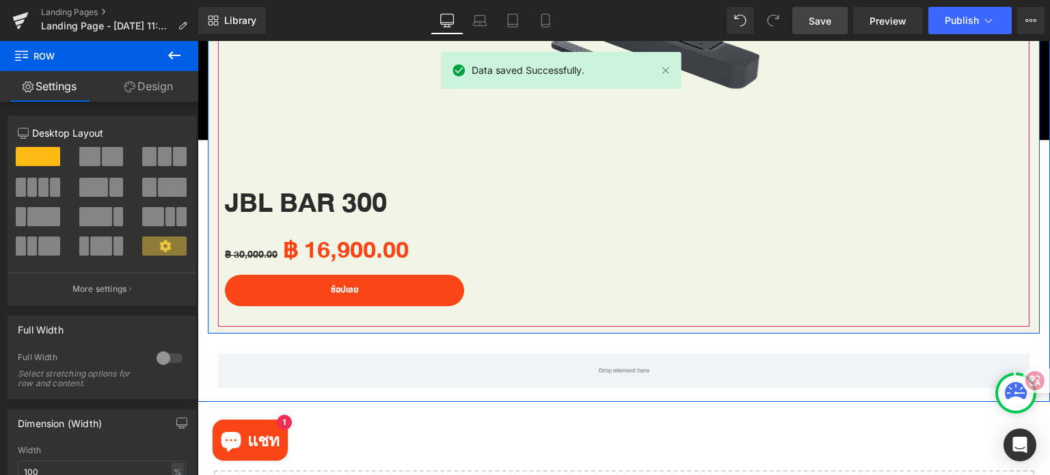
scroll to position [1025, 0]
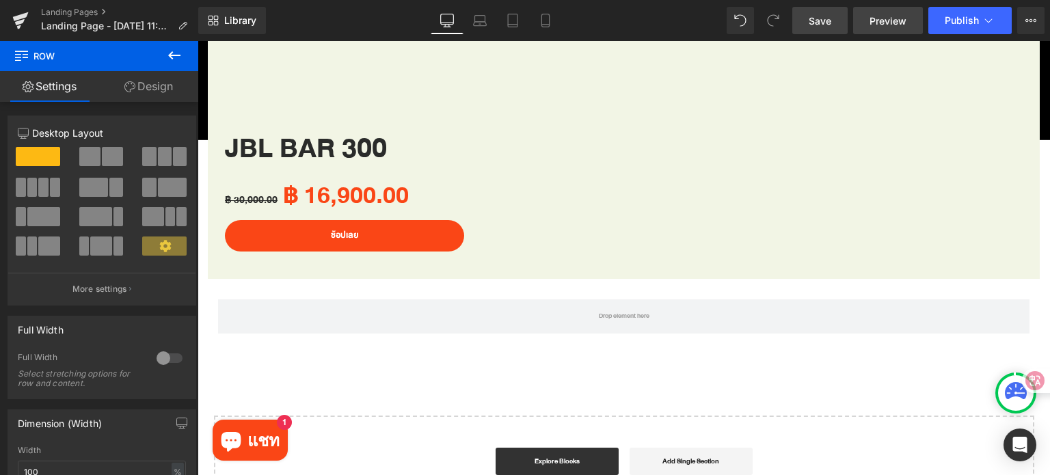
click at [899, 24] on span "Preview" at bounding box center [887, 21] width 37 height 14
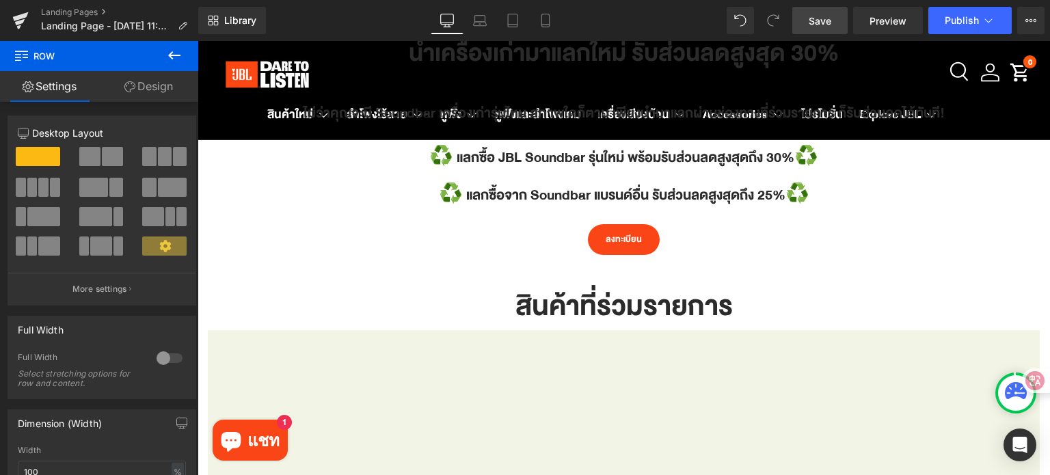
scroll to position [478, 0]
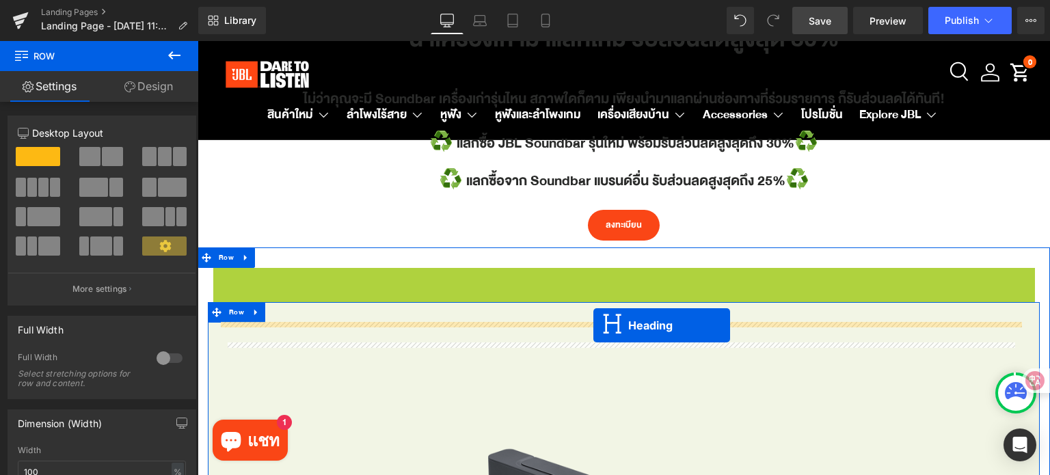
drag, startPoint x: 593, startPoint y: 296, endPoint x: 596, endPoint y: 325, distance: 28.8
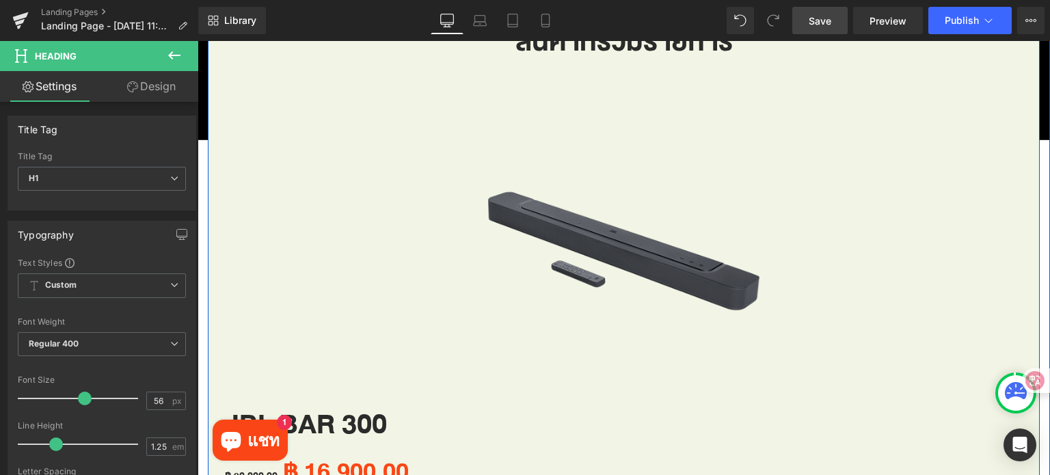
scroll to position [752, 0]
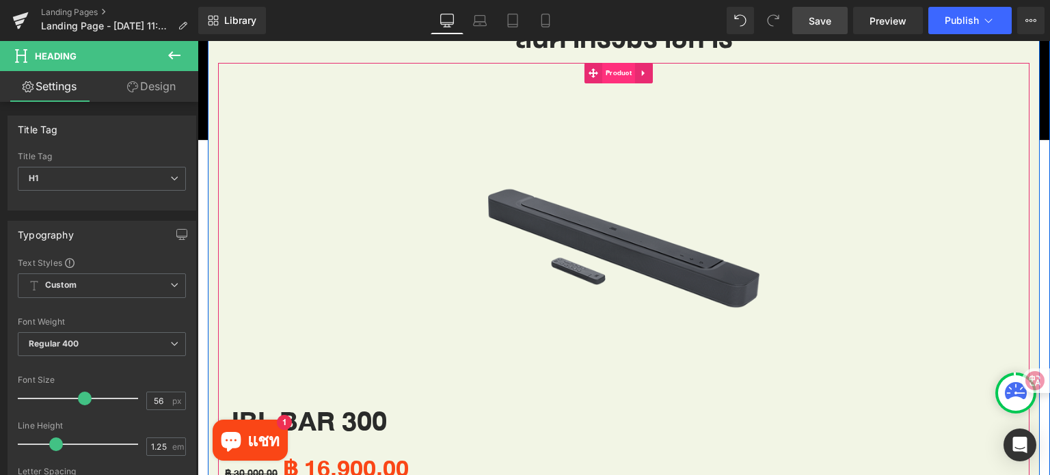
drag, startPoint x: 617, startPoint y: 71, endPoint x: 623, endPoint y: 75, distance: 8.0
click at [618, 71] on span "Product" at bounding box center [618, 73] width 33 height 21
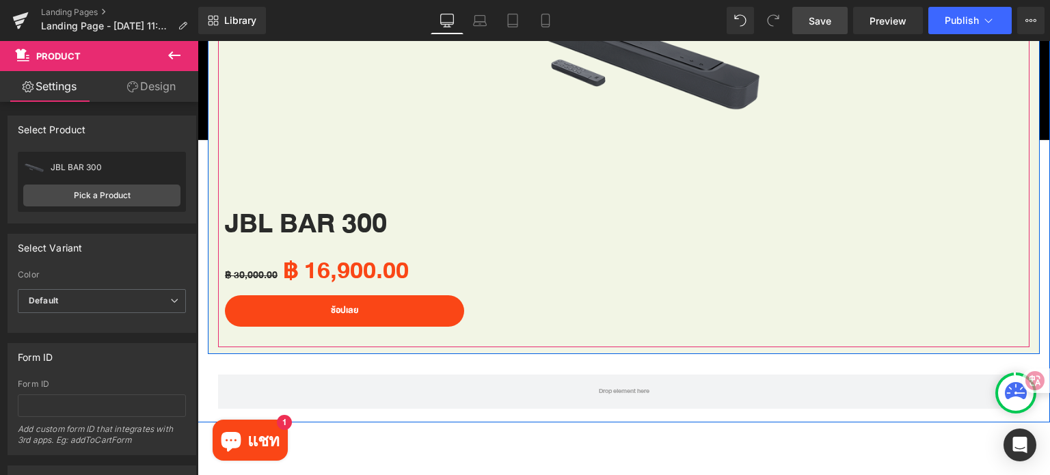
scroll to position [957, 0]
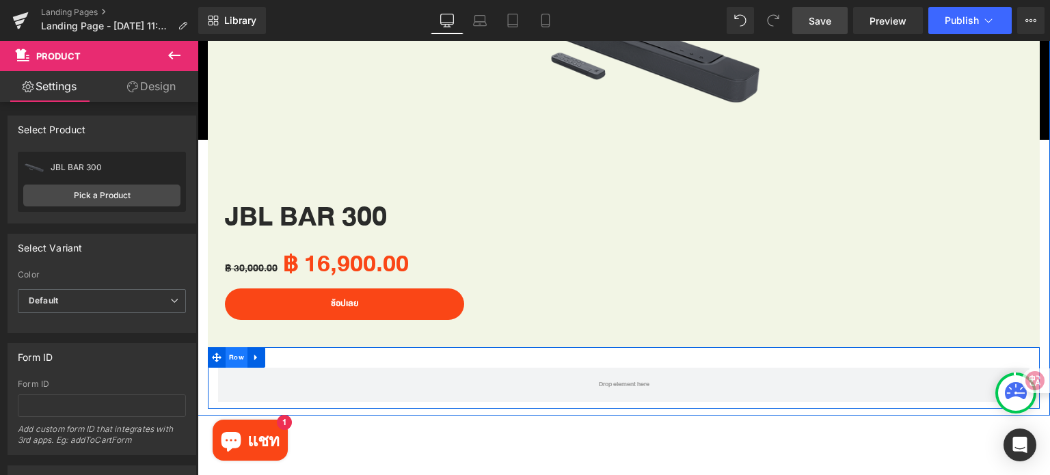
click at [231, 352] on span "Row" at bounding box center [237, 357] width 22 height 21
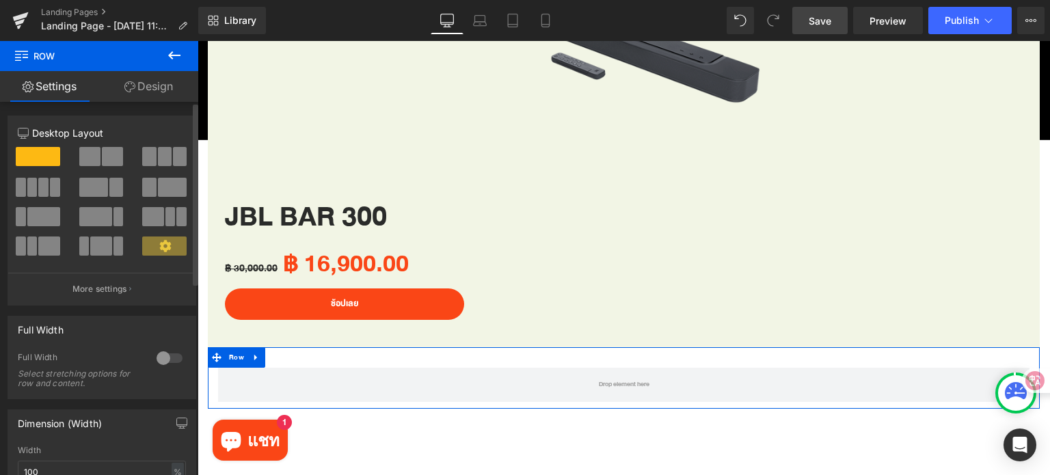
drag, startPoint x: 101, startPoint y: 159, endPoint x: 109, endPoint y: 162, distance: 8.6
click at [102, 159] on span at bounding box center [112, 156] width 21 height 19
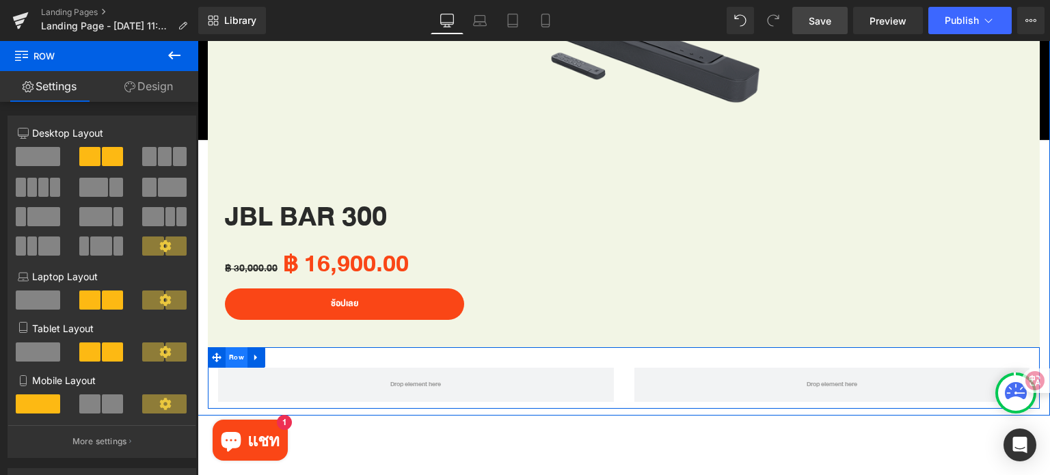
click at [235, 357] on span "Row" at bounding box center [237, 357] width 22 height 21
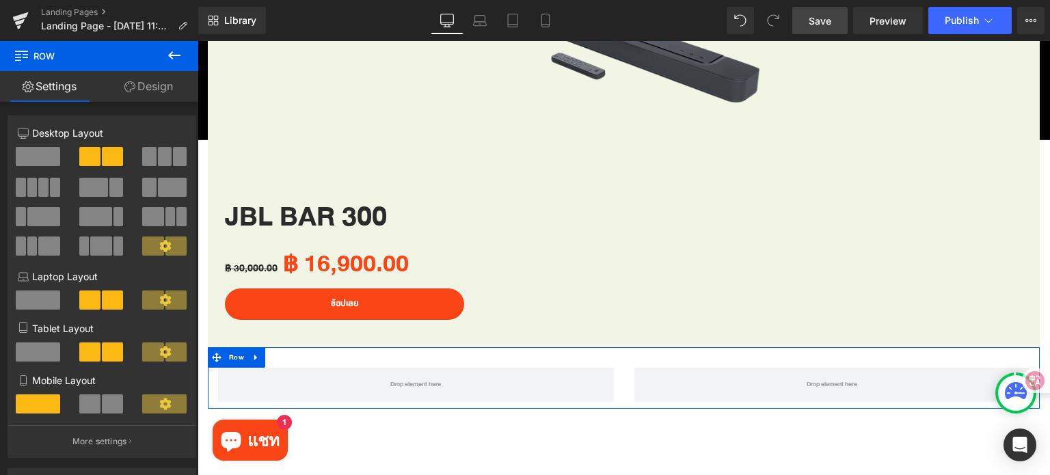
click at [132, 87] on icon at bounding box center [129, 86] width 11 height 11
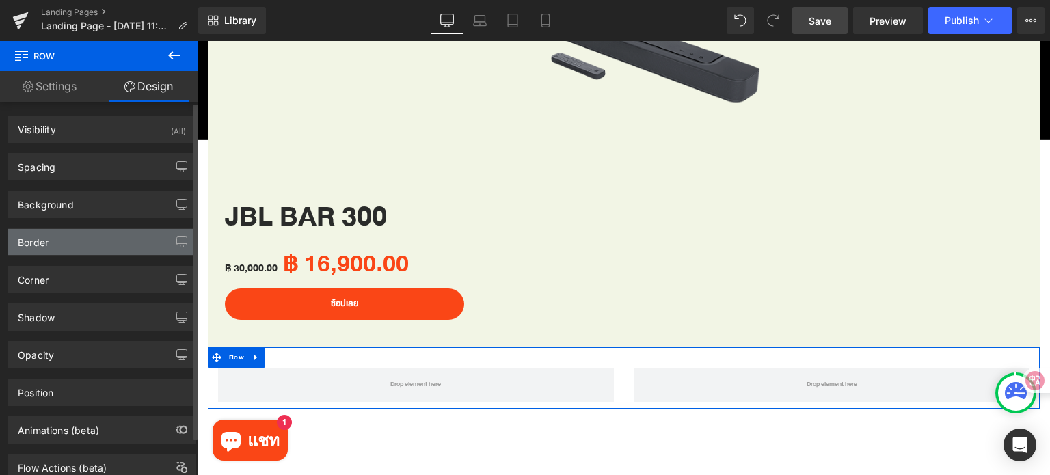
click at [55, 243] on div "Border" at bounding box center [101, 242] width 187 height 26
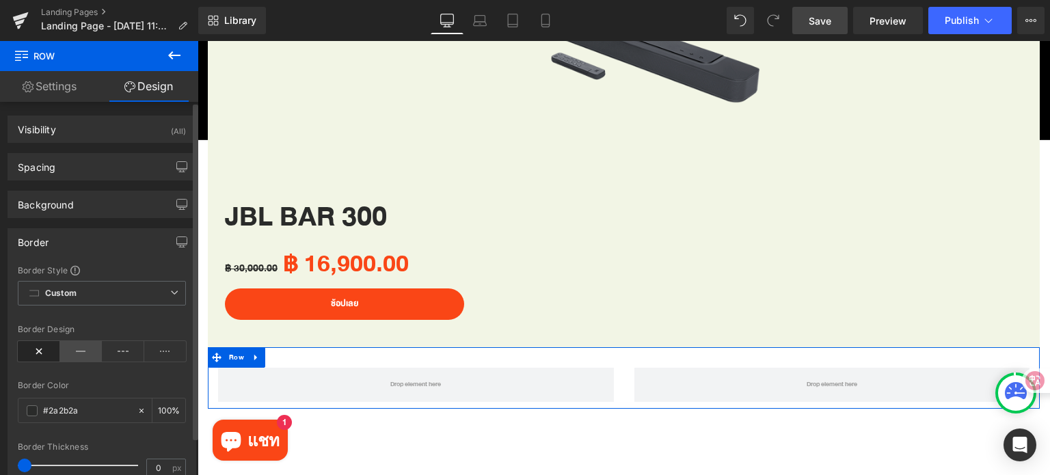
click at [73, 351] on icon at bounding box center [81, 351] width 42 height 21
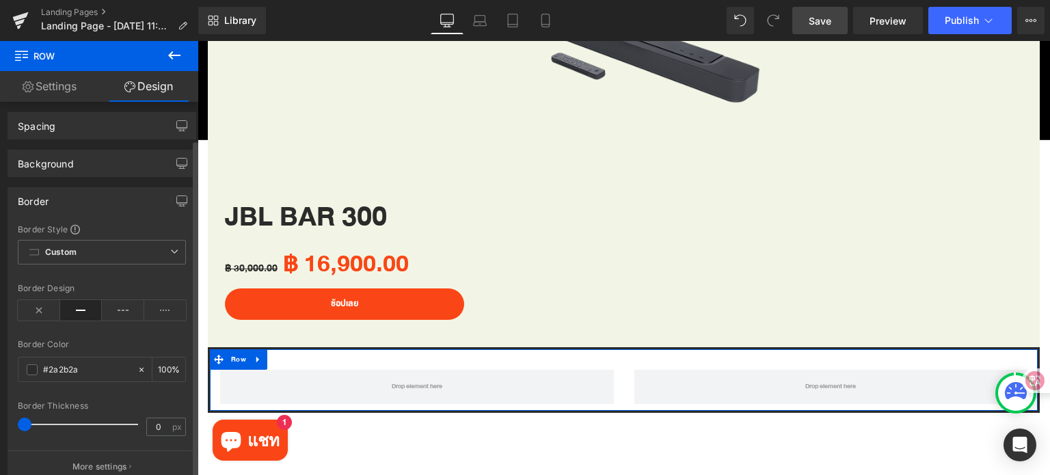
scroll to position [137, 0]
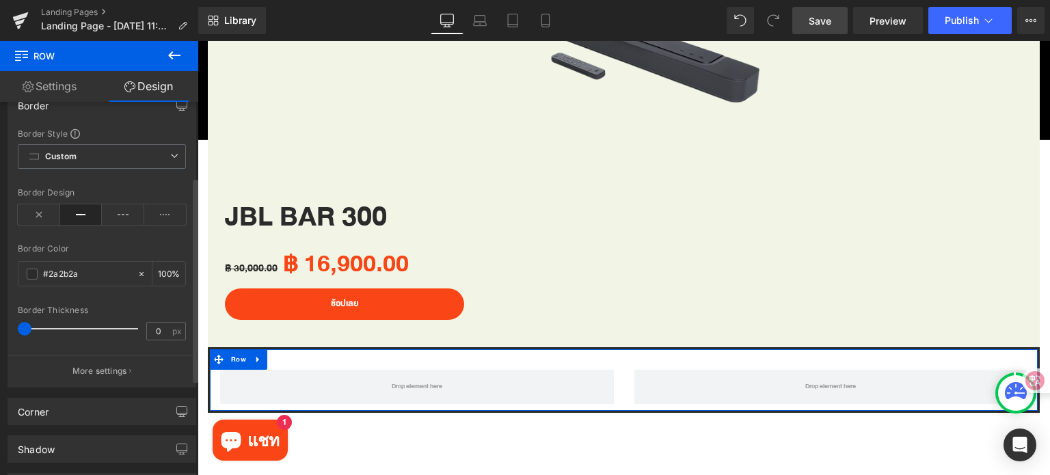
click at [87, 374] on p "More settings" at bounding box center [99, 371] width 55 height 12
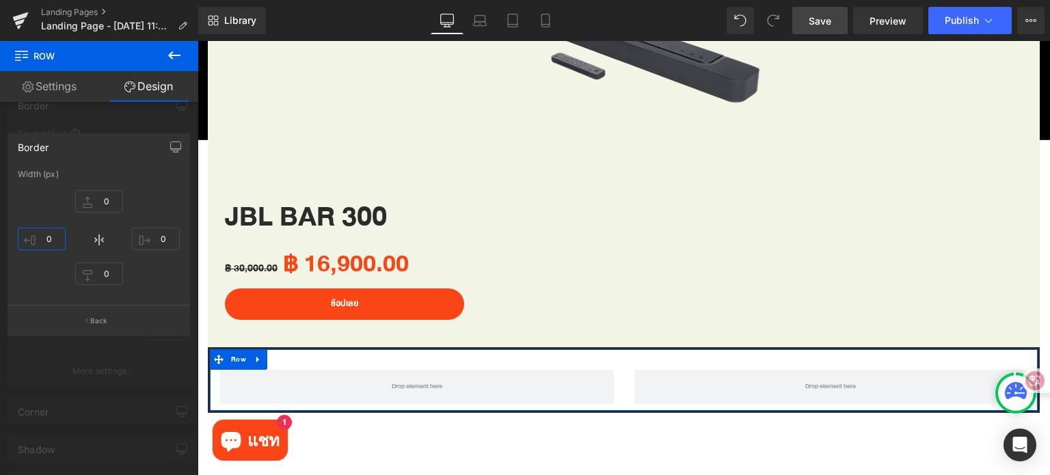
click at [48, 238] on input "0" at bounding box center [42, 239] width 48 height 23
click at [165, 239] on input "0" at bounding box center [156, 239] width 48 height 23
click at [107, 274] on input "0" at bounding box center [99, 273] width 48 height 23
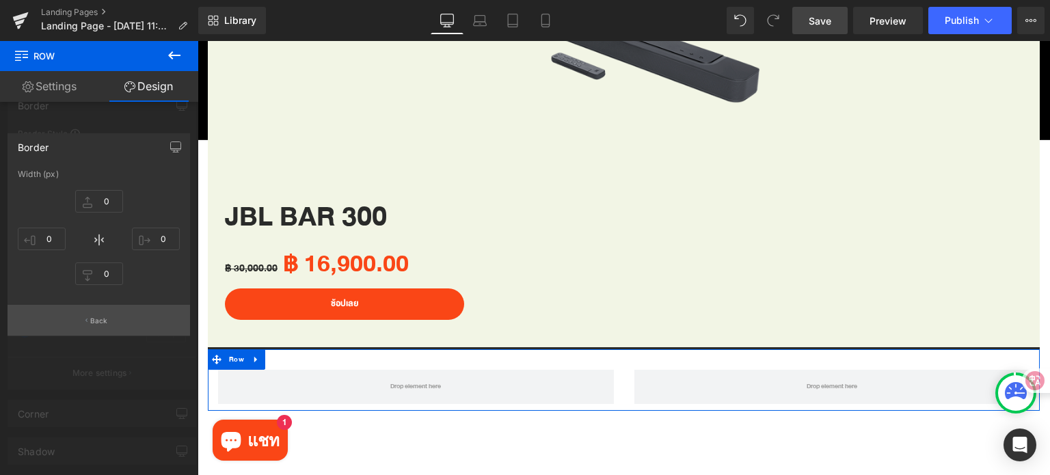
click at [115, 327] on button "Back" at bounding box center [99, 320] width 182 height 31
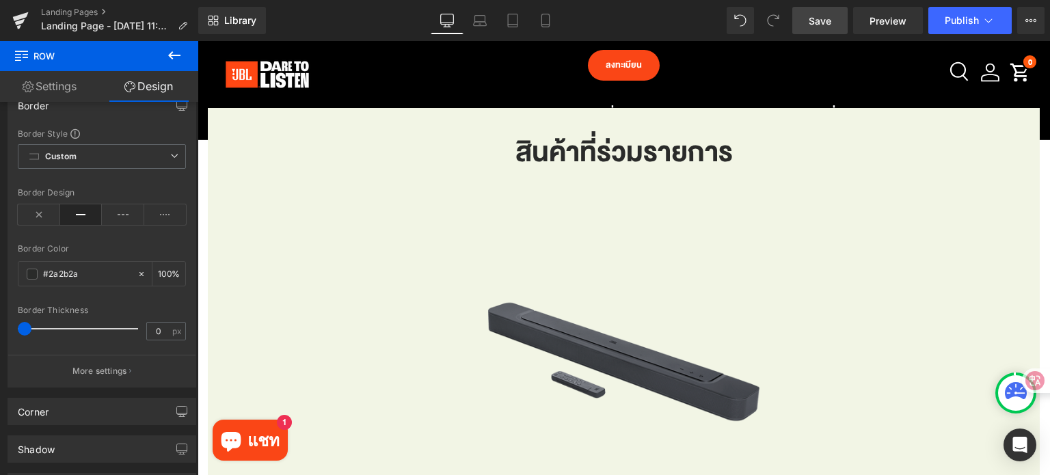
scroll to position [547, 0]
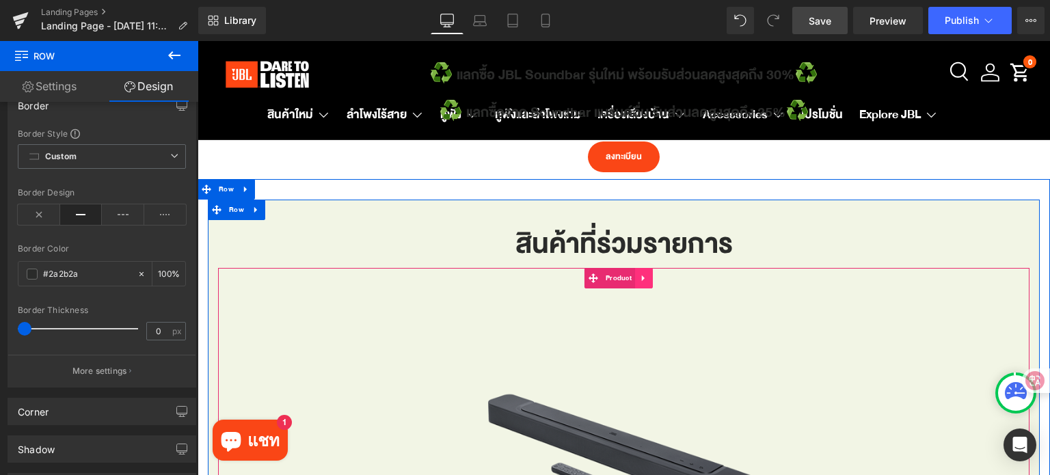
click at [642, 281] on icon at bounding box center [644, 278] width 10 height 10
click at [640, 278] on link at bounding box center [635, 278] width 18 height 21
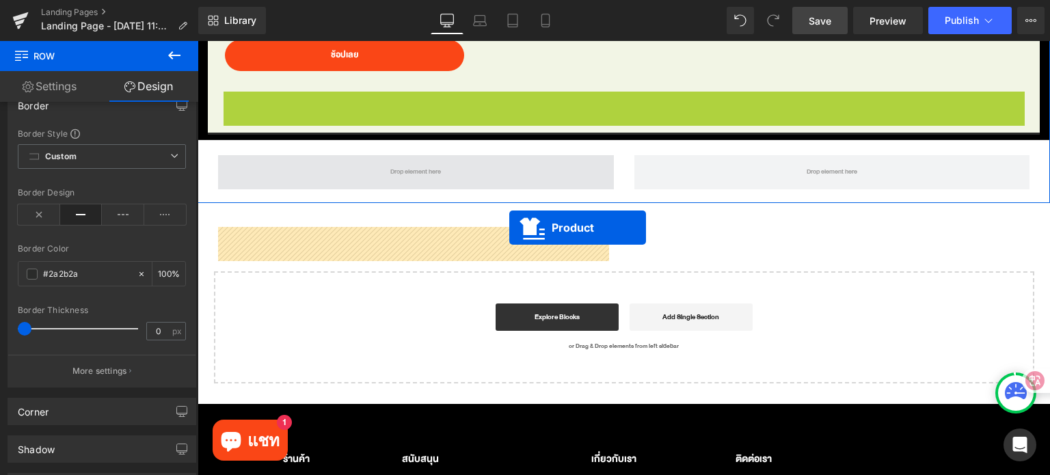
scroll to position [1128, 0]
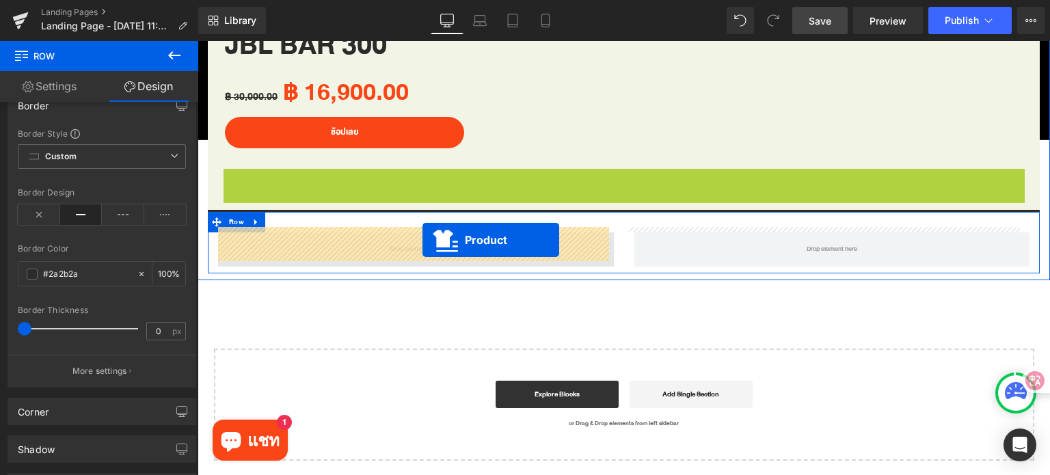
drag, startPoint x: 592, startPoint y: 105, endPoint x: 422, endPoint y: 240, distance: 216.5
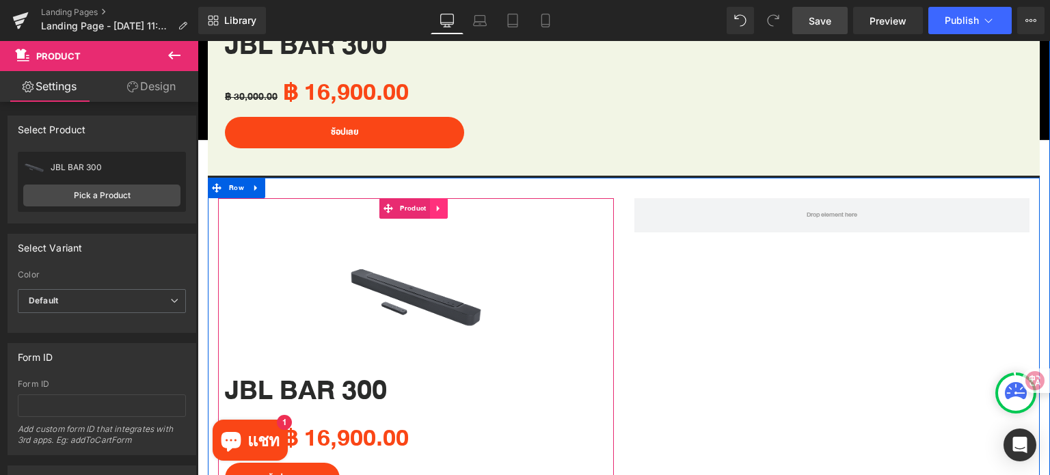
click at [440, 205] on icon at bounding box center [439, 208] width 10 height 10
click at [431, 204] on icon at bounding box center [430, 209] width 10 height 10
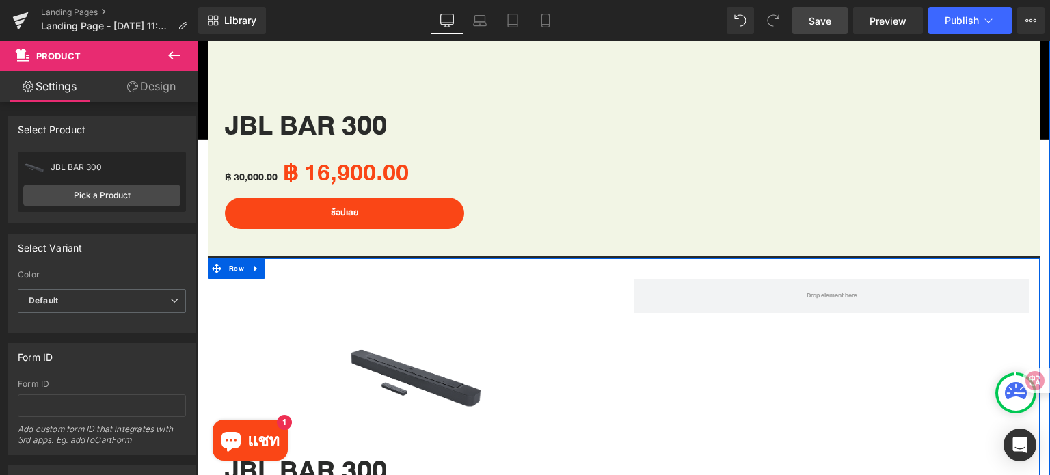
scroll to position [1042, 0]
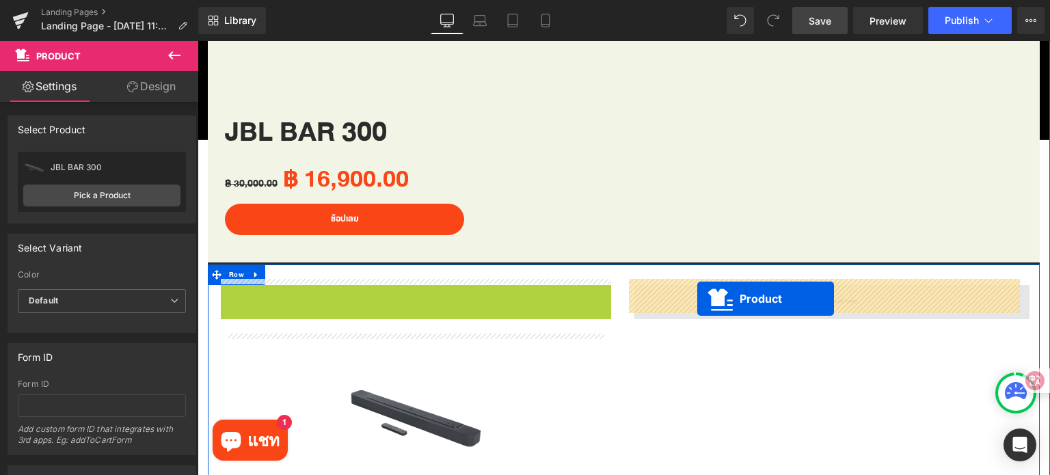
drag, startPoint x: 360, startPoint y: 295, endPoint x: 697, endPoint y: 299, distance: 337.0
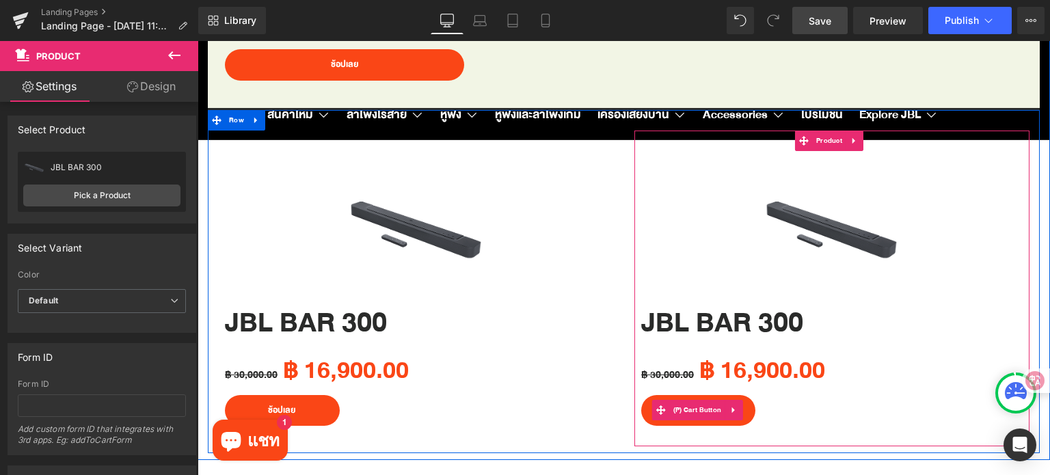
scroll to position [1178, 0]
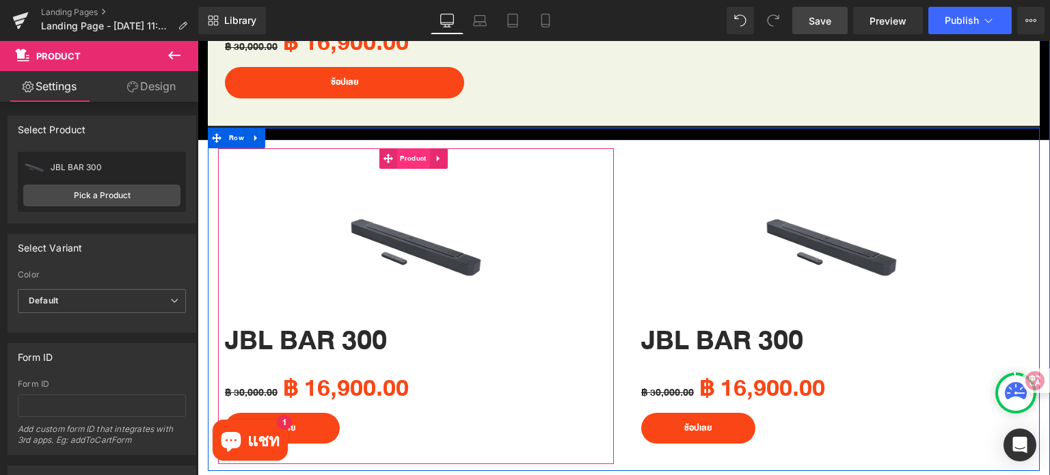
click at [420, 157] on span "Product" at bounding box center [412, 158] width 33 height 21
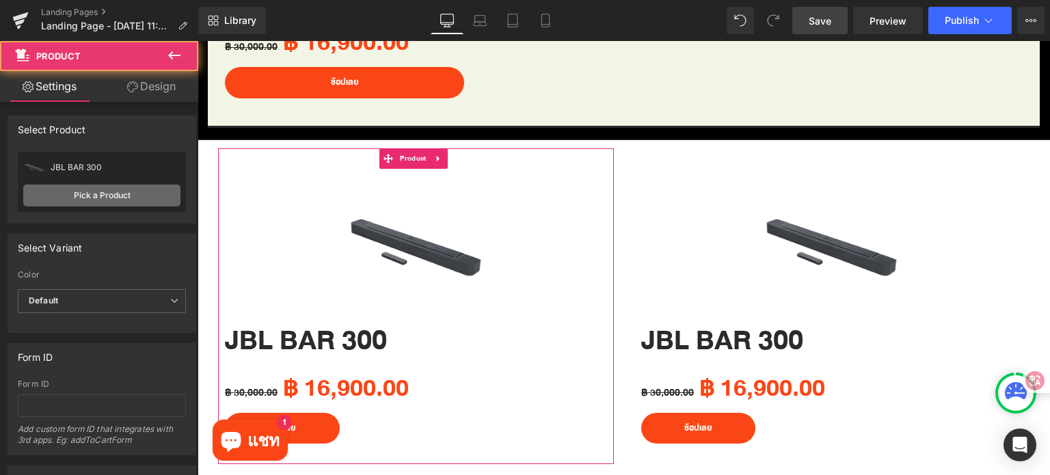
click at [75, 187] on link "Pick a Product" at bounding box center [101, 196] width 157 height 22
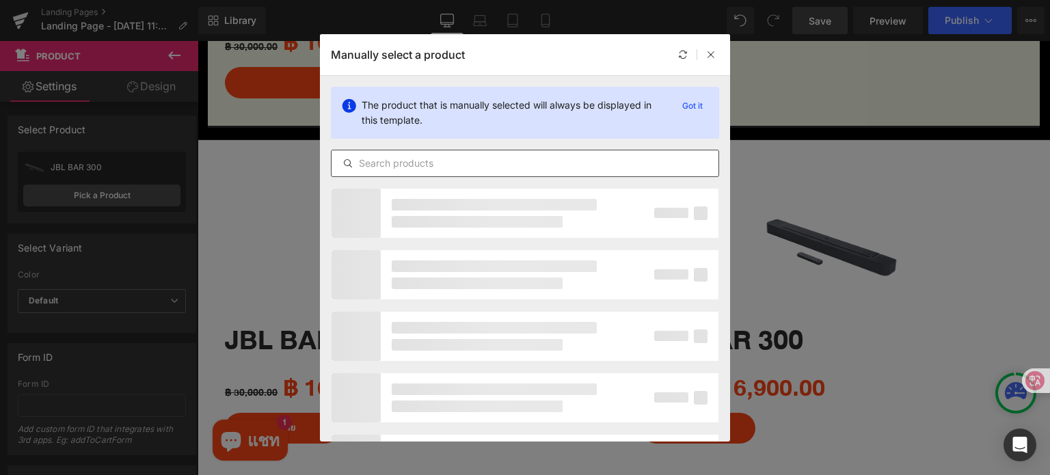
click at [462, 163] on input "text" at bounding box center [524, 163] width 387 height 16
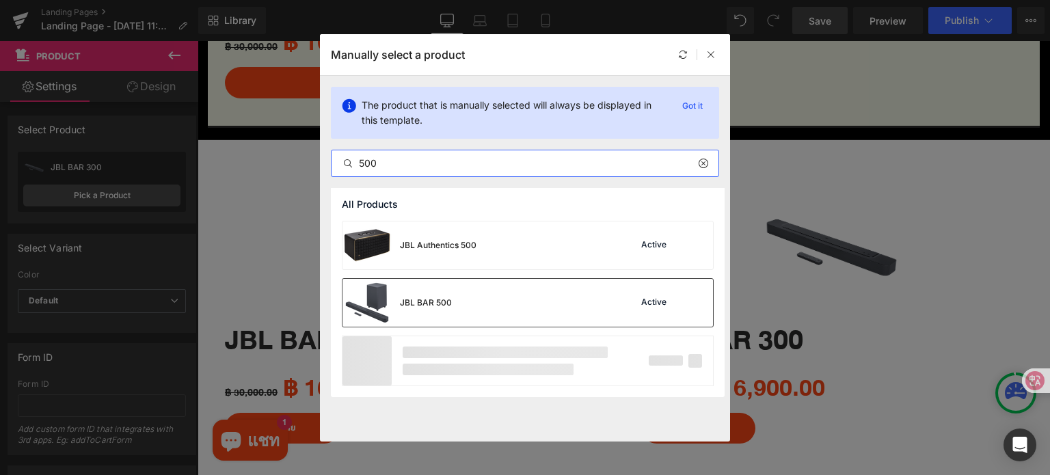
type input "500"
click at [528, 305] on div "JBL BAR 500 Active" at bounding box center [527, 303] width 370 height 48
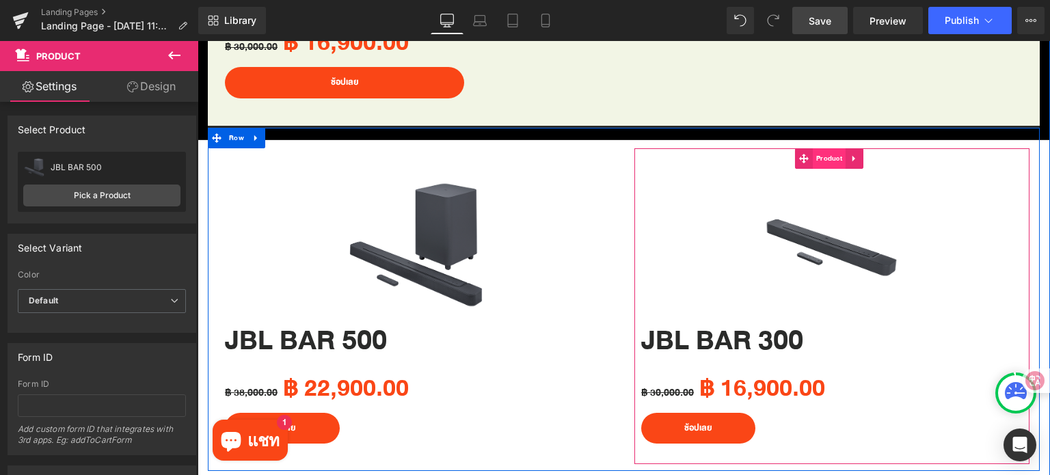
click at [822, 157] on span "Product" at bounding box center [829, 158] width 33 height 21
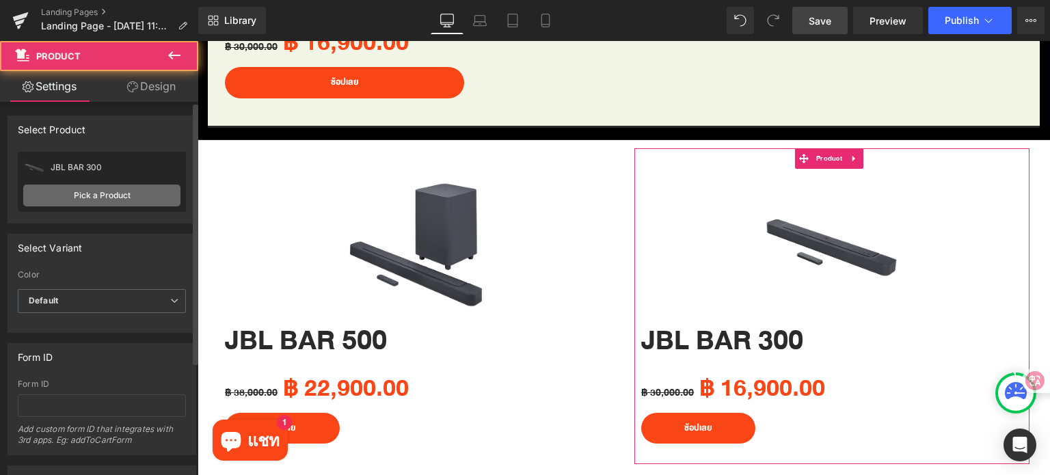
click at [73, 193] on link "Pick a Product" at bounding box center [101, 196] width 157 height 22
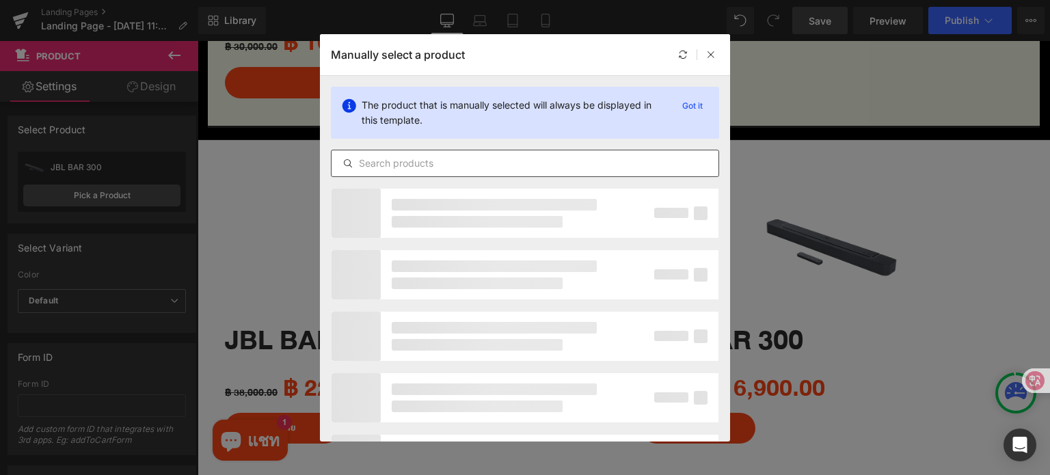
click at [509, 160] on input "text" at bounding box center [524, 163] width 387 height 16
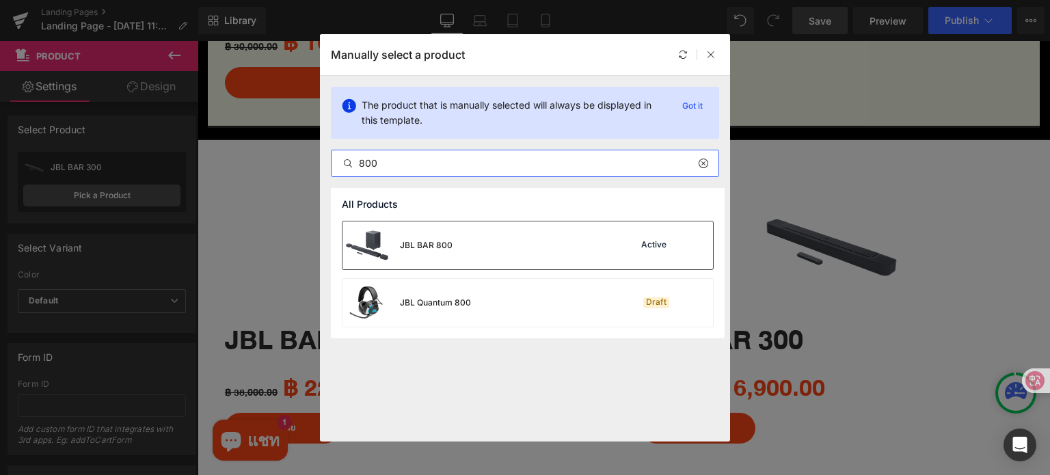
type input "800"
click at [513, 241] on div "JBL BAR 800 Active" at bounding box center [527, 245] width 370 height 48
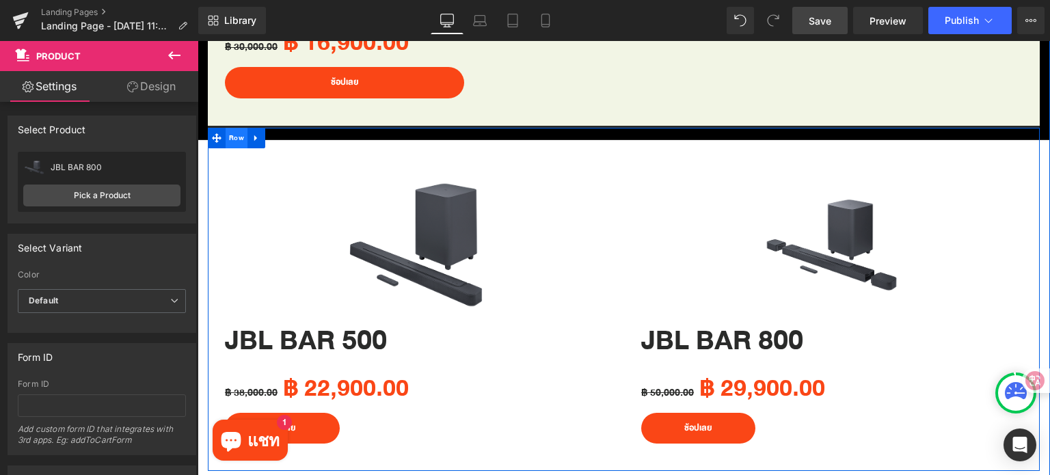
click at [241, 131] on span "Row" at bounding box center [237, 138] width 22 height 21
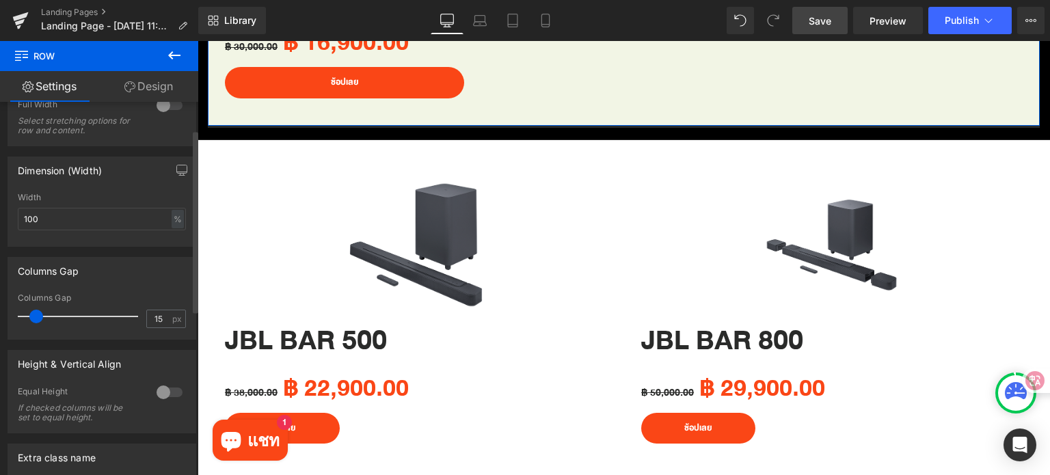
scroll to position [0, 0]
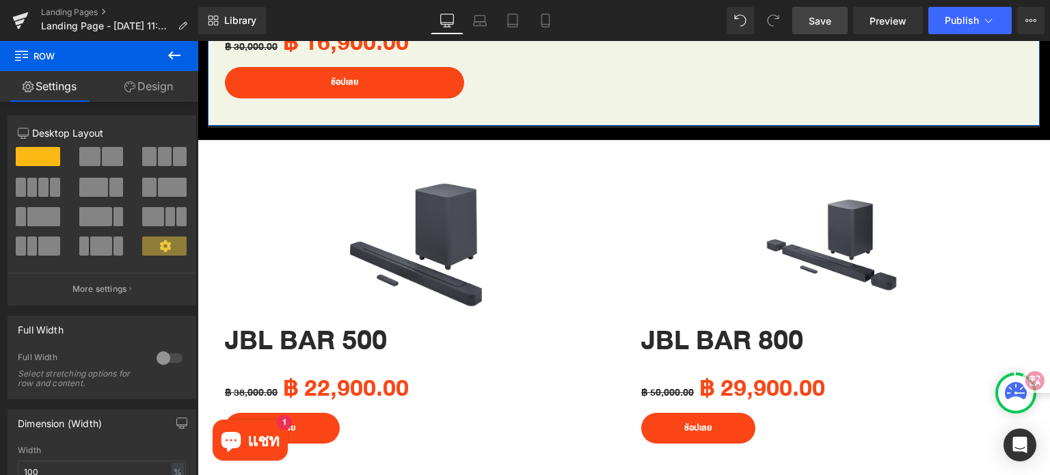
click at [156, 78] on link "Design" at bounding box center [148, 86] width 99 height 31
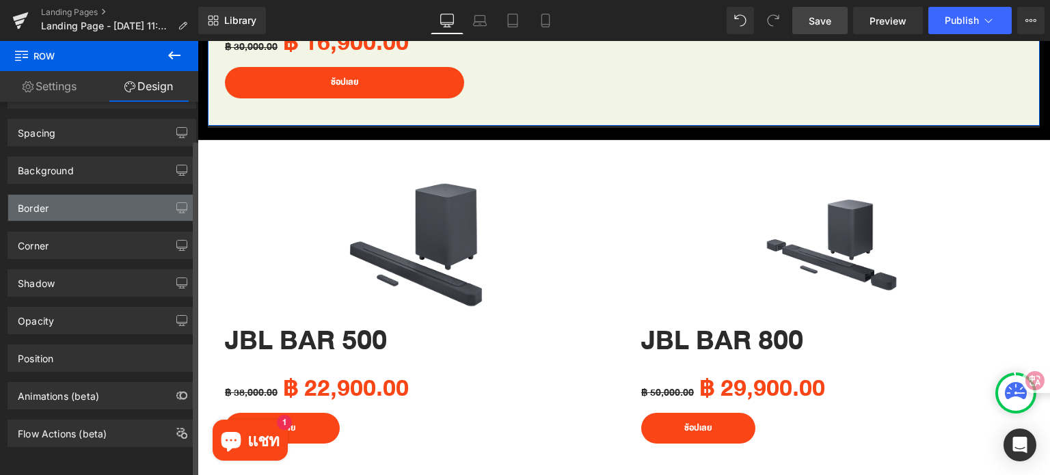
scroll to position [41, 0]
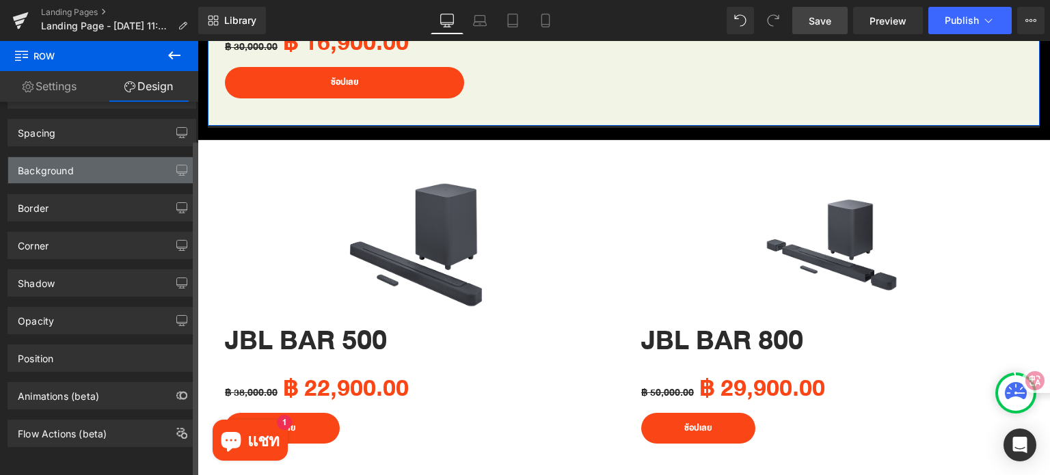
click at [85, 163] on div "Background" at bounding box center [101, 170] width 187 height 26
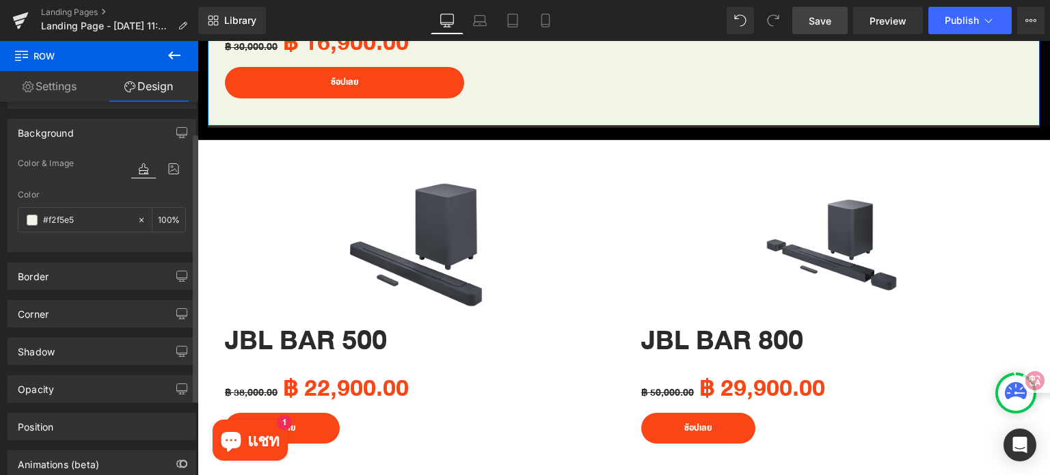
scroll to position [148, 0]
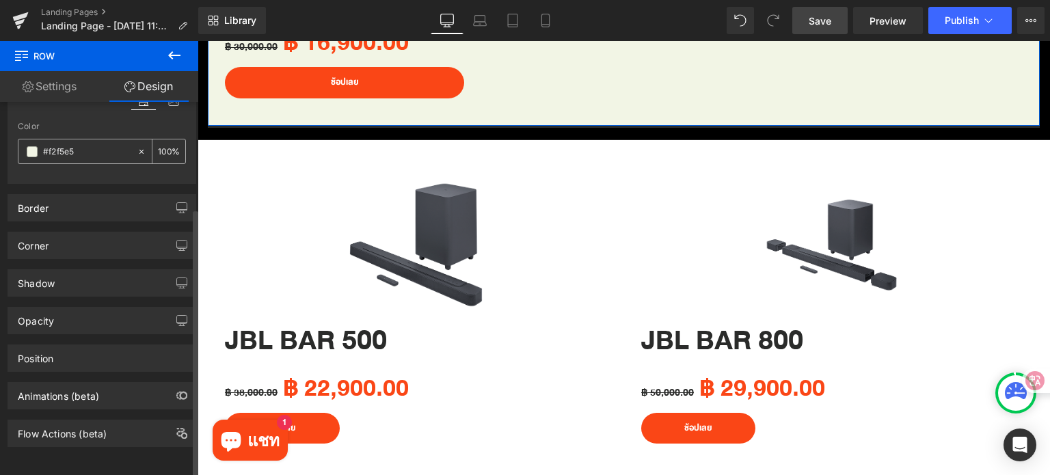
click at [110, 146] on input "#f2f5e5" at bounding box center [86, 151] width 87 height 15
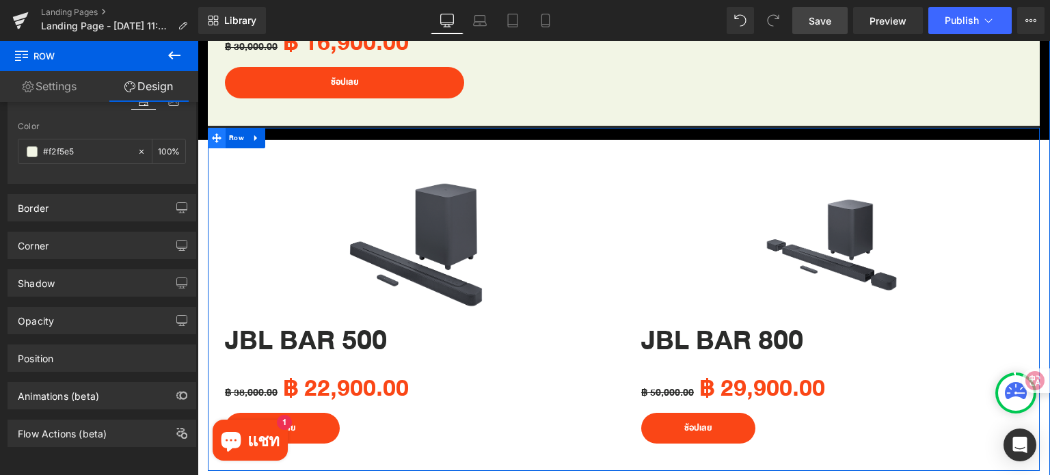
click at [216, 136] on icon at bounding box center [217, 138] width 10 height 10
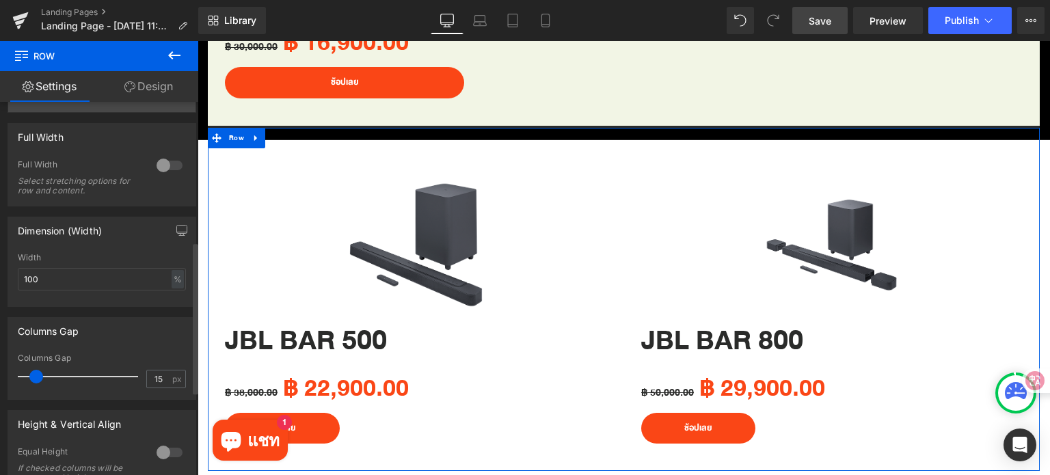
scroll to position [342, 0]
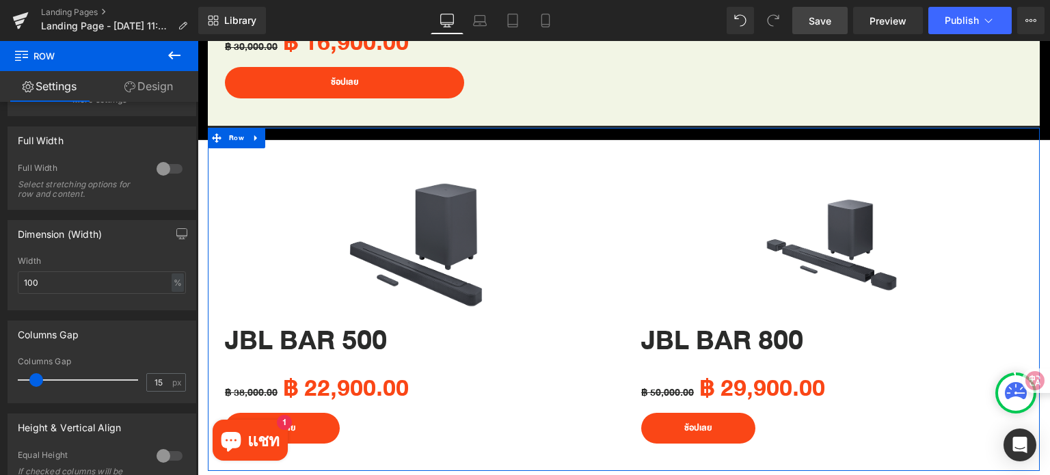
click at [147, 89] on link "Design" at bounding box center [148, 86] width 99 height 31
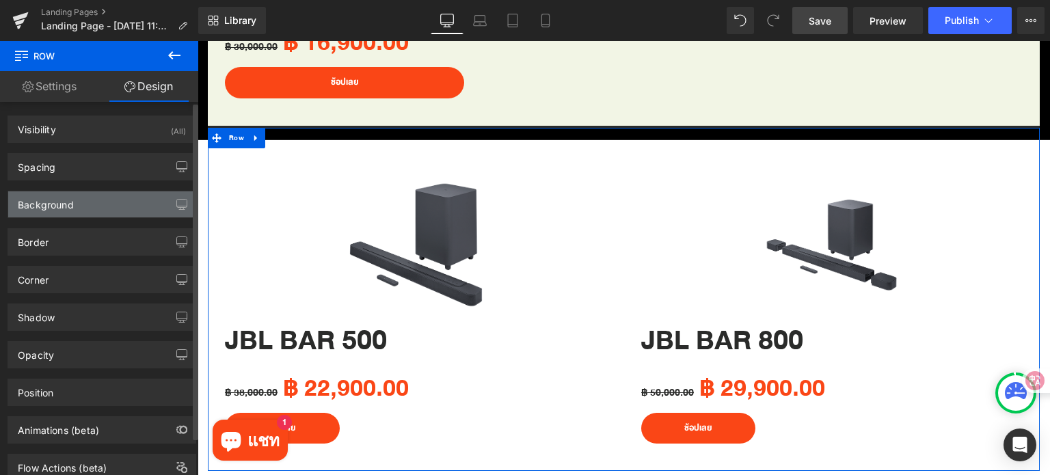
click at [100, 202] on div "Background" at bounding box center [101, 204] width 187 height 26
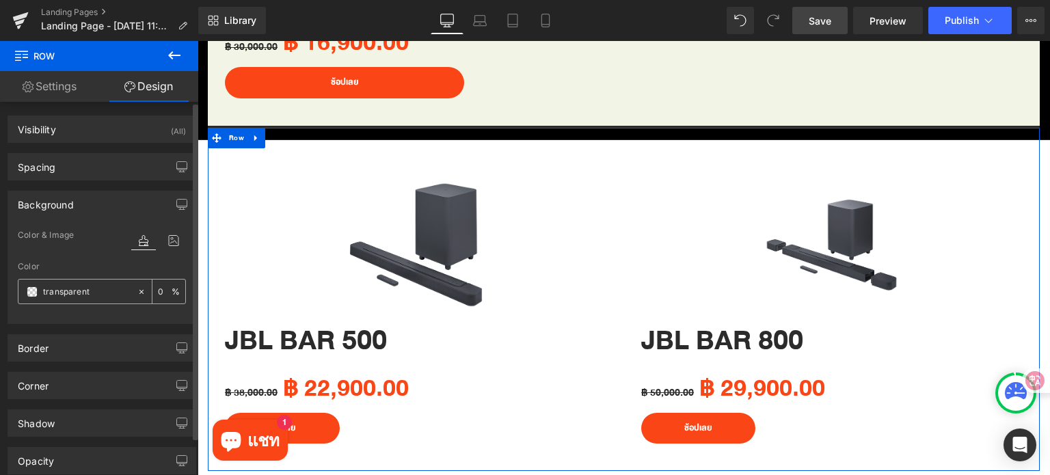
click at [100, 289] on input "transparent" at bounding box center [86, 291] width 87 height 15
paste input "#f2f5e5"
type input "#f2f5e5"
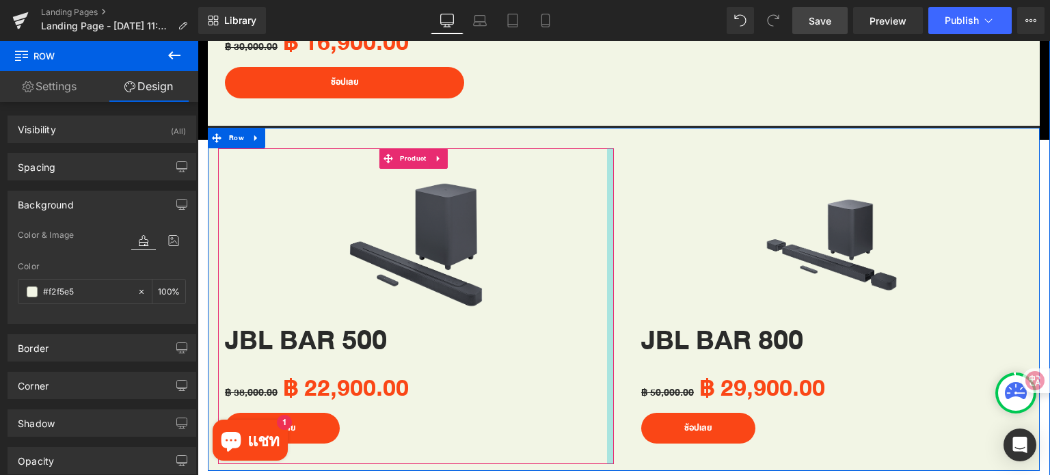
click at [607, 188] on div at bounding box center [610, 306] width 7 height 316
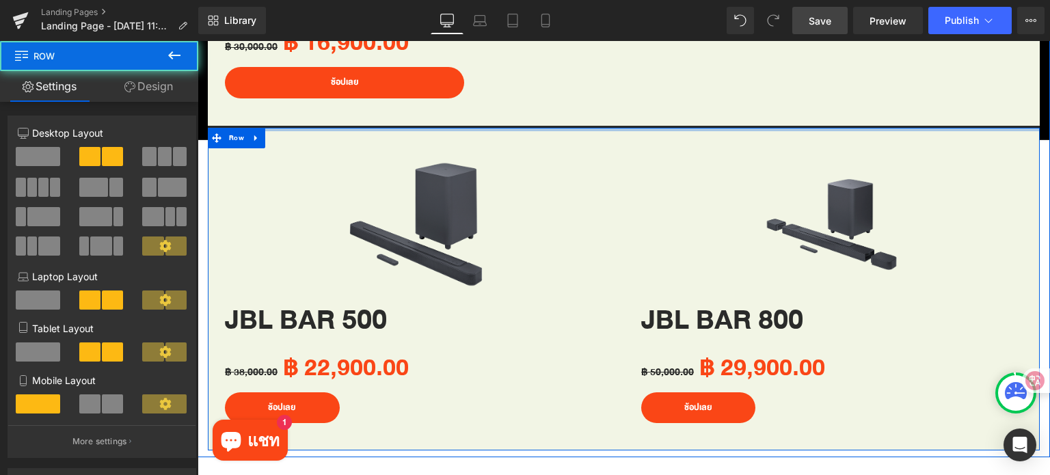
drag, startPoint x: 600, startPoint y: 139, endPoint x: 599, endPoint y: 113, distance: 25.3
click at [599, 113] on div "สินค้าที่ร่วมรายการ Heading Sale Off (P) Image JBL BAR 300 (P) Title ฿ 30,000.0…" at bounding box center [624, 9] width 852 height 882
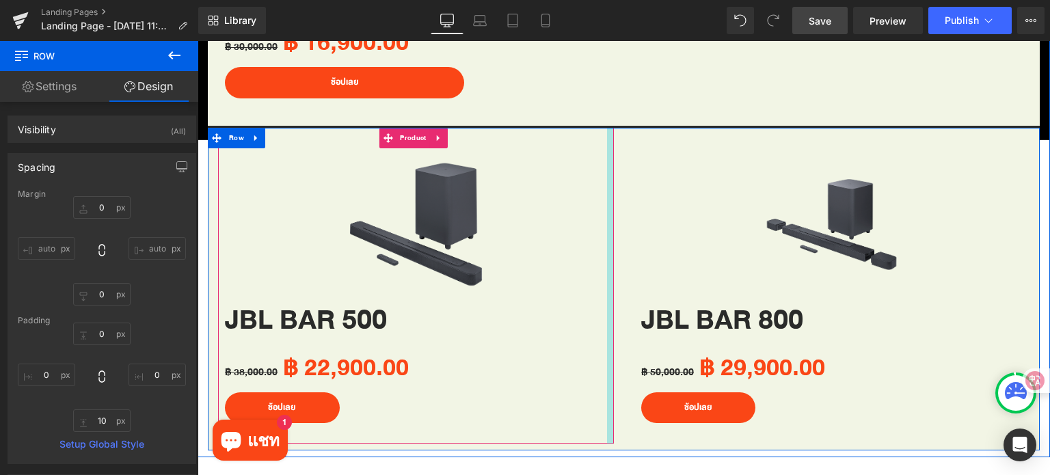
click at [607, 213] on div at bounding box center [610, 286] width 7 height 316
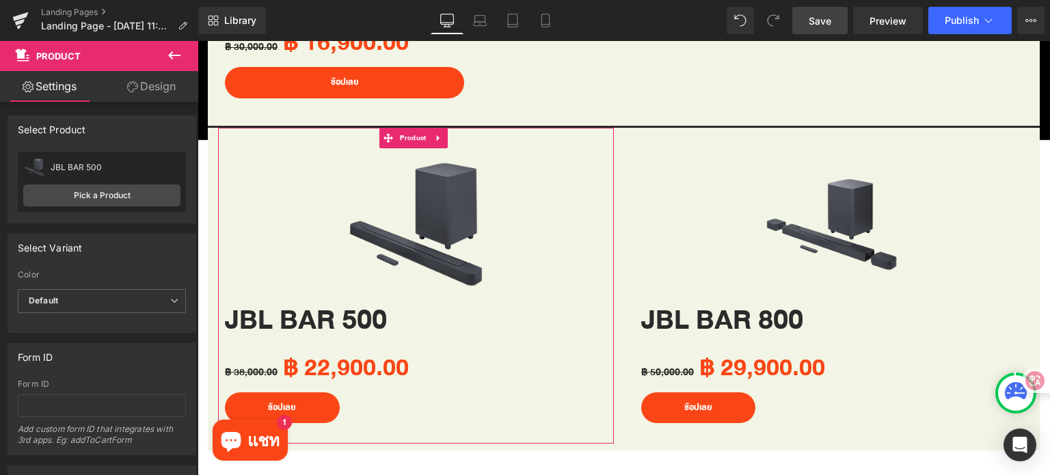
click at [148, 83] on link "Design" at bounding box center [151, 86] width 99 height 31
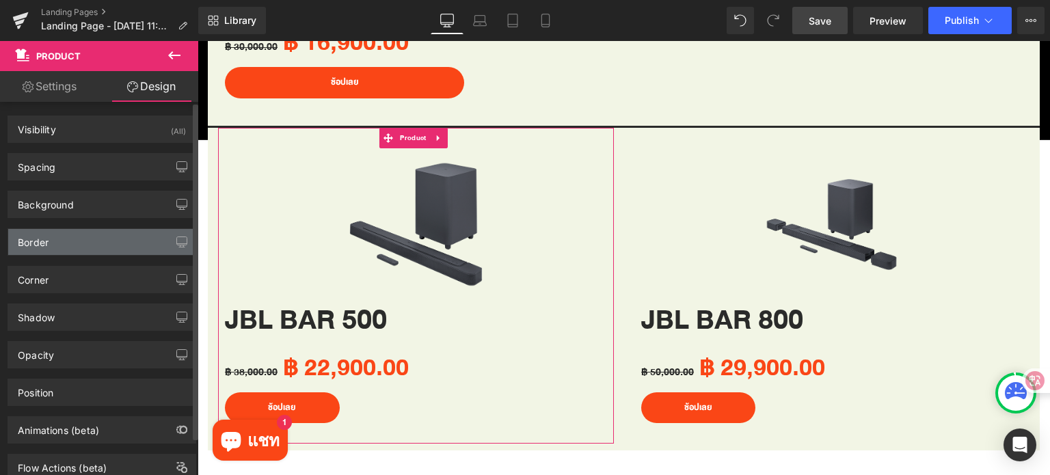
click at [70, 239] on div "Border" at bounding box center [101, 242] width 187 height 26
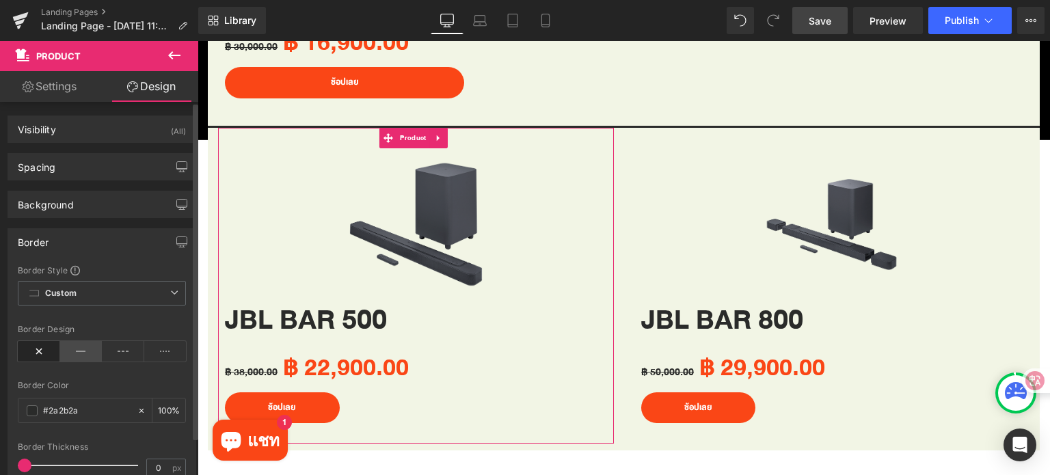
click at [69, 354] on icon at bounding box center [81, 351] width 42 height 21
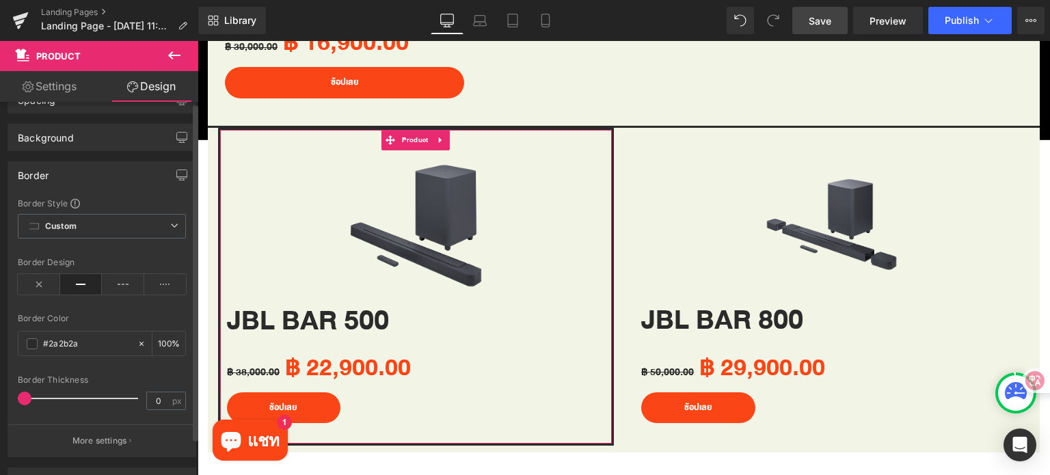
scroll to position [68, 0]
click at [92, 433] on p "More settings" at bounding box center [99, 439] width 55 height 12
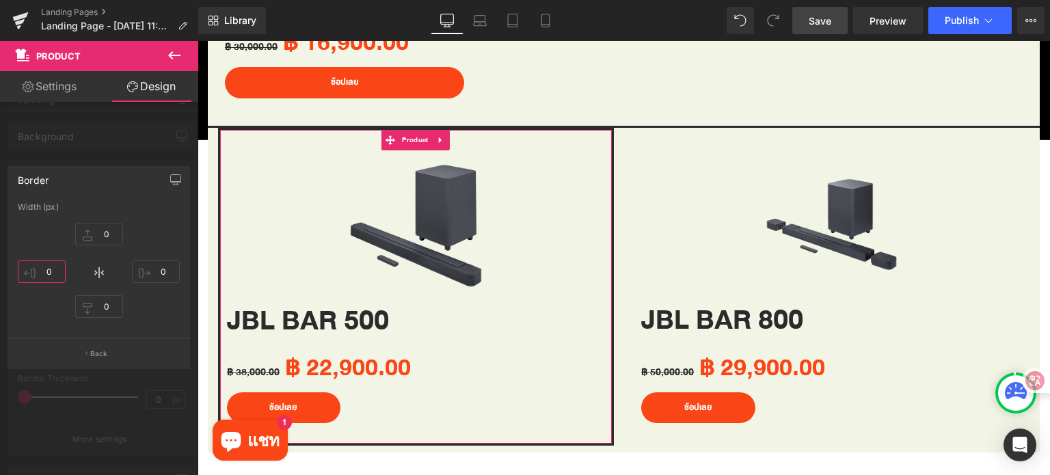
click at [52, 276] on input "0" at bounding box center [42, 271] width 48 height 23
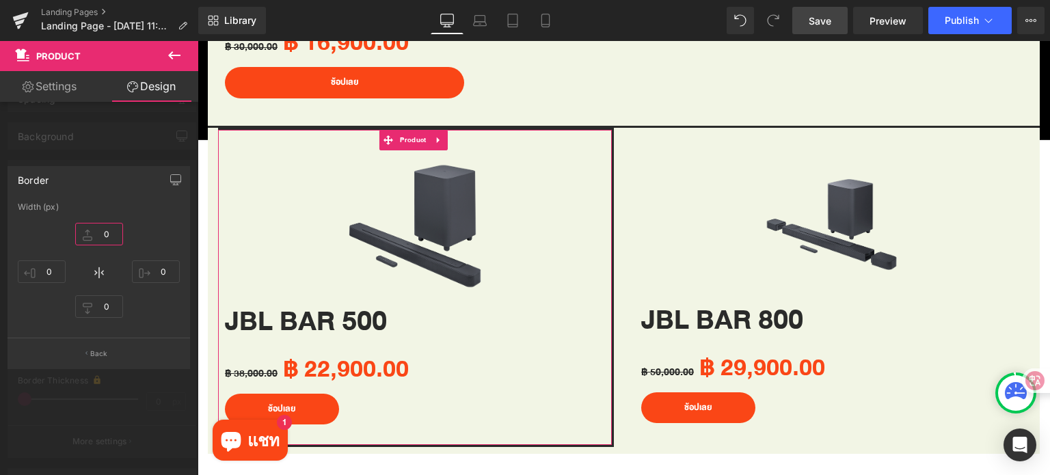
click at [105, 236] on input "0" at bounding box center [99, 234] width 48 height 23
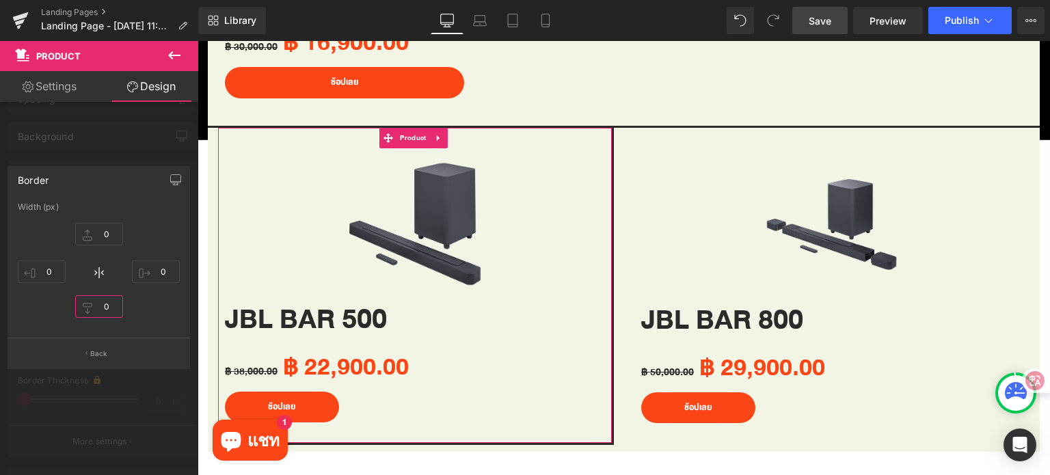
click at [112, 306] on input "0" at bounding box center [99, 306] width 48 height 23
click at [137, 378] on div at bounding box center [99, 261] width 198 height 441
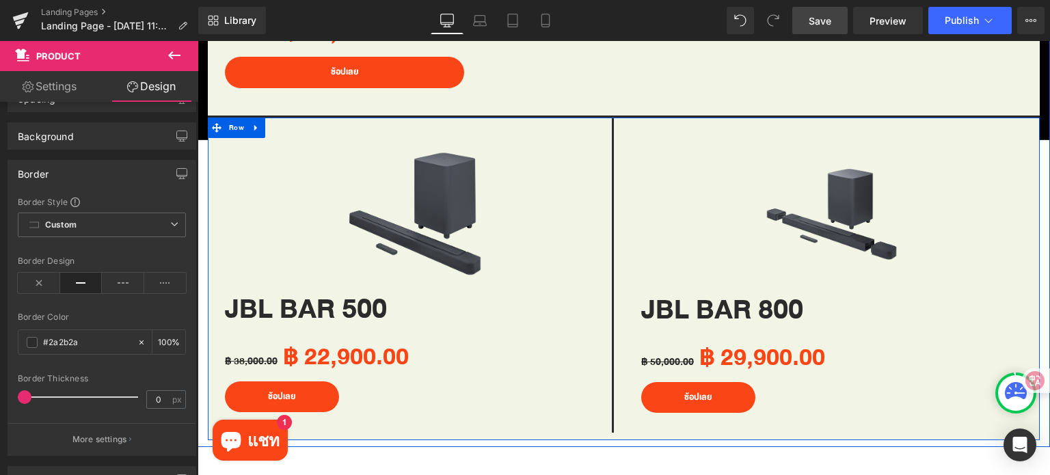
scroll to position [1247, 0]
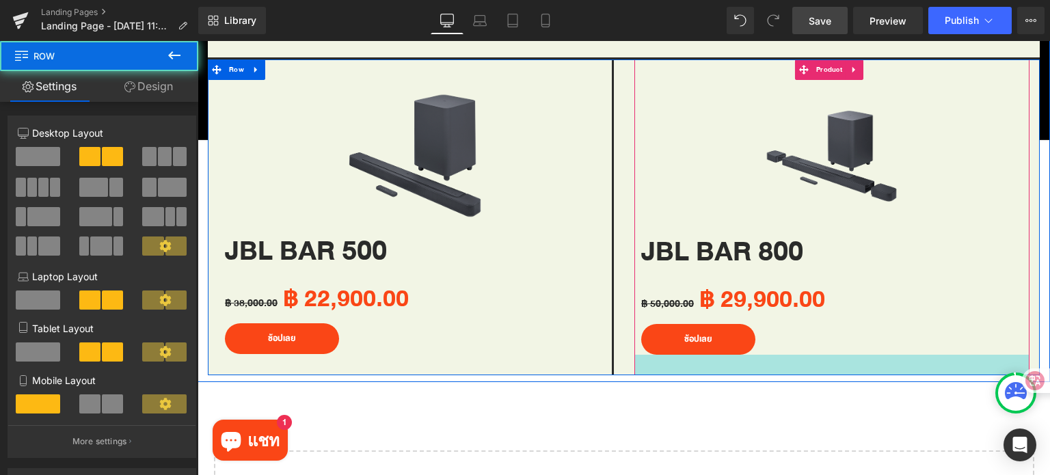
drag, startPoint x: 700, startPoint y: 373, endPoint x: 703, endPoint y: 360, distance: 12.8
click at [703, 360] on div "Sale Off (P) Image JBL BAR 500 (P) Title ฿ 38,000.00 ฿ 22,900.00 (P) Price ช้อป…" at bounding box center [624, 216] width 832 height 318
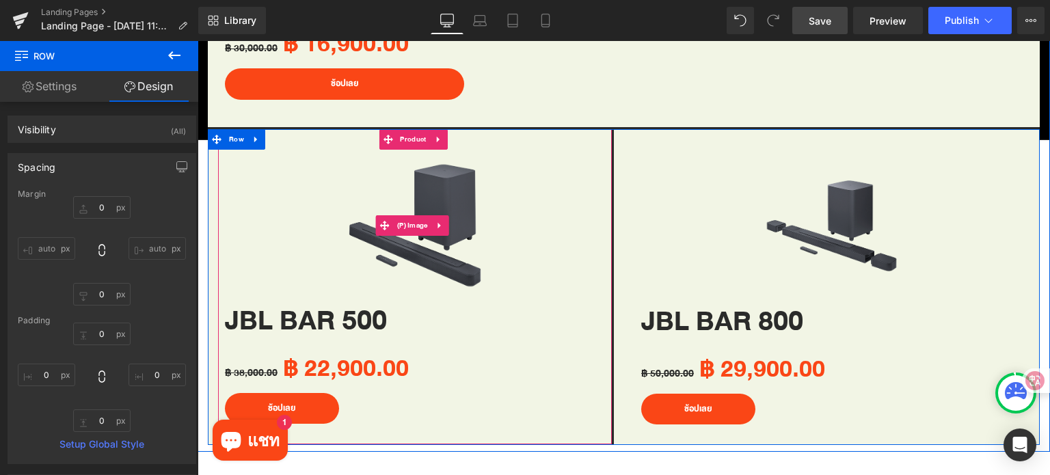
scroll to position [1178, 0]
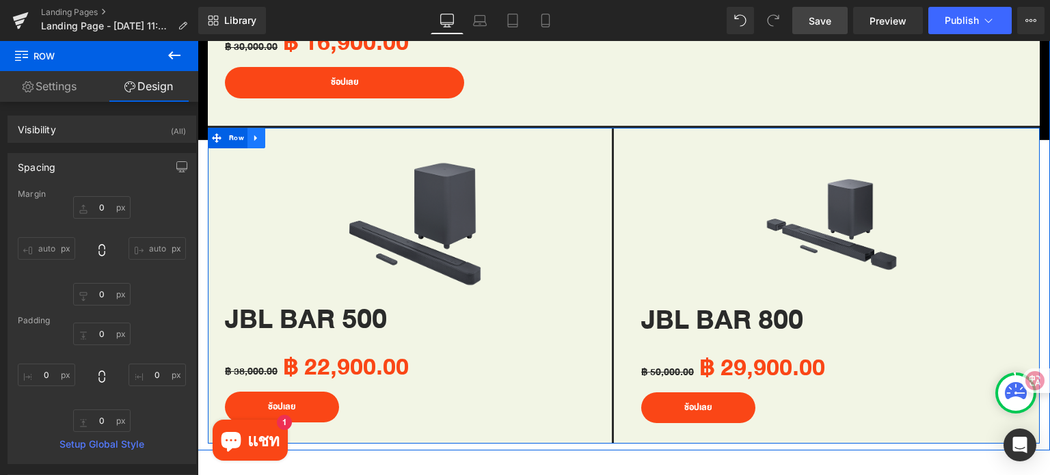
click at [254, 133] on icon at bounding box center [257, 138] width 10 height 10
click at [271, 133] on icon at bounding box center [274, 138] width 10 height 10
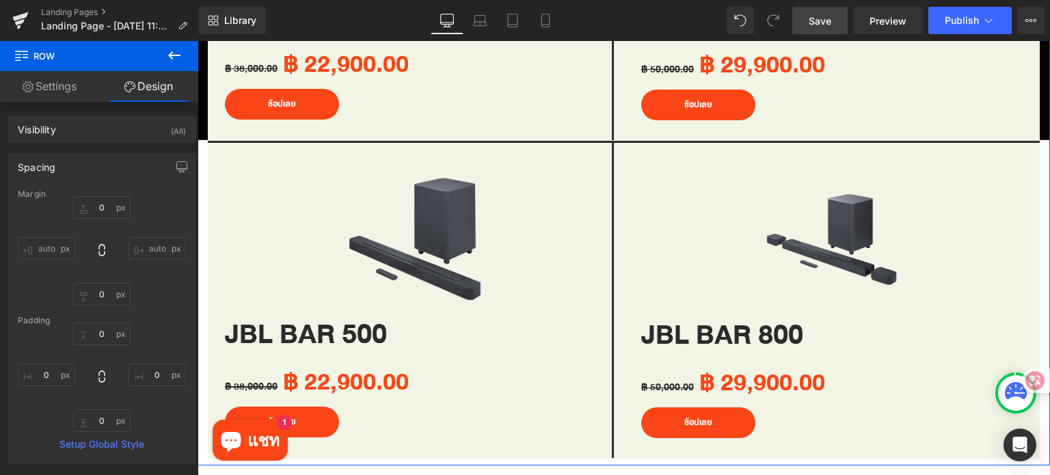
scroll to position [1519, 0]
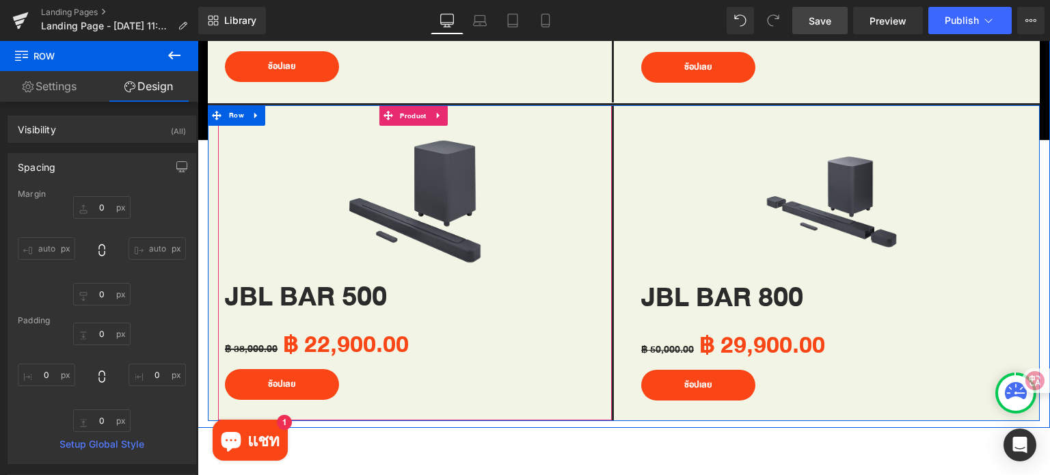
drag, startPoint x: 418, startPoint y: 111, endPoint x: 394, endPoint y: 122, distance: 26.7
click at [418, 111] on span "Product" at bounding box center [412, 116] width 33 height 21
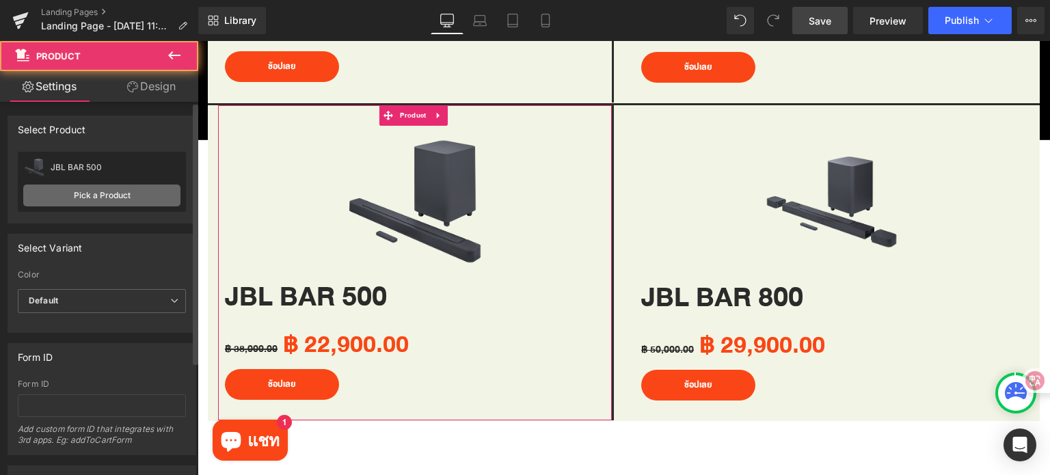
click at [96, 192] on link "Pick a Product" at bounding box center [101, 196] width 157 height 22
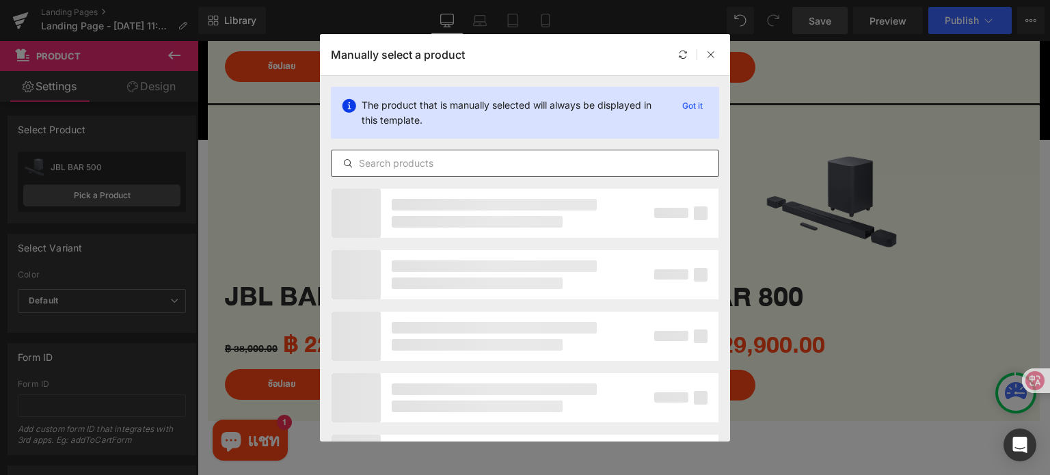
click at [437, 165] on input "text" at bounding box center [524, 163] width 387 height 16
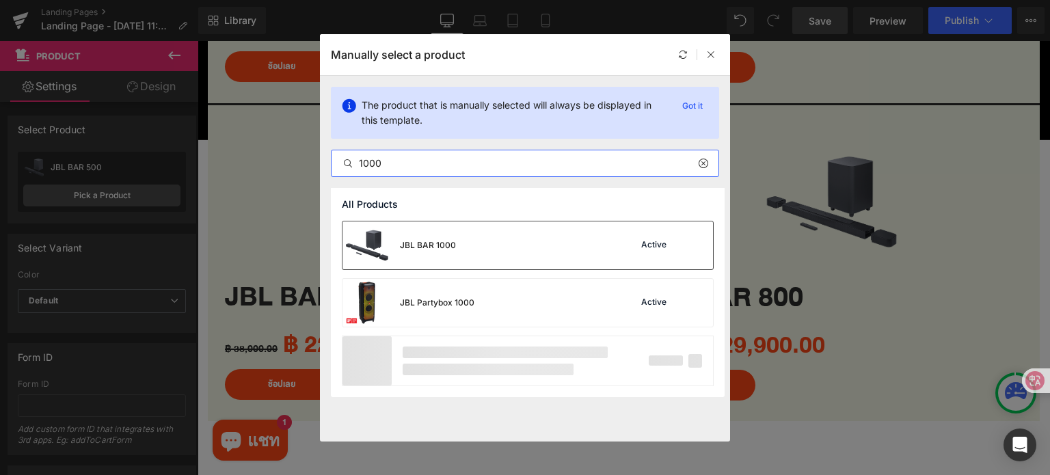
type input "1000"
click at [443, 243] on div "JBL BAR 1000" at bounding box center [428, 245] width 56 height 12
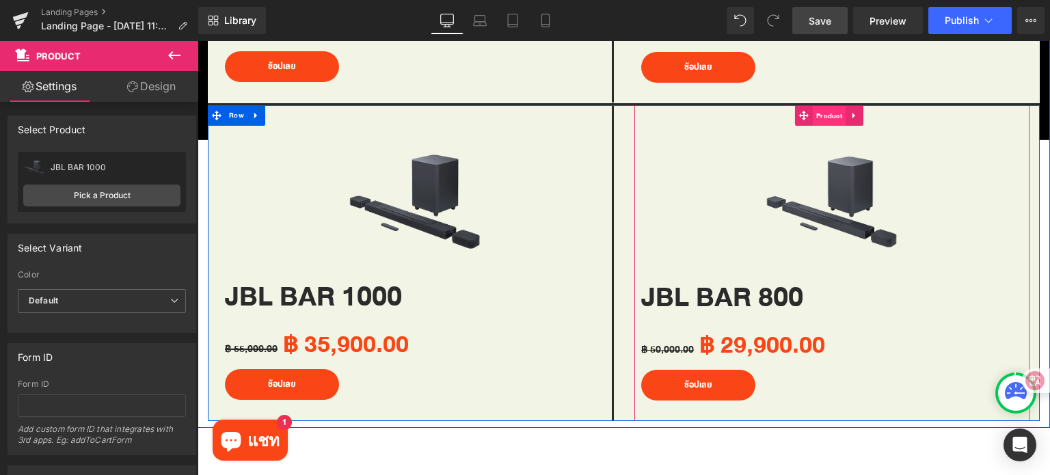
click at [823, 111] on span "Product" at bounding box center [829, 116] width 33 height 21
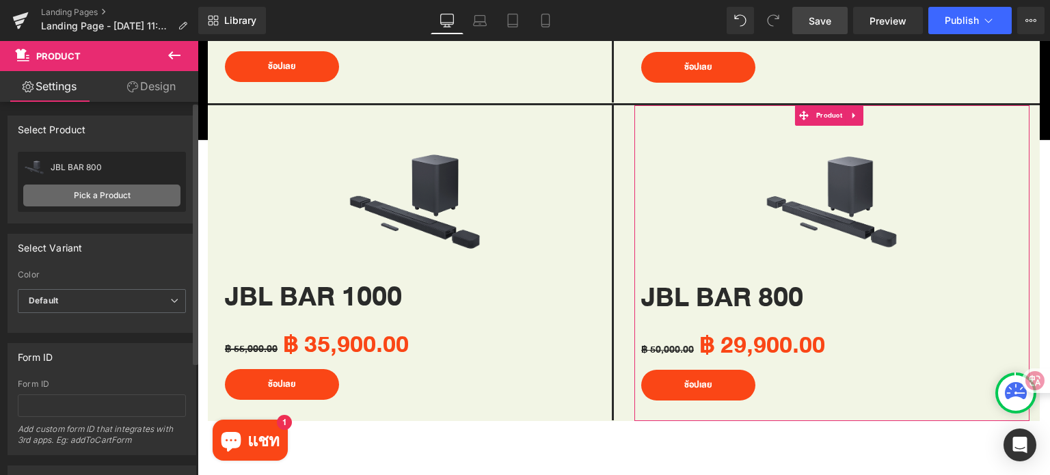
click at [98, 196] on link "Pick a Product" at bounding box center [101, 196] width 157 height 22
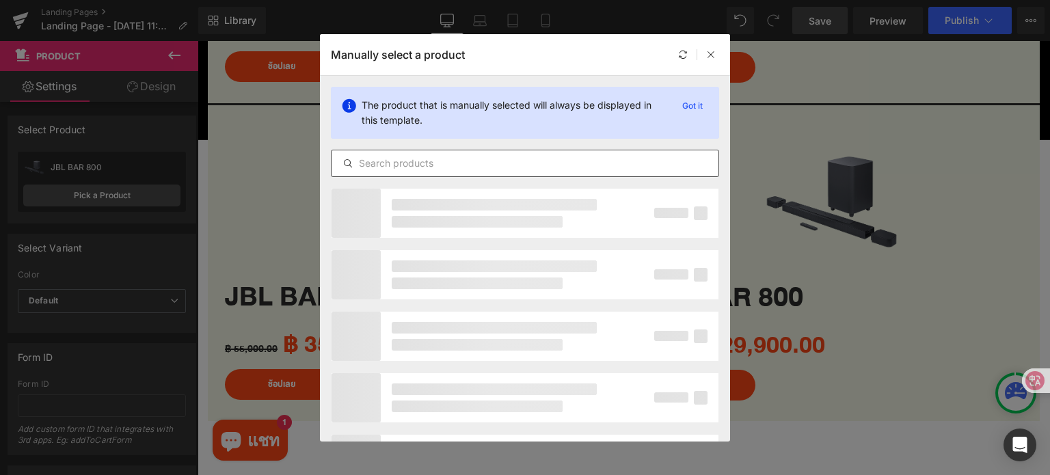
click at [435, 161] on input "text" at bounding box center [524, 163] width 387 height 16
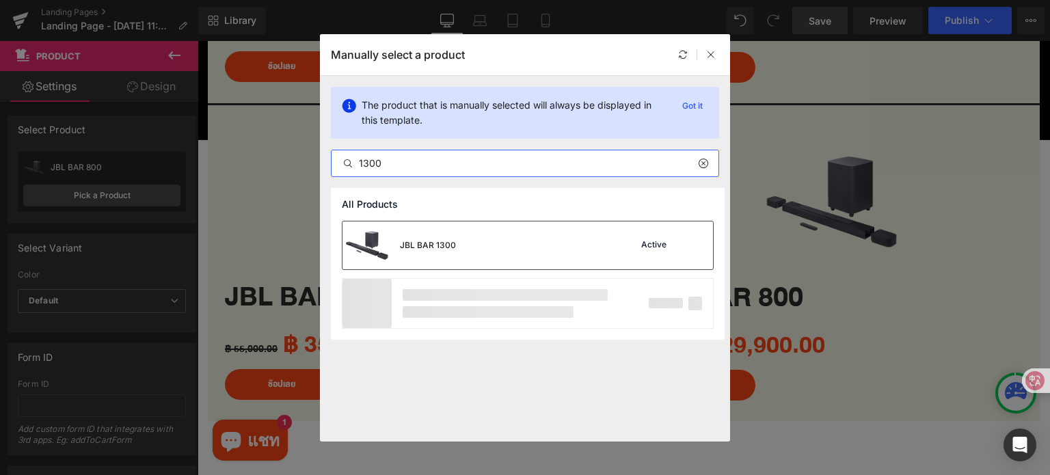
type input "1300"
click at [453, 238] on div "JBL BAR 1300" at bounding box center [398, 245] width 113 height 48
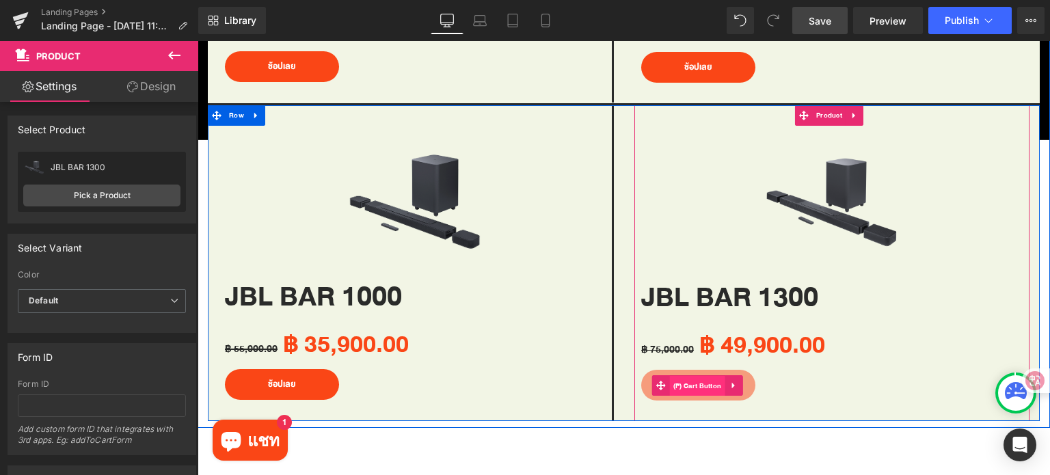
click at [697, 377] on span "(P) Cart Button" at bounding box center [697, 386] width 55 height 21
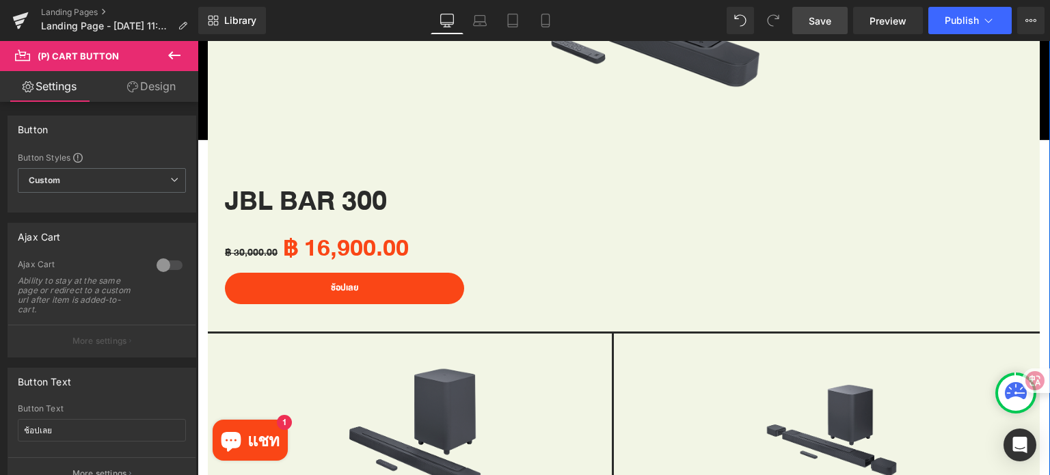
scroll to position [972, 0]
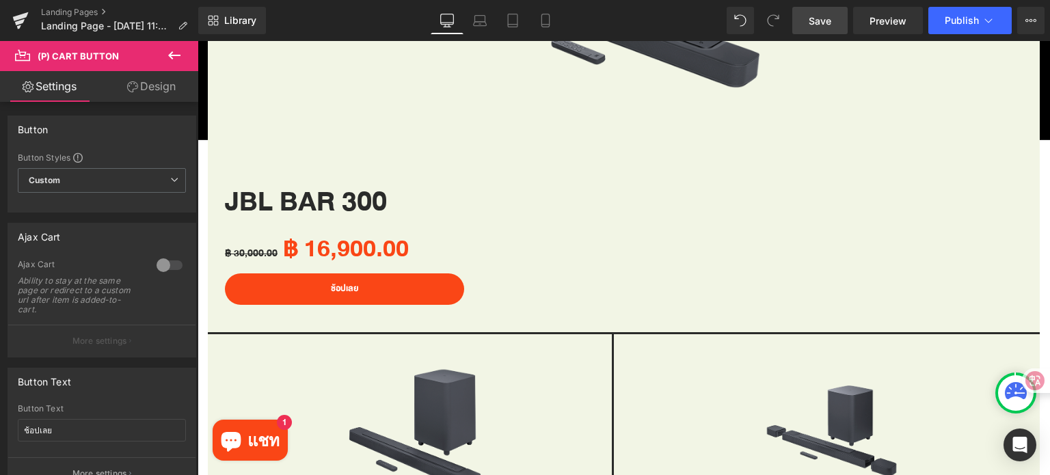
click at [806, 18] on link "Save" at bounding box center [819, 20] width 55 height 27
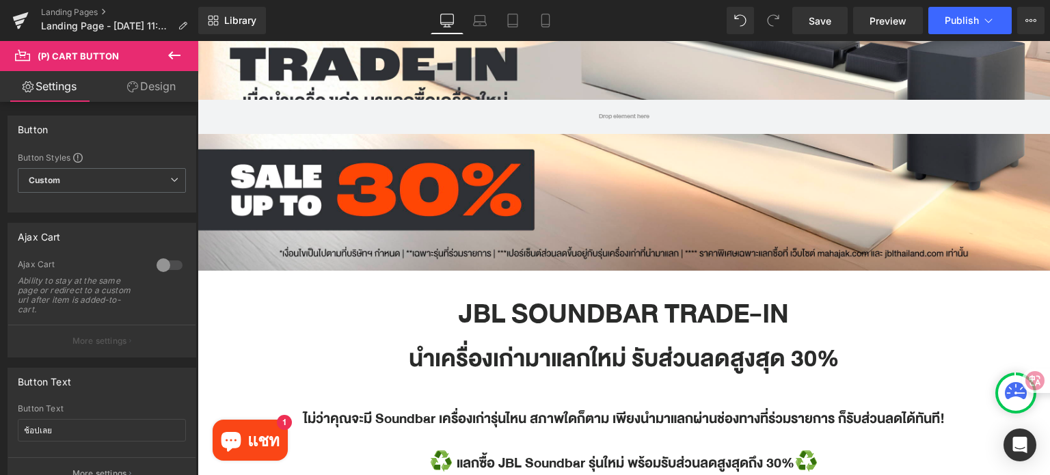
scroll to position [137, 0]
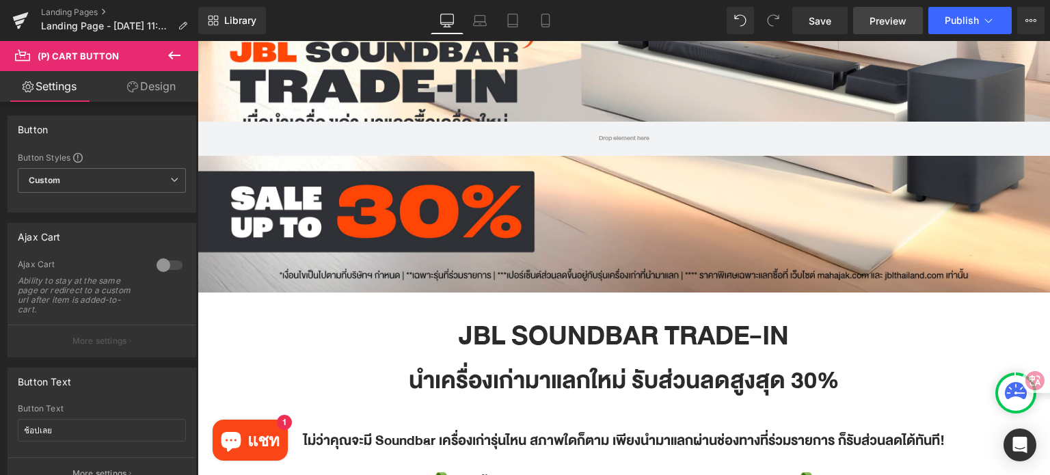
click at [886, 21] on span "Preview" at bounding box center [887, 21] width 37 height 14
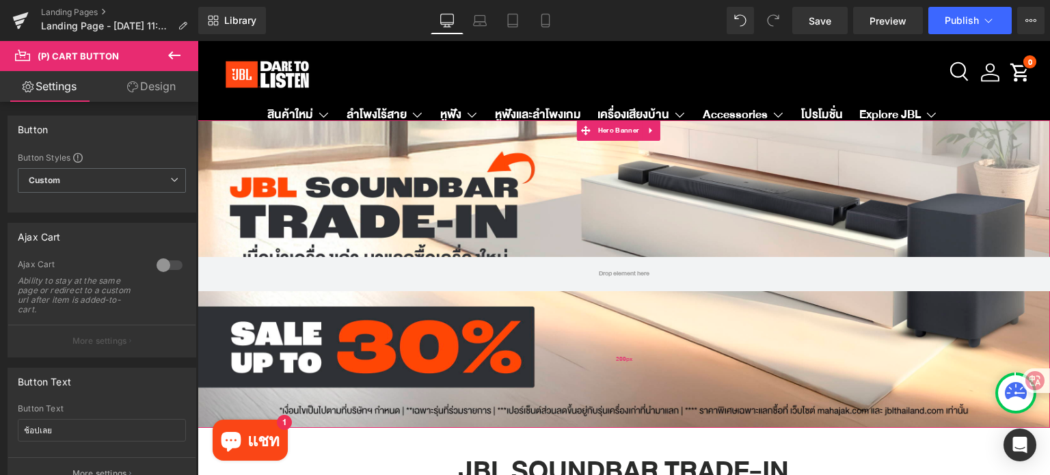
scroll to position [0, 0]
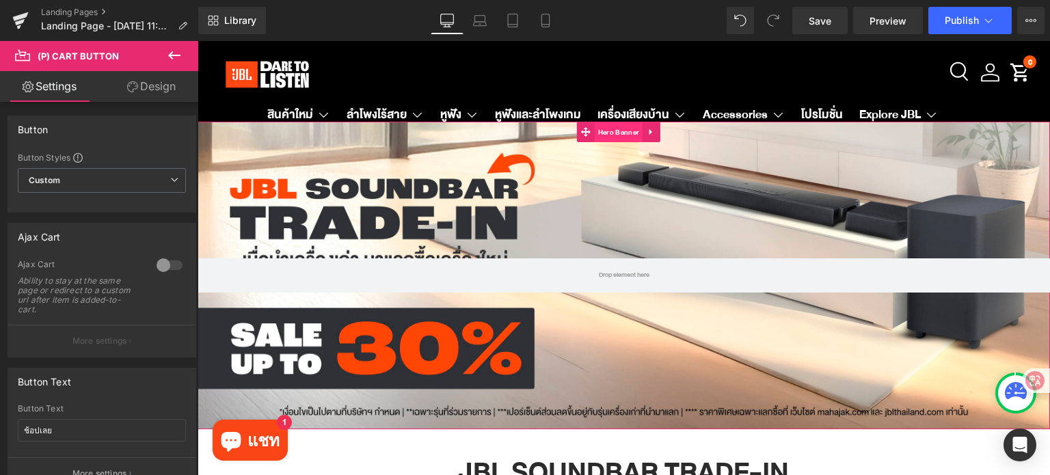
click at [626, 137] on span "Hero Banner" at bounding box center [619, 132] width 48 height 21
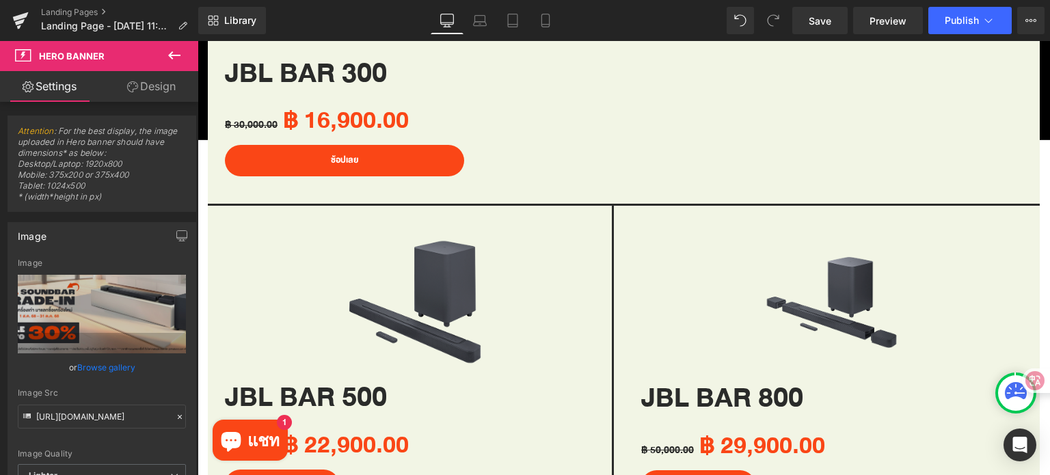
scroll to position [957, 0]
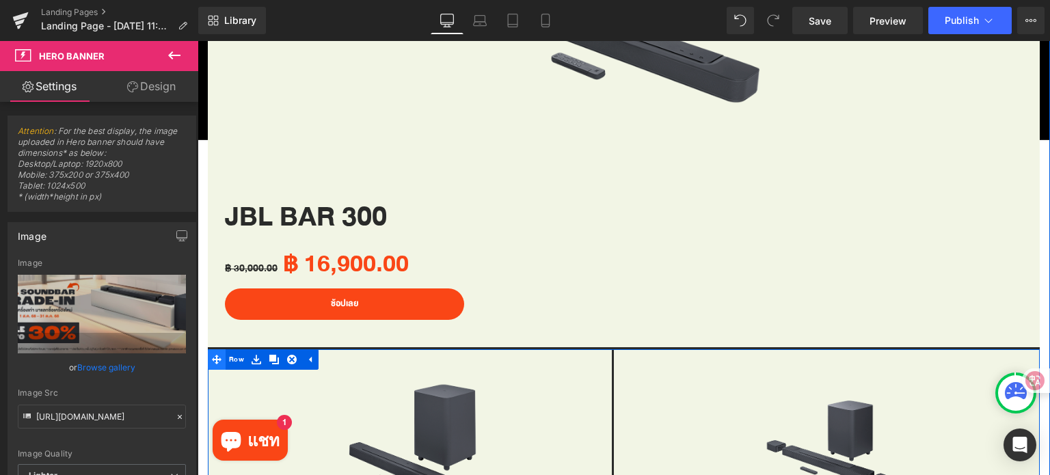
click at [220, 354] on icon at bounding box center [217, 359] width 10 height 10
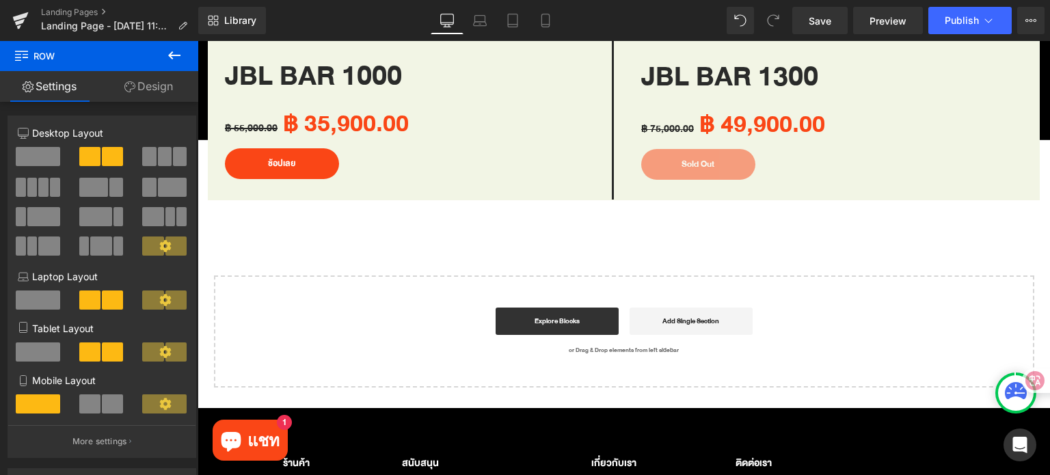
scroll to position [1640, 0]
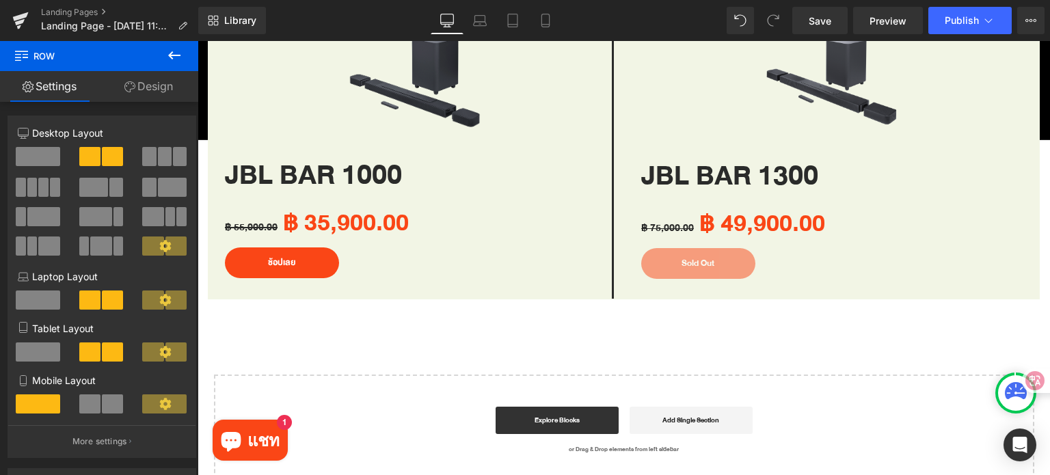
click at [697, 254] on div "Sold Out (P) Cart Button" at bounding box center [832, 263] width 382 height 31
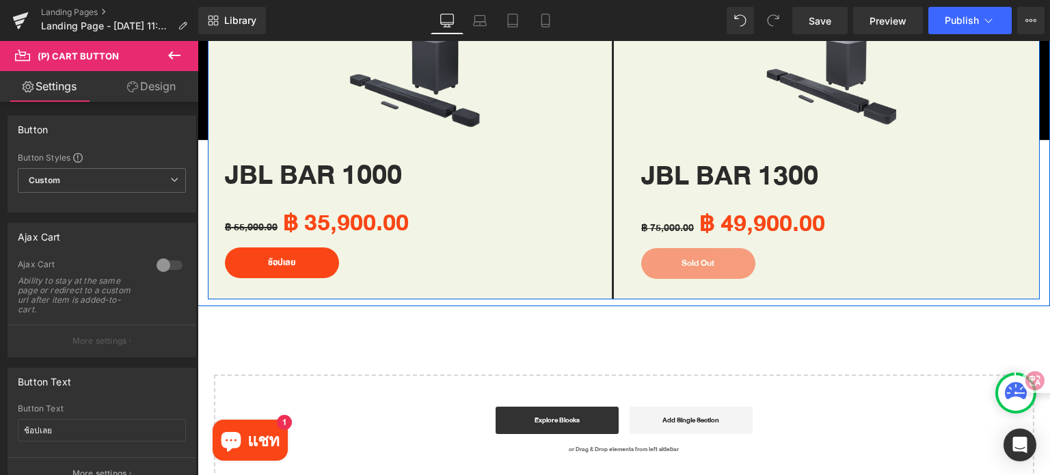
click at [588, 228] on div "฿ 55,000.00 ฿ 35,900.00" at bounding box center [415, 222] width 380 height 49
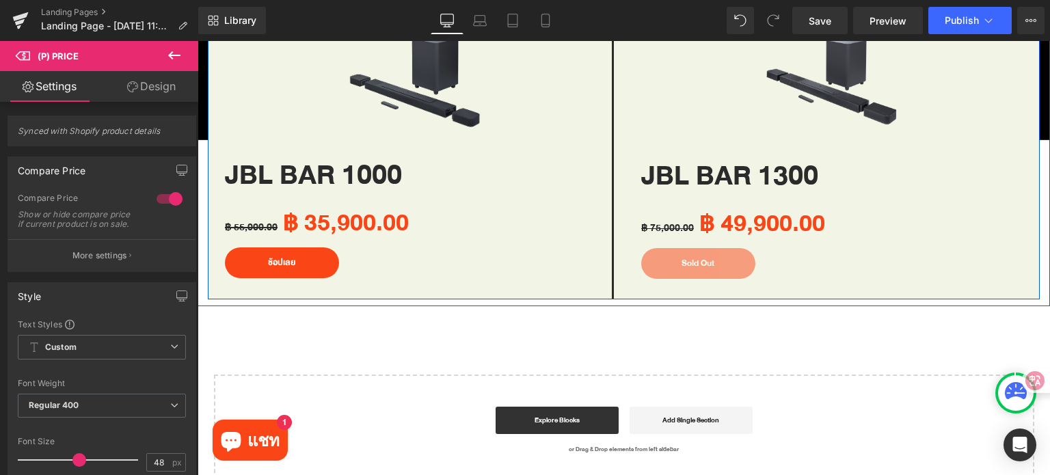
click at [624, 231] on div "Sale Off (P) Image JBL BAR 1300 (P) Title ฿ 75,000.00 ฿ 49,900.00 (P) Price Sol…" at bounding box center [832, 142] width 416 height 316
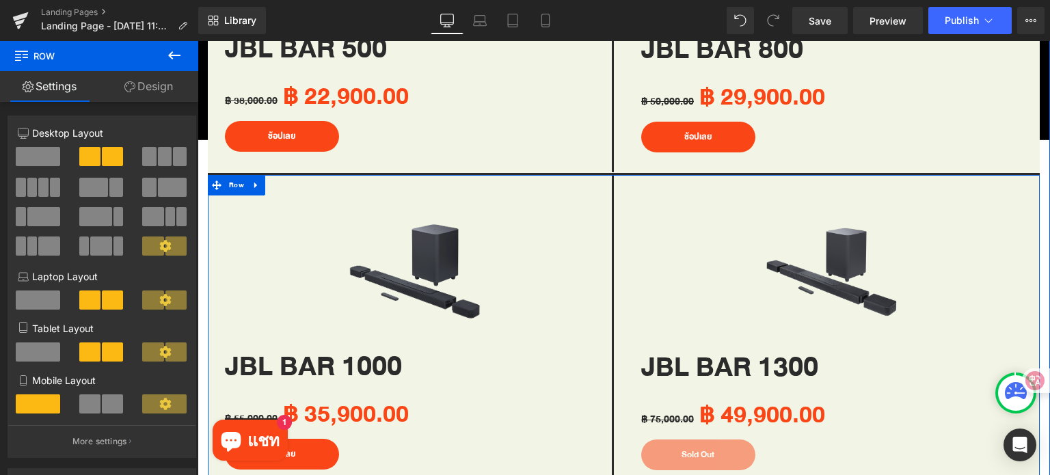
scroll to position [1435, 0]
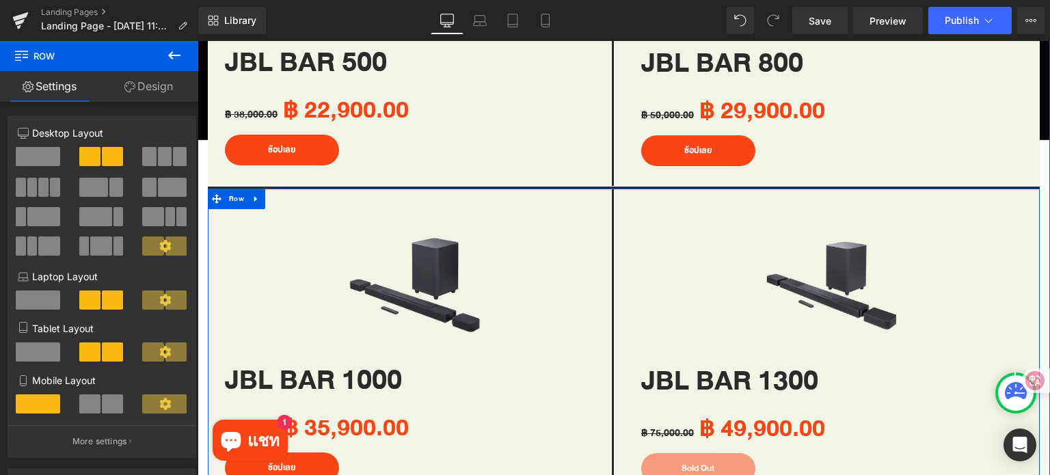
click at [651, 269] on div "Sale Off" at bounding box center [832, 285] width 382 height 152
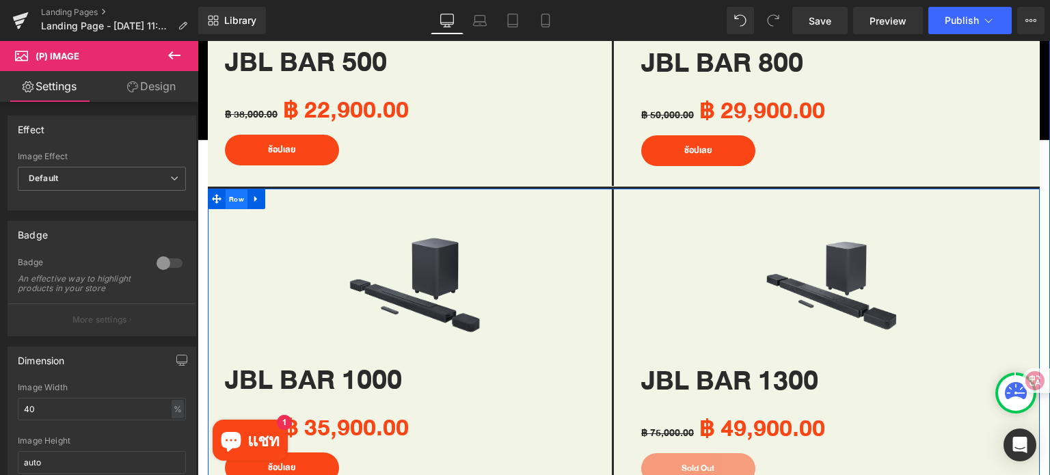
click at [235, 191] on span "Row" at bounding box center [237, 199] width 22 height 21
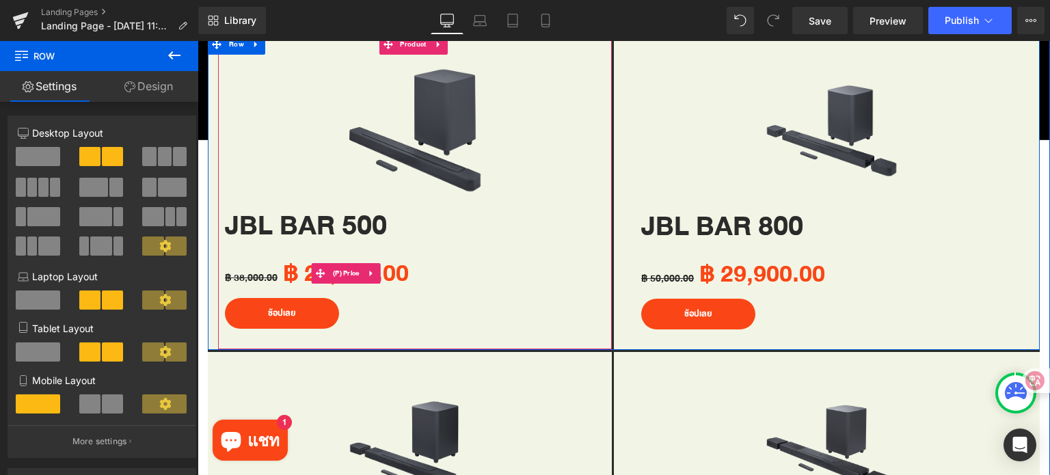
scroll to position [1367, 0]
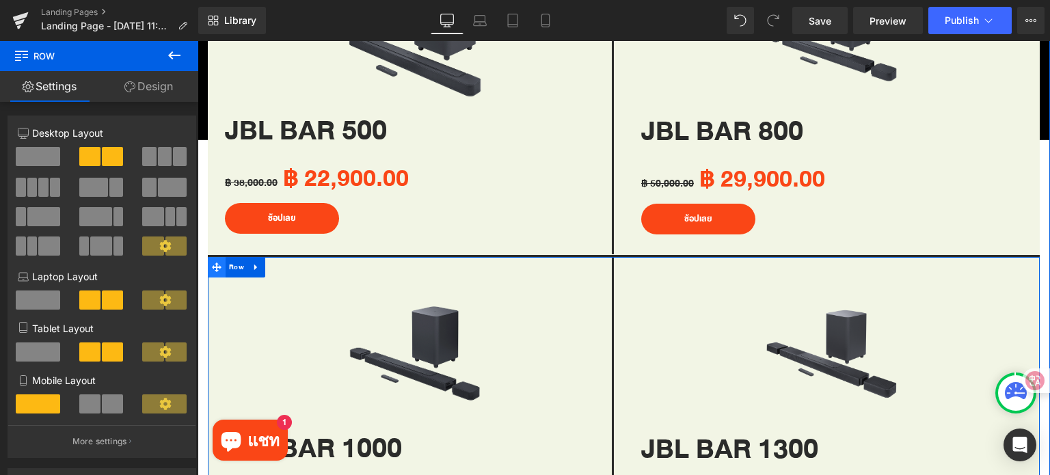
click at [218, 267] on span at bounding box center [217, 267] width 18 height 21
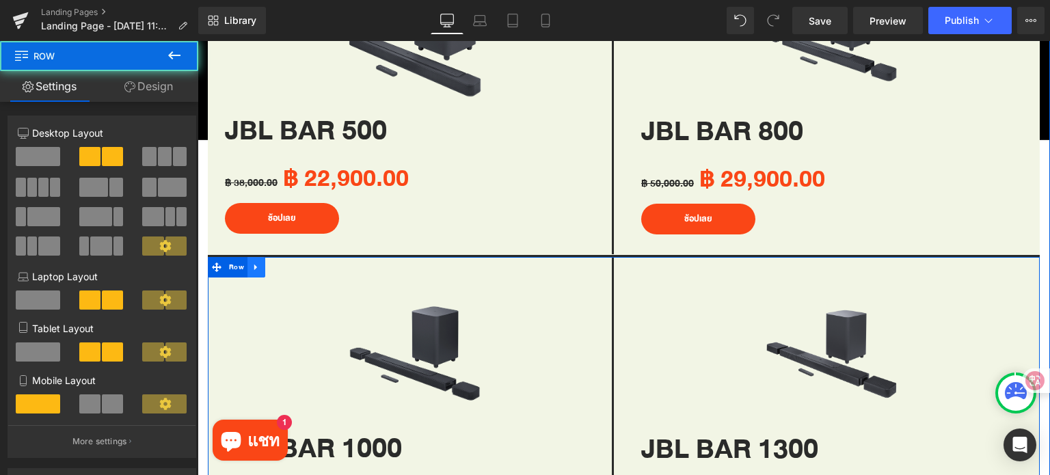
click at [254, 264] on icon at bounding box center [257, 267] width 10 height 10
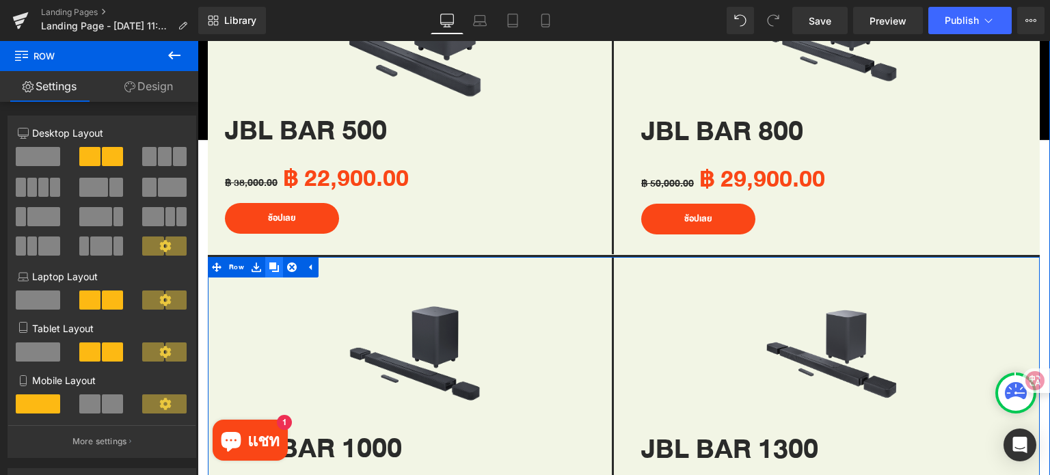
click at [274, 263] on icon at bounding box center [274, 267] width 10 height 10
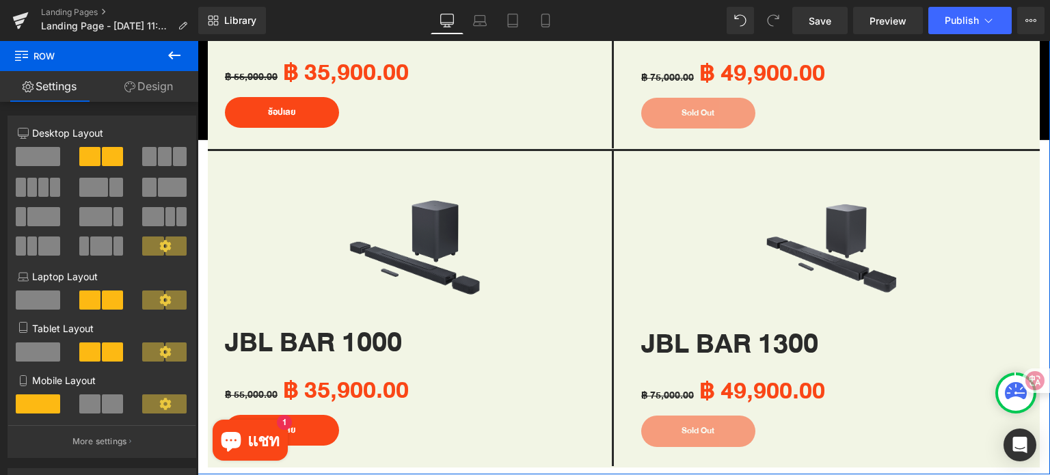
scroll to position [1834, 0]
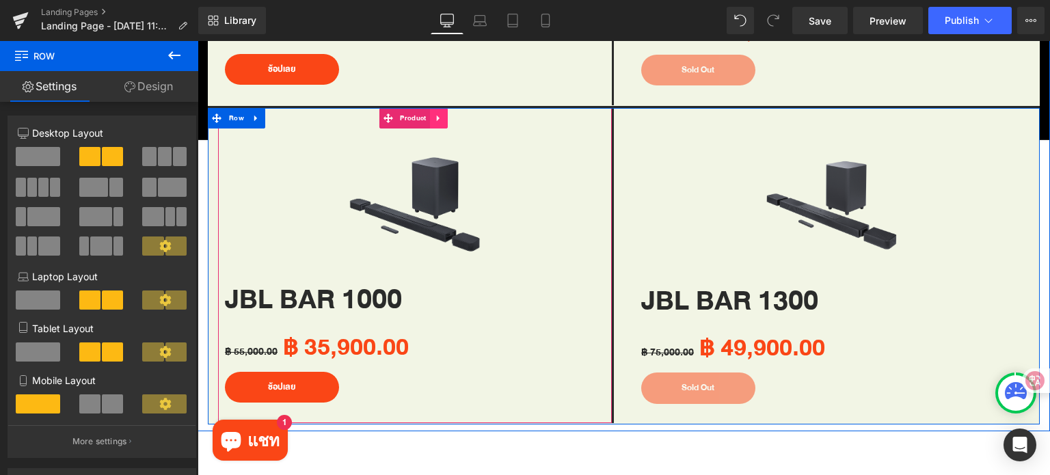
click at [439, 113] on icon at bounding box center [439, 118] width 10 height 10
click at [448, 113] on icon at bounding box center [448, 118] width 10 height 10
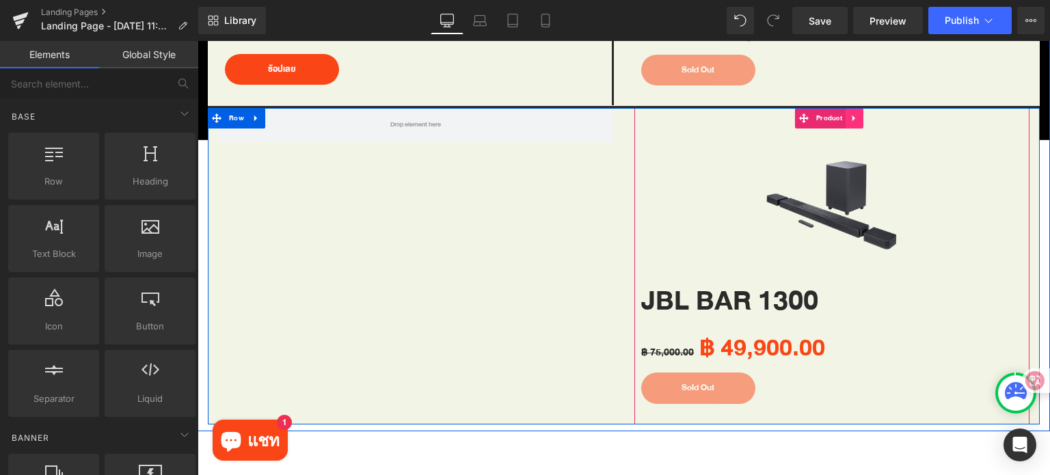
click at [850, 113] on icon at bounding box center [855, 118] width 10 height 10
click at [858, 113] on icon at bounding box center [863, 118] width 10 height 10
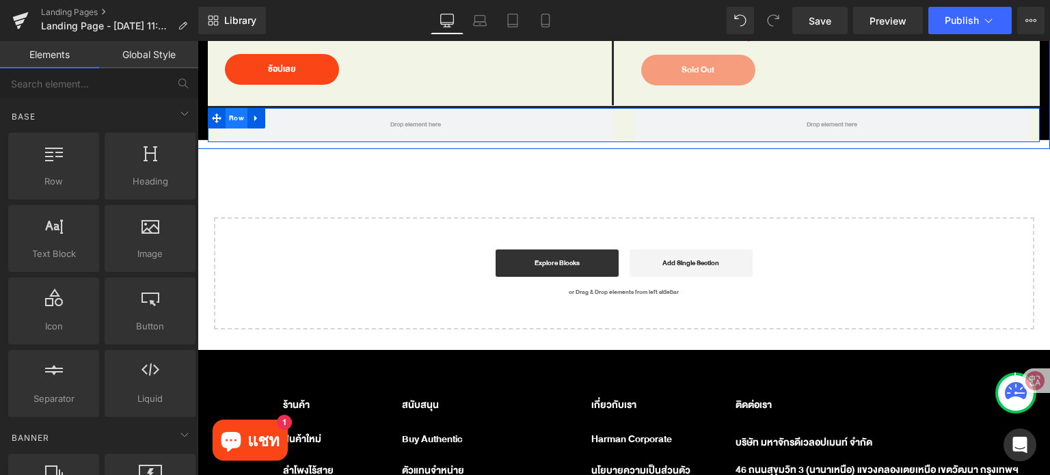
click at [238, 111] on span "Row" at bounding box center [237, 118] width 22 height 21
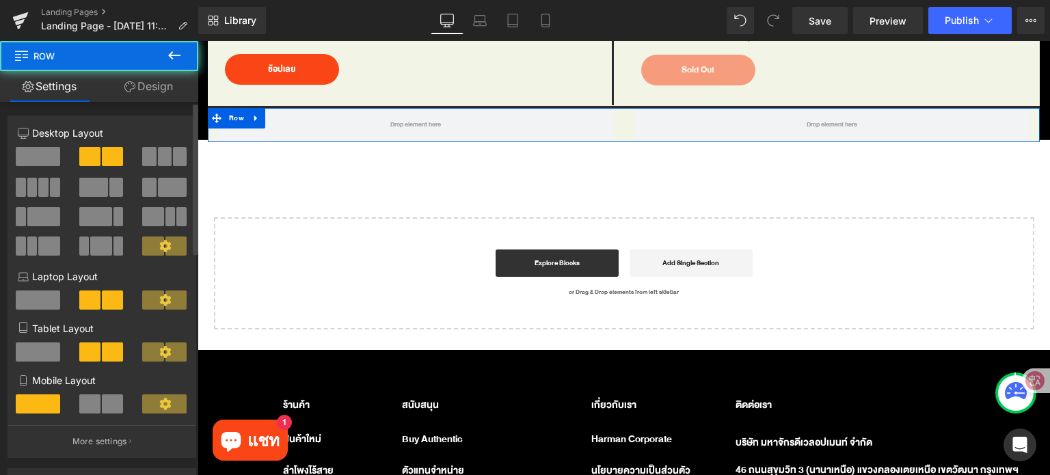
click at [31, 158] on span at bounding box center [38, 156] width 44 height 19
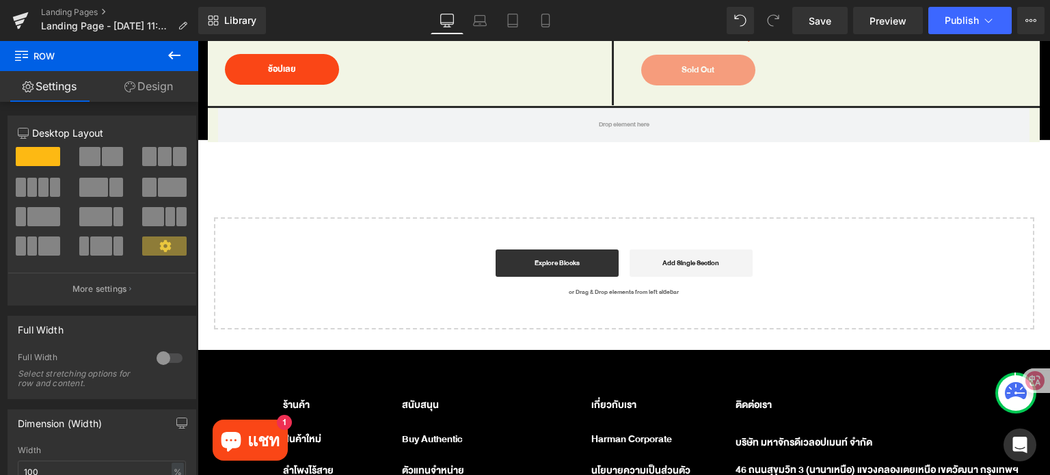
click at [174, 58] on icon at bounding box center [174, 55] width 16 height 16
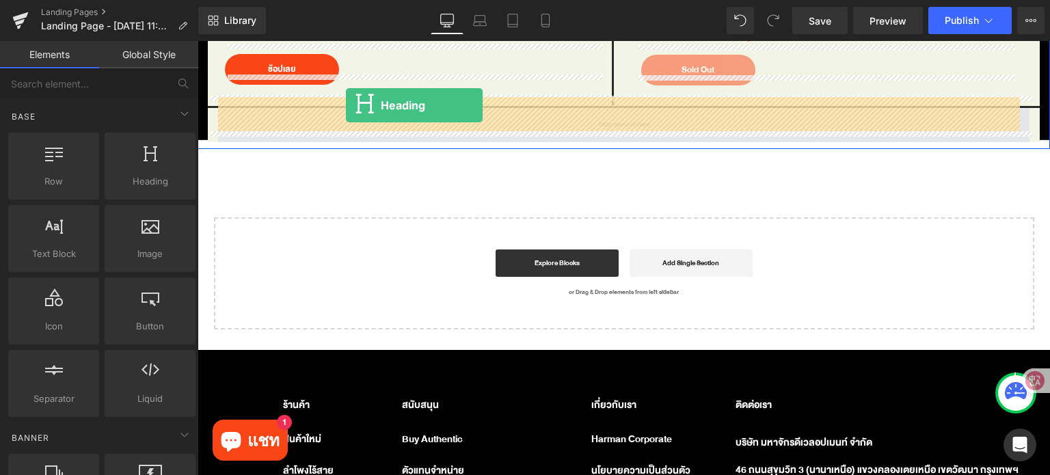
drag, startPoint x: 312, startPoint y: 220, endPoint x: 346, endPoint y: 105, distance: 119.8
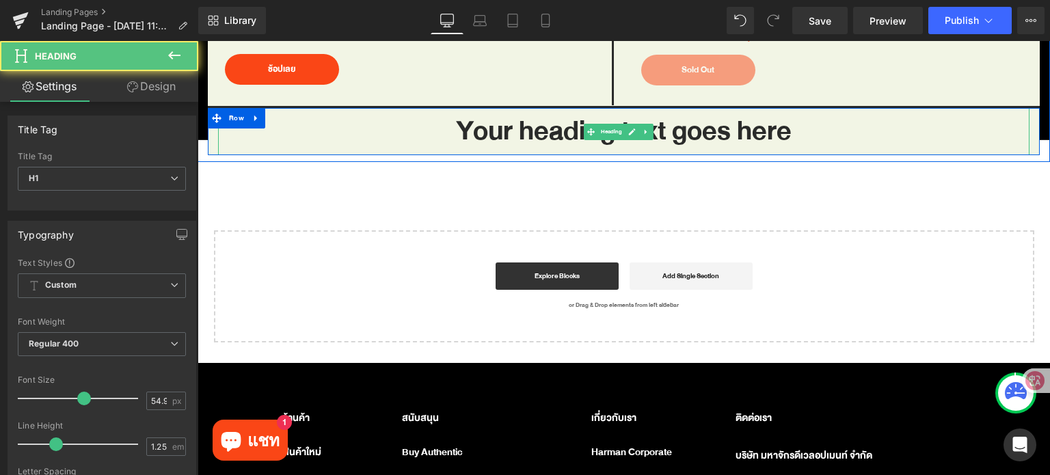
click at [688, 131] on h1 "Your heading text goes here" at bounding box center [623, 131] width 811 height 47
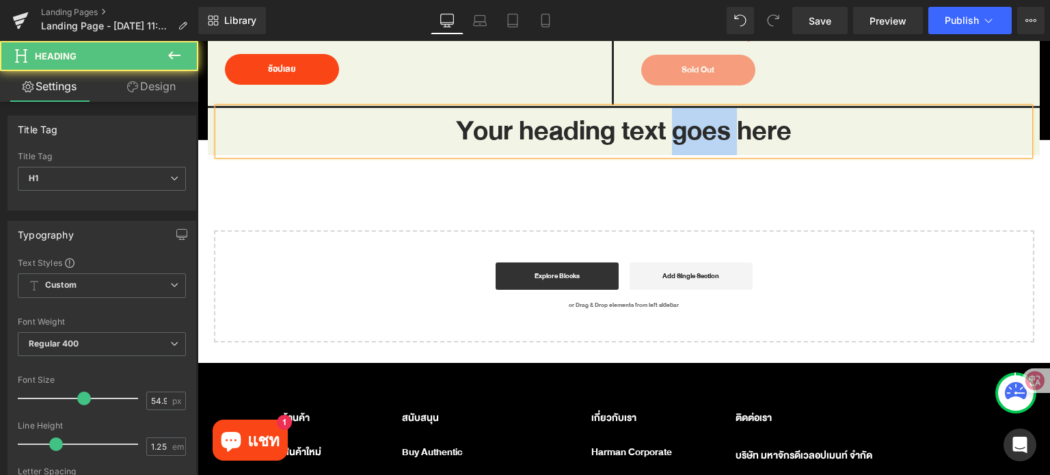
click at [688, 131] on h1 "Your heading text goes here" at bounding box center [623, 131] width 811 height 47
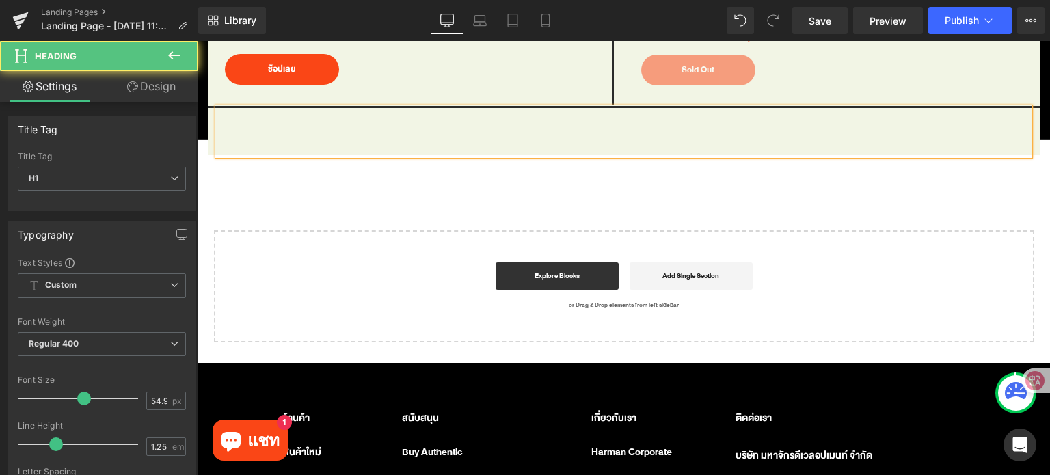
click at [491, 122] on h1 at bounding box center [623, 131] width 811 height 47
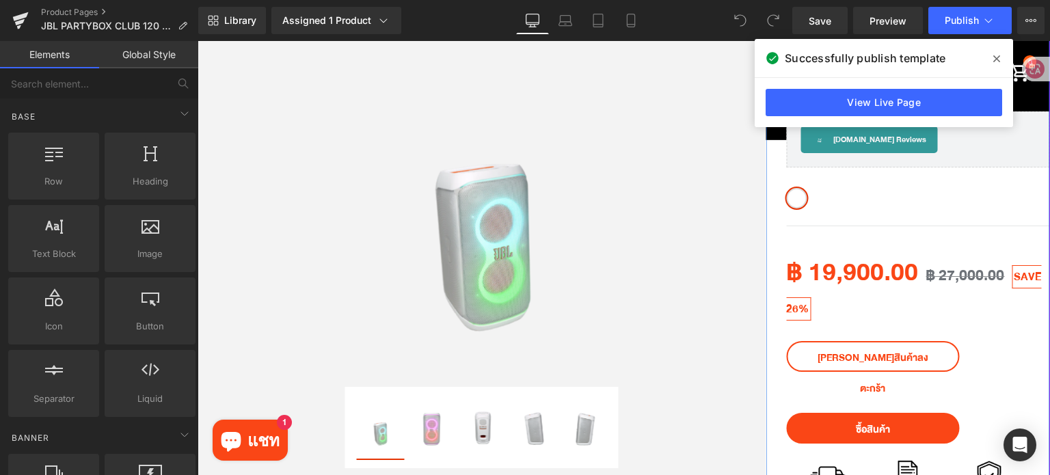
scroll to position [137, 0]
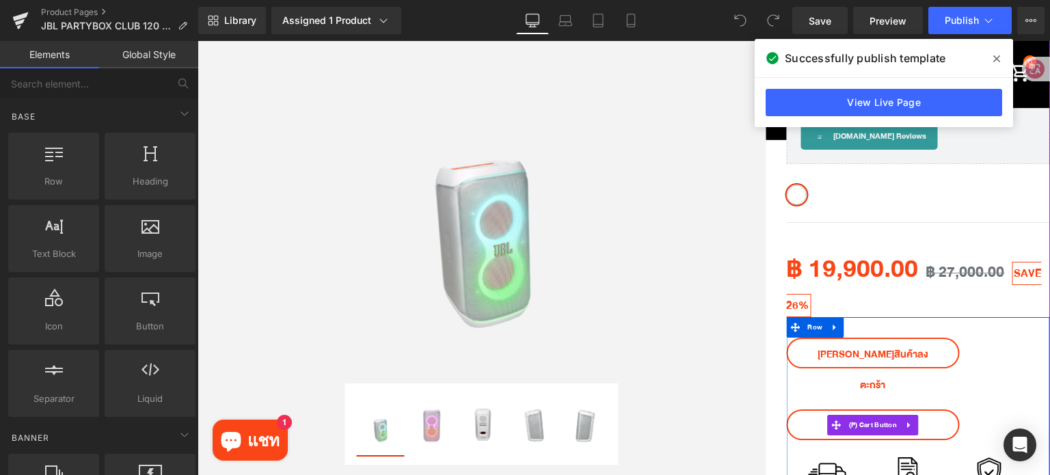
drag, startPoint x: 927, startPoint y: 404, endPoint x: 911, endPoint y: 388, distance: 22.7
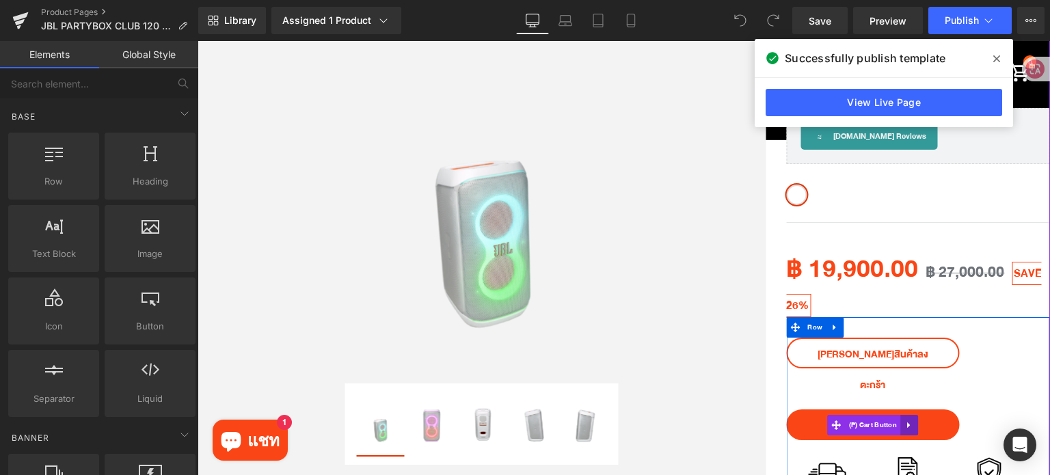
click at [927, 409] on button "ซื้อสินค้า" at bounding box center [872, 424] width 173 height 31
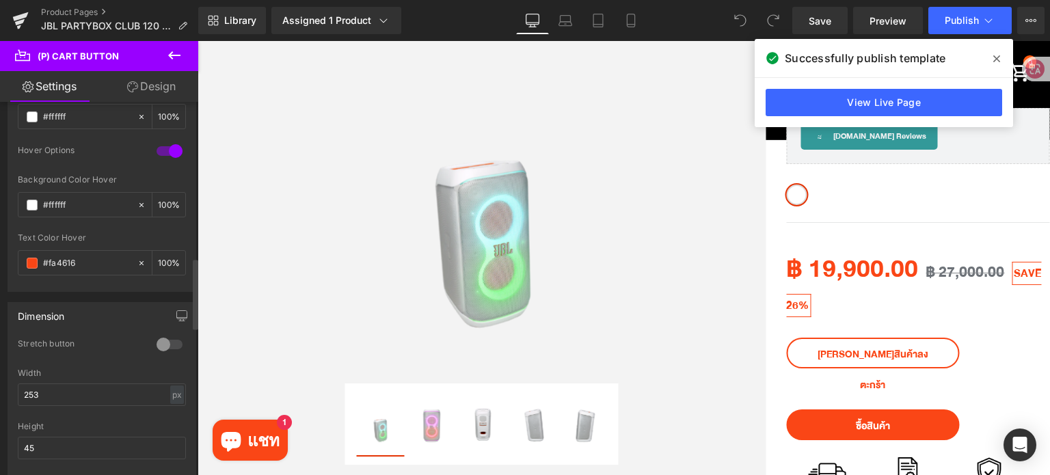
scroll to position [683, 0]
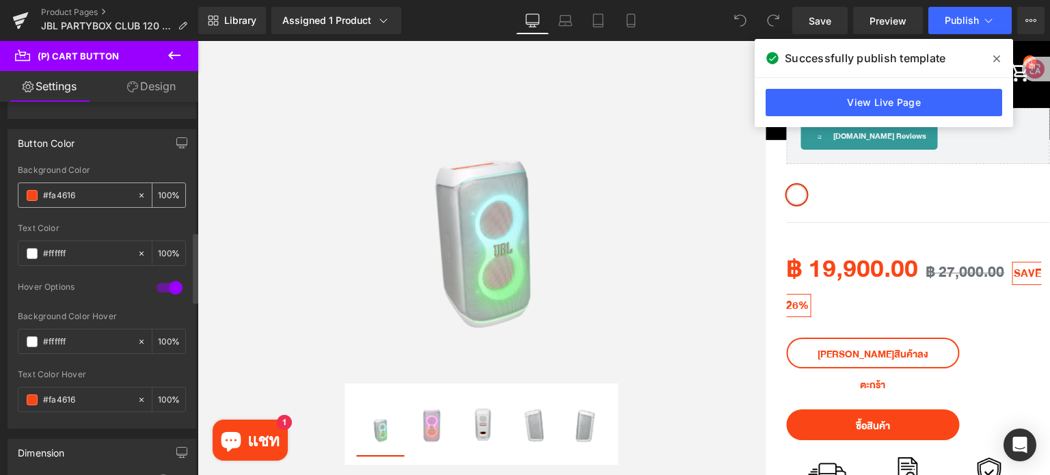
click at [91, 190] on input "#fa4616" at bounding box center [86, 195] width 87 height 15
click at [86, 392] on input "#fa4616" at bounding box center [86, 399] width 87 height 15
click at [87, 392] on input "#fa4616" at bounding box center [86, 399] width 87 height 15
